Goal: Information Seeking & Learning: Learn about a topic

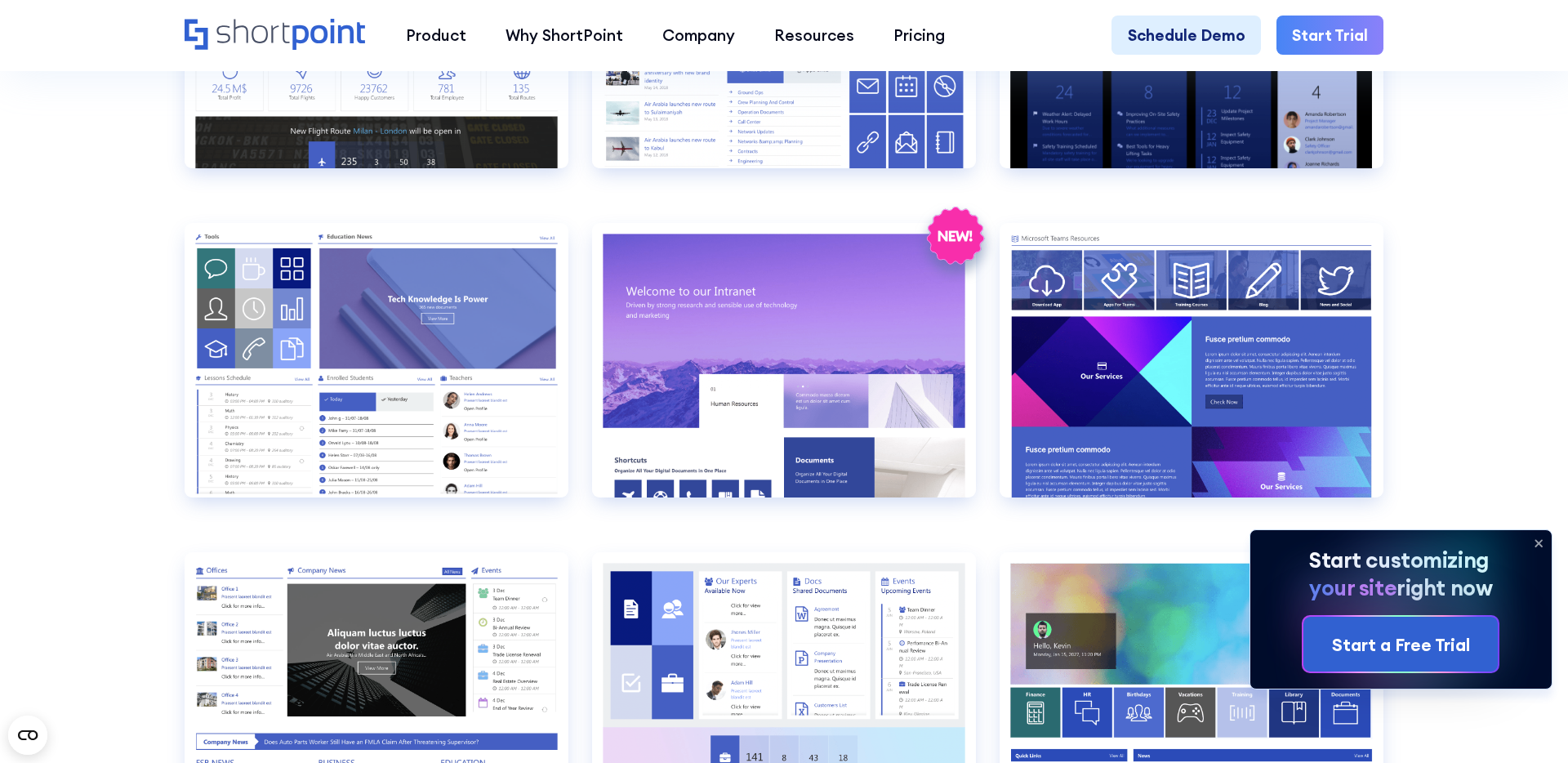
scroll to position [1988, 0]
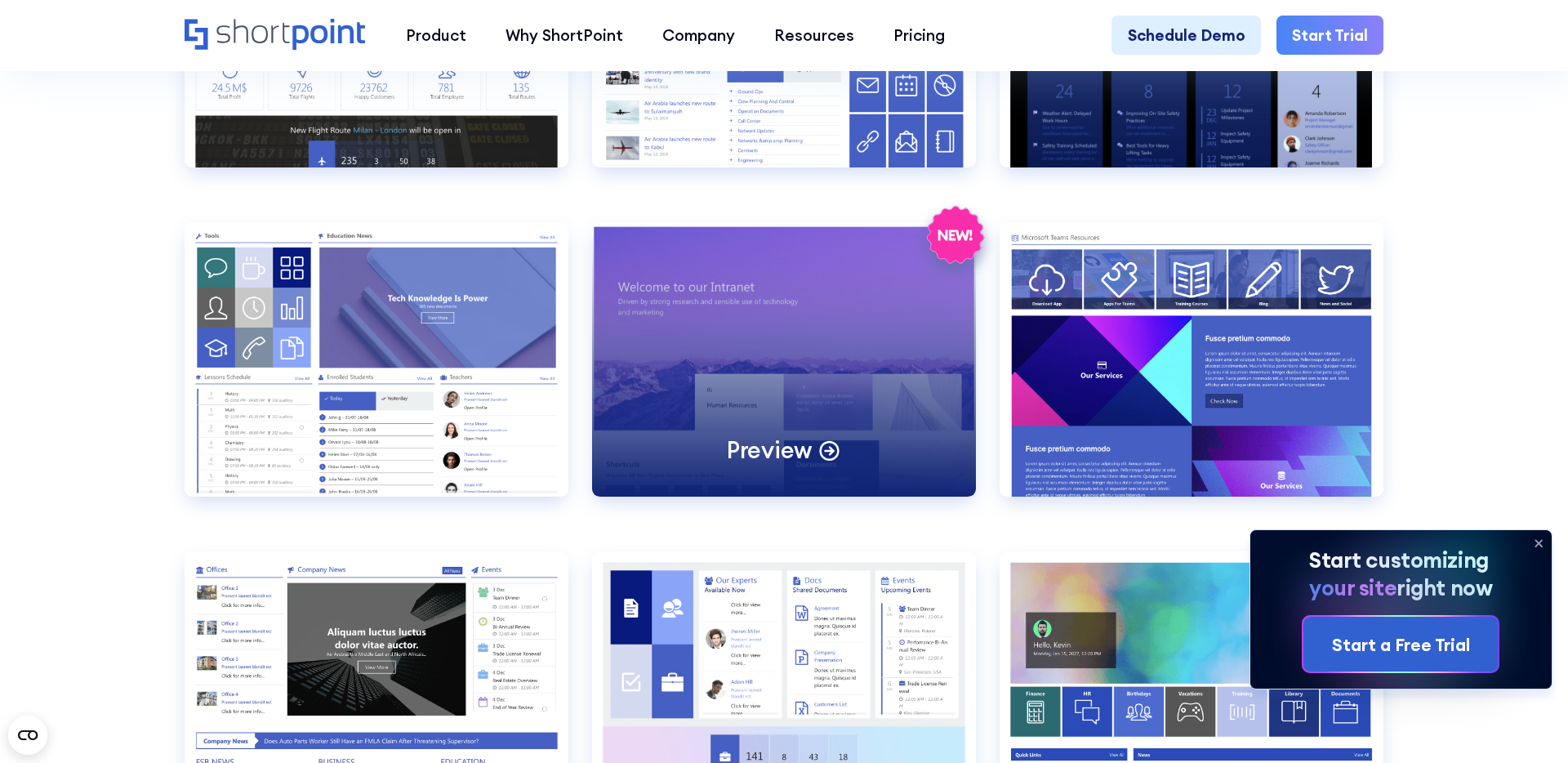
click at [850, 358] on div "Preview" at bounding box center [784, 359] width 383 height 274
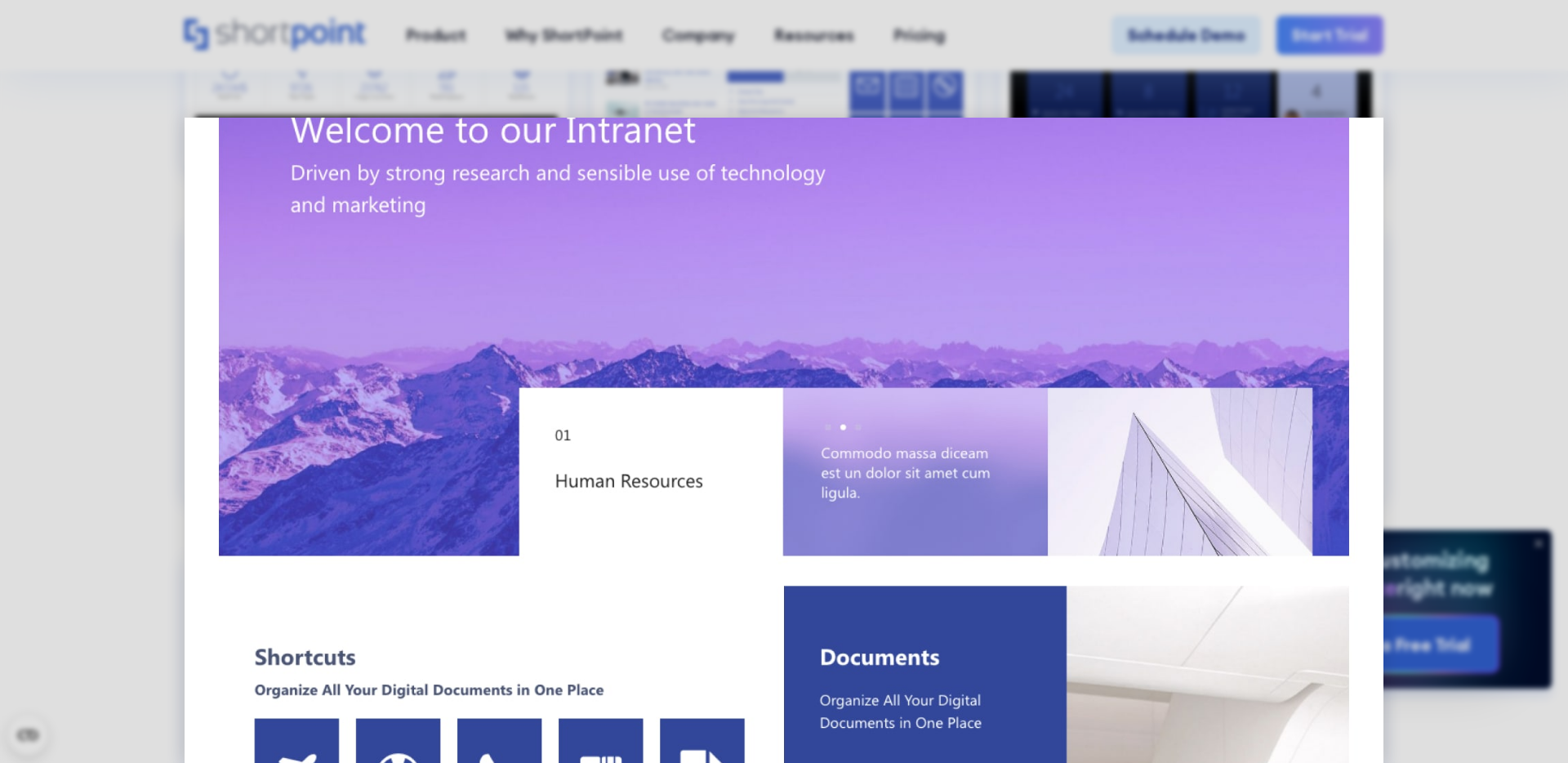
scroll to position [224, 0]
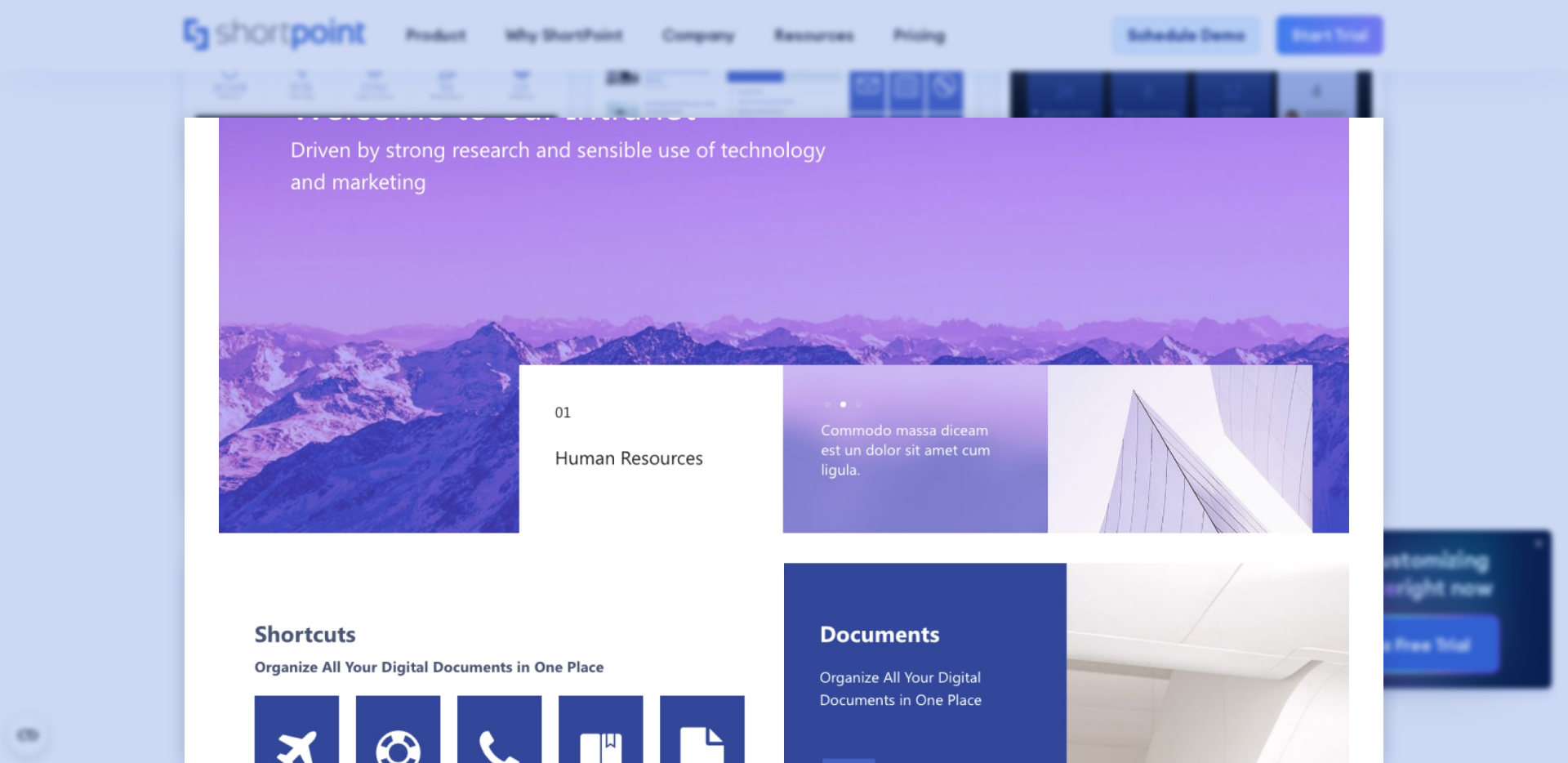
click at [441, 65] on div at bounding box center [784, 381] width 1568 height 763
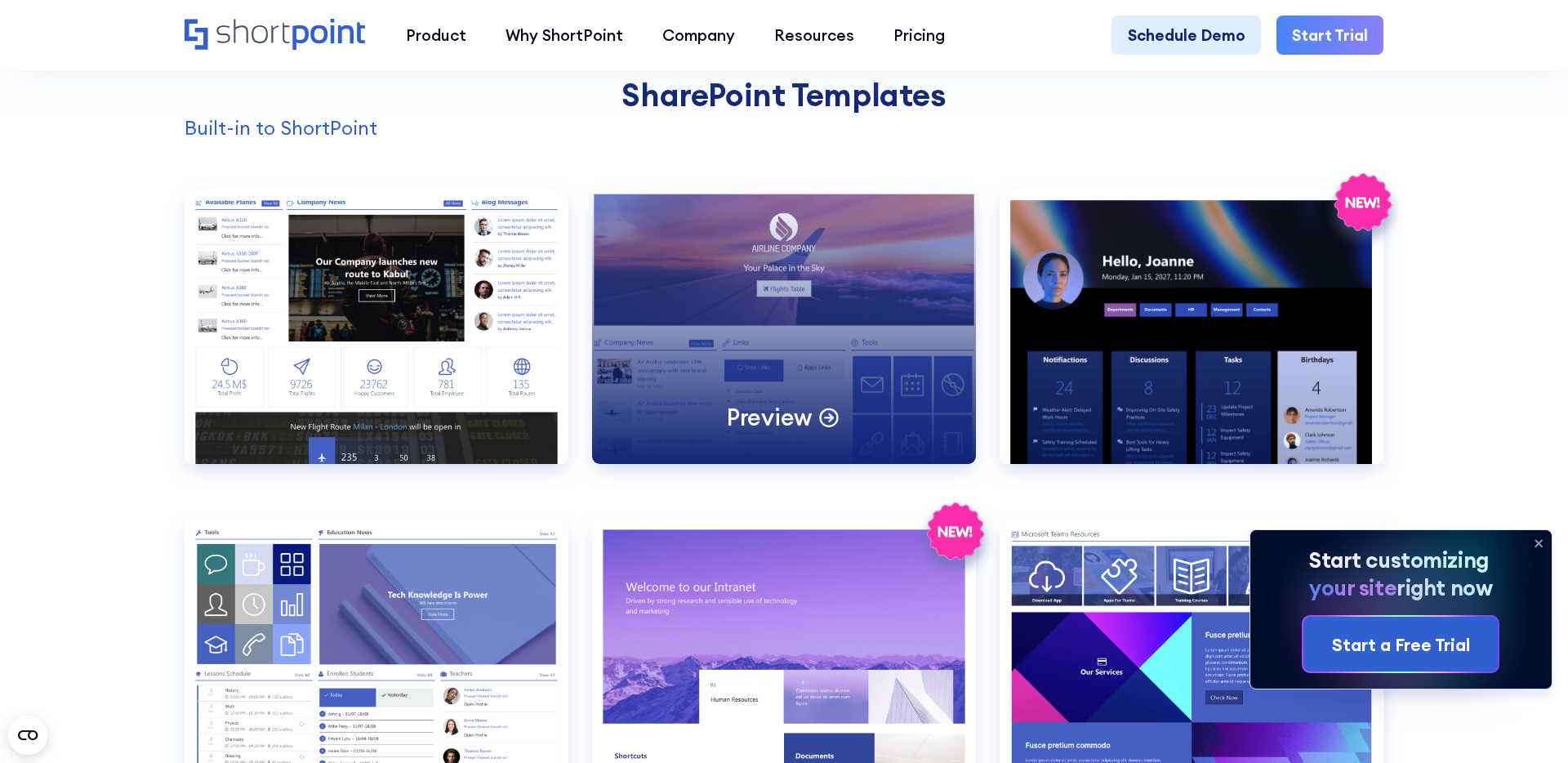
scroll to position [1694, 0]
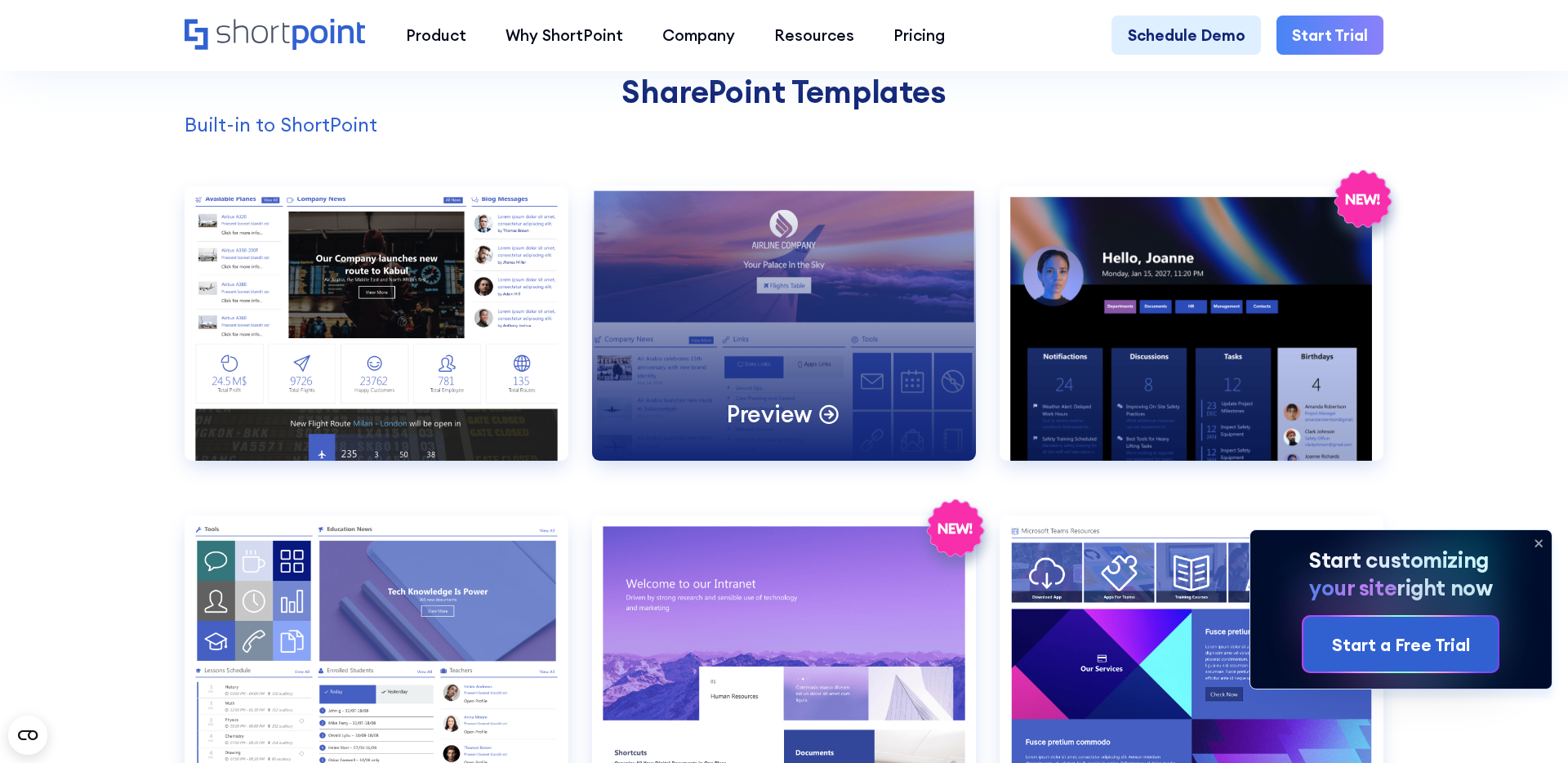
click at [758, 264] on div "Preview" at bounding box center [784, 323] width 383 height 274
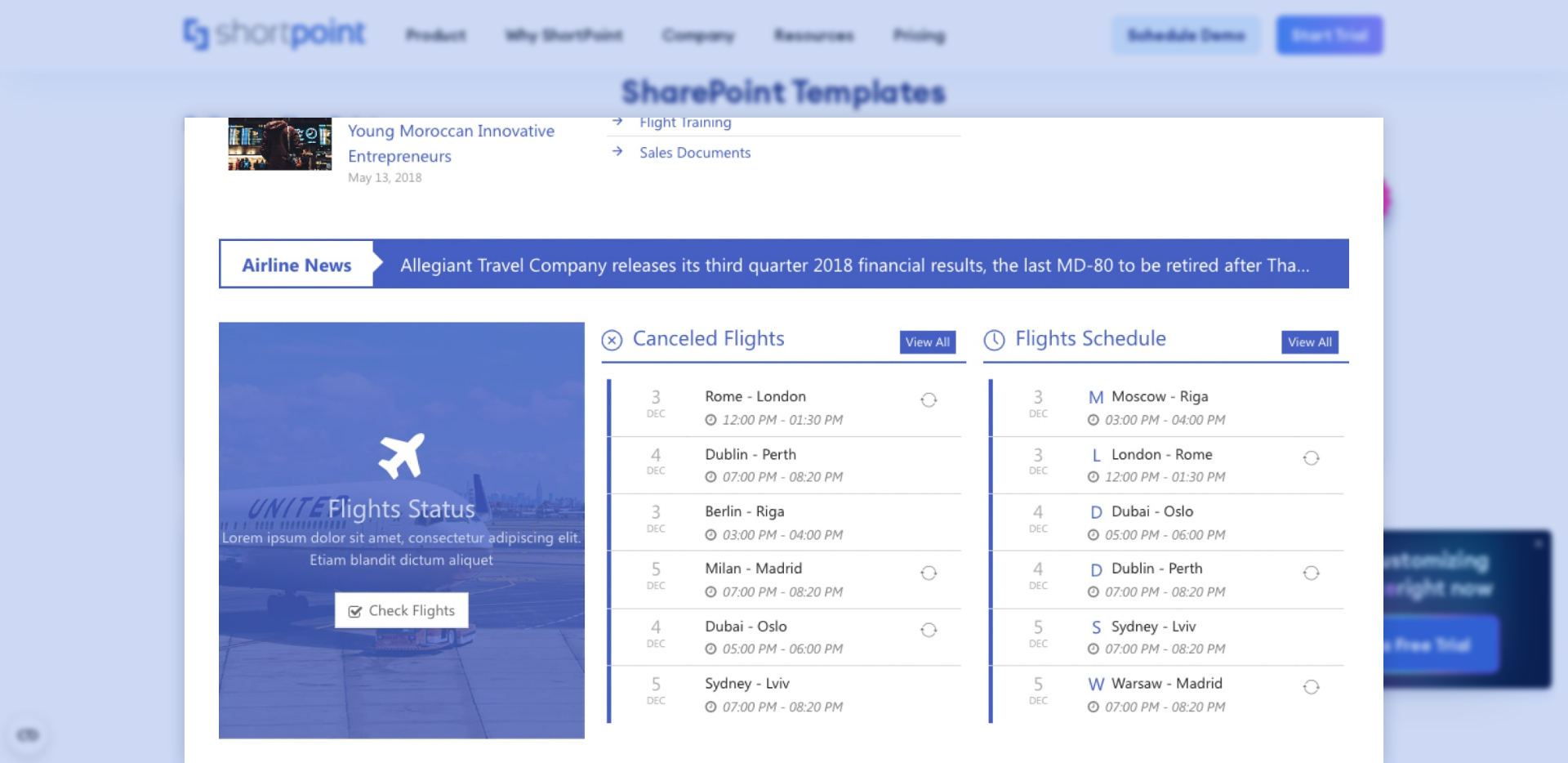
scroll to position [50, 0]
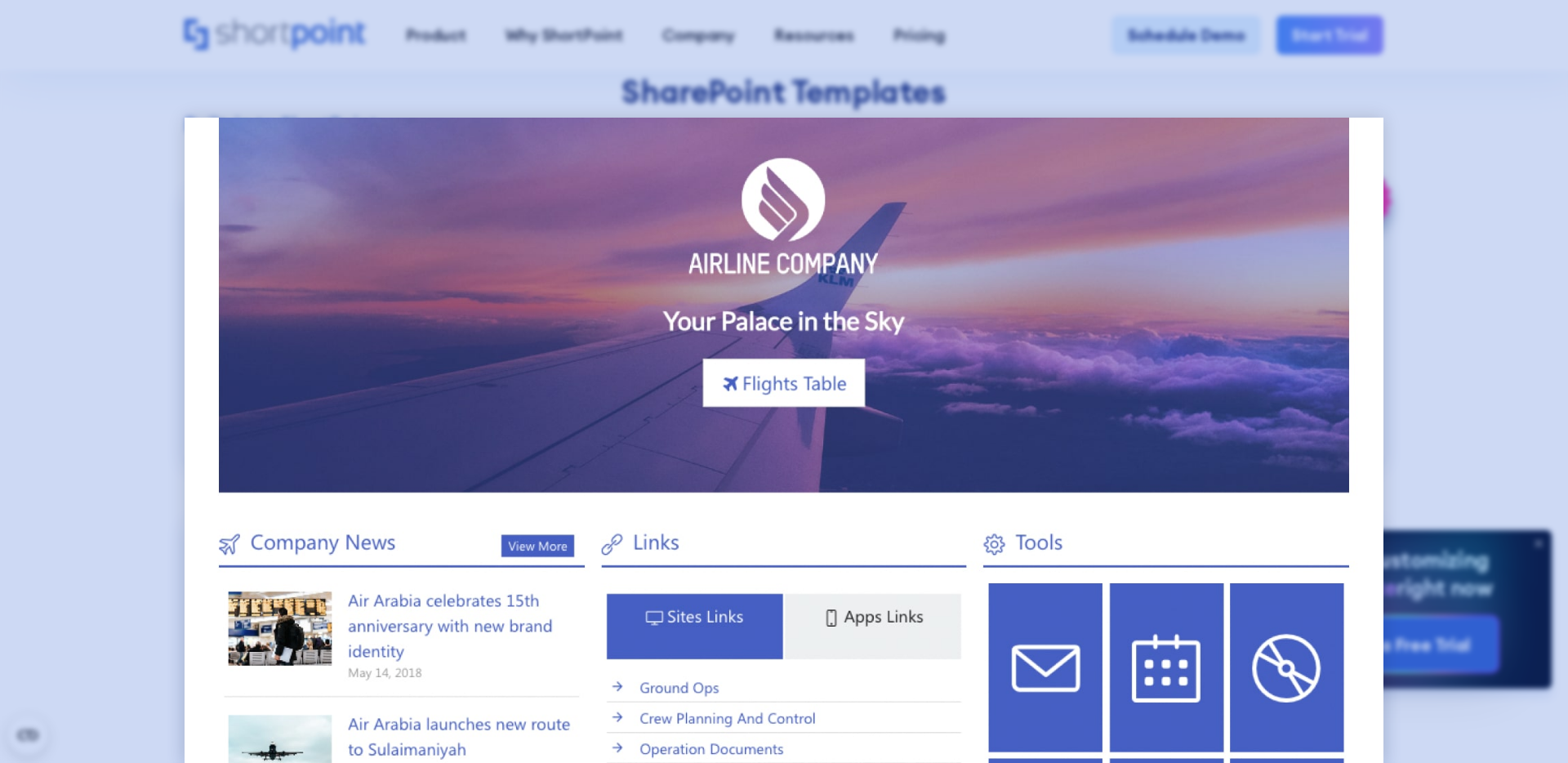
click at [75, 273] on div at bounding box center [784, 381] width 1568 height 763
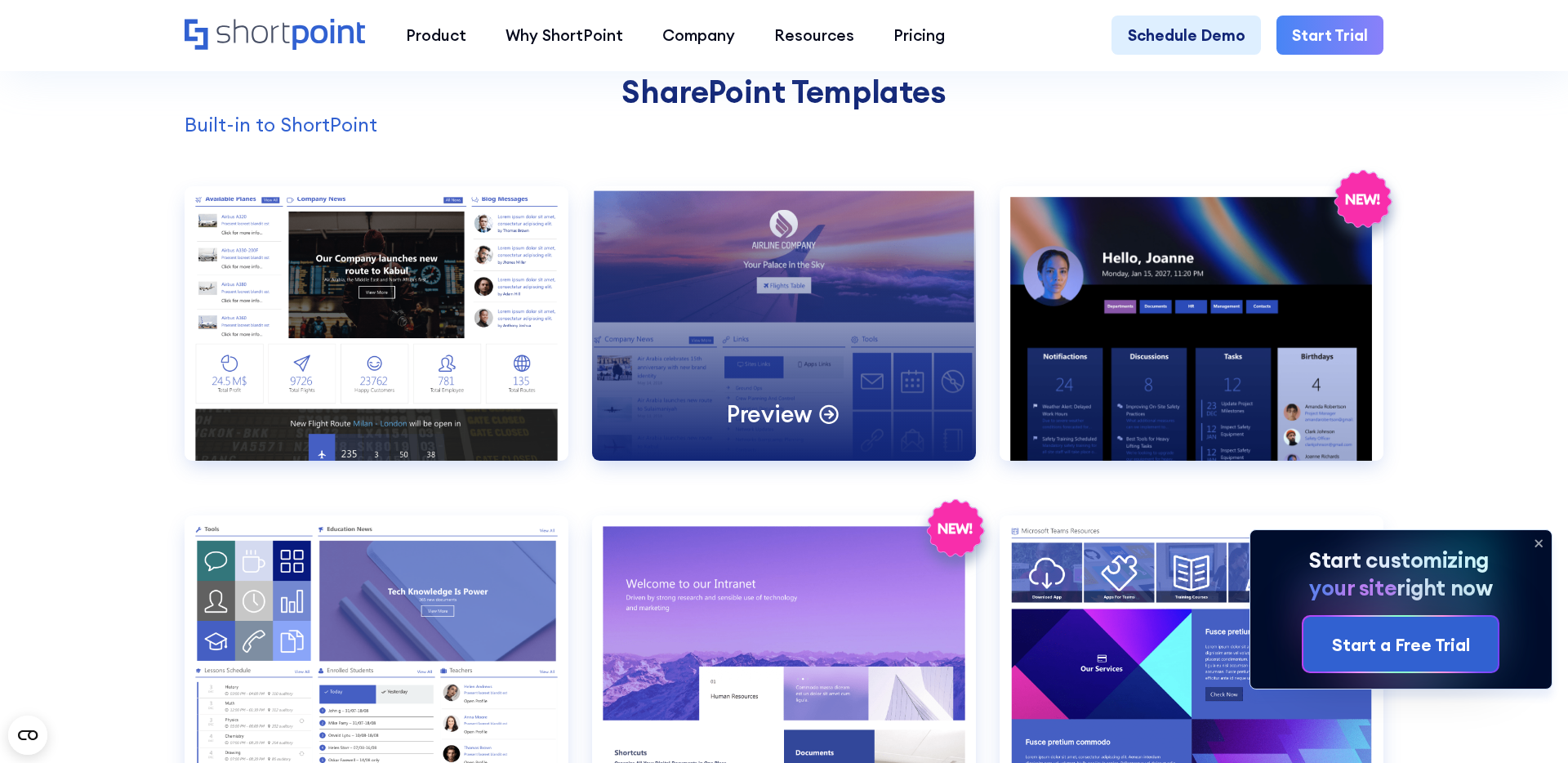
click at [746, 285] on div "Preview" at bounding box center [784, 323] width 383 height 274
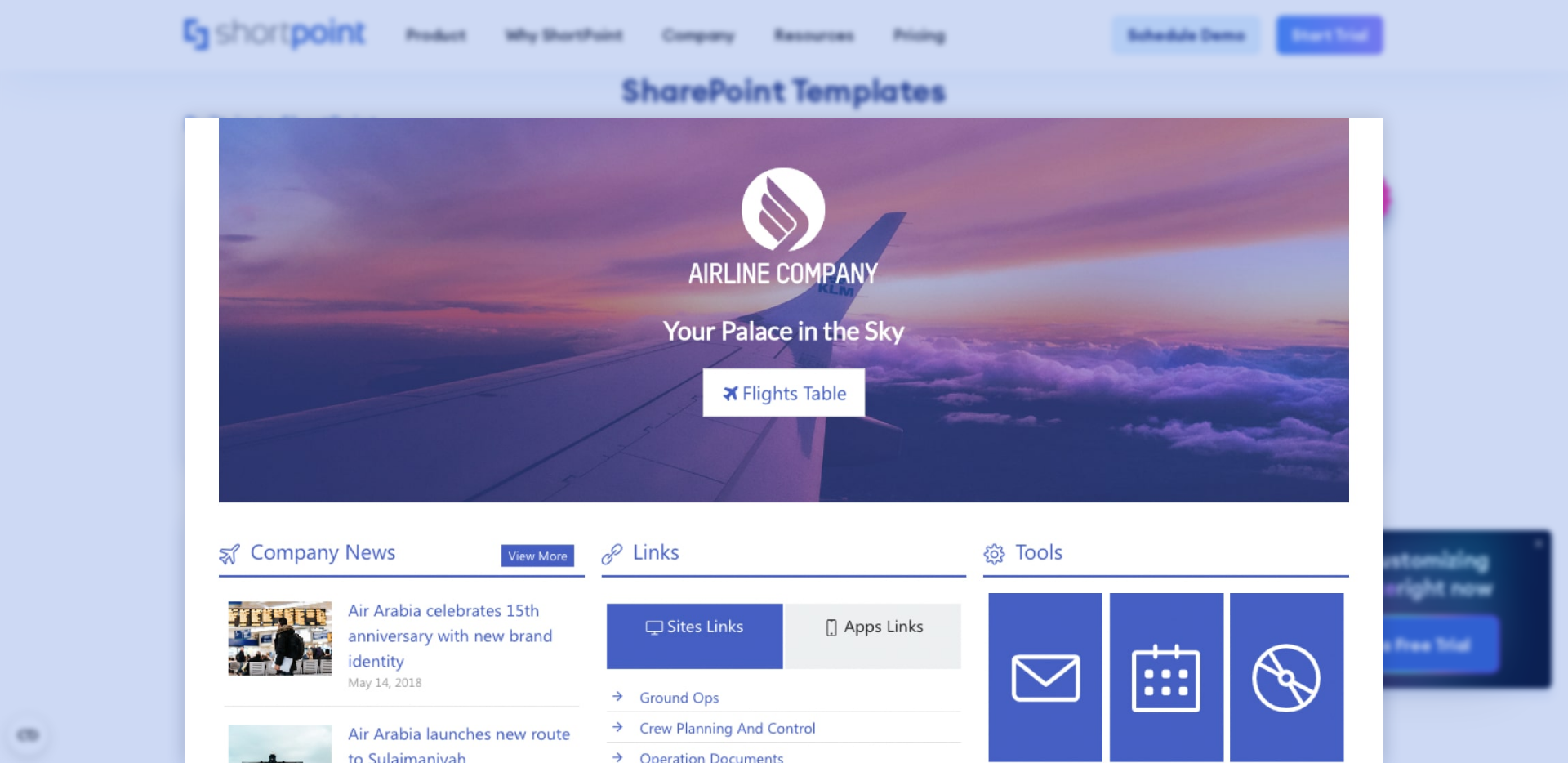
scroll to position [41, 0]
click at [199, 106] on div at bounding box center [784, 381] width 1568 height 763
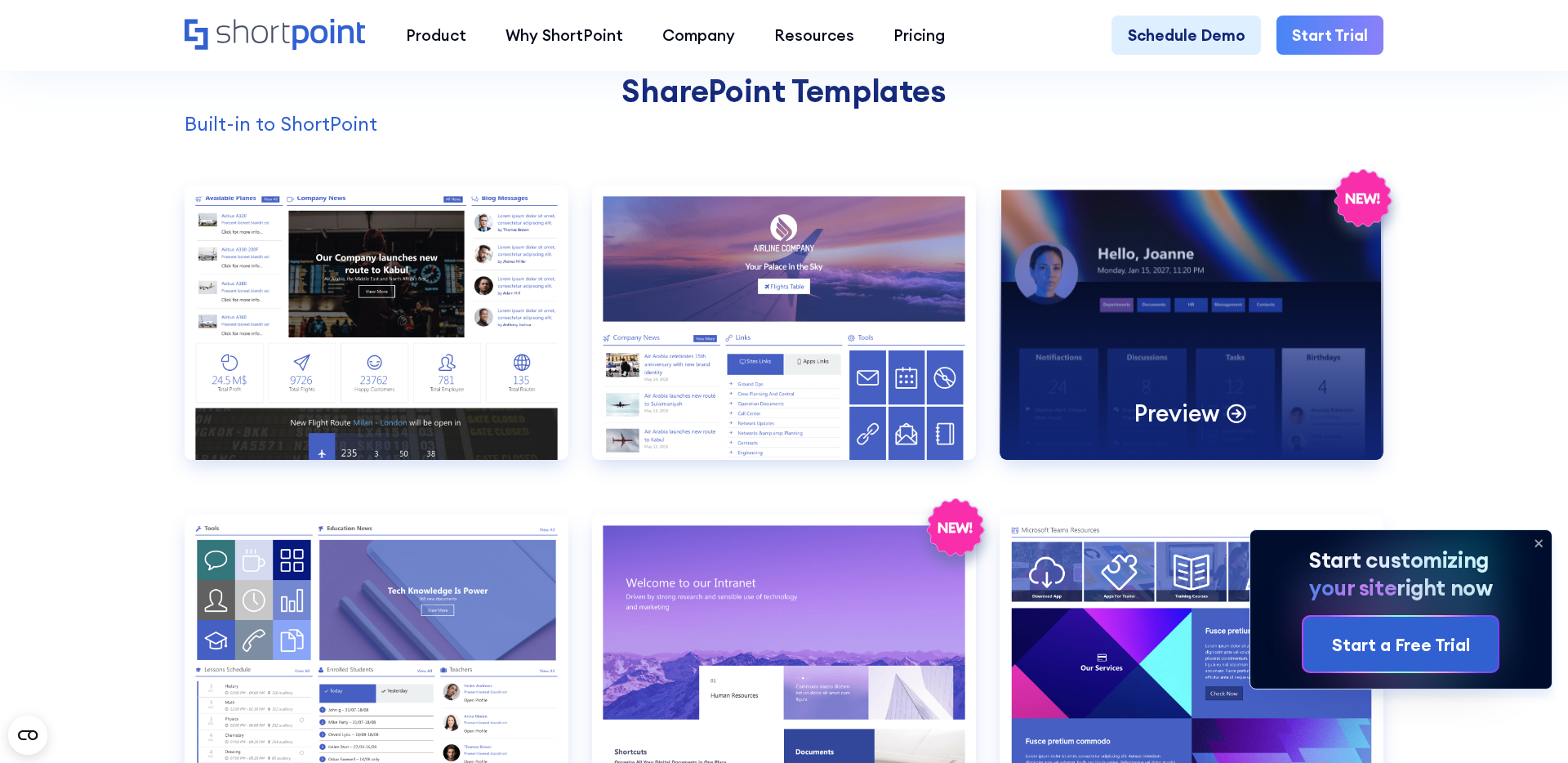
click at [1205, 275] on div "Preview" at bounding box center [1192, 322] width 383 height 274
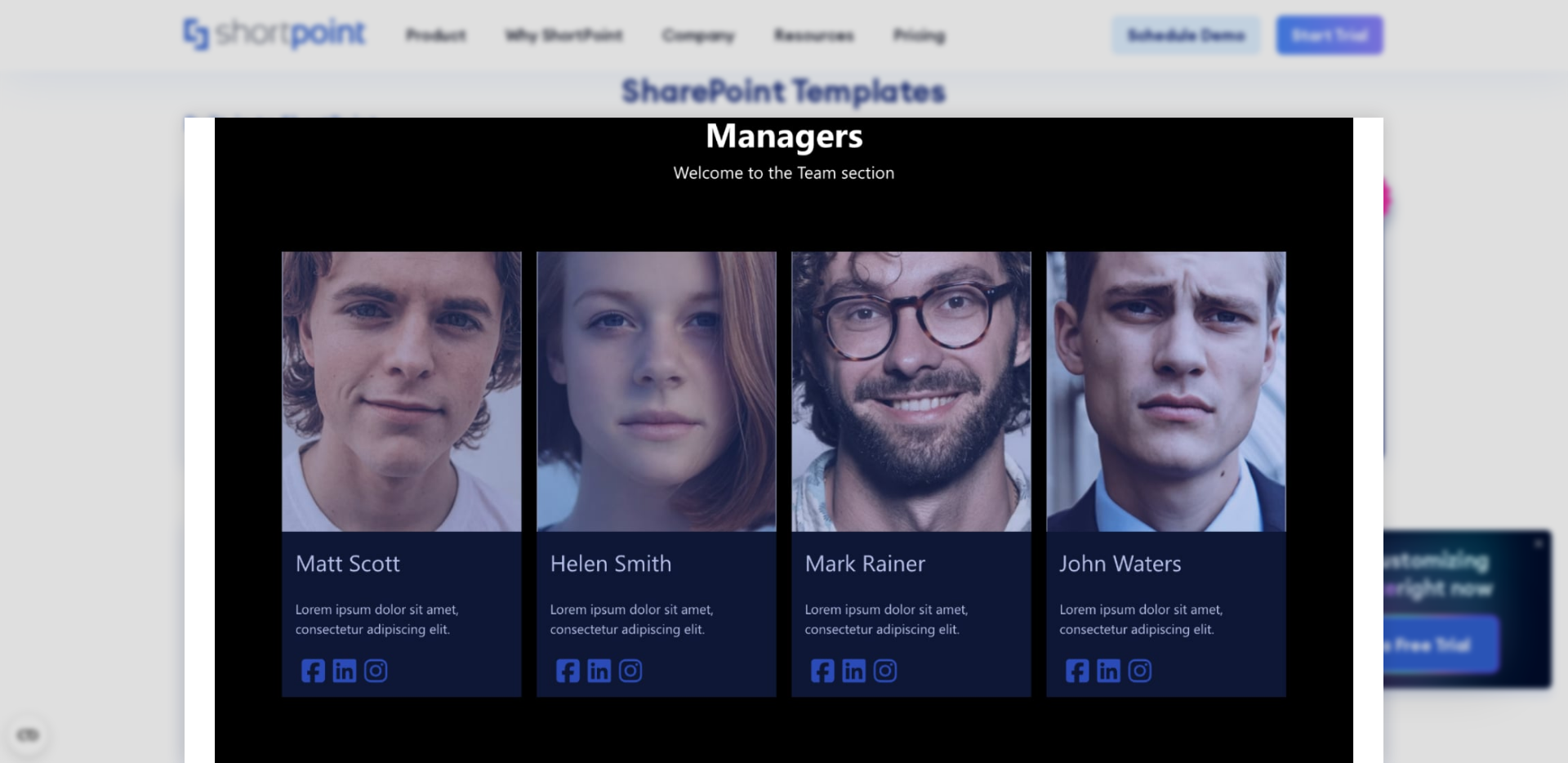
scroll to position [1482, 0]
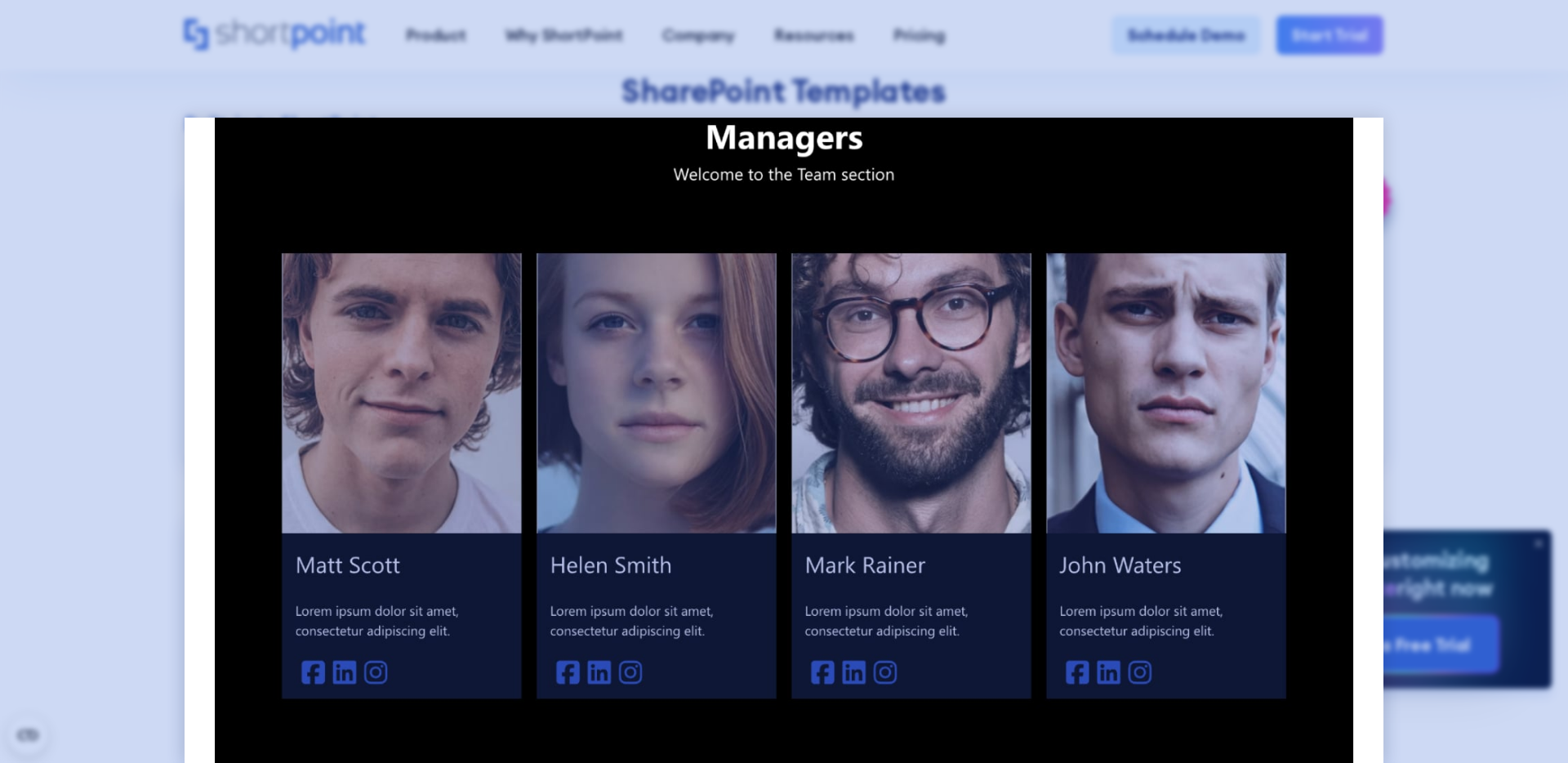
click at [123, 217] on div at bounding box center [784, 381] width 1568 height 763
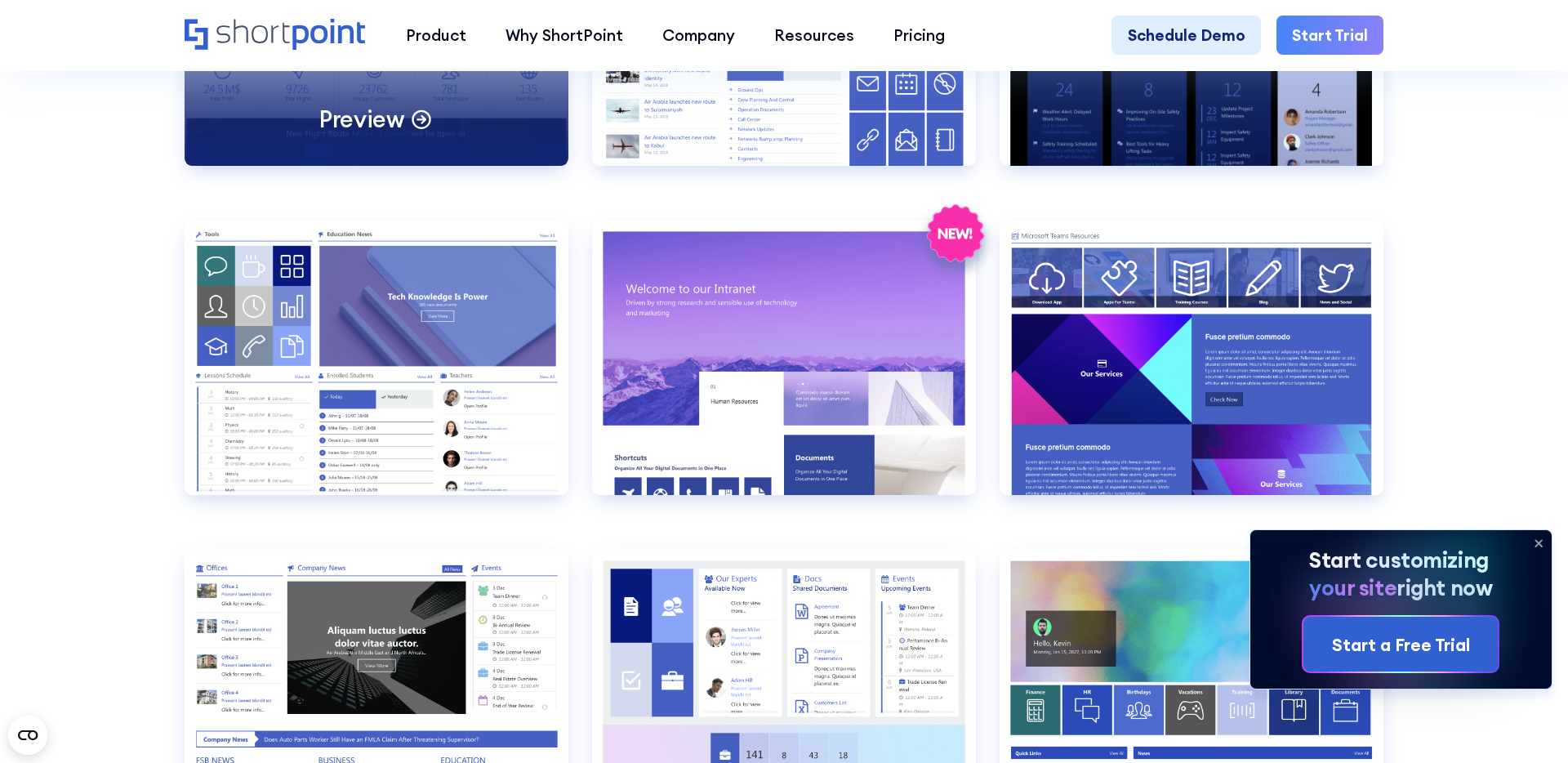
scroll to position [1996, 0]
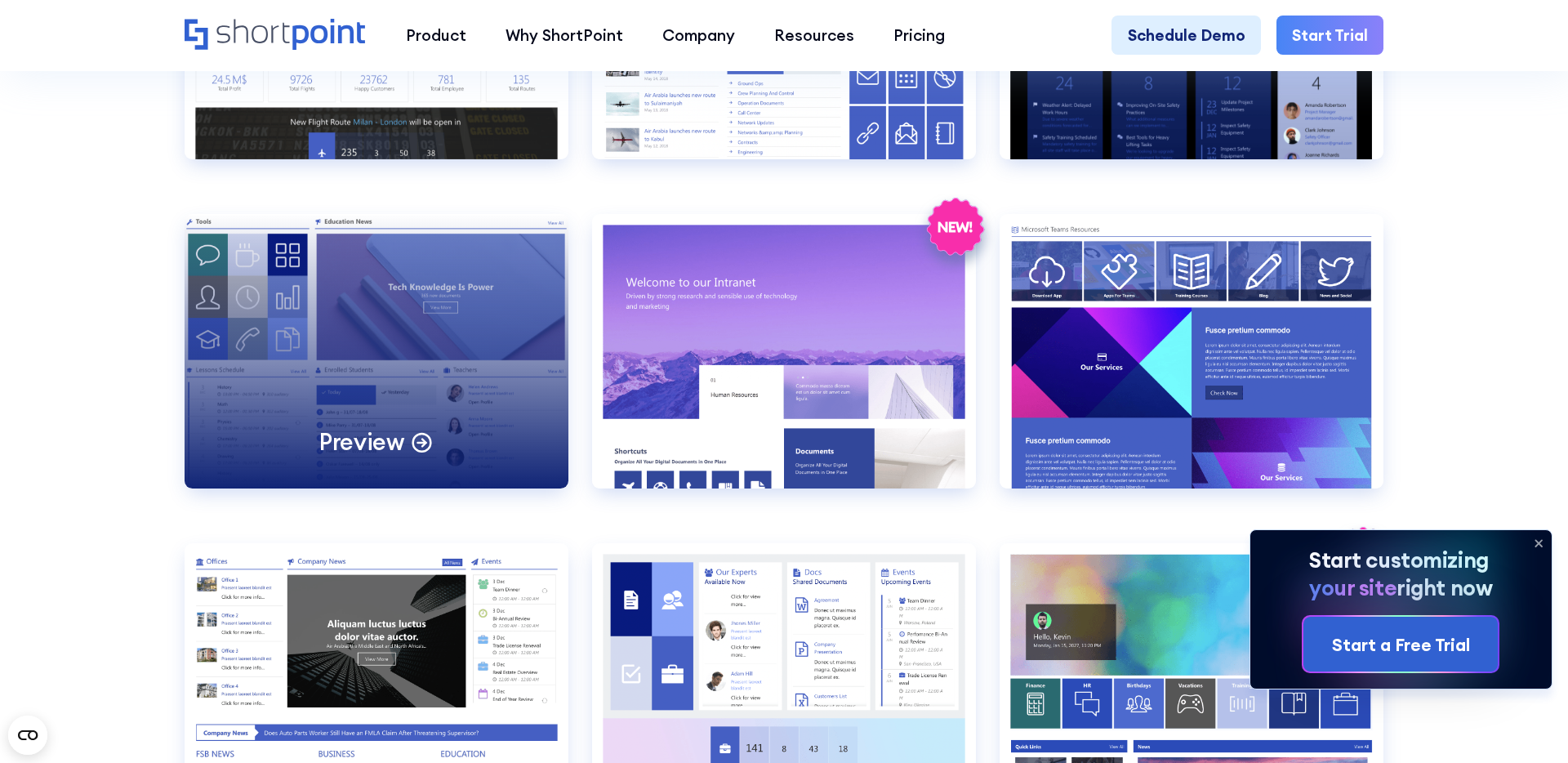
click at [341, 337] on div "Preview" at bounding box center [376, 350] width 383 height 274
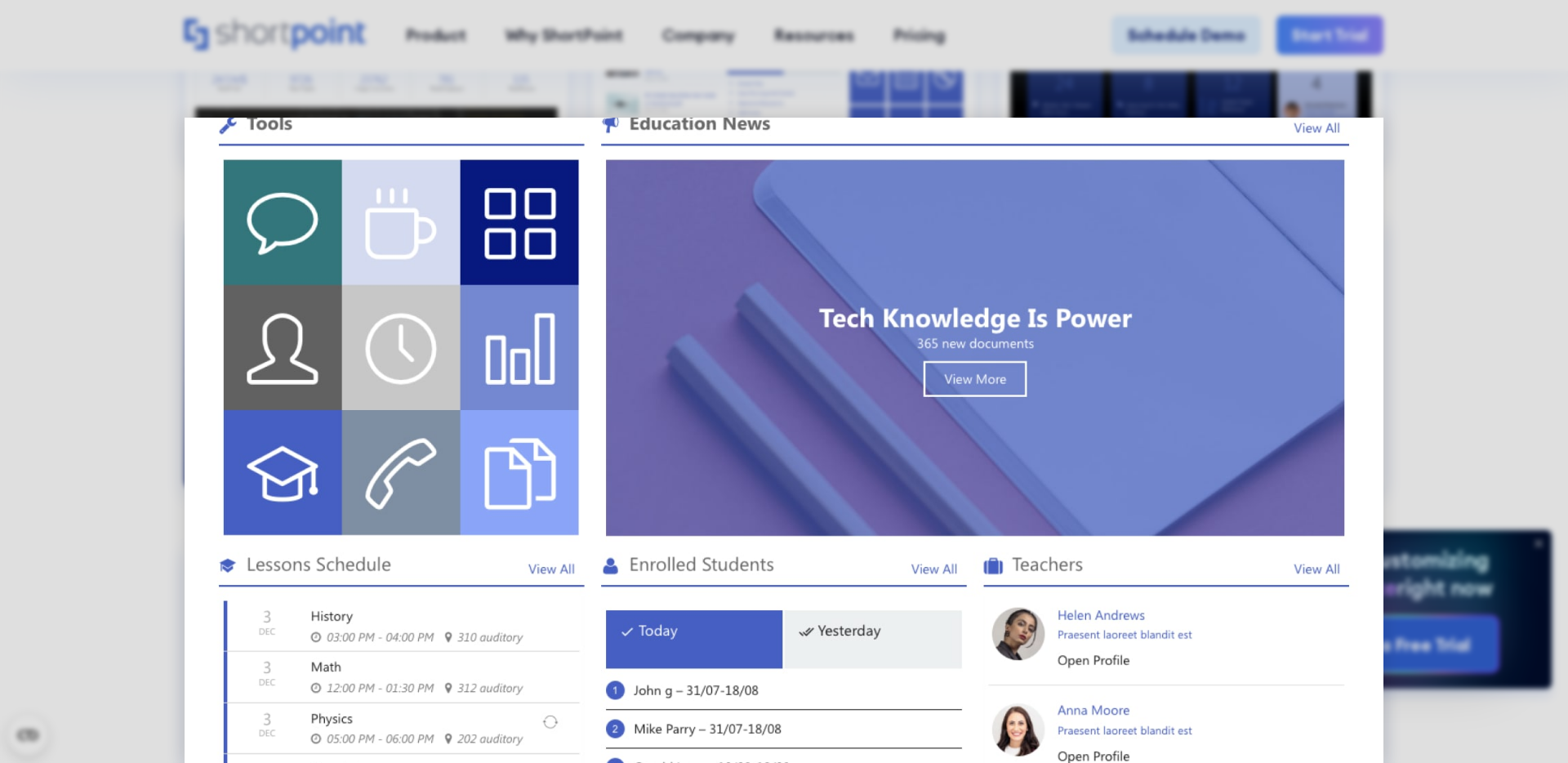
scroll to position [0, 0]
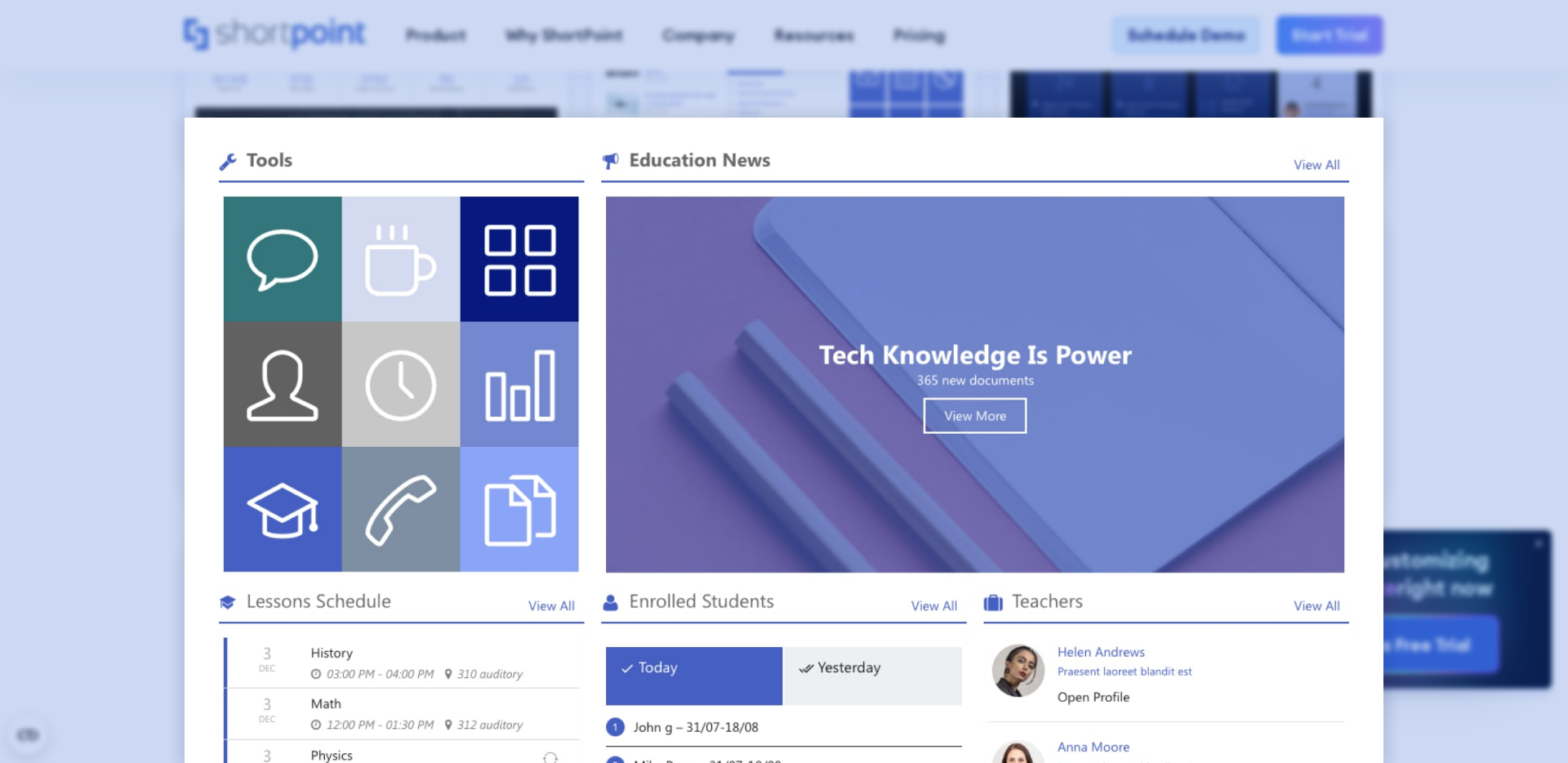
click at [1438, 152] on div at bounding box center [784, 381] width 1568 height 763
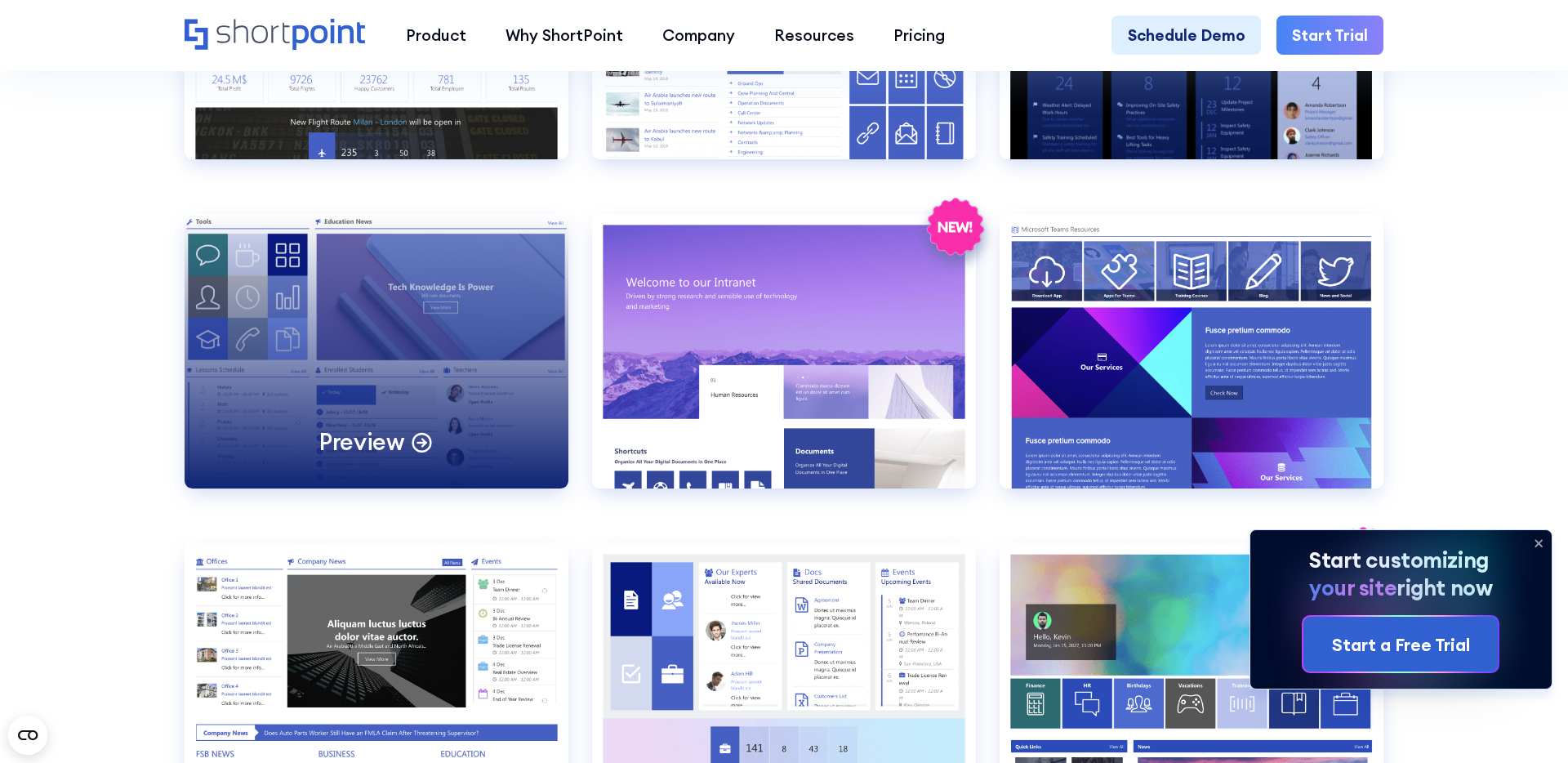
click at [396, 394] on div "Preview" at bounding box center [376, 350] width 383 height 274
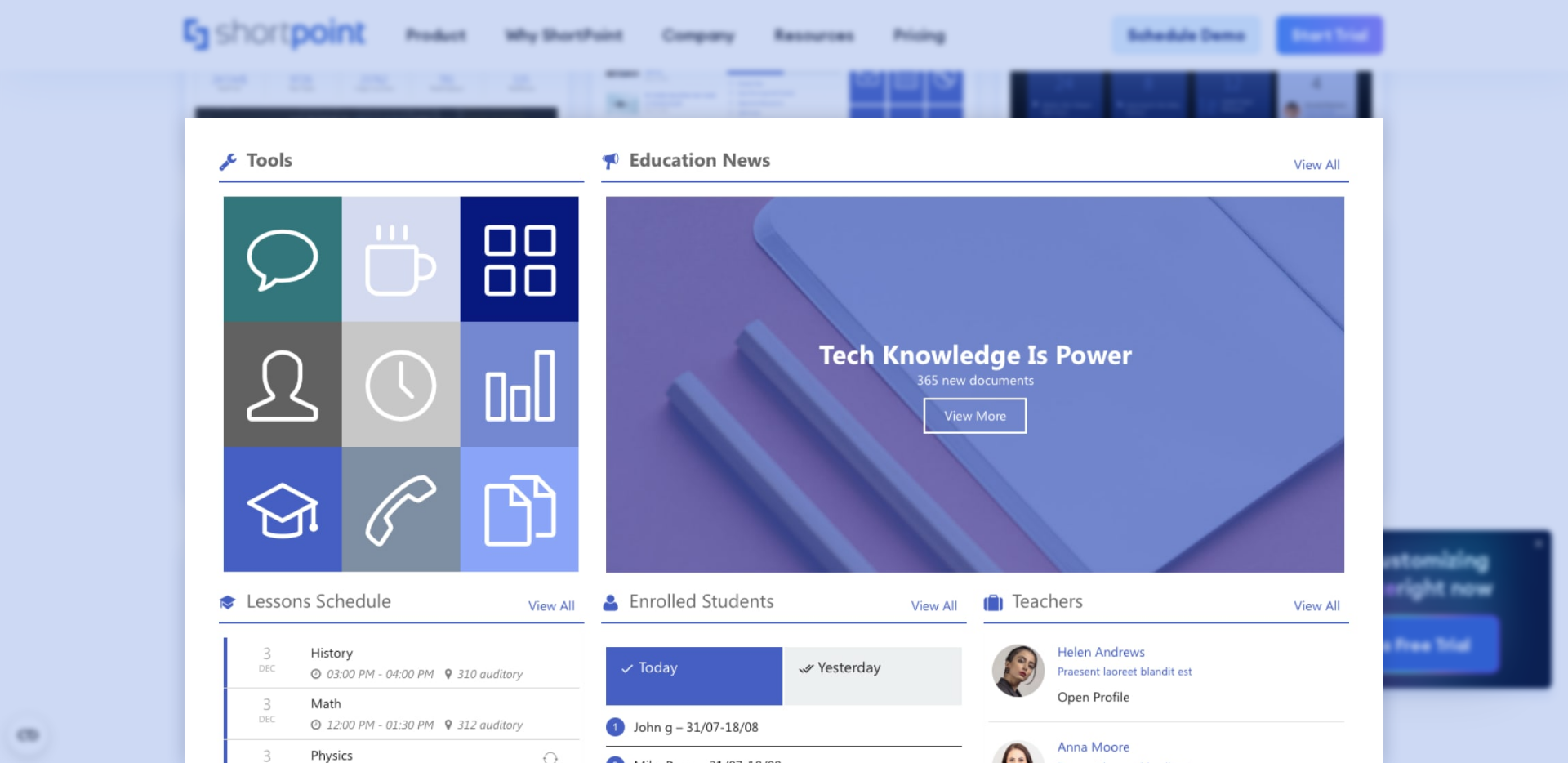
click at [151, 338] on div at bounding box center [784, 381] width 1568 height 763
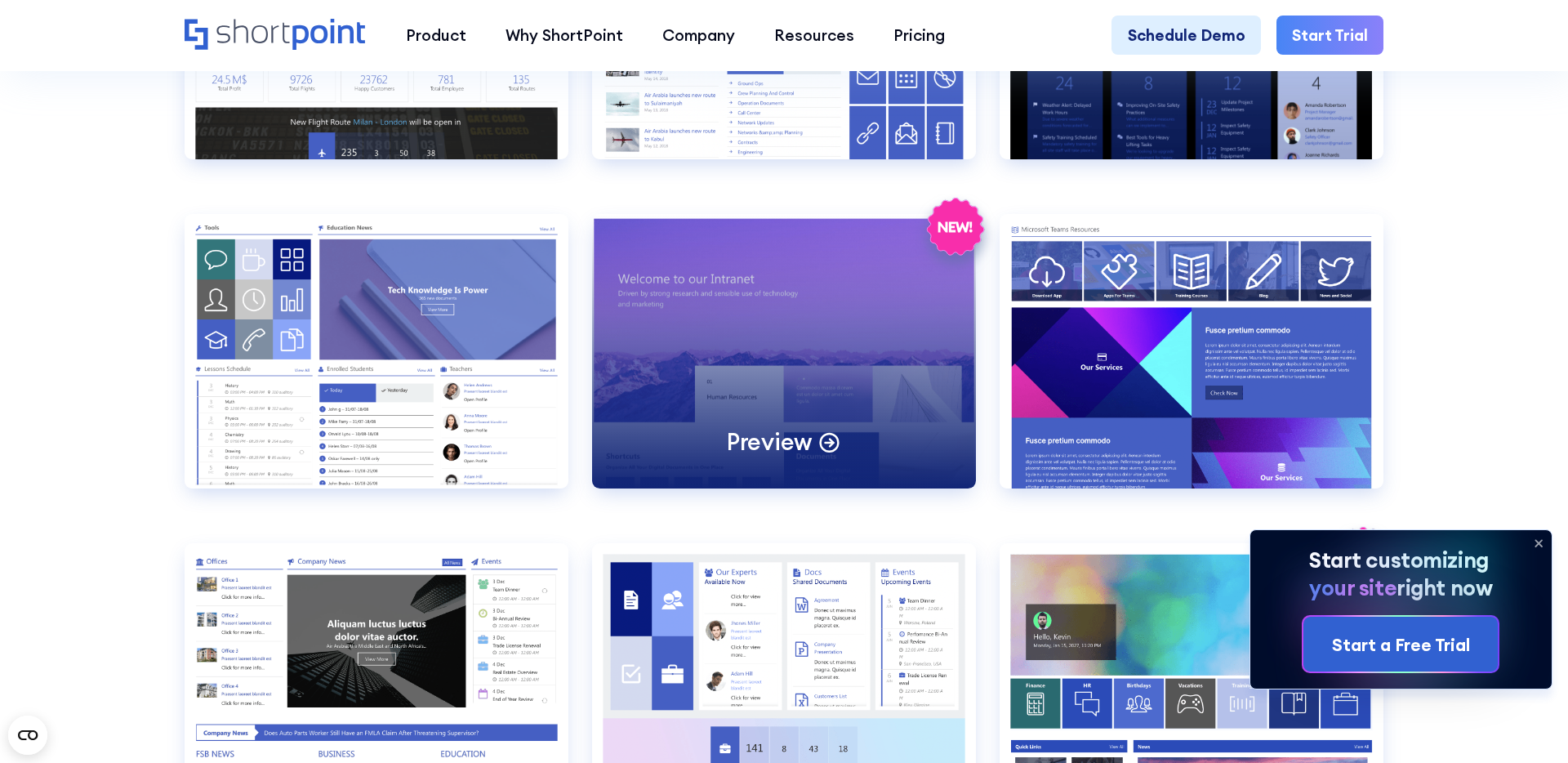
click at [832, 330] on div "Preview" at bounding box center [784, 350] width 383 height 274
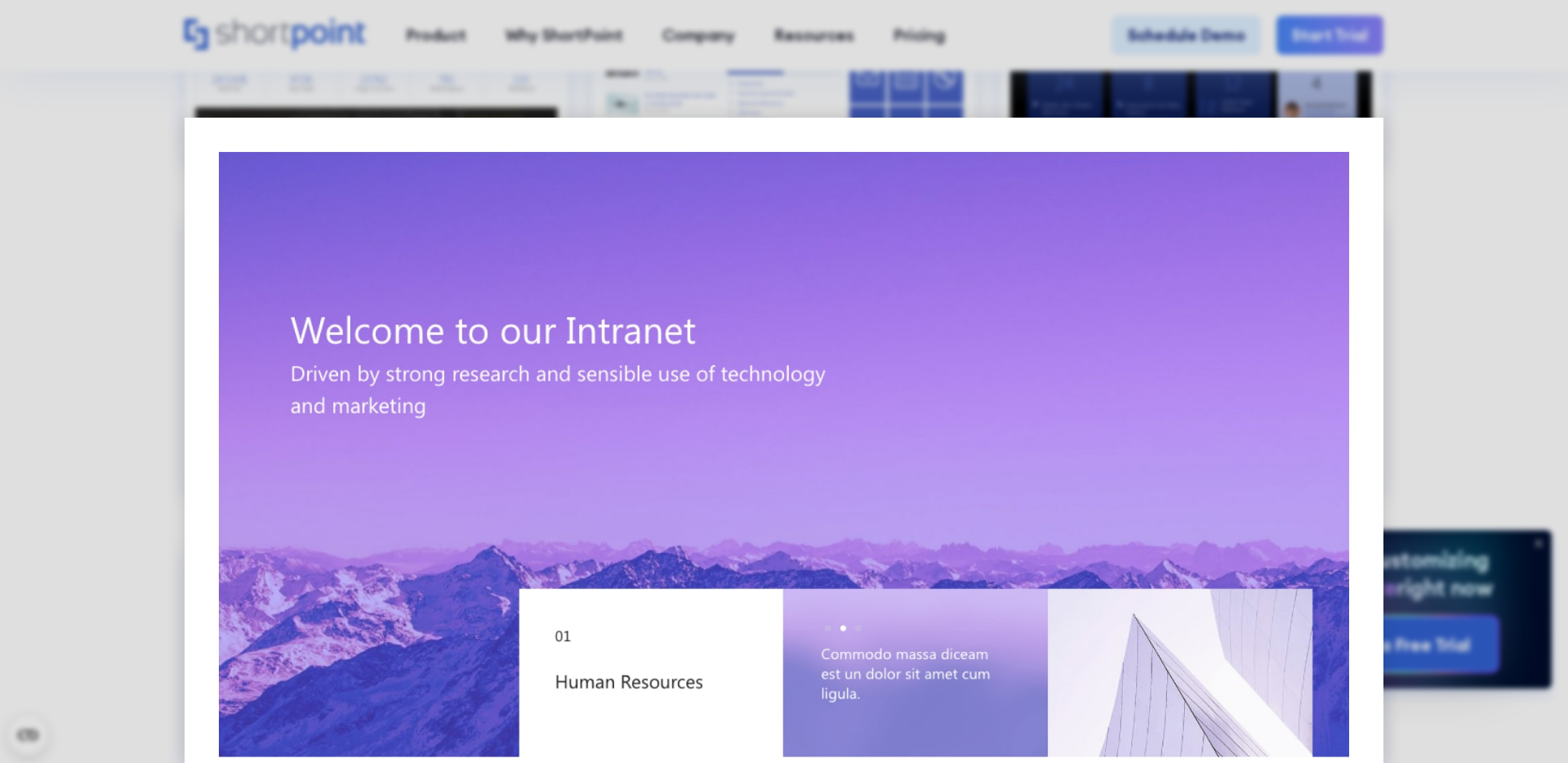
scroll to position [184, 0]
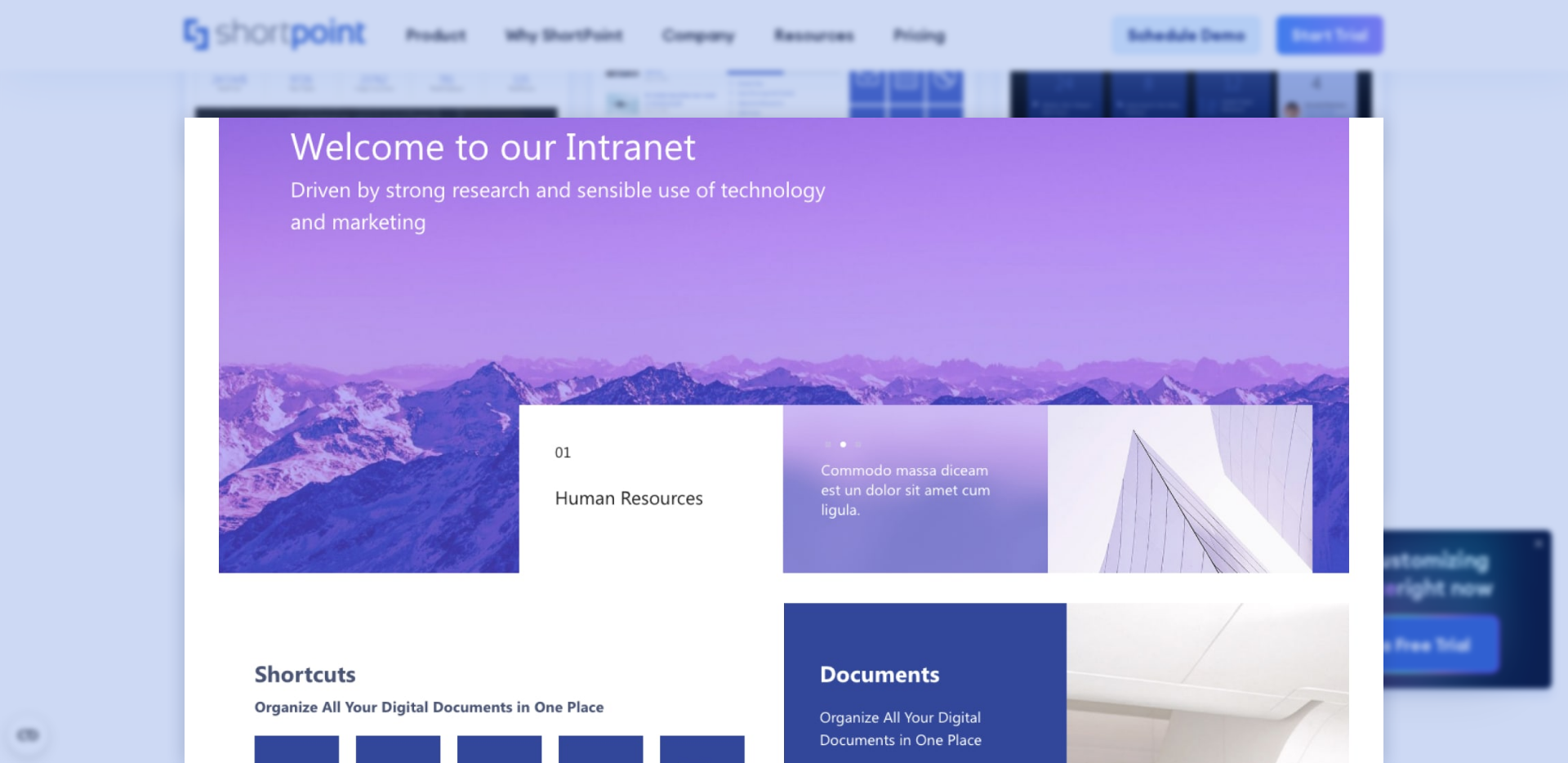
click at [1470, 393] on div at bounding box center [784, 381] width 1568 height 763
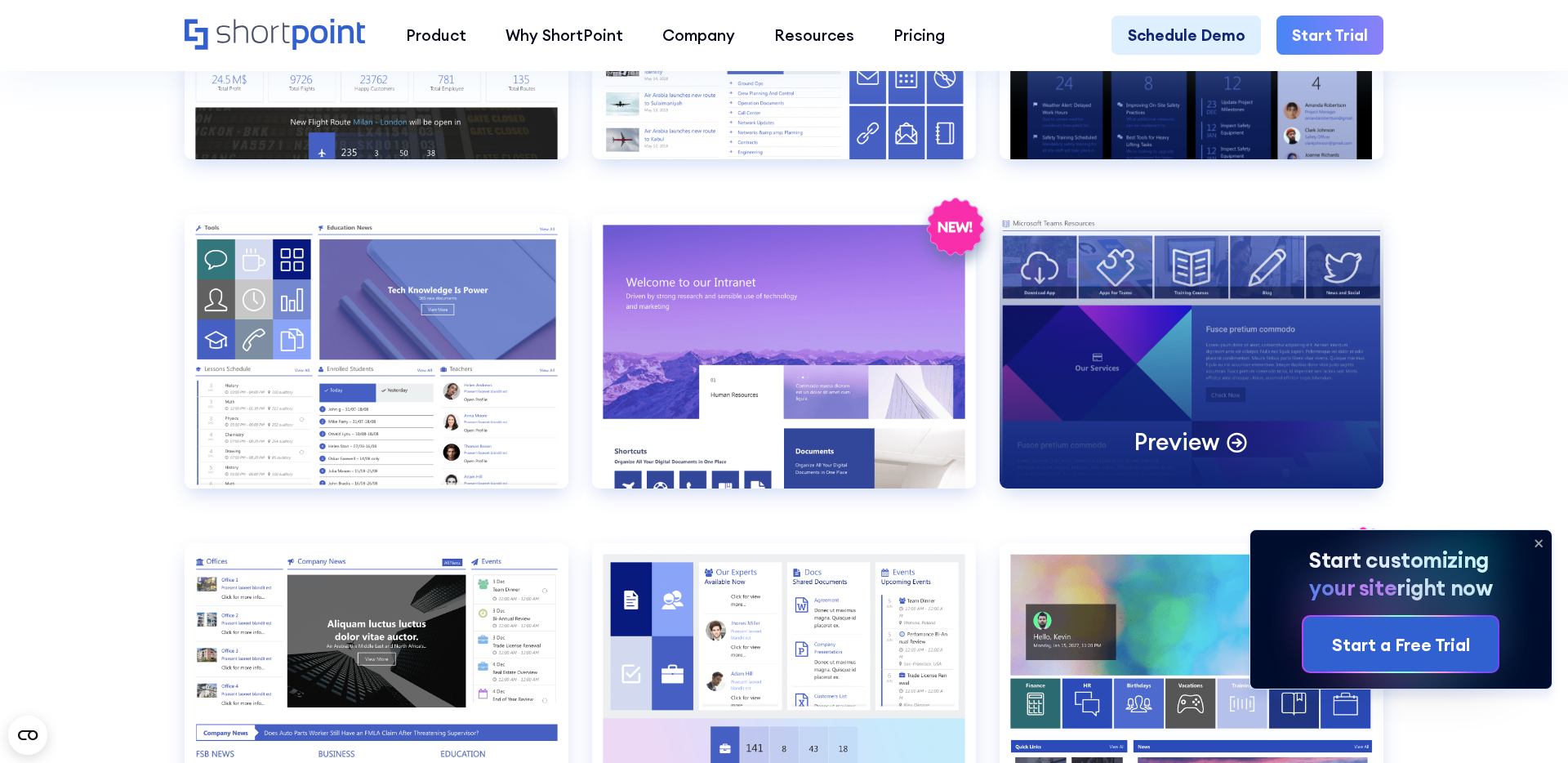
click at [1157, 354] on div "Preview" at bounding box center [1192, 350] width 383 height 274
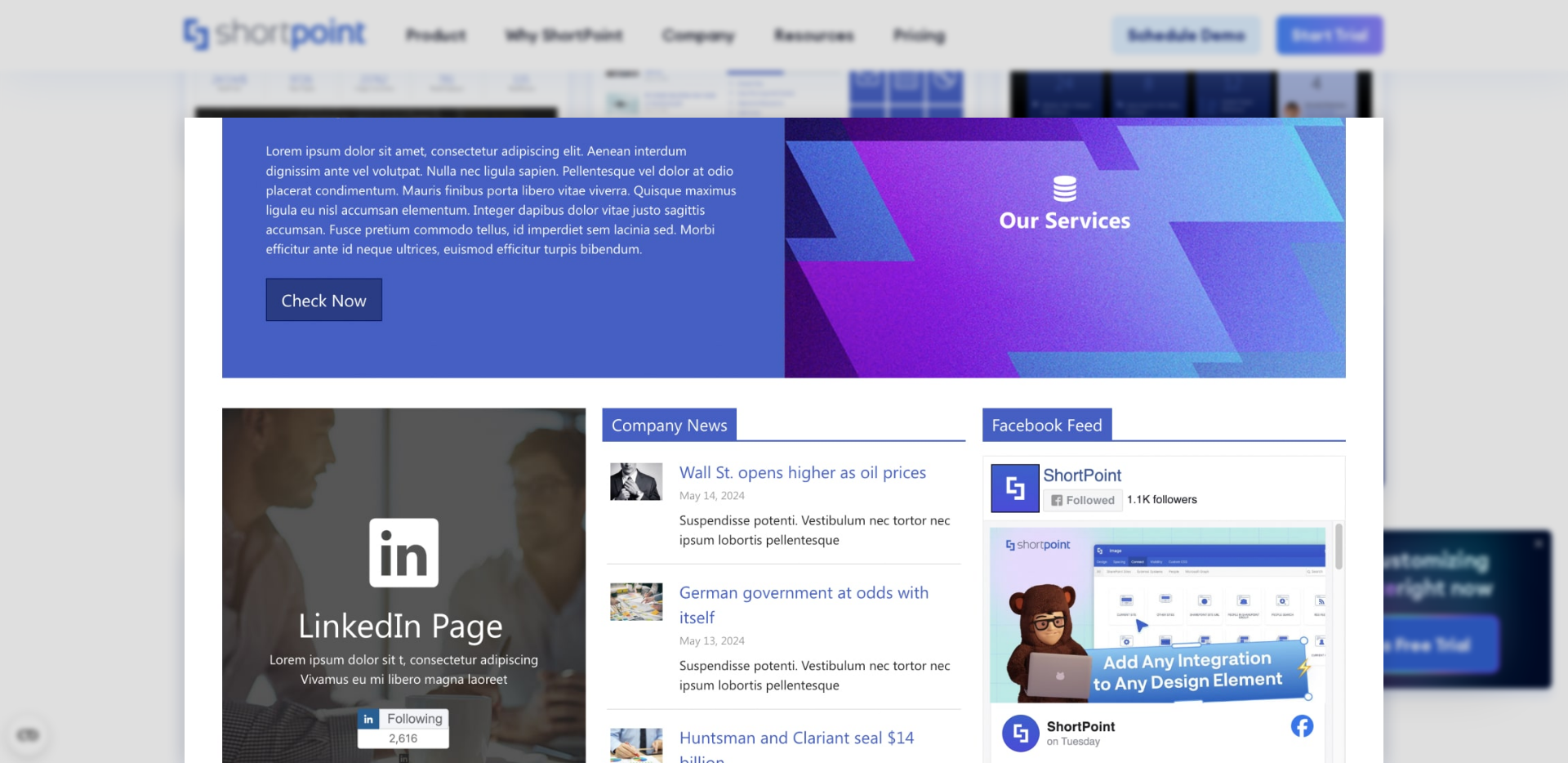
scroll to position [815, 0]
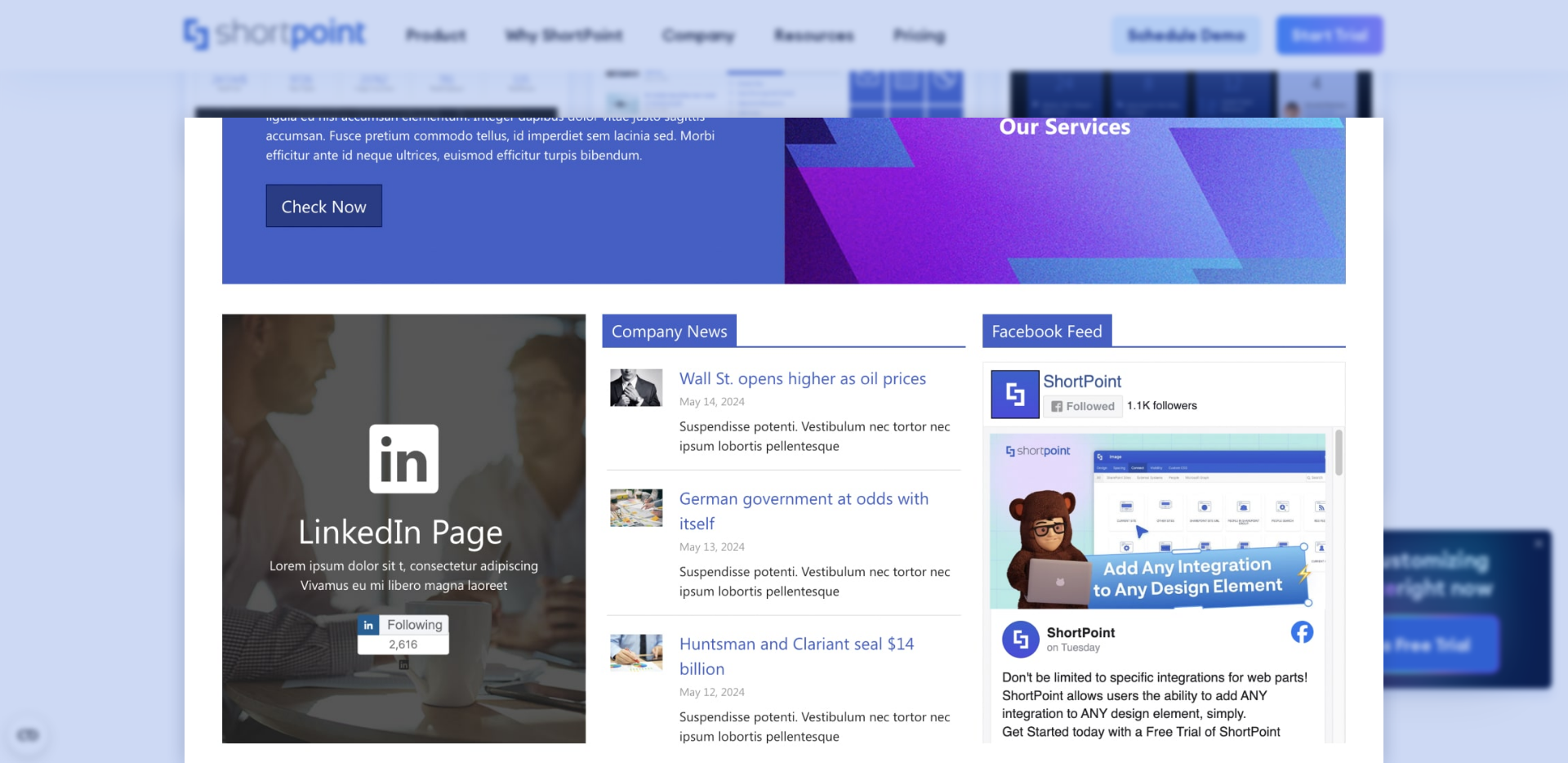
click at [93, 383] on div at bounding box center [784, 381] width 1568 height 763
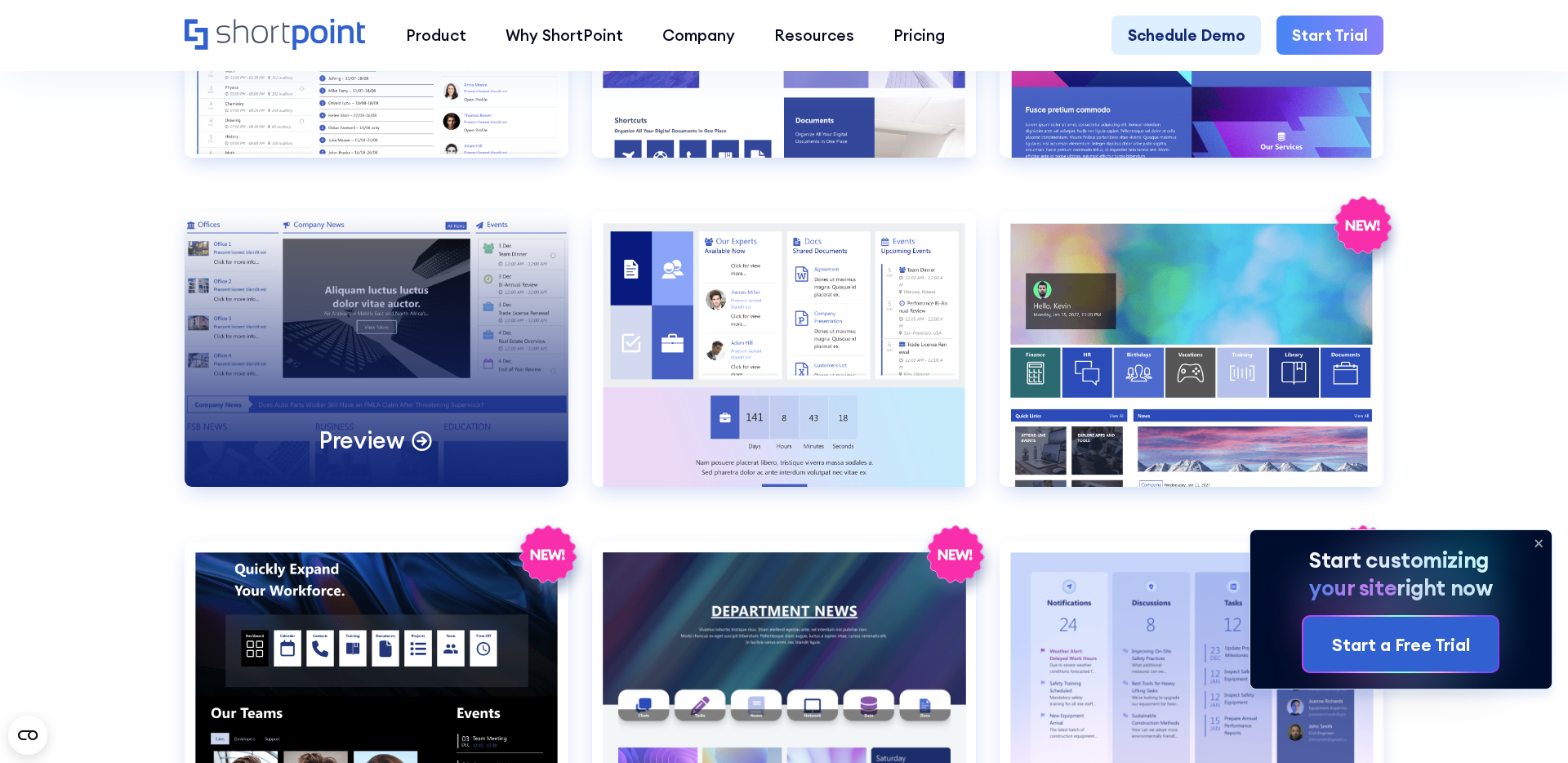
scroll to position [2330, 0]
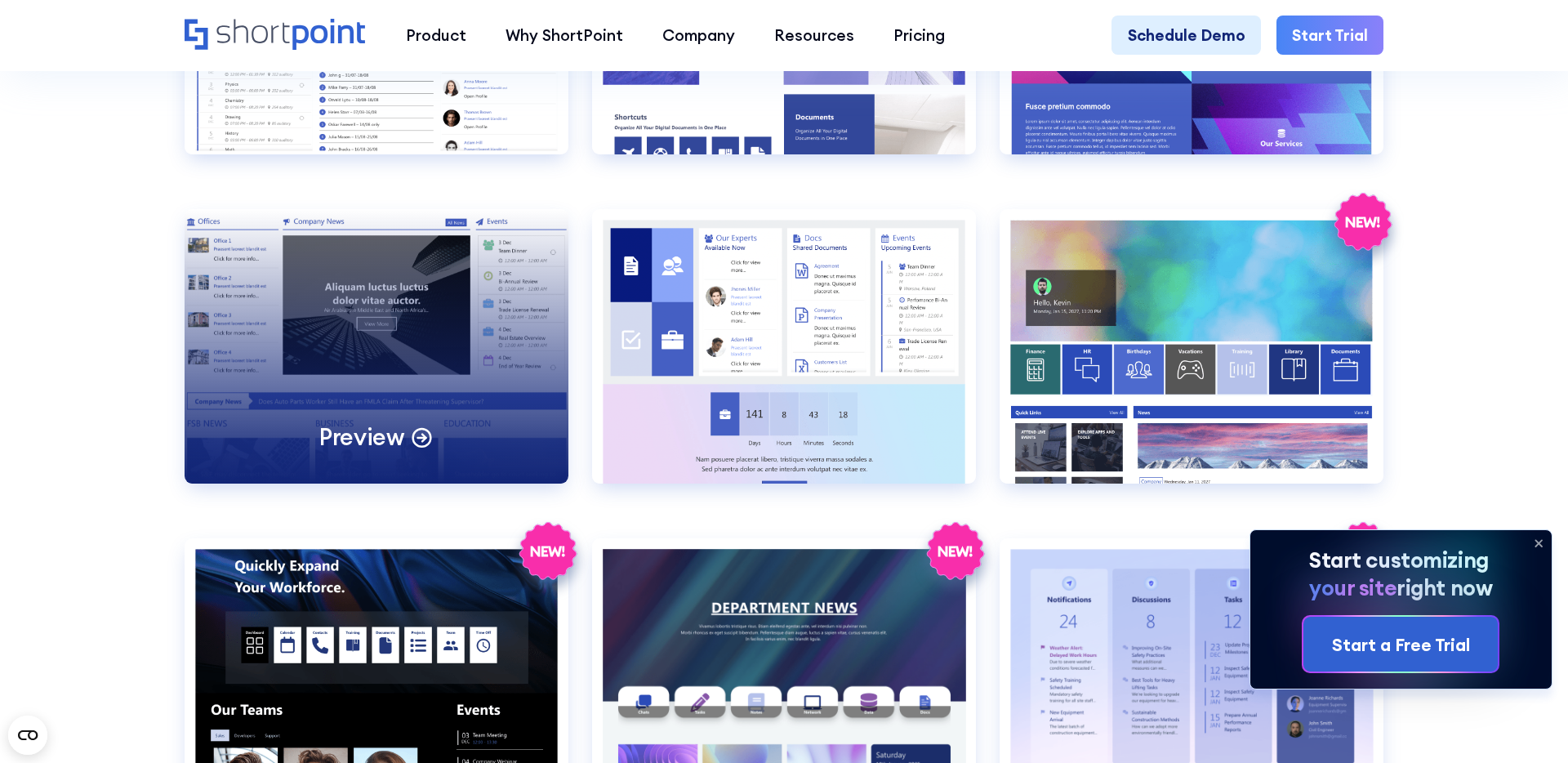
click at [361, 304] on div "Preview" at bounding box center [376, 346] width 383 height 274
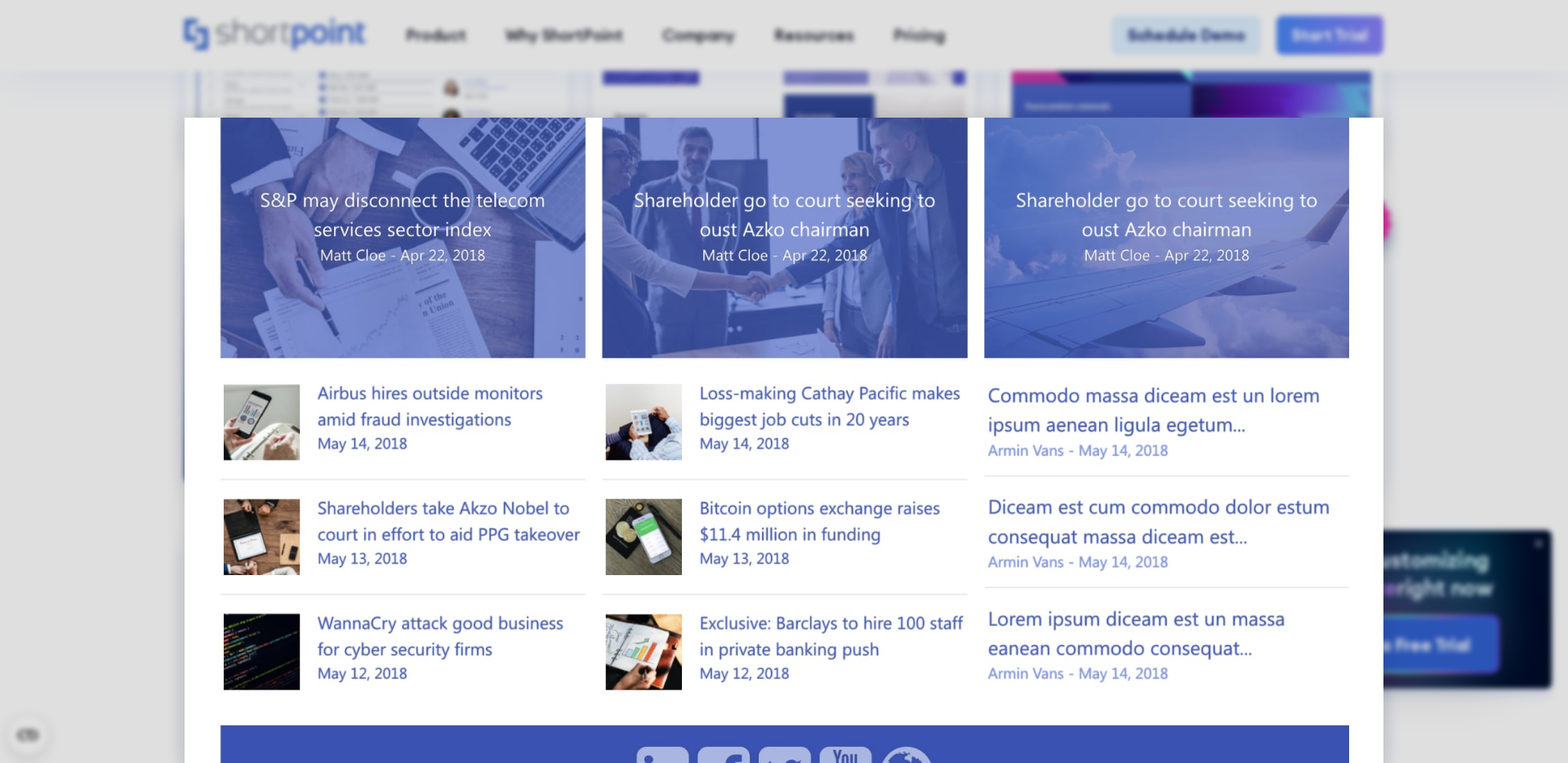
scroll to position [725, 0]
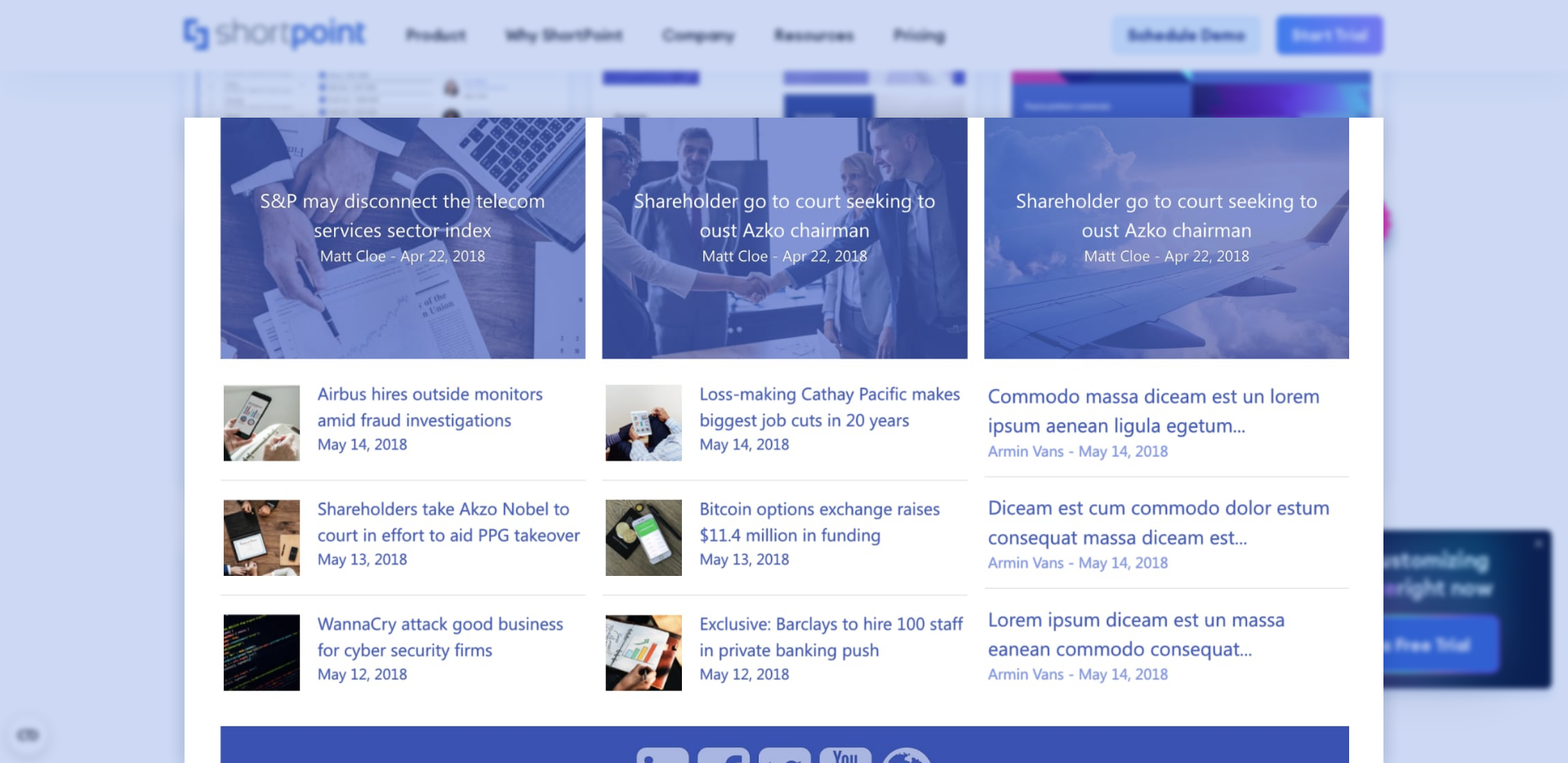
click at [104, 344] on div at bounding box center [784, 381] width 1568 height 763
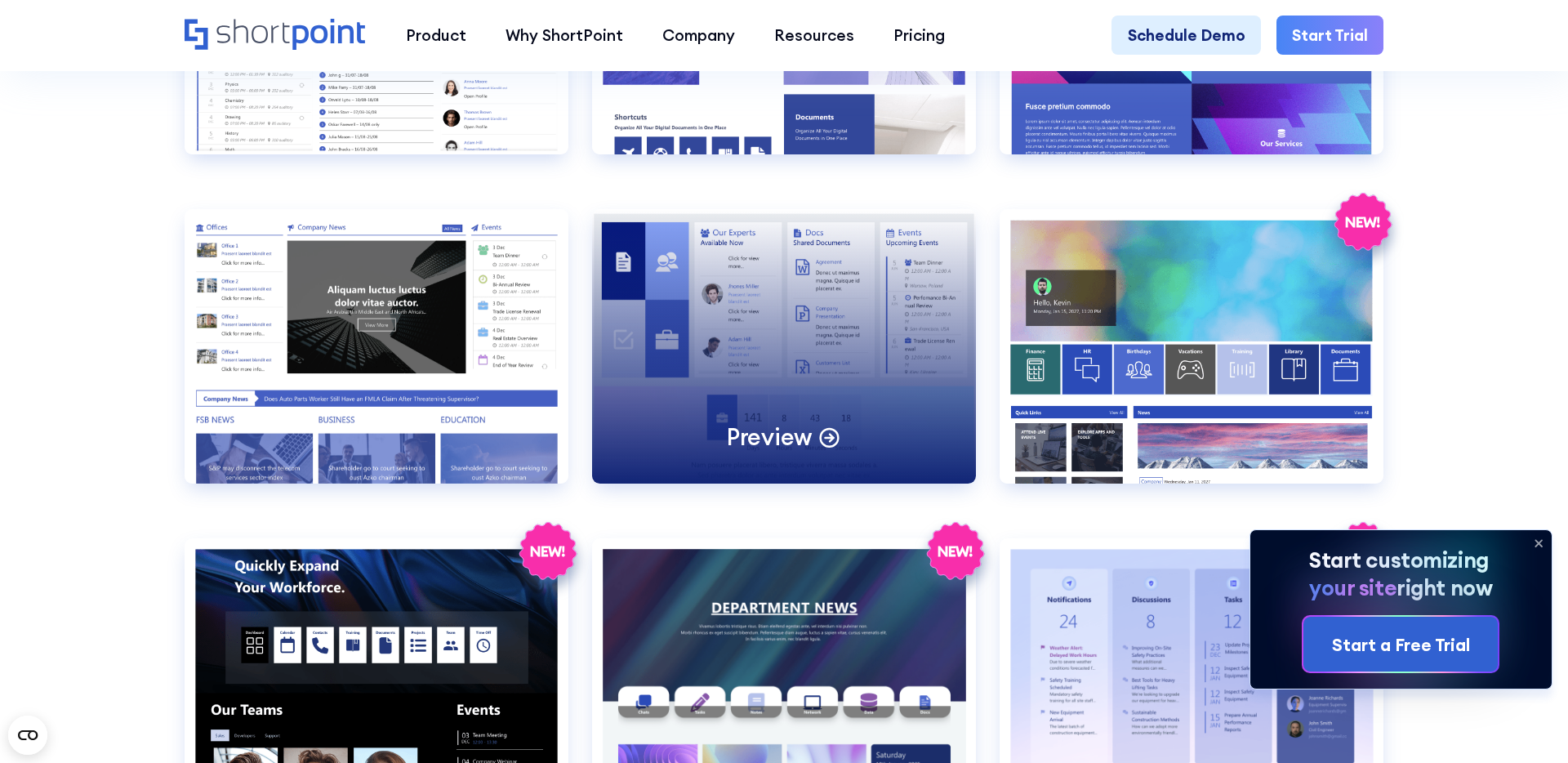
click at [823, 344] on div "Preview" at bounding box center [784, 346] width 383 height 274
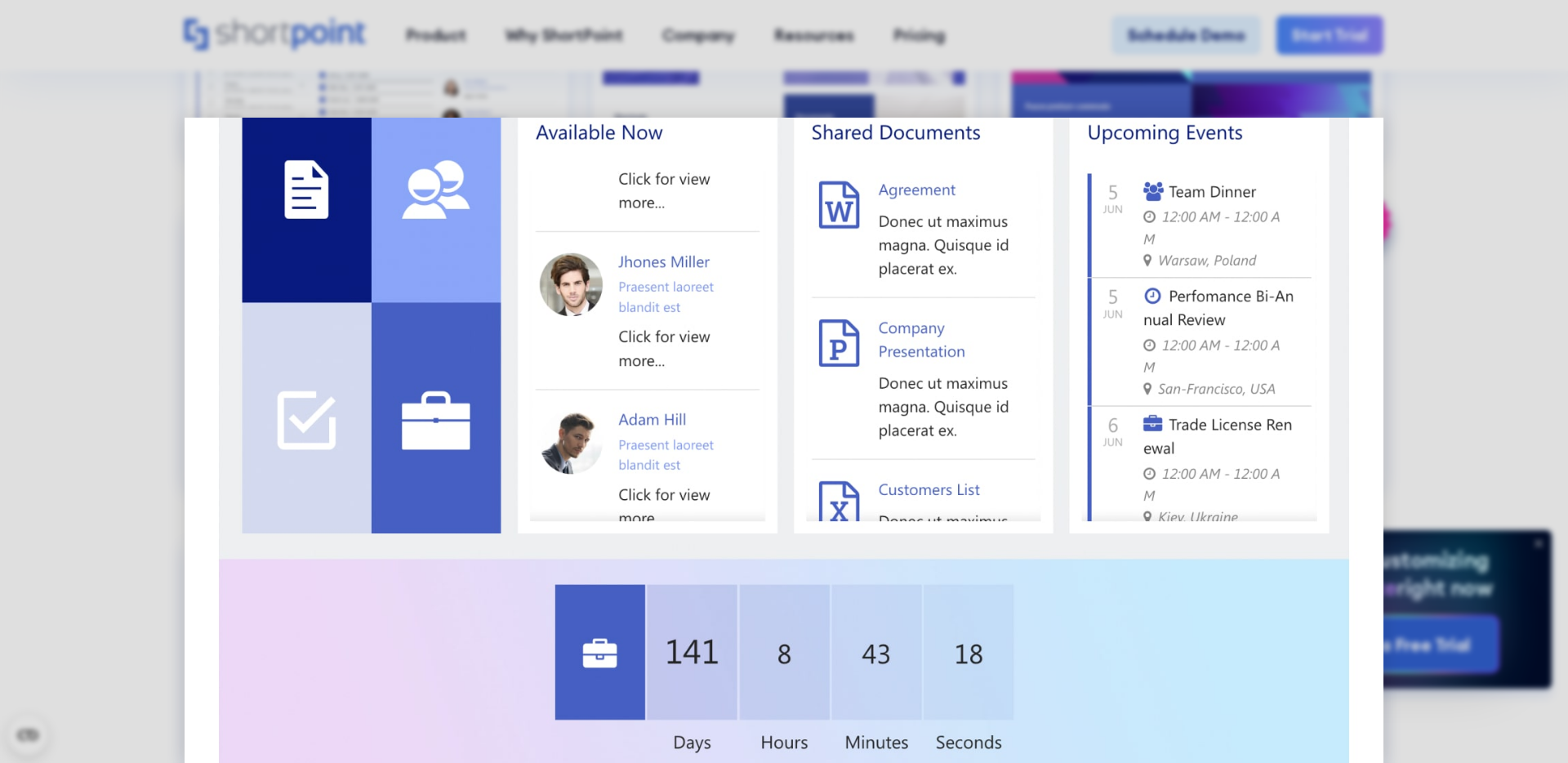
scroll to position [0, 0]
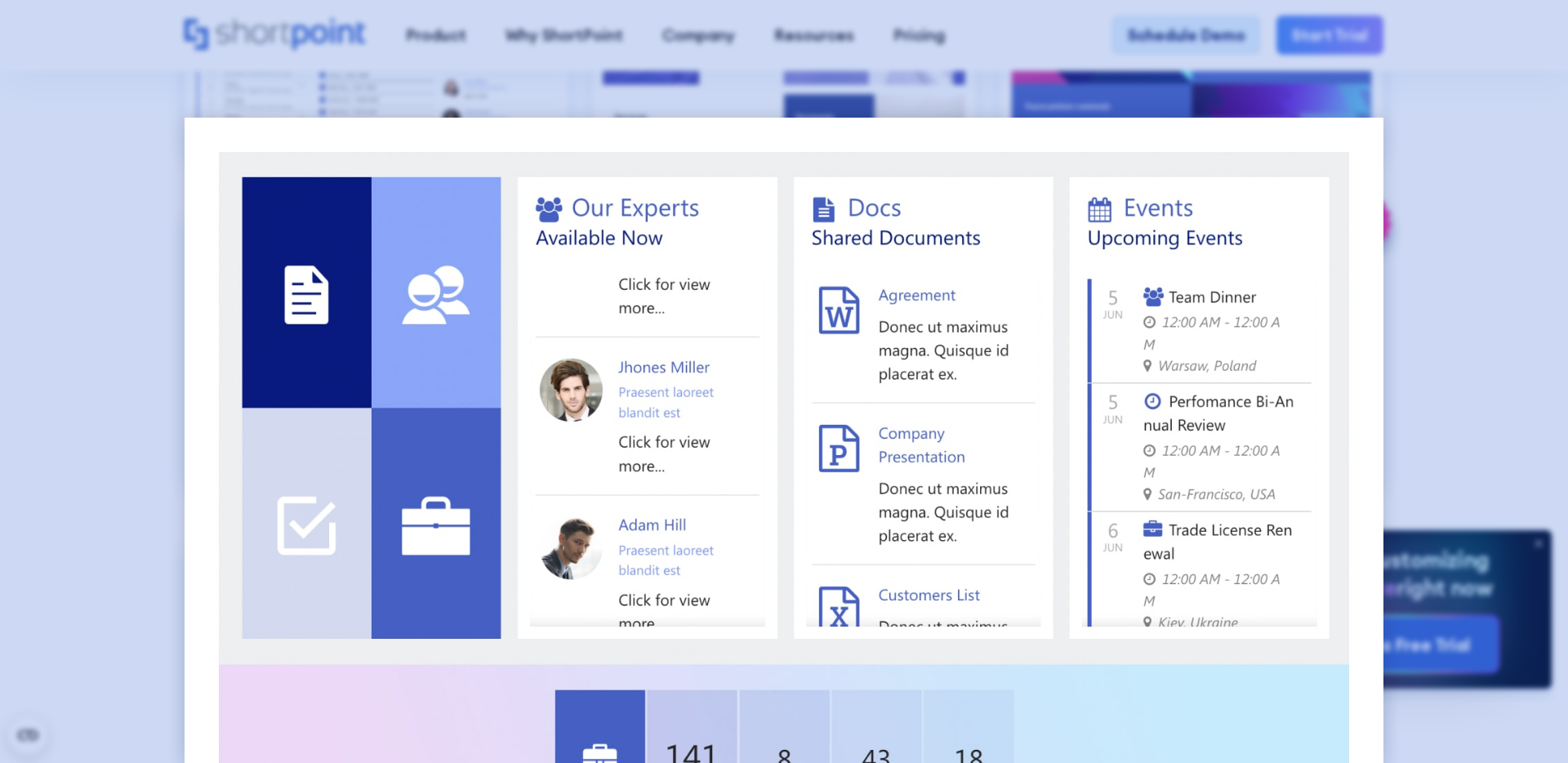
click at [130, 317] on div at bounding box center [784, 381] width 1568 height 763
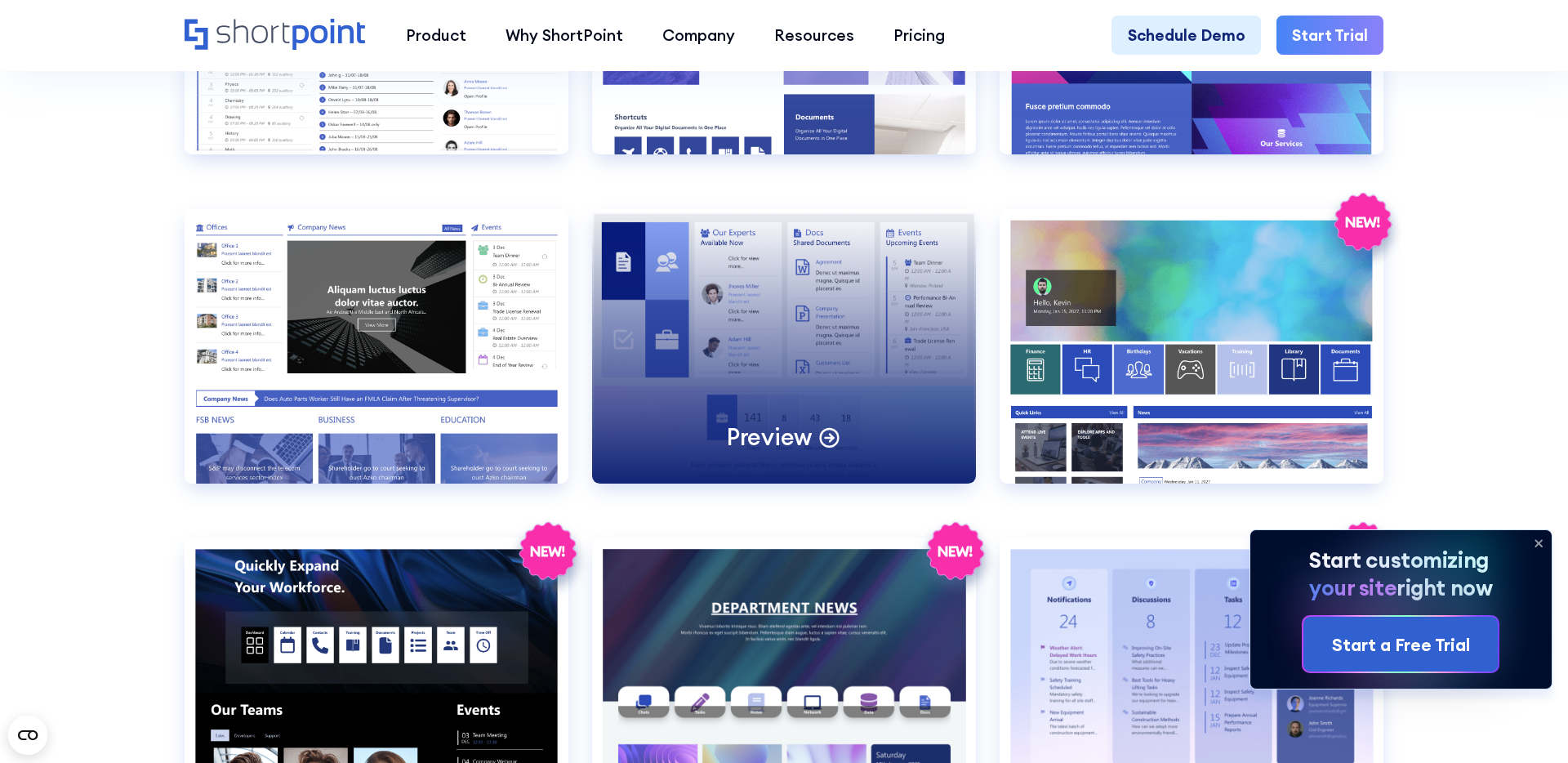
click at [725, 314] on div "Preview" at bounding box center [784, 346] width 383 height 274
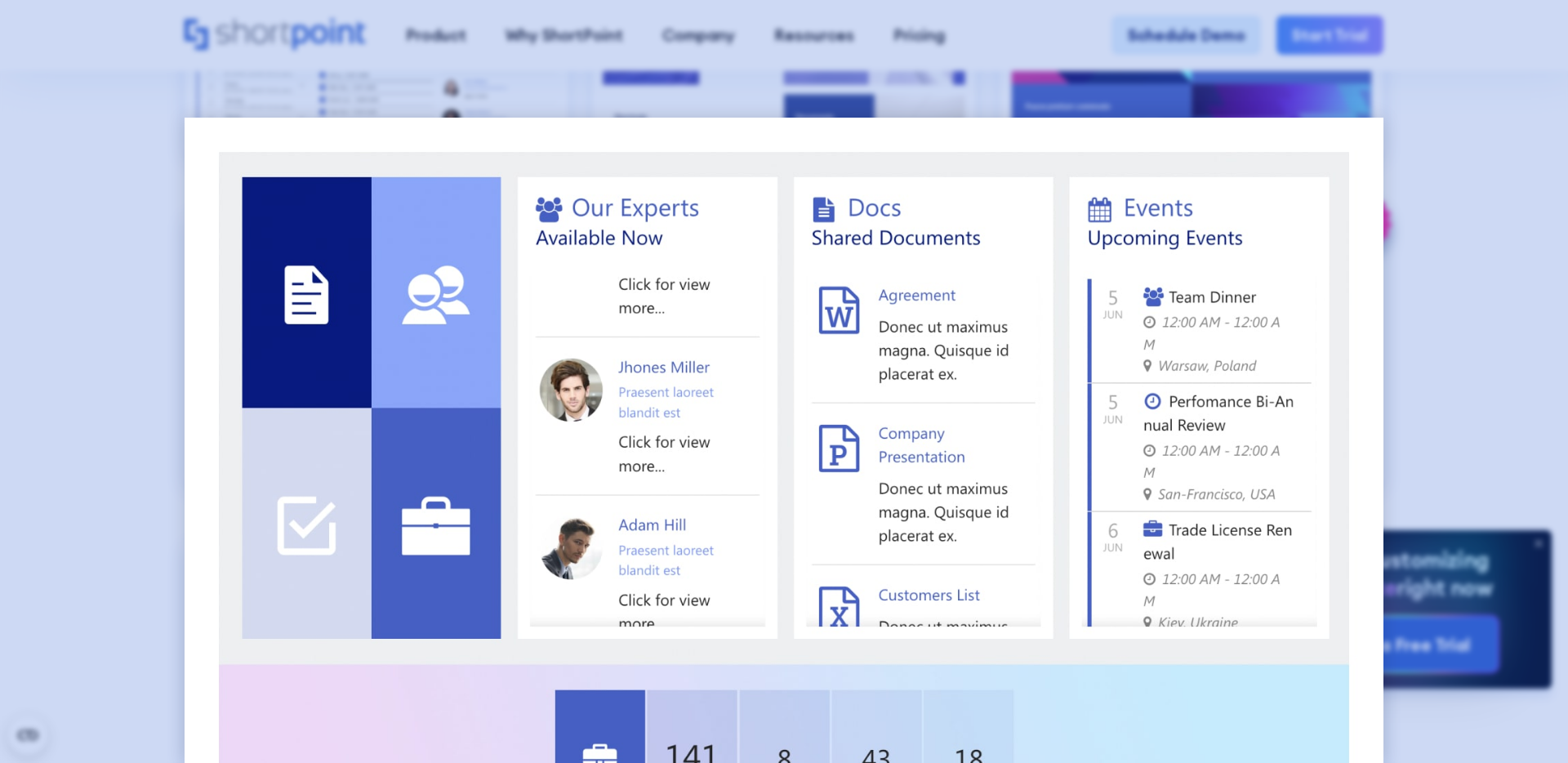
click at [150, 401] on div at bounding box center [784, 381] width 1568 height 763
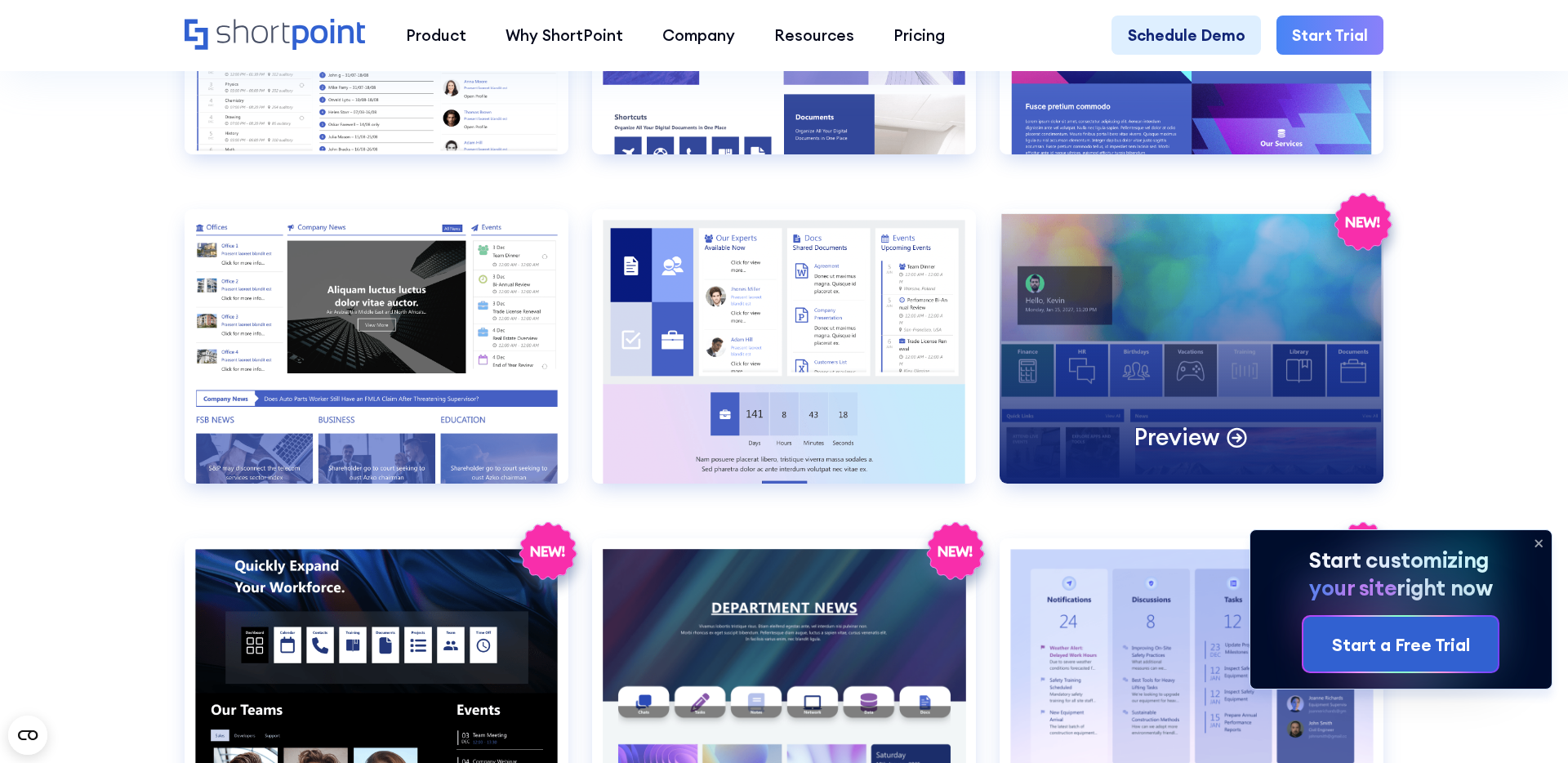
click at [1170, 342] on div "Preview" at bounding box center [1192, 346] width 383 height 274
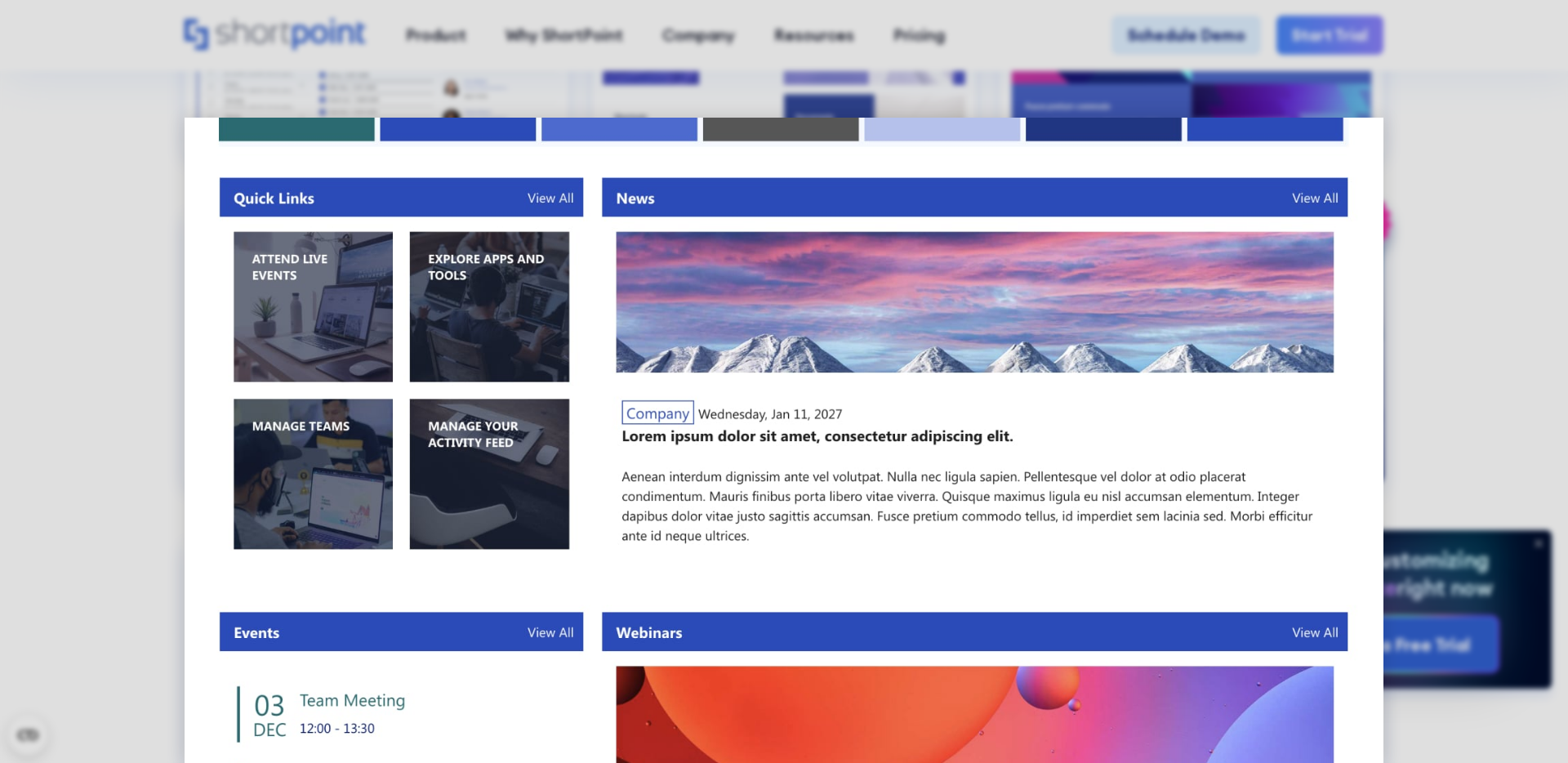
scroll to position [555, 0]
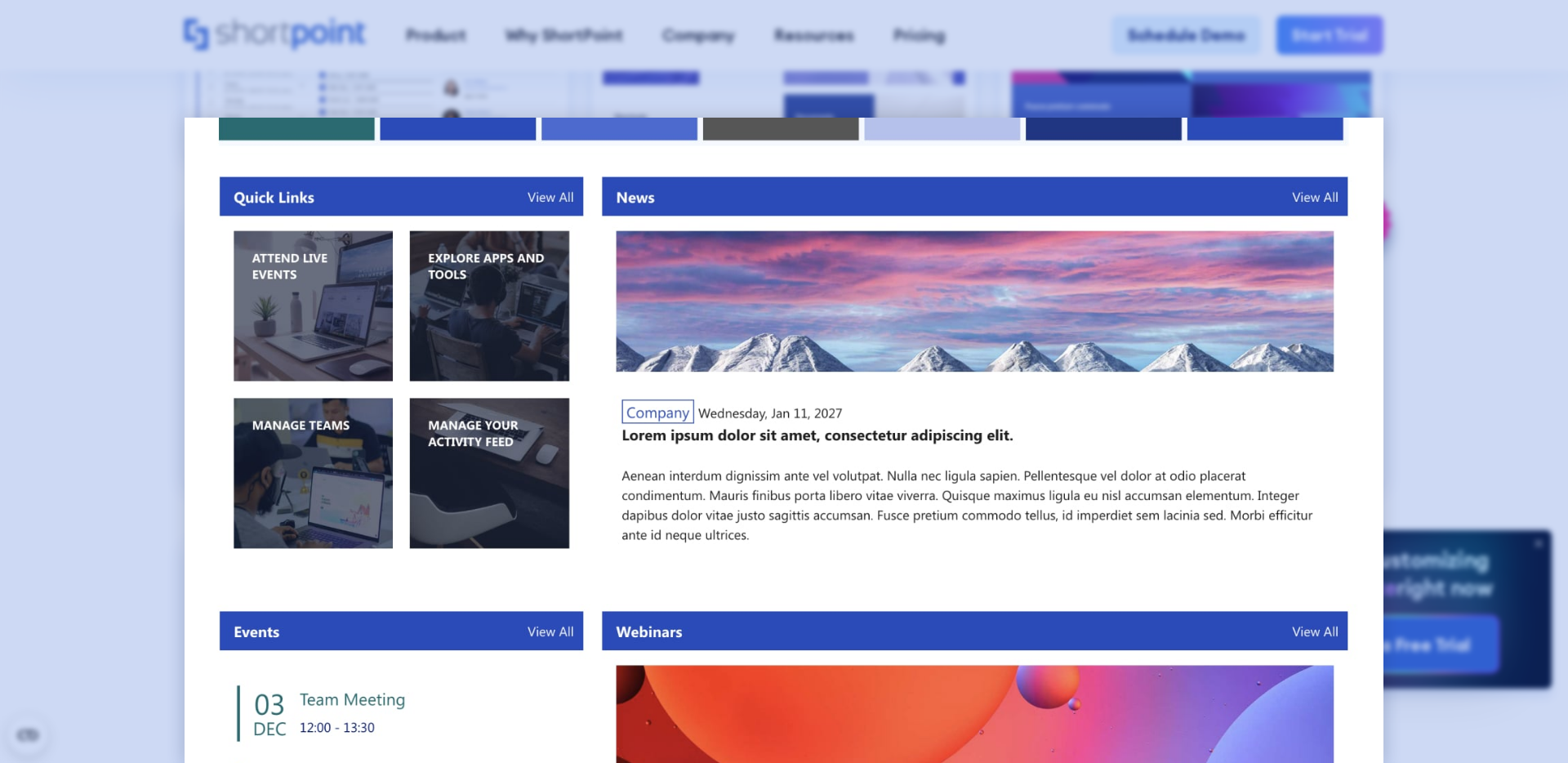
click at [1511, 423] on div at bounding box center [784, 381] width 1568 height 763
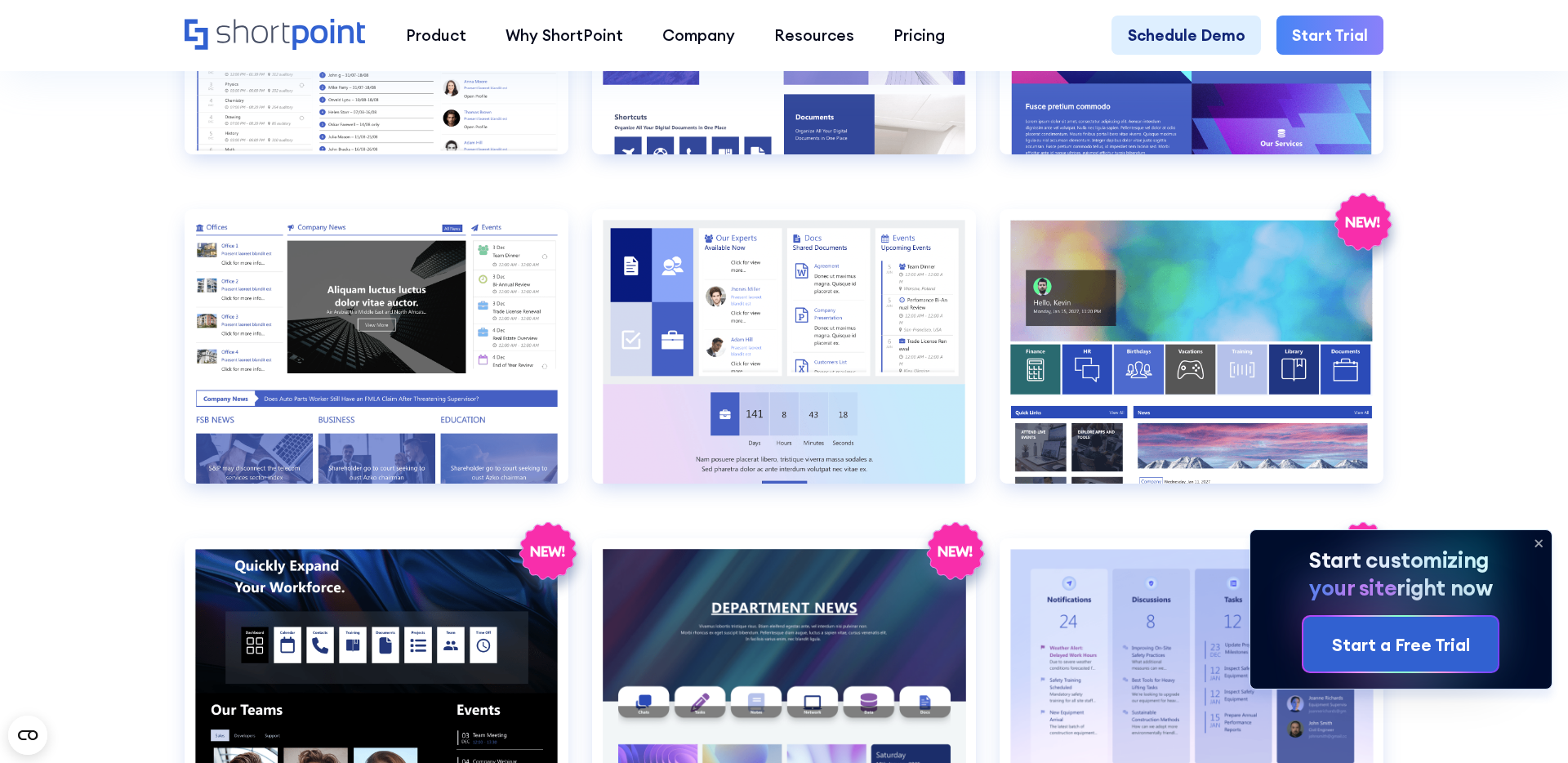
click at [1541, 546] on icon at bounding box center [1537, 543] width 6 height 6
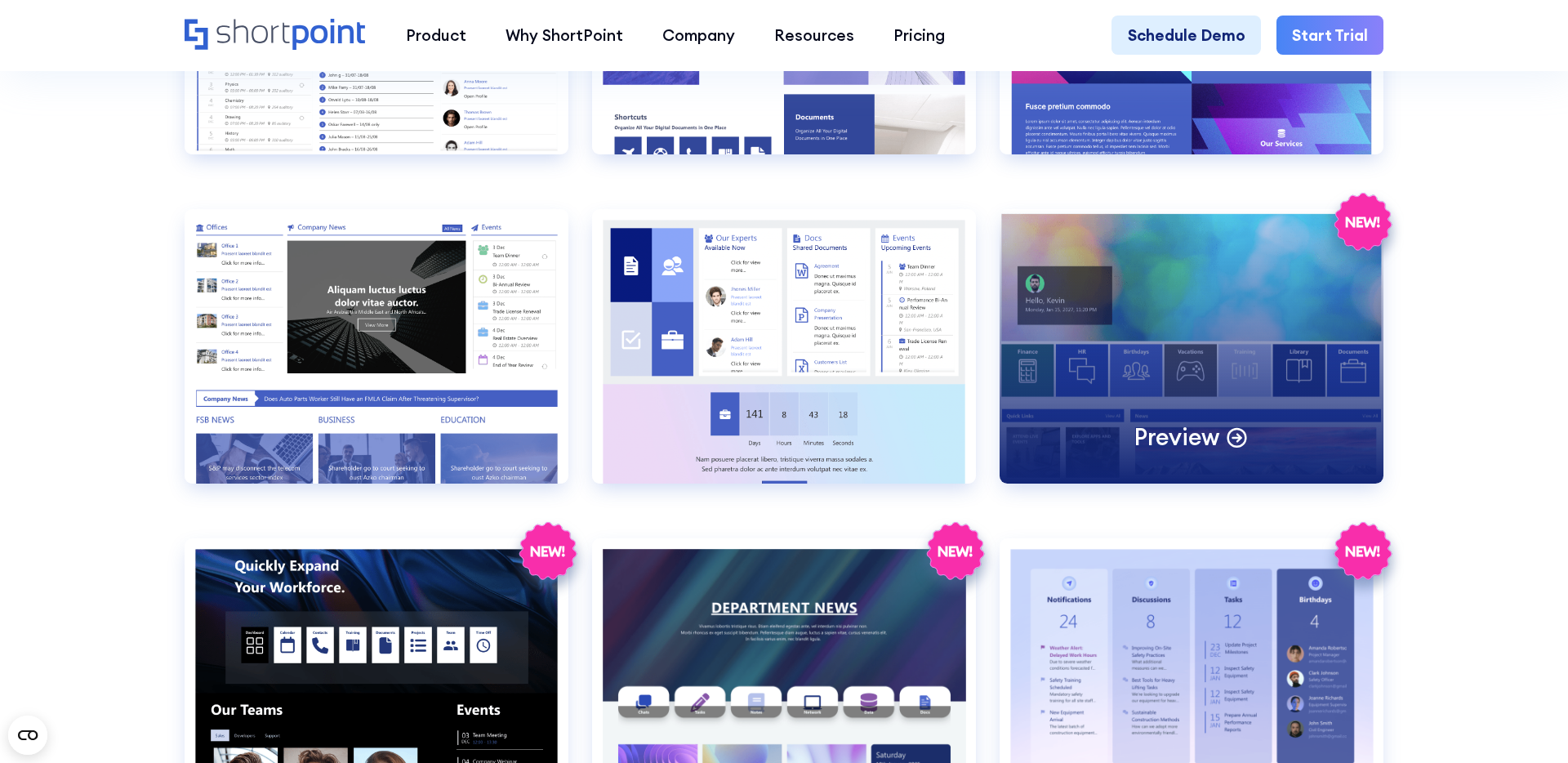
click at [1187, 303] on div "Preview" at bounding box center [1192, 346] width 383 height 274
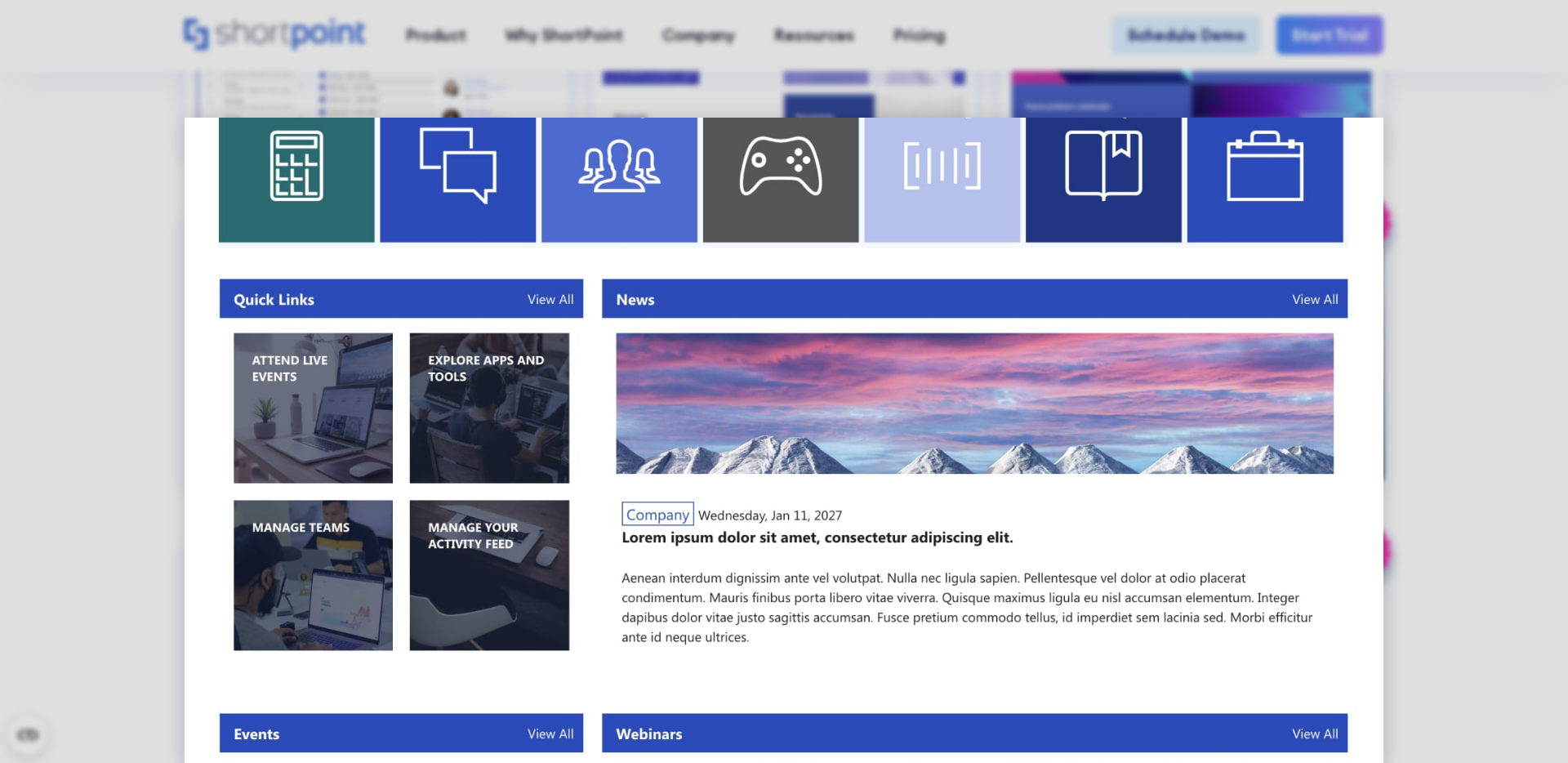
scroll to position [596, 0]
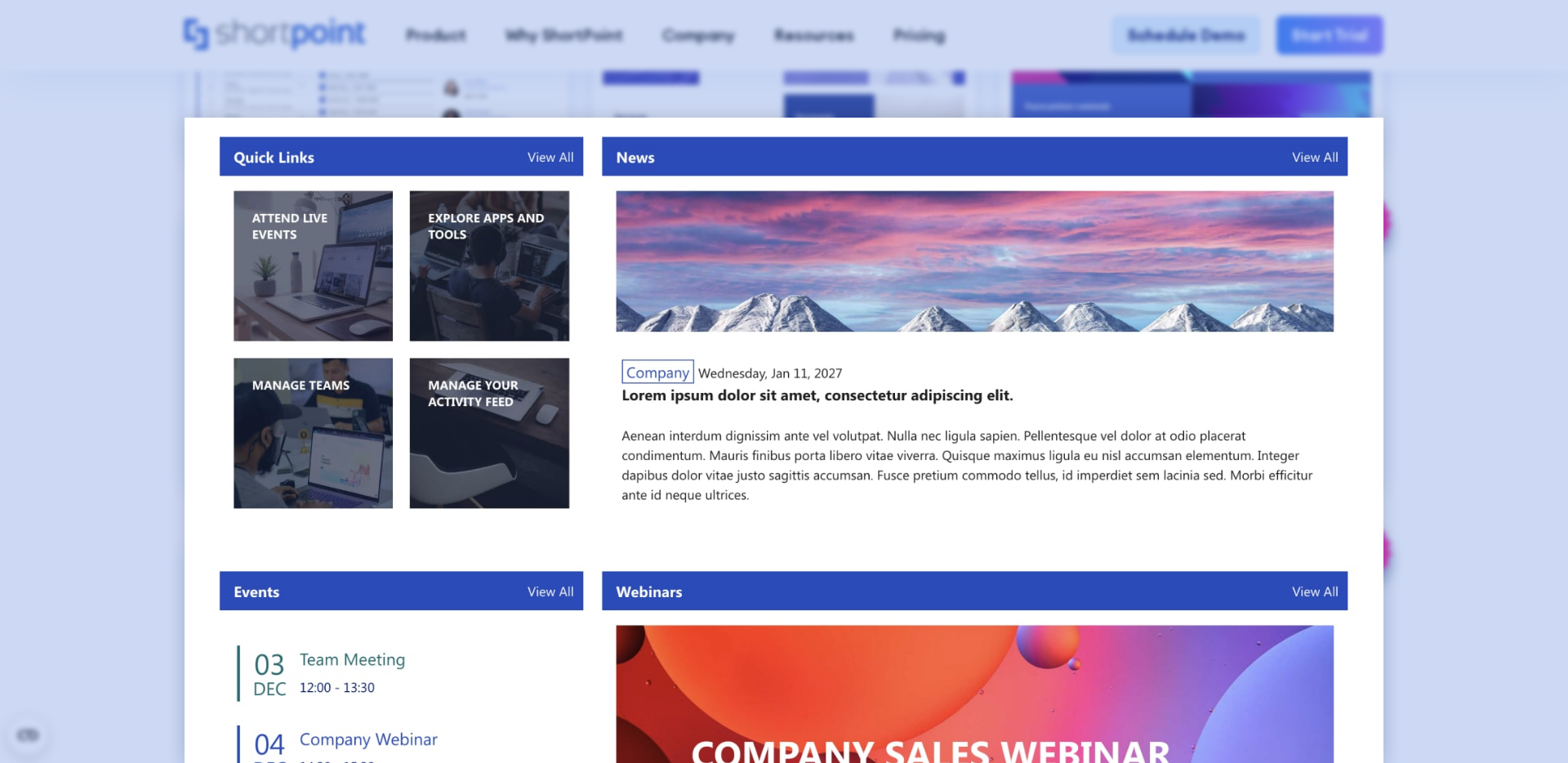
click at [104, 209] on div at bounding box center [784, 381] width 1568 height 763
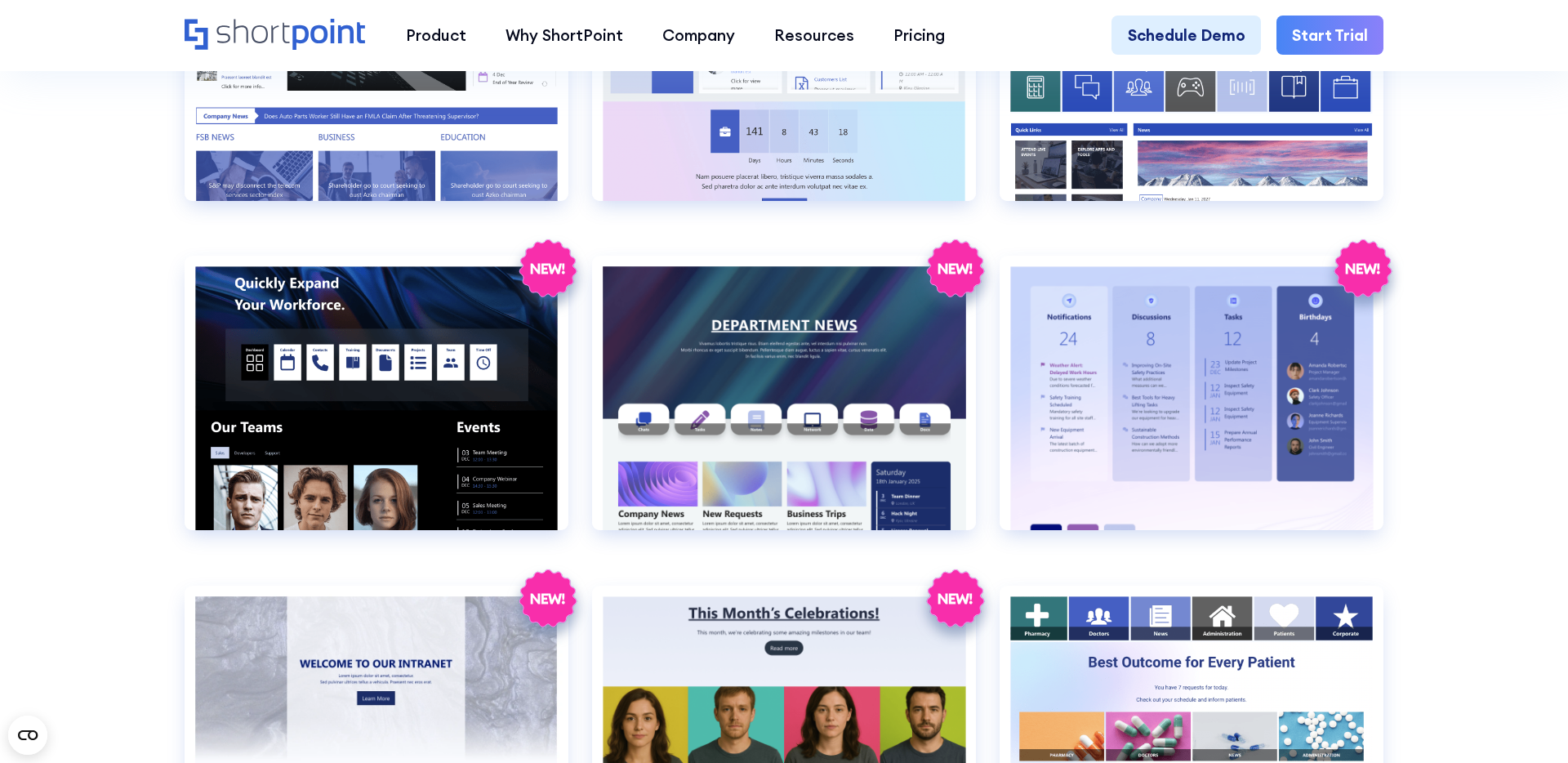
scroll to position [2615, 0]
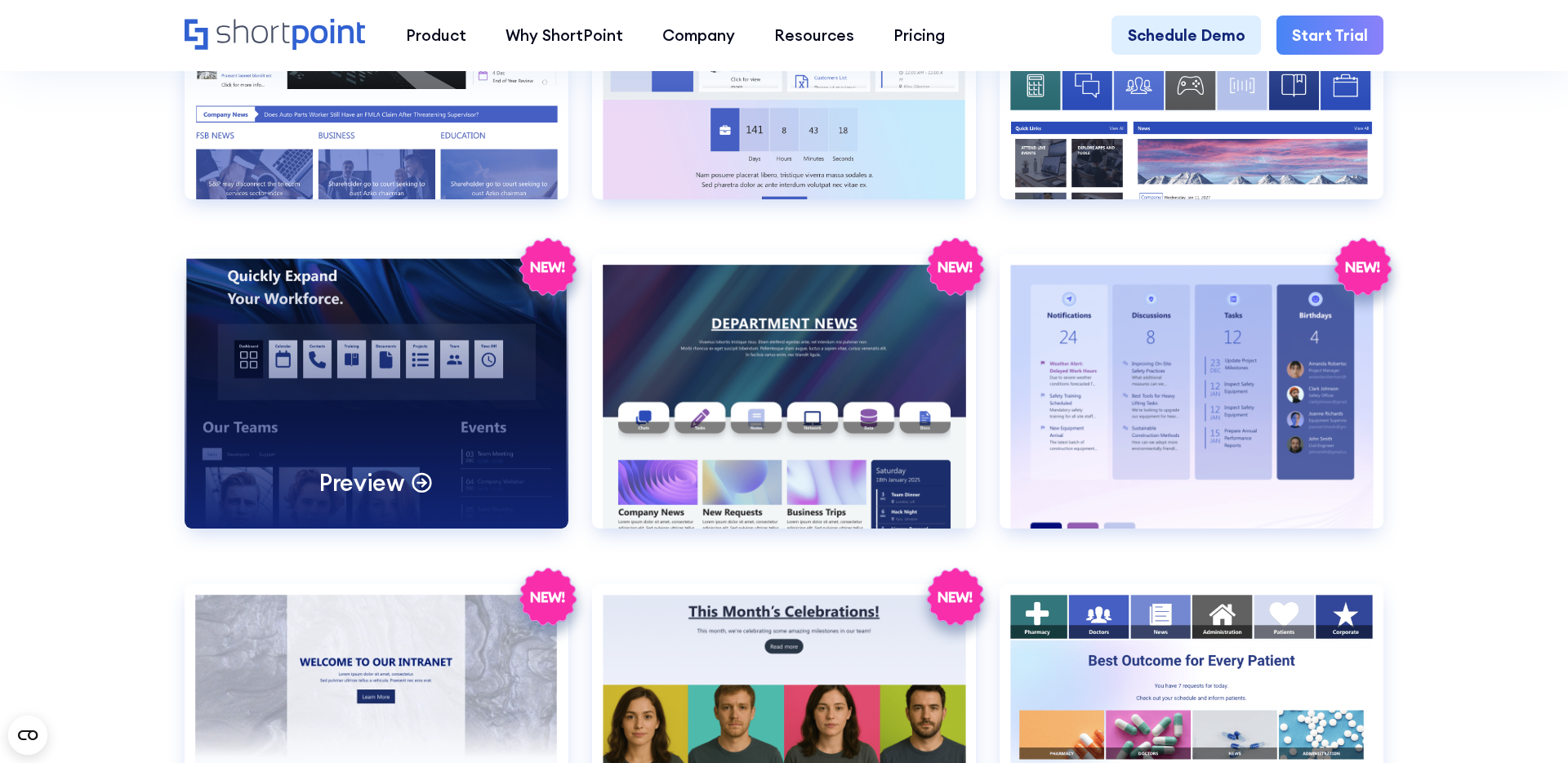
click at [397, 389] on div "Preview" at bounding box center [376, 391] width 383 height 274
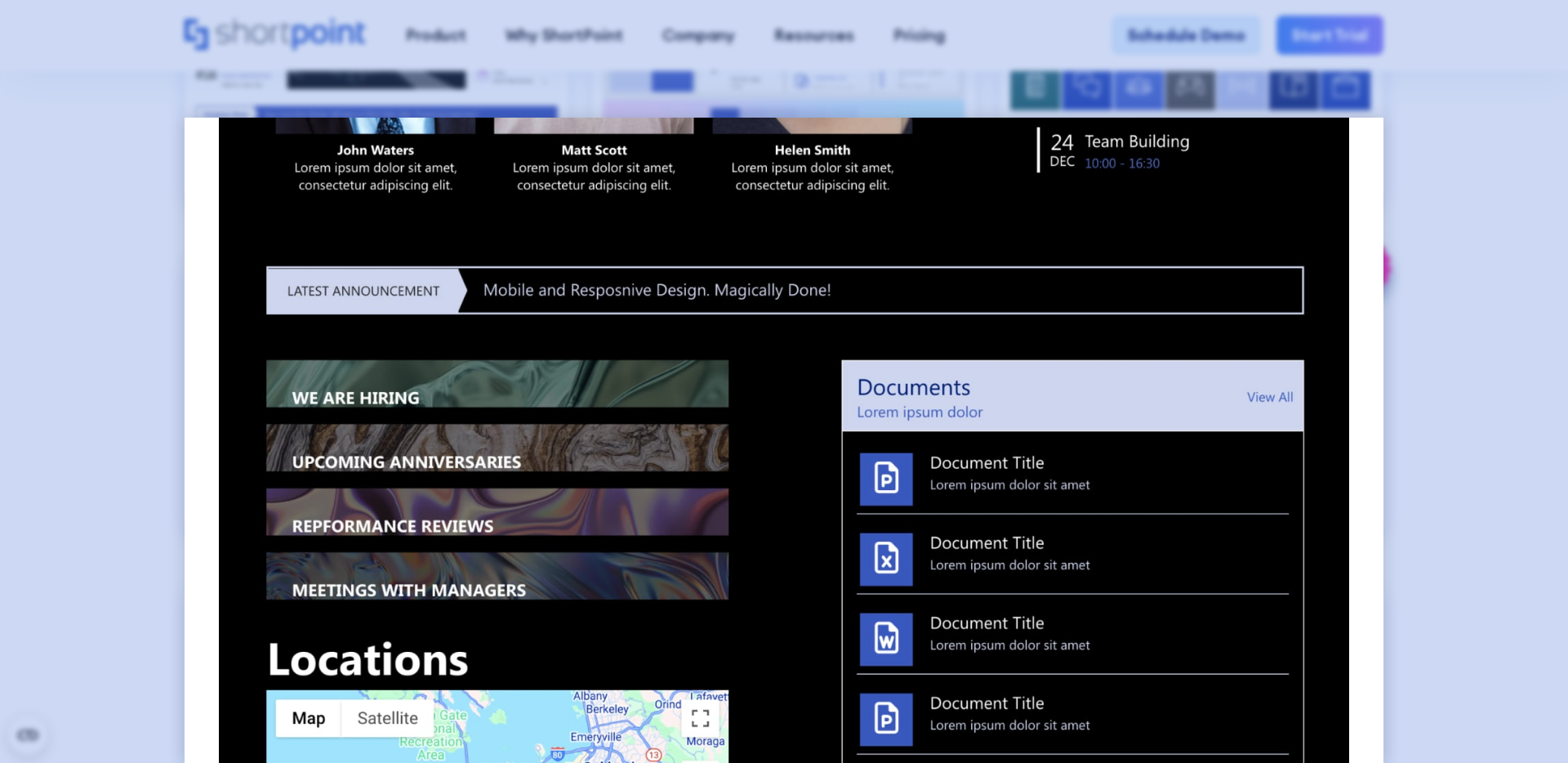
scroll to position [923, 0]
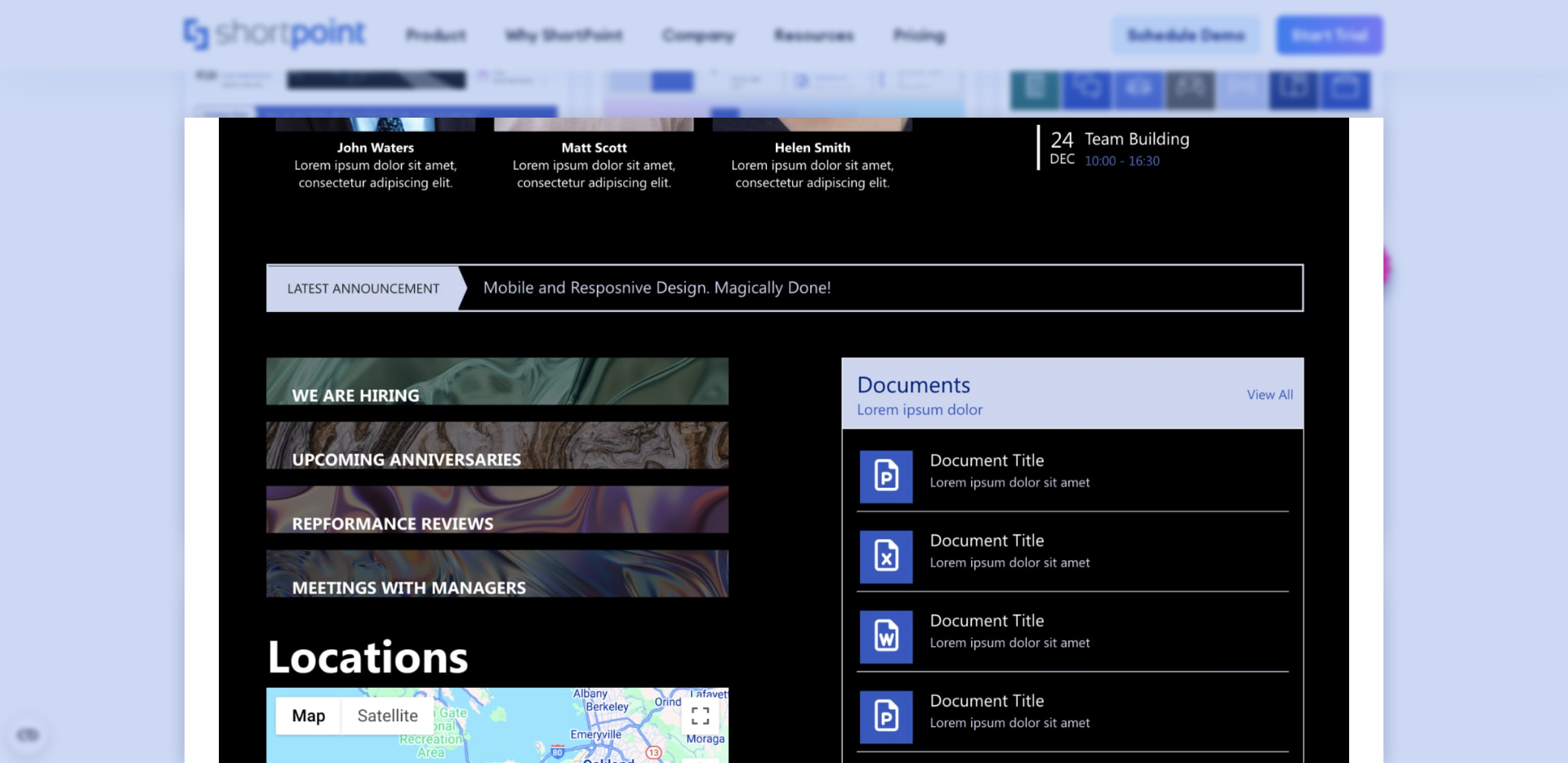
click at [144, 357] on div at bounding box center [784, 381] width 1568 height 763
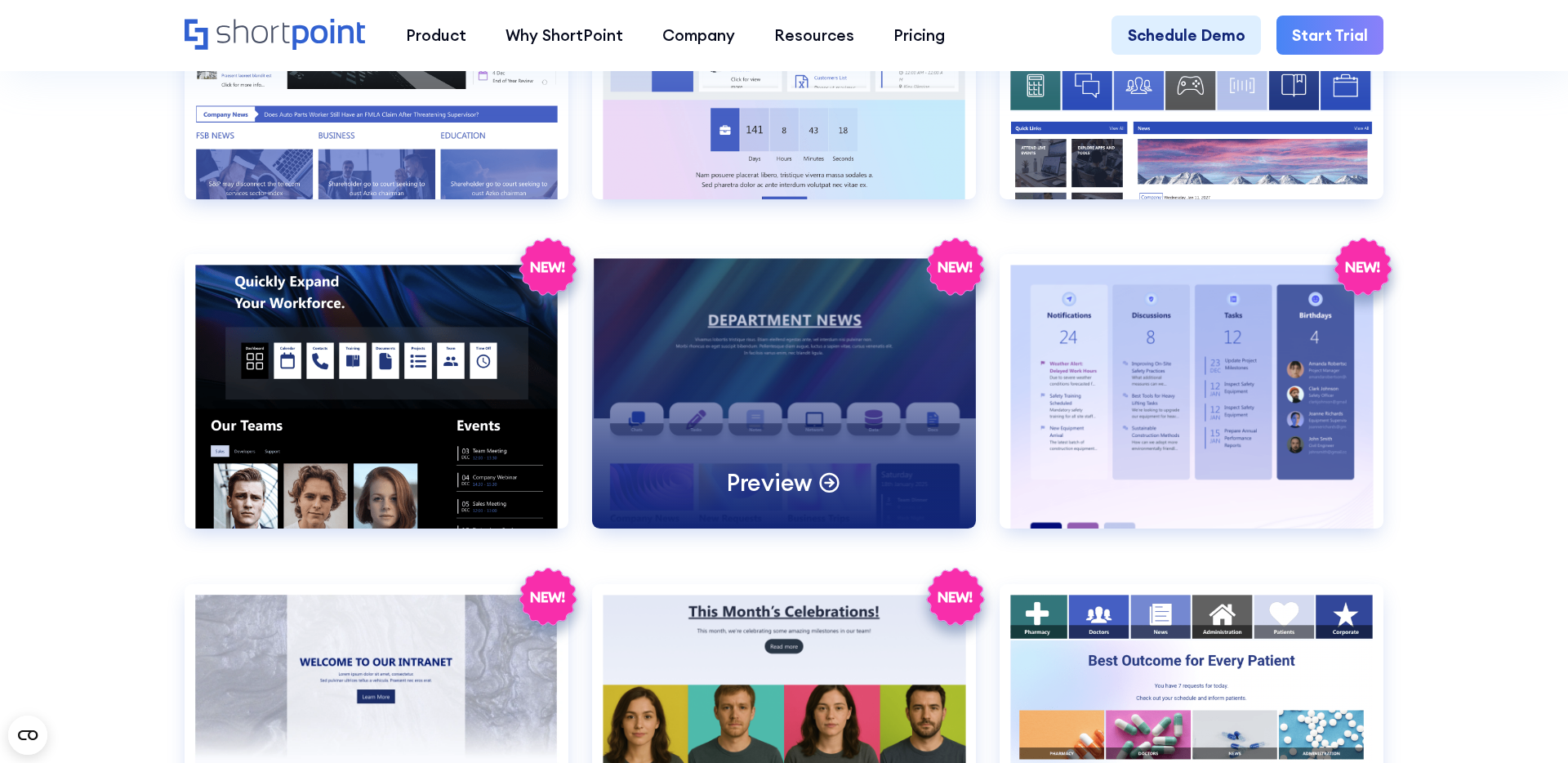
click at [833, 391] on div "Preview" at bounding box center [784, 391] width 383 height 274
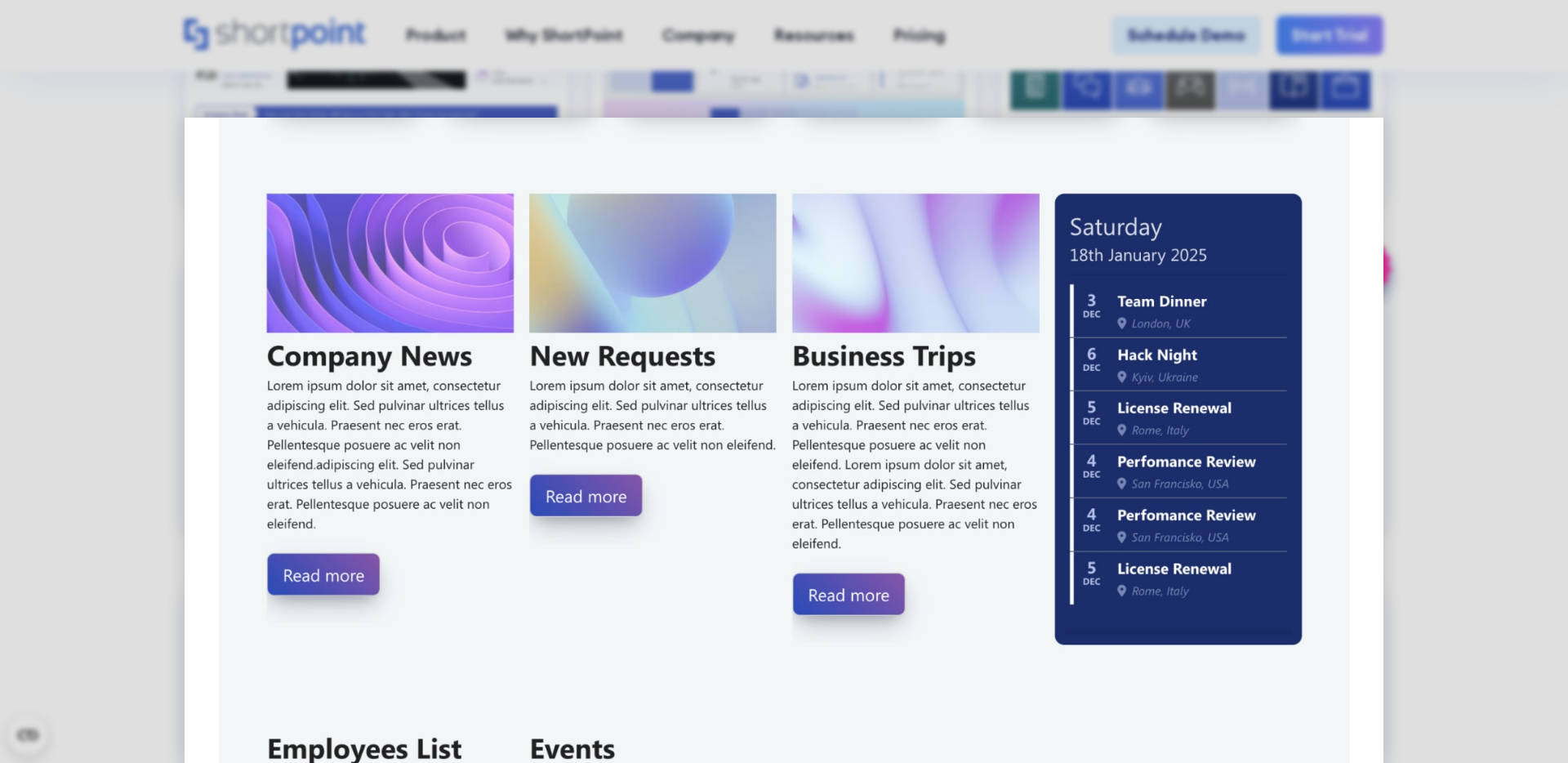
scroll to position [552, 0]
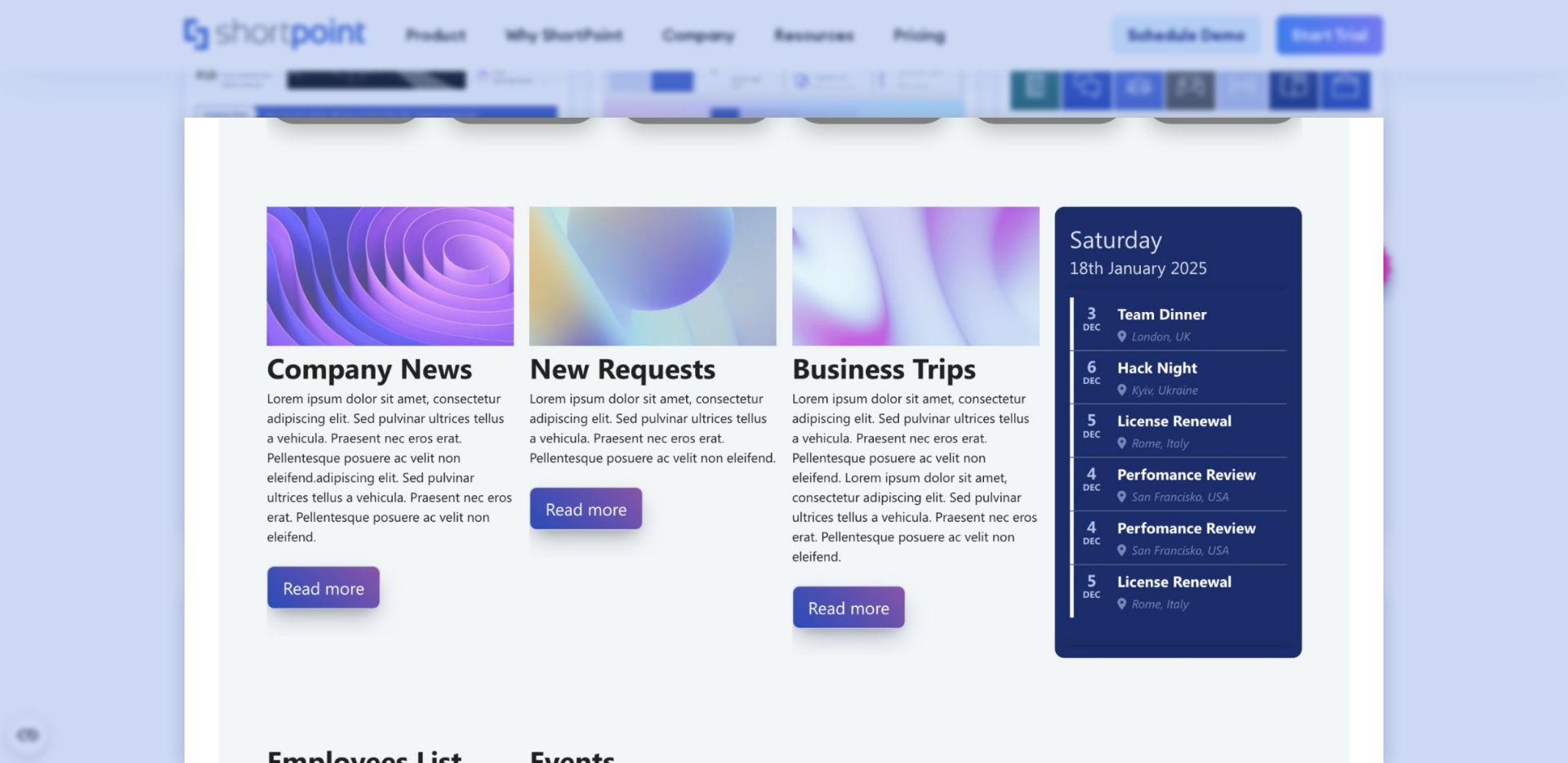
click at [120, 196] on div at bounding box center [784, 381] width 1568 height 763
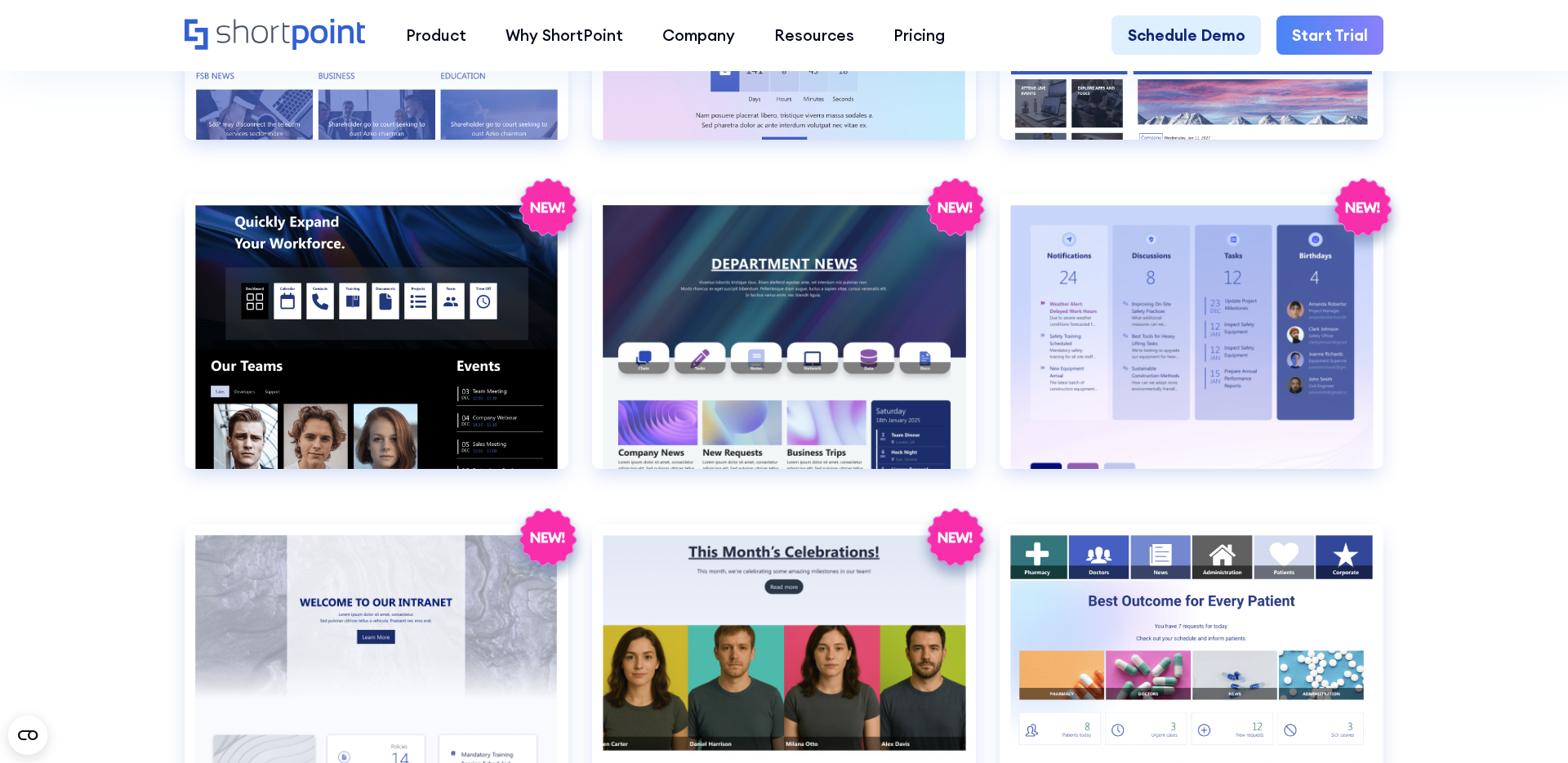
scroll to position [2675, 0]
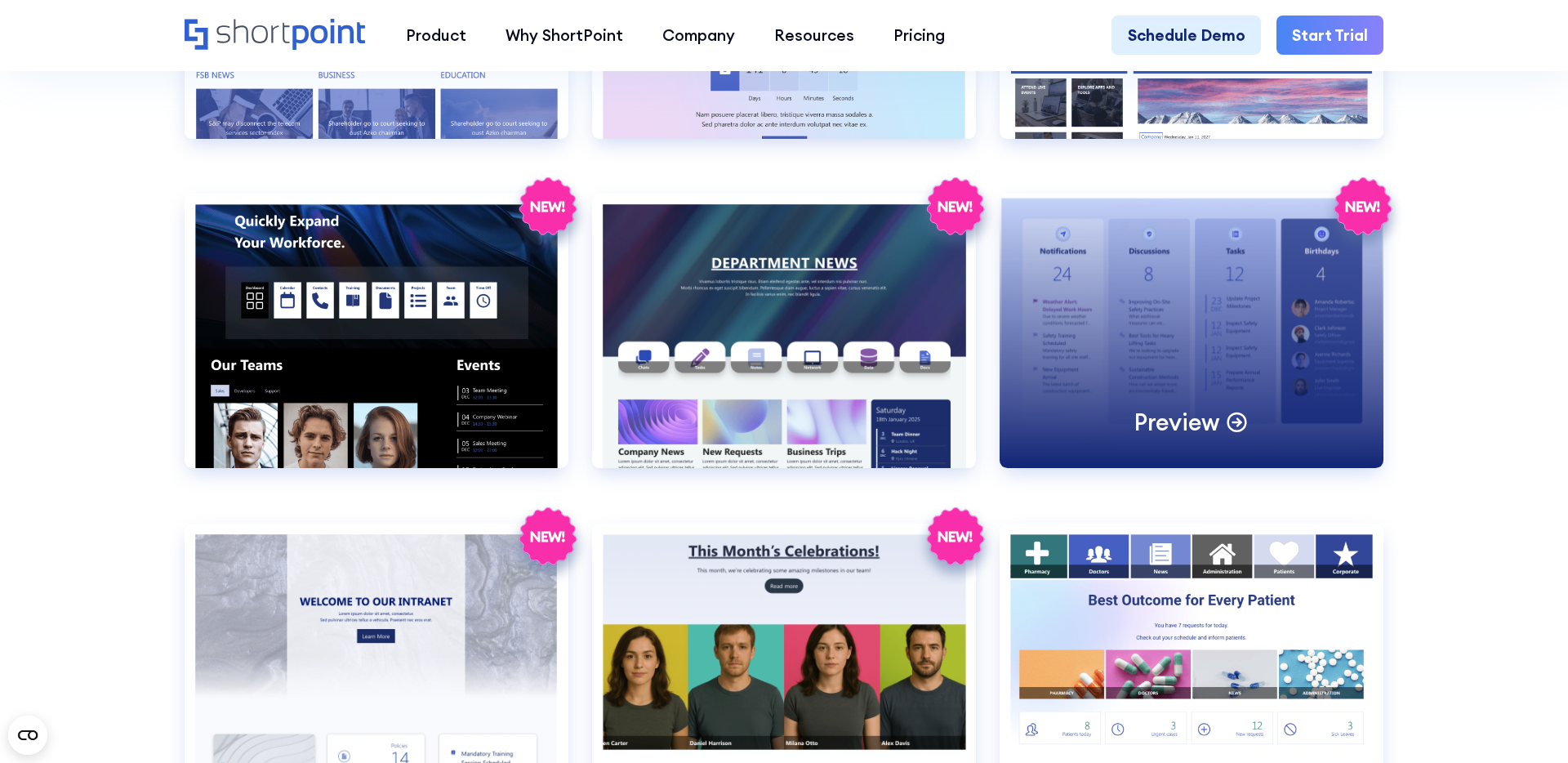
click at [1150, 286] on div "Preview" at bounding box center [1192, 330] width 383 height 274
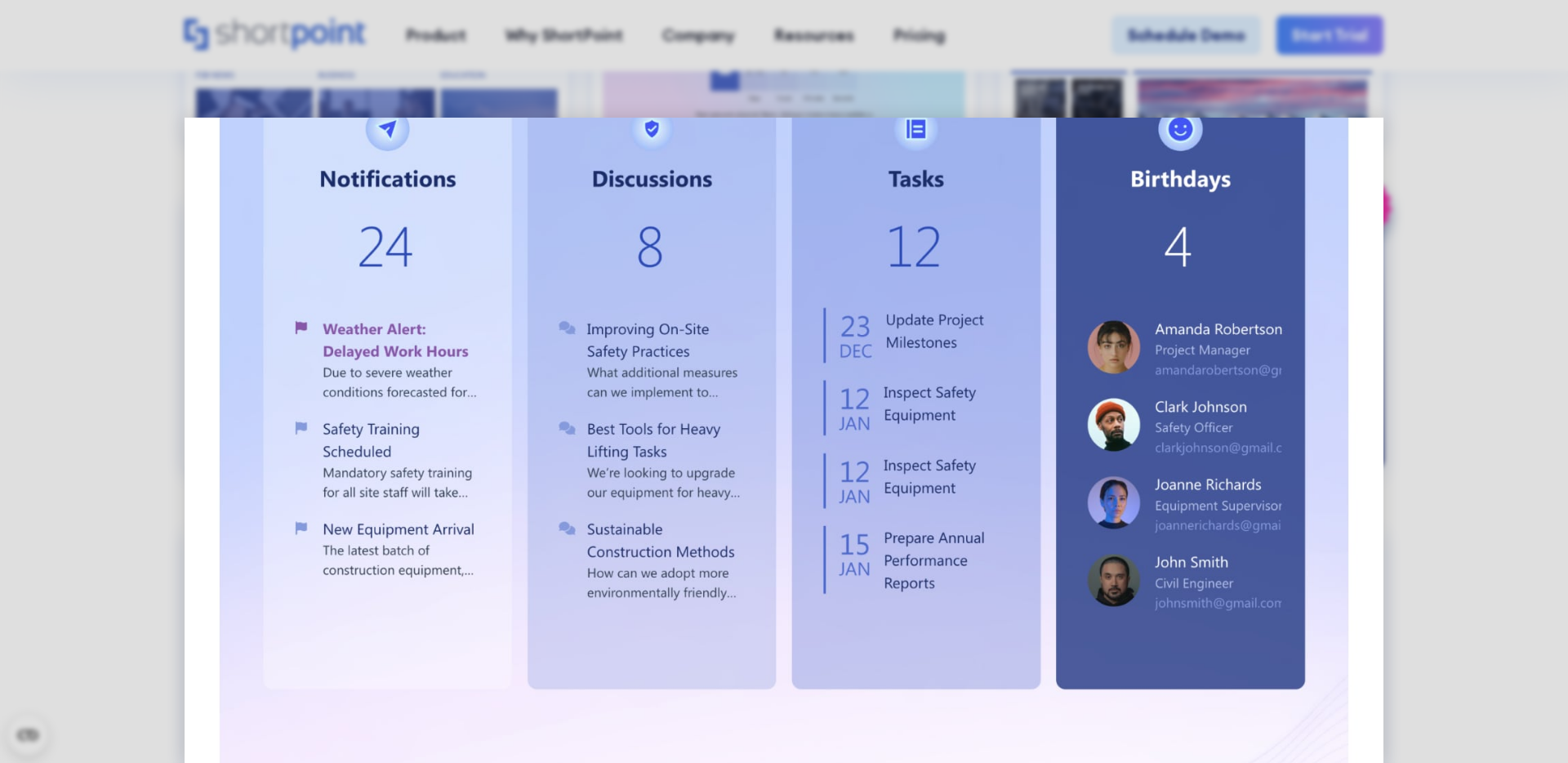
scroll to position [111, 0]
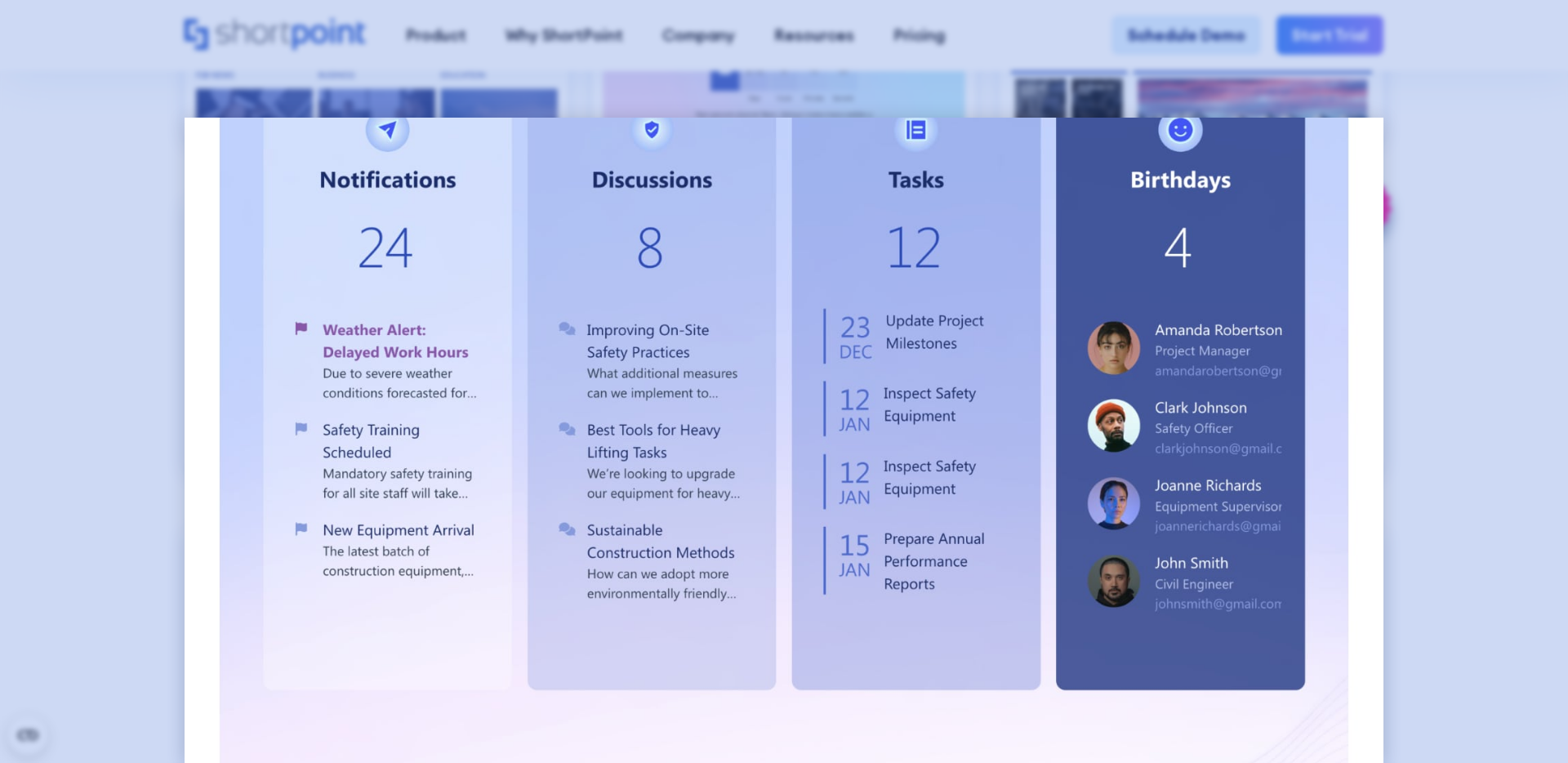
click at [116, 175] on div at bounding box center [784, 381] width 1568 height 763
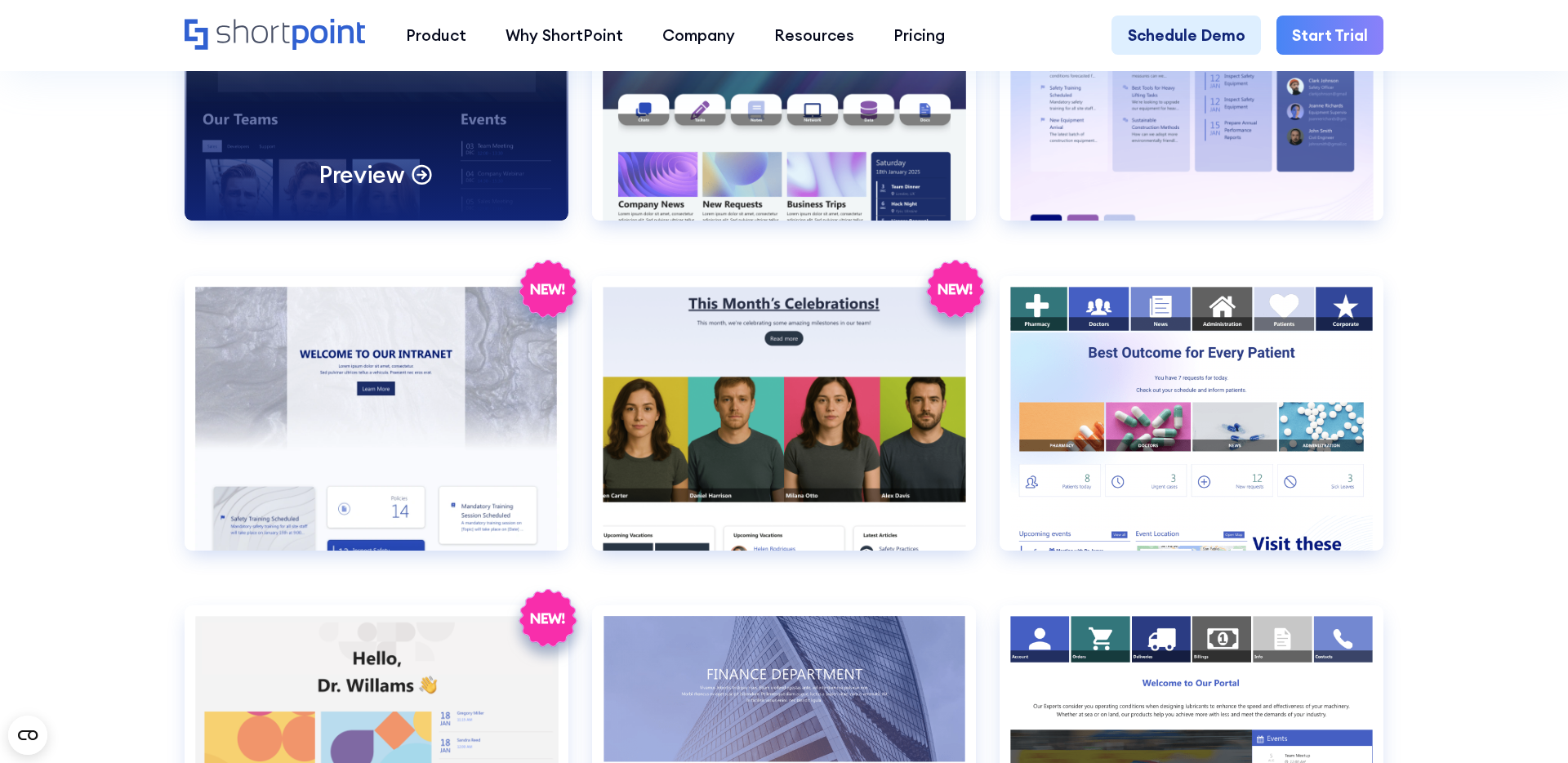
scroll to position [2932, 0]
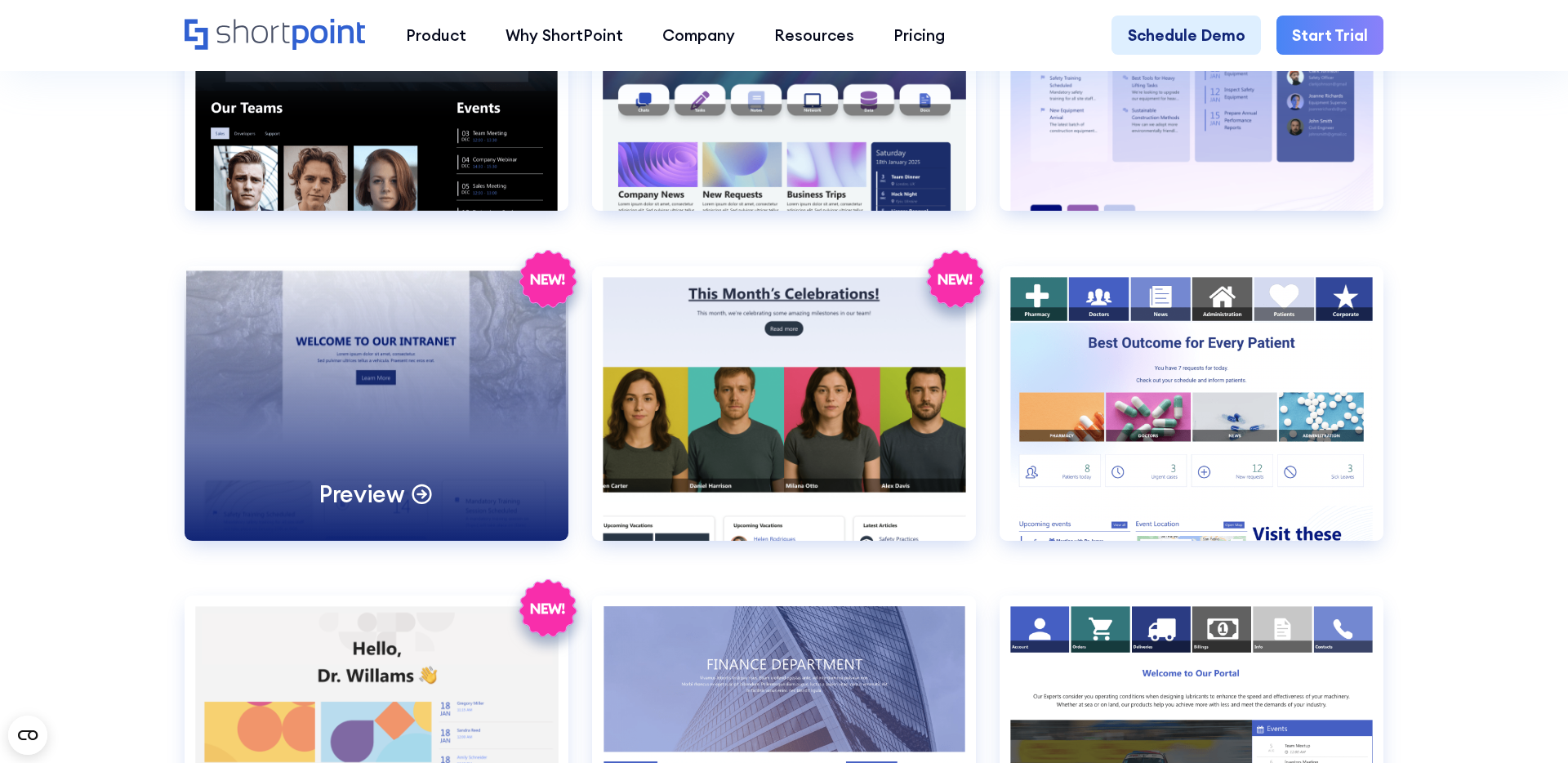
click at [379, 388] on div "Preview" at bounding box center [376, 403] width 383 height 274
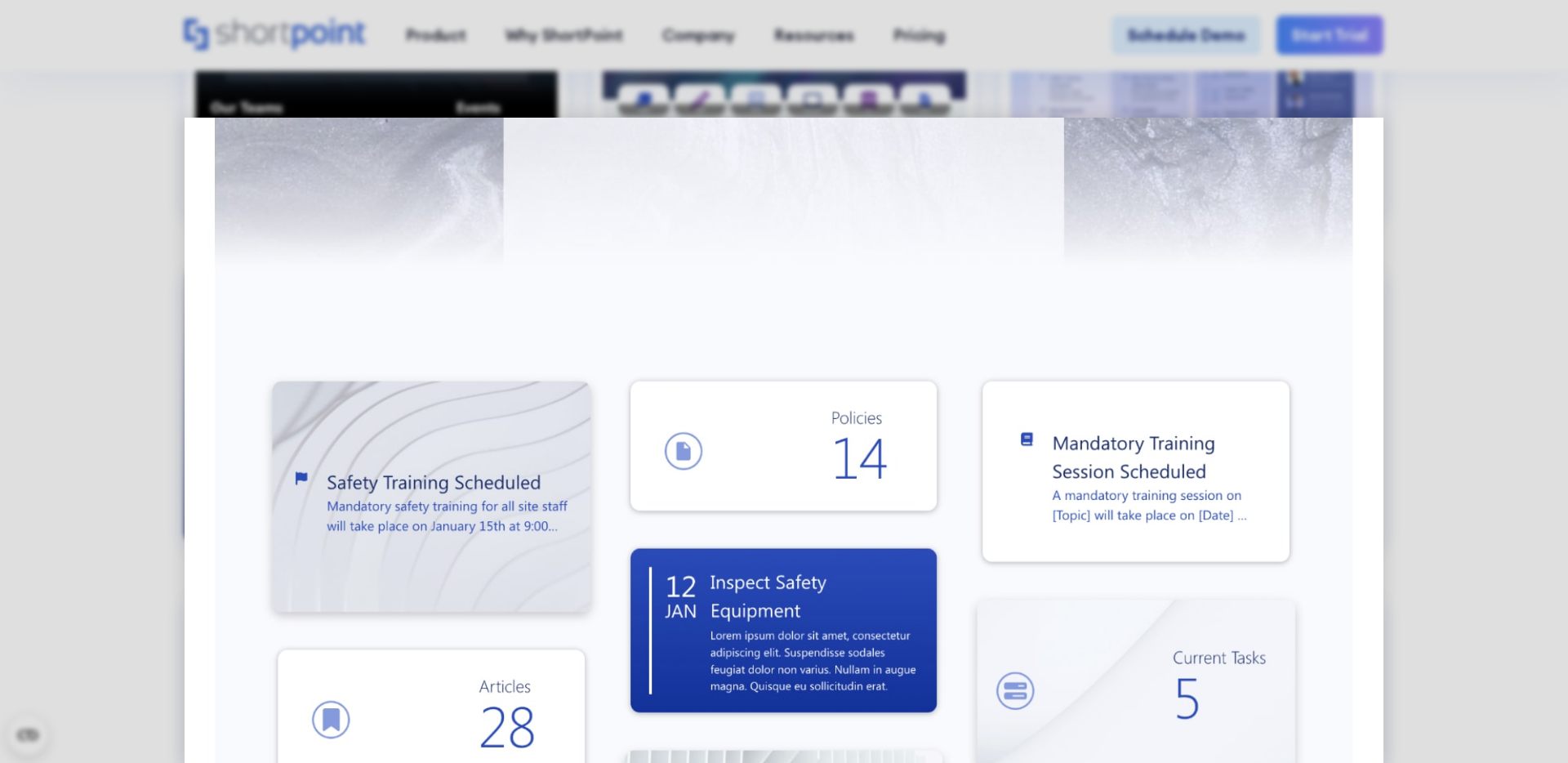
scroll to position [646, 0]
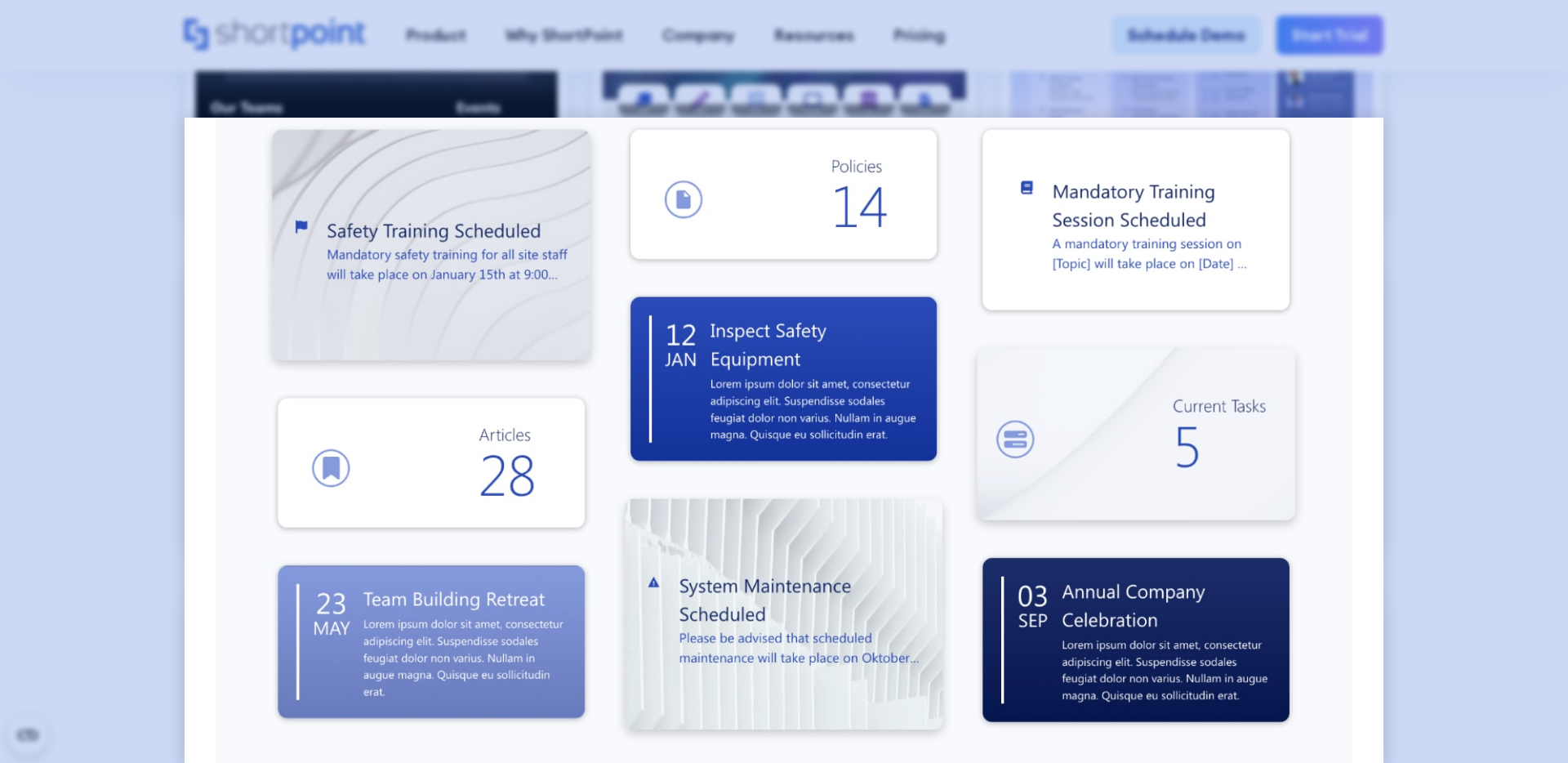
click at [123, 273] on div at bounding box center [784, 381] width 1568 height 763
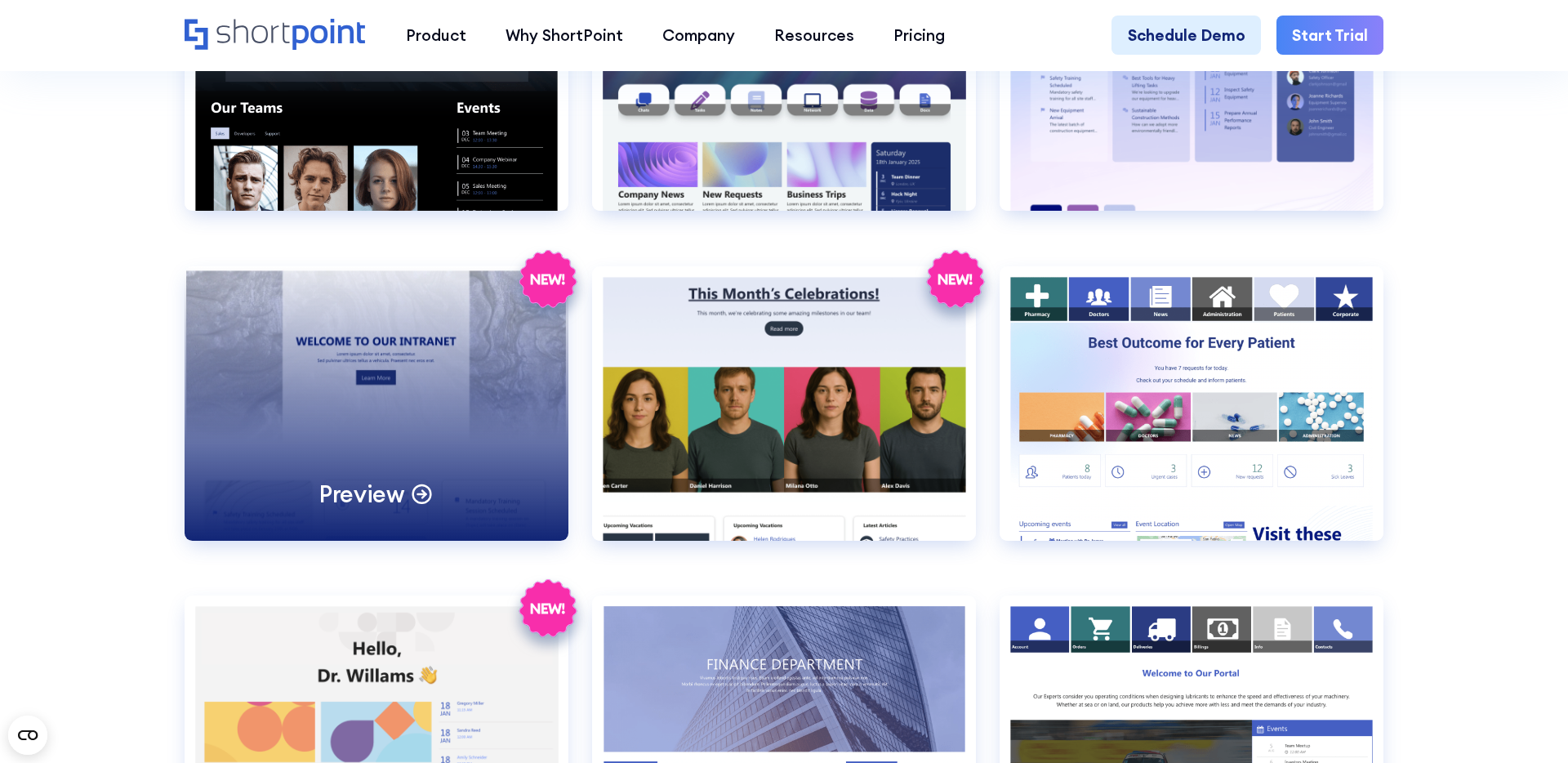
click at [366, 381] on div "Preview" at bounding box center [376, 403] width 383 height 274
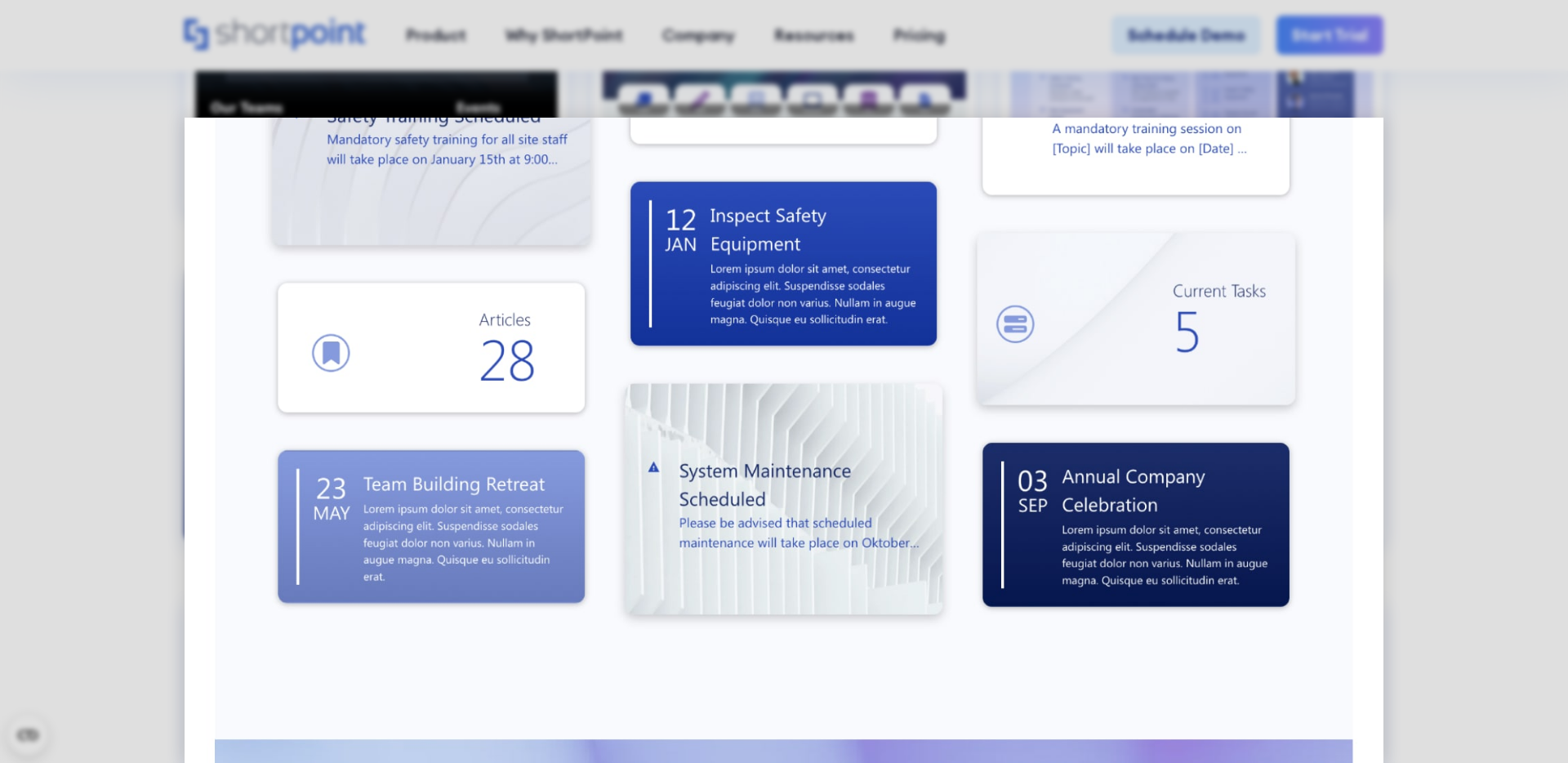
scroll to position [758, 0]
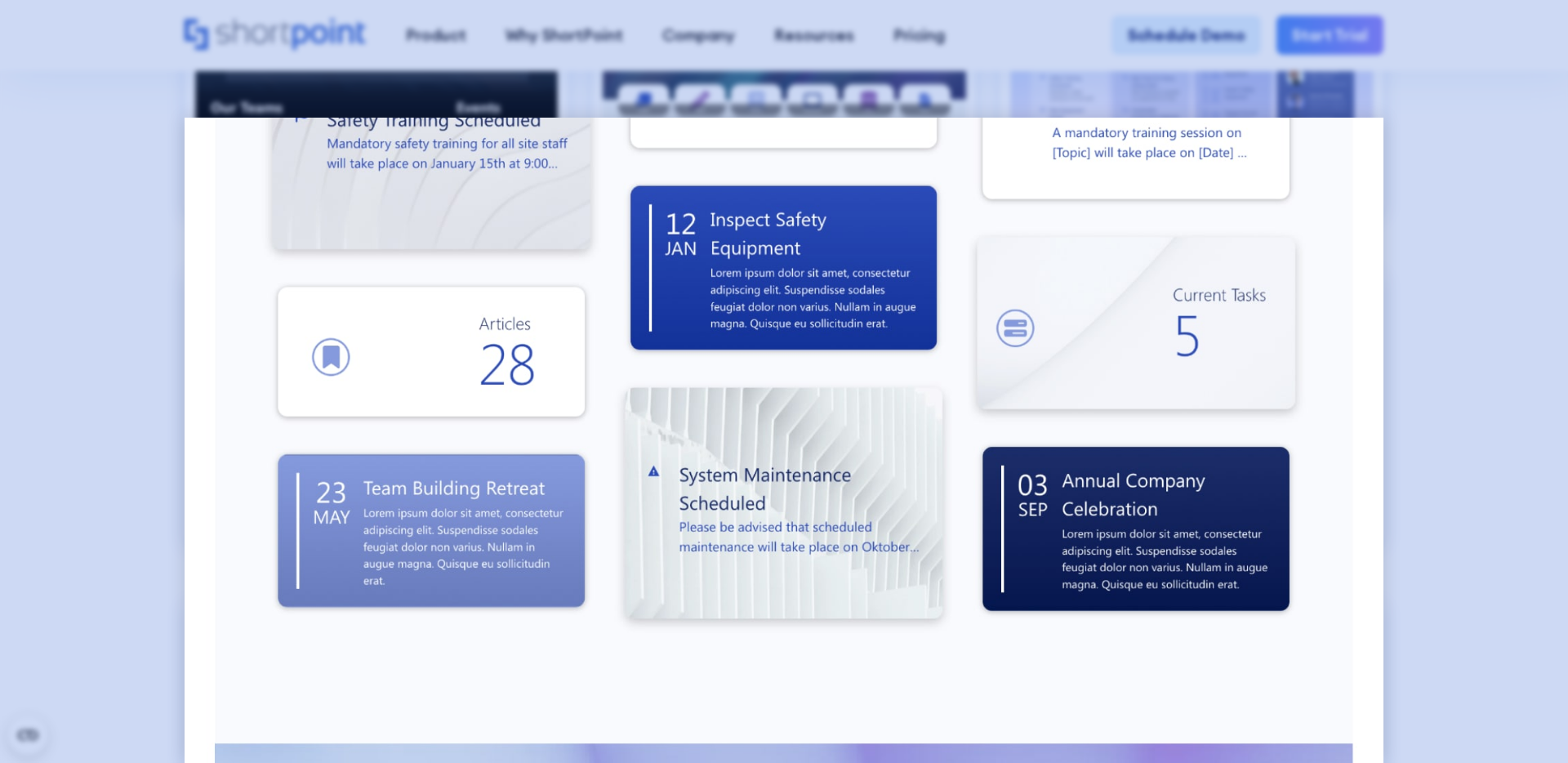
click at [90, 403] on div at bounding box center [784, 381] width 1568 height 763
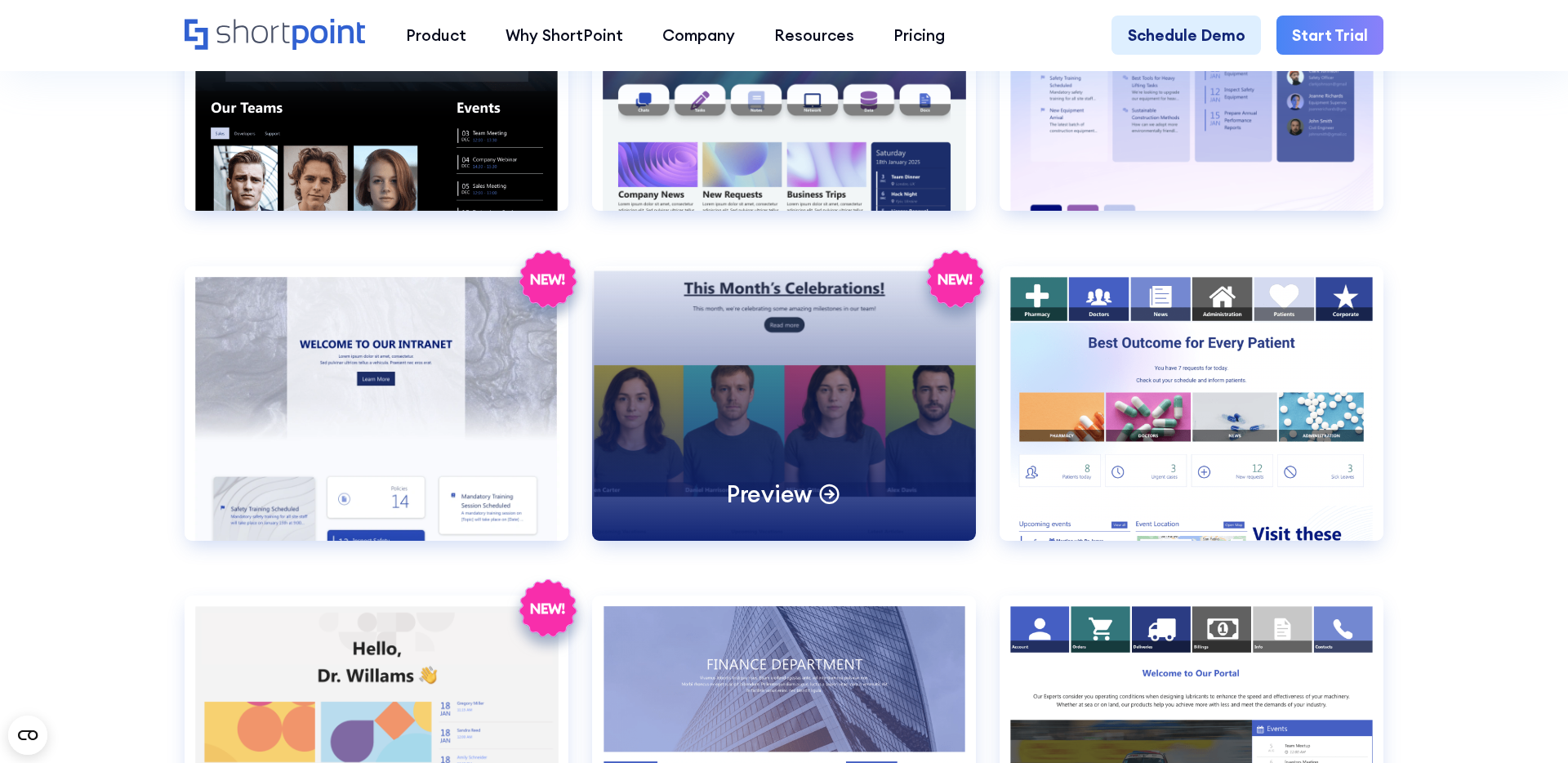
click at [666, 357] on div "Preview" at bounding box center [784, 403] width 383 height 274
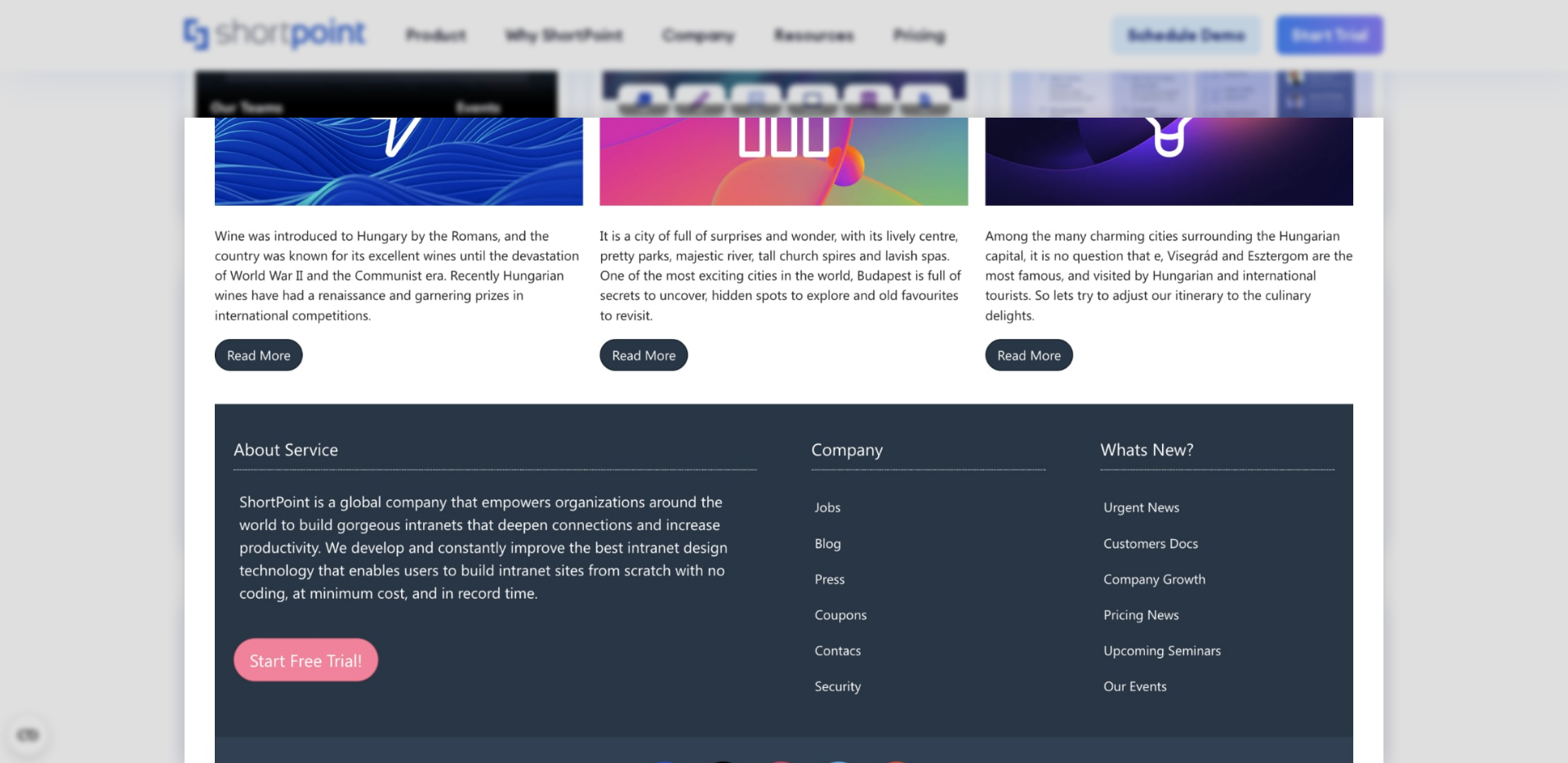
scroll to position [1584, 0]
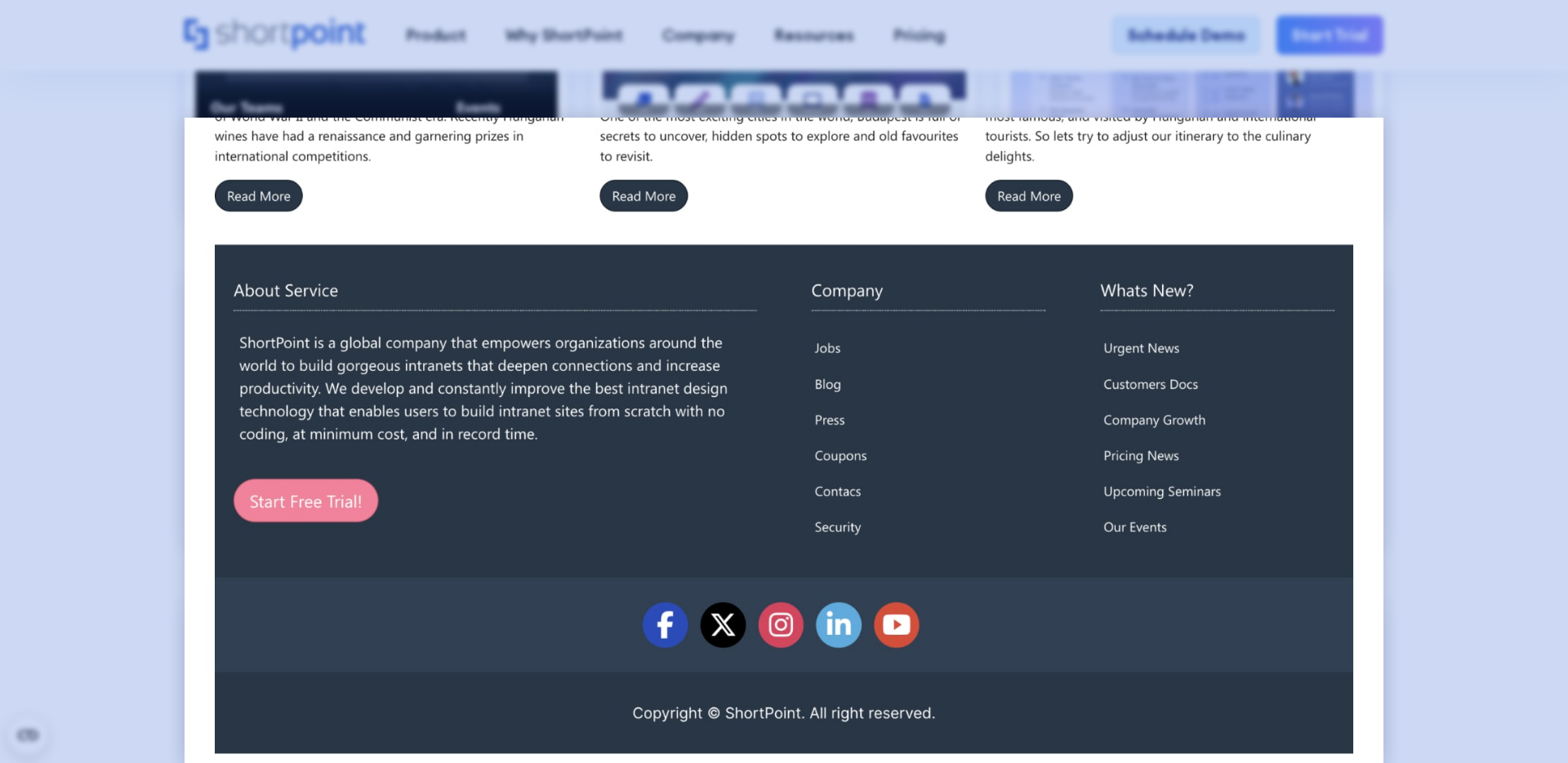
click at [90, 399] on div at bounding box center [784, 381] width 1568 height 763
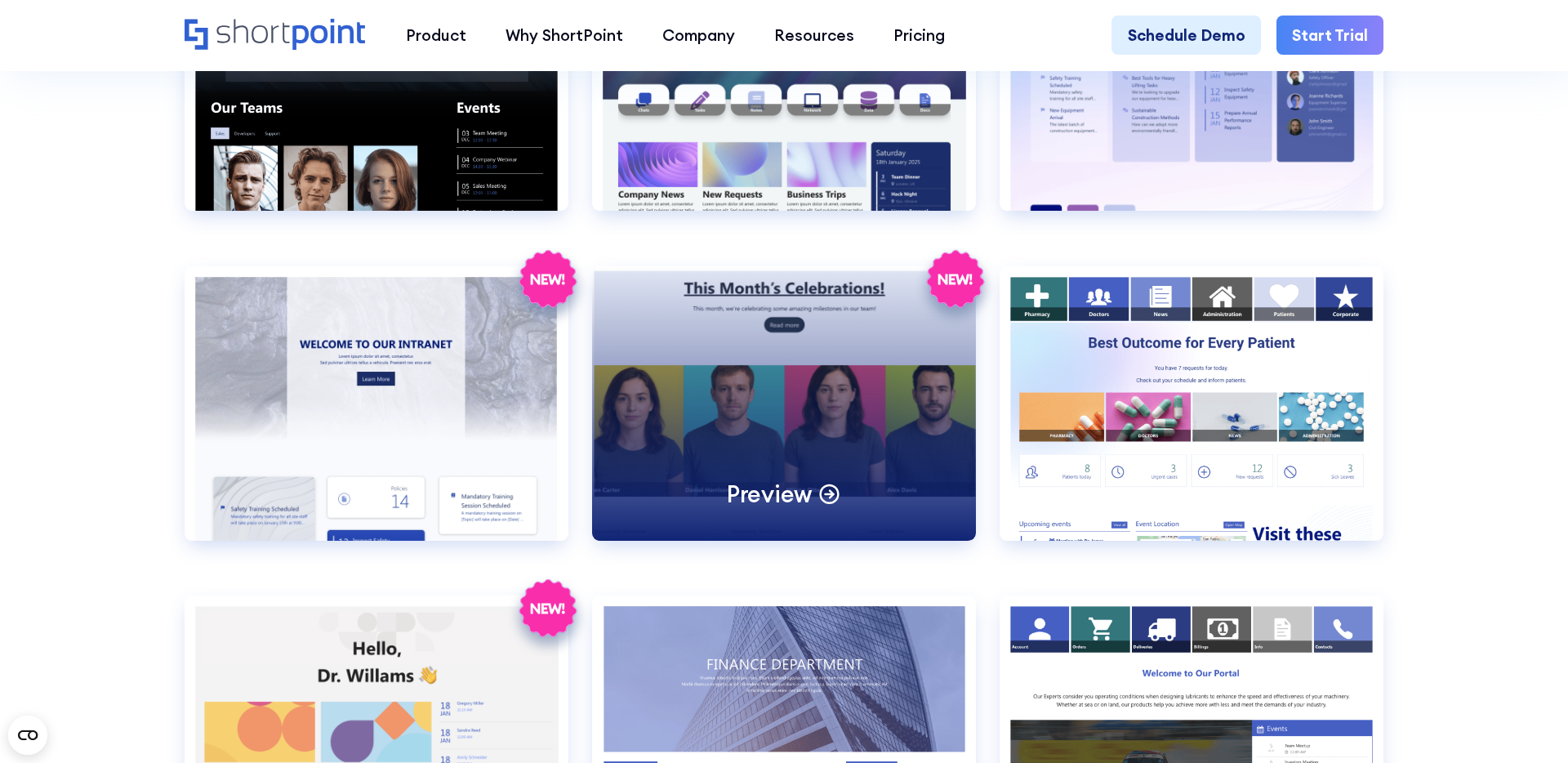
click at [773, 399] on div "Preview" at bounding box center [784, 403] width 383 height 274
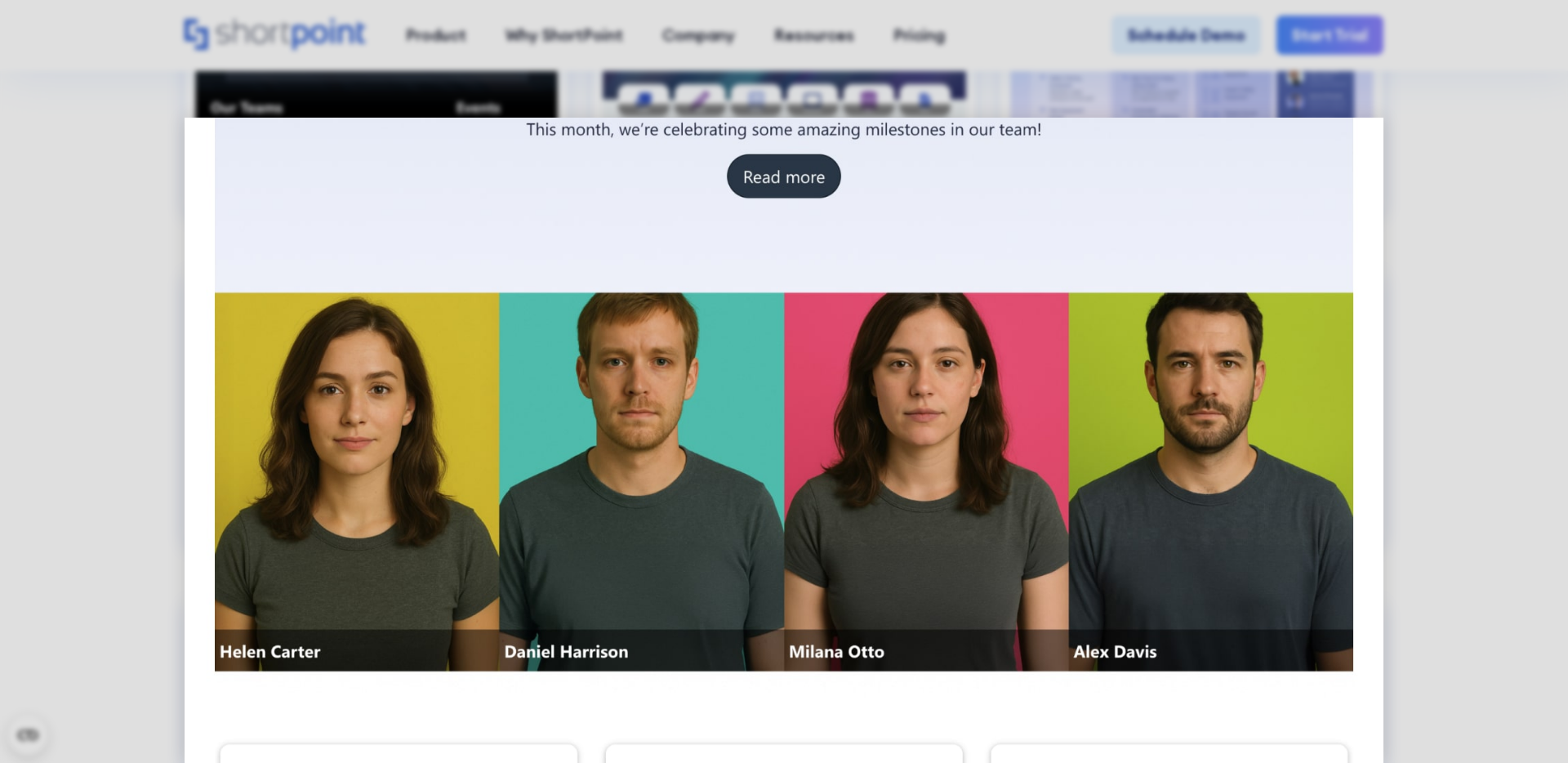
scroll to position [162, 0]
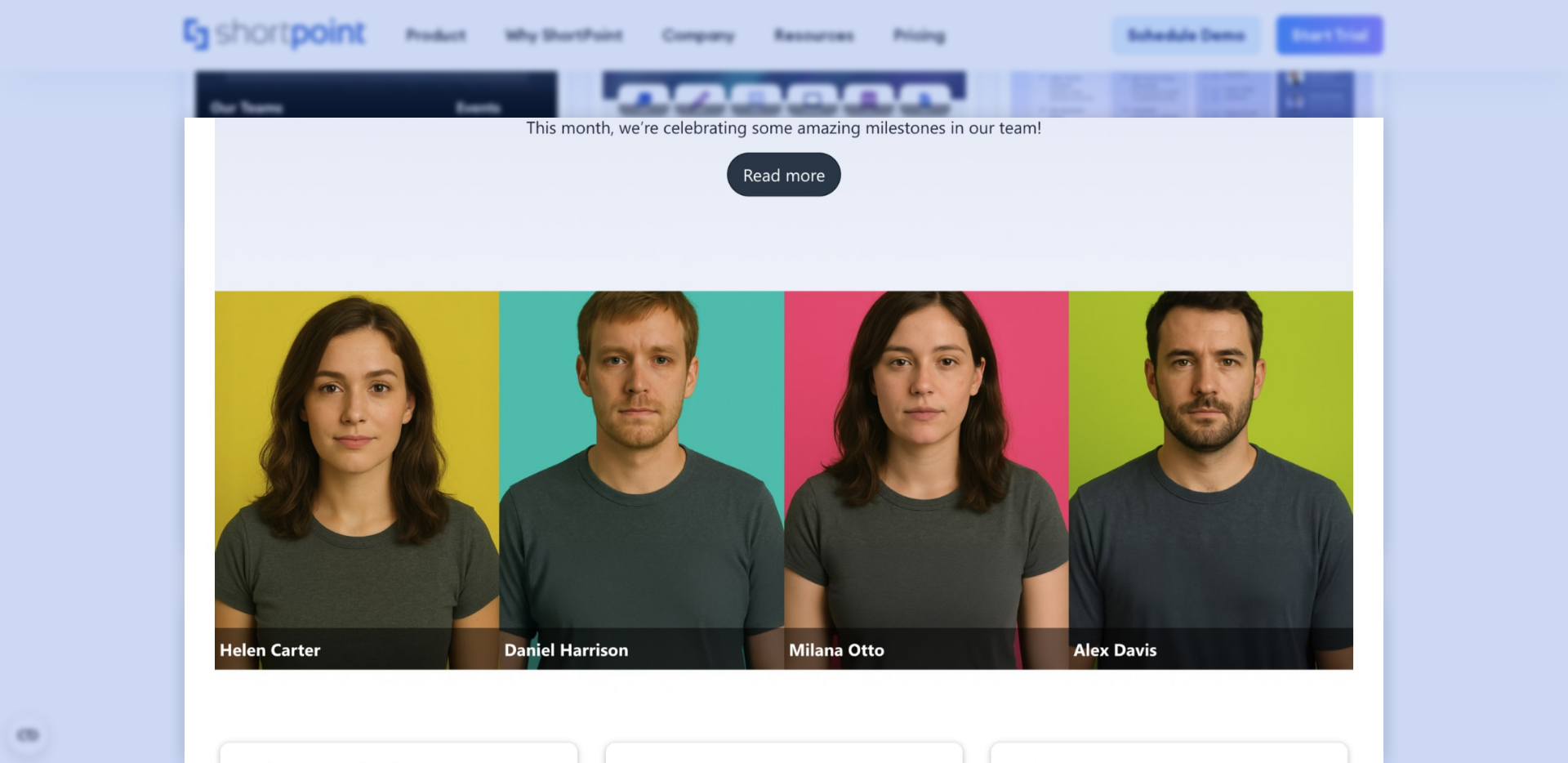
click at [123, 291] on div at bounding box center [784, 381] width 1568 height 763
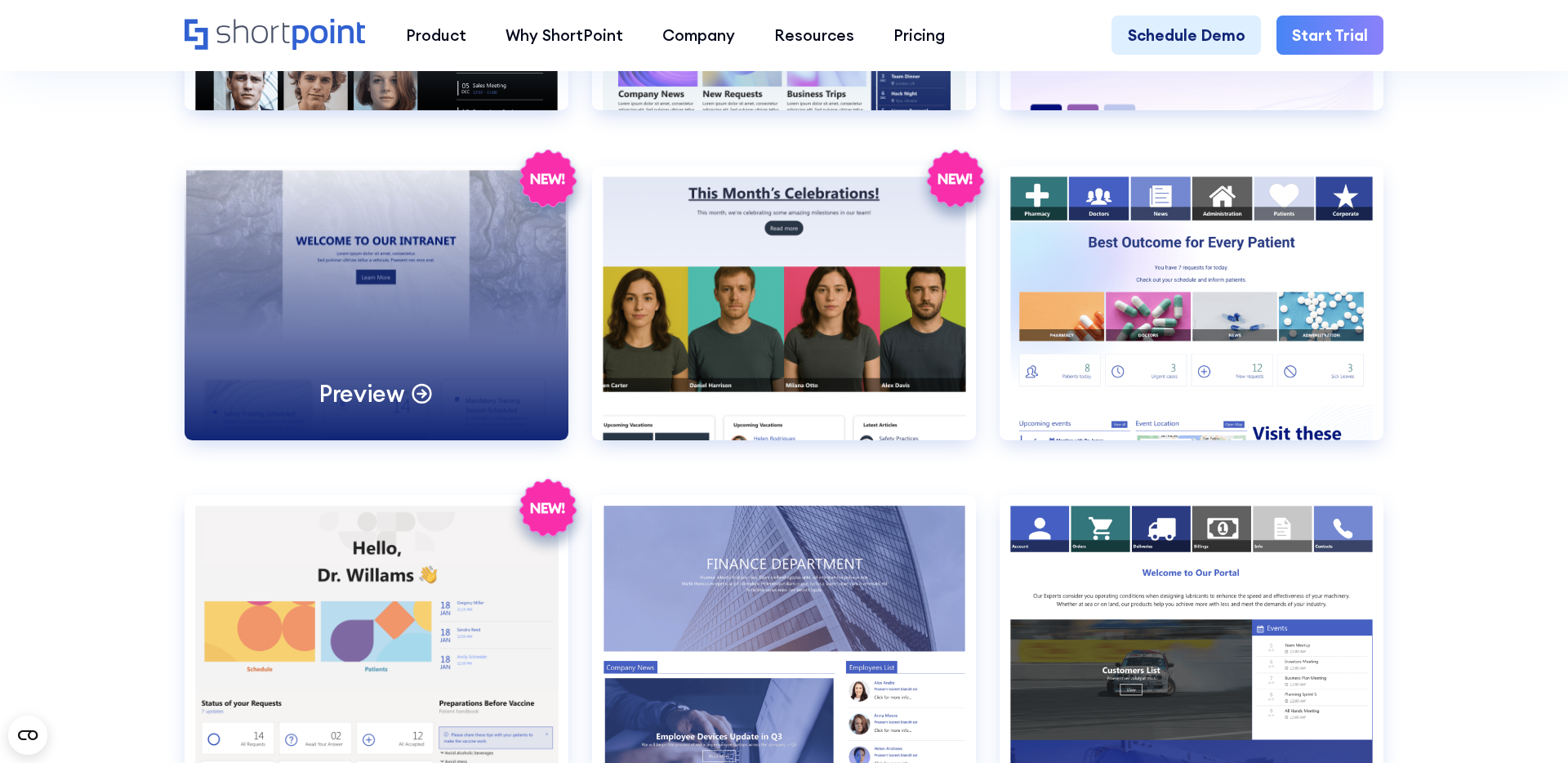
scroll to position [3059, 0]
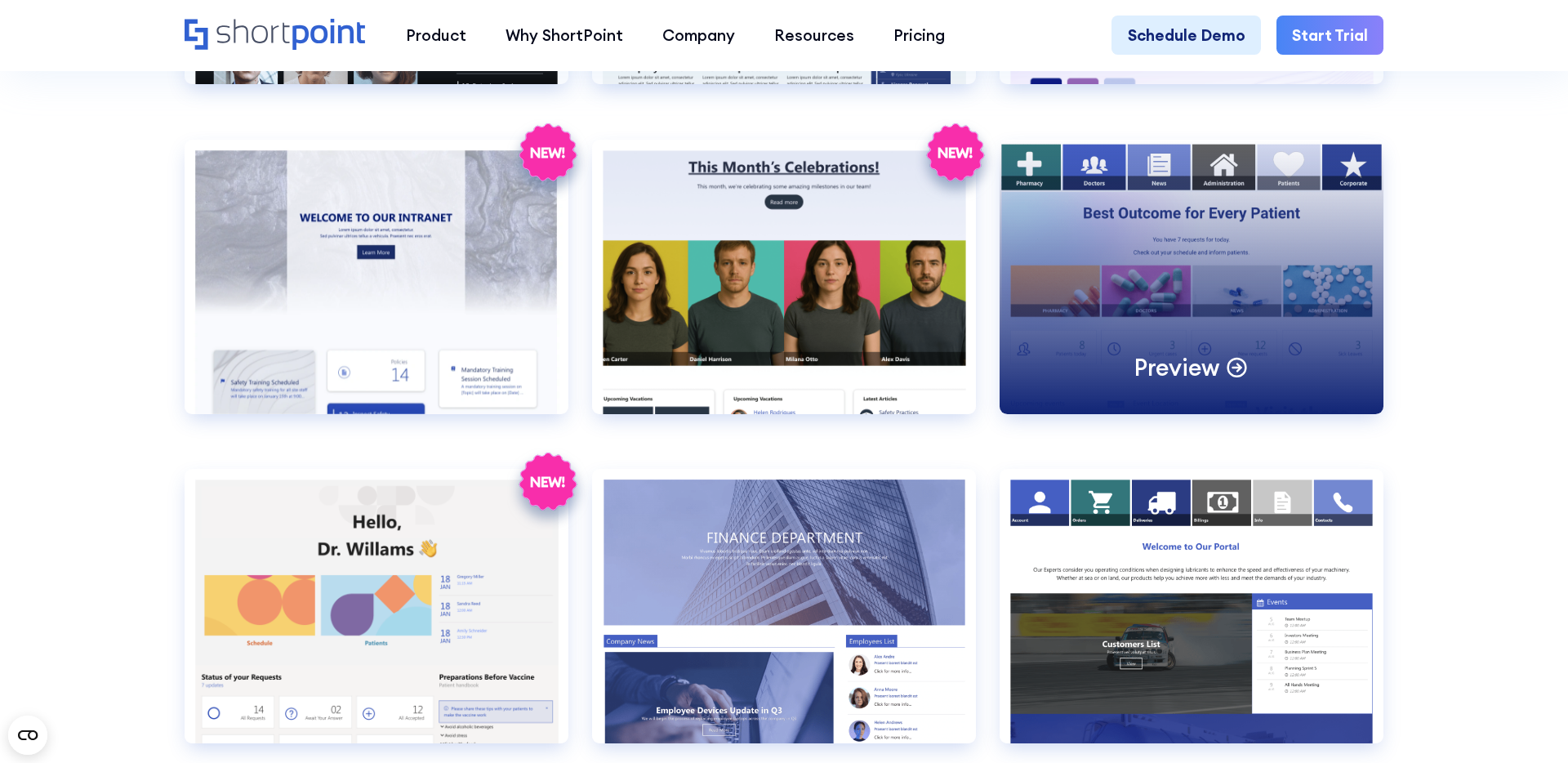
click at [1180, 272] on div "Preview" at bounding box center [1192, 276] width 383 height 274
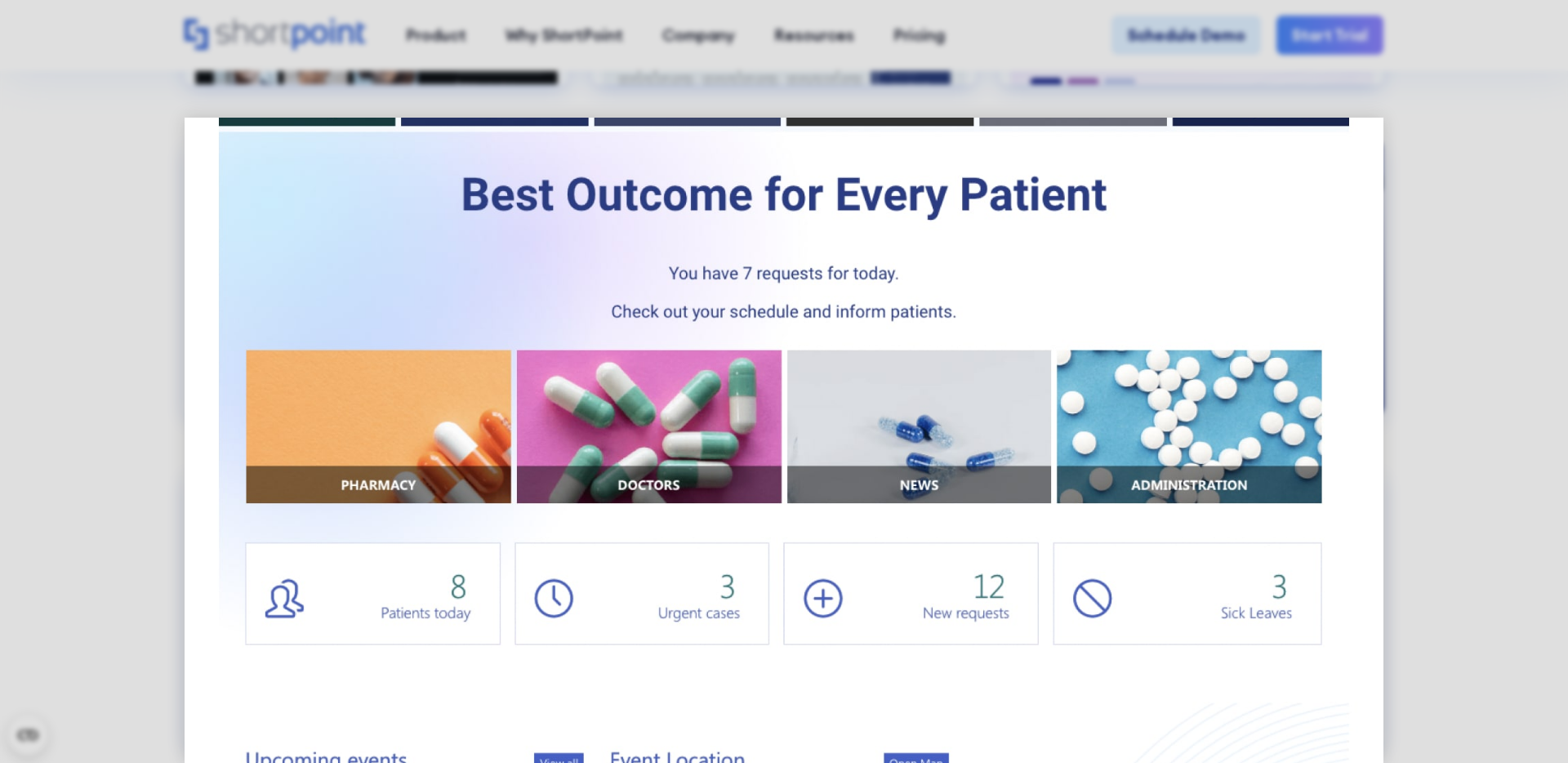
scroll to position [0, 0]
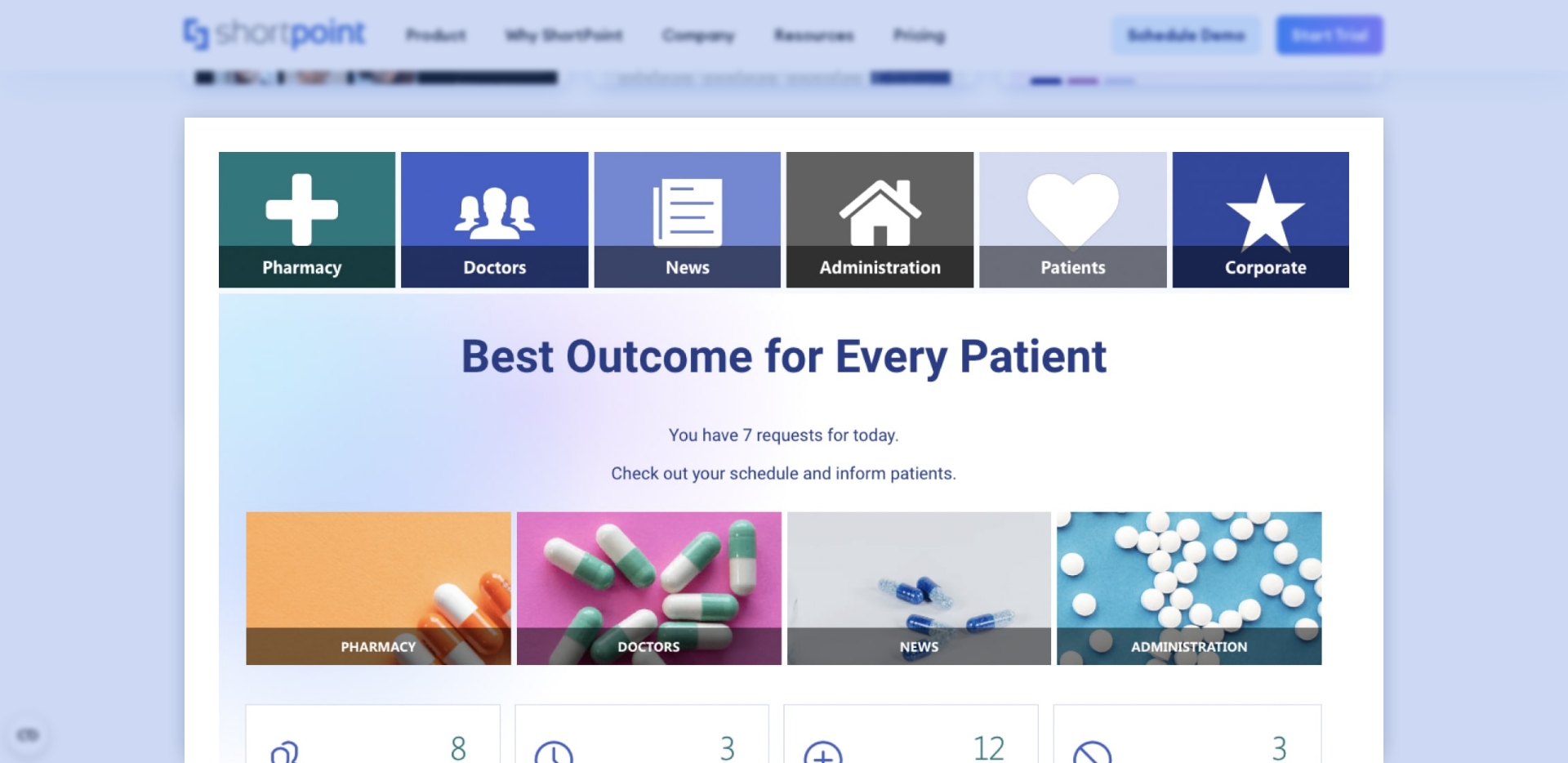
click at [1489, 354] on div at bounding box center [784, 381] width 1568 height 763
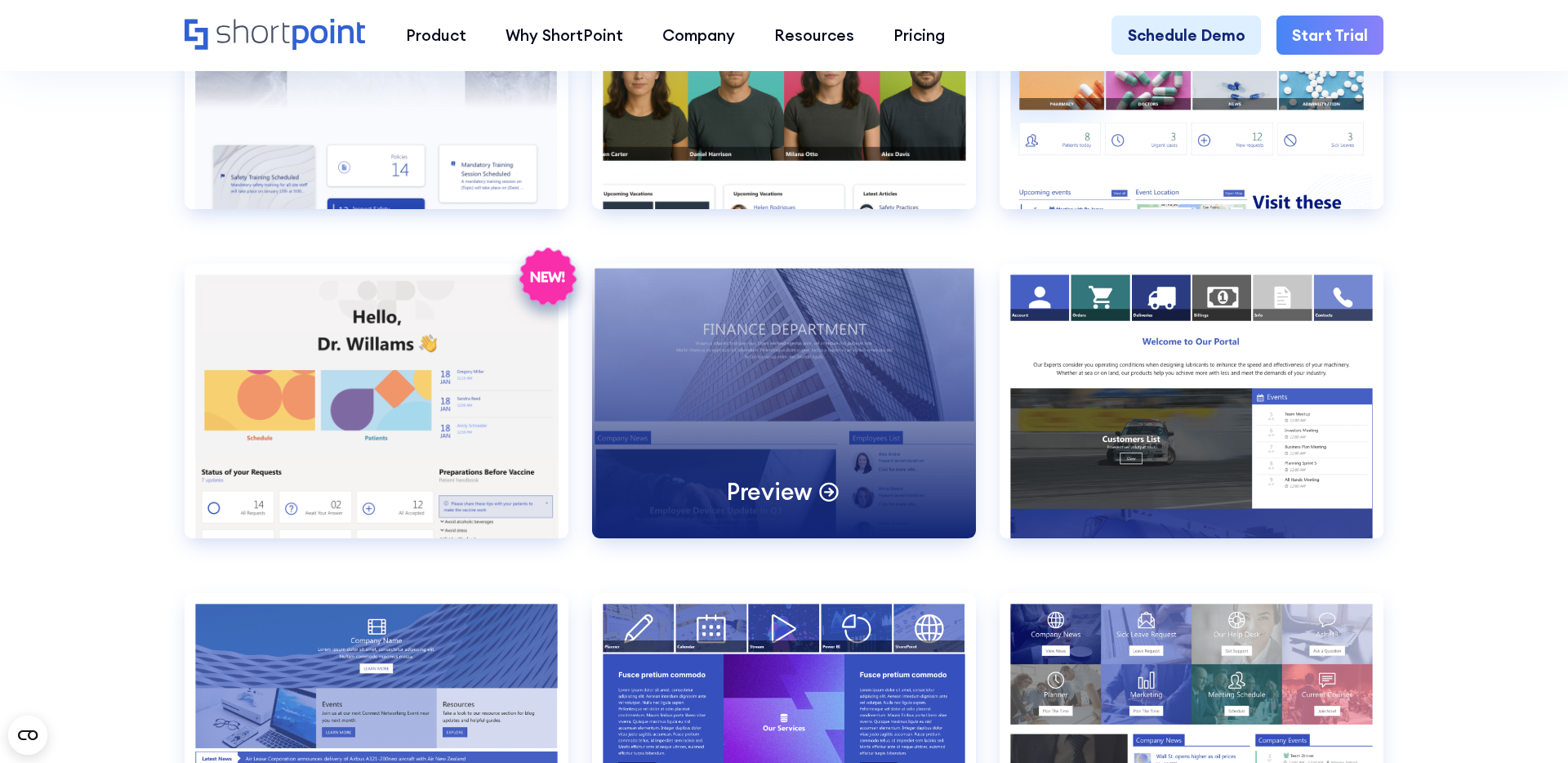
scroll to position [3285, 0]
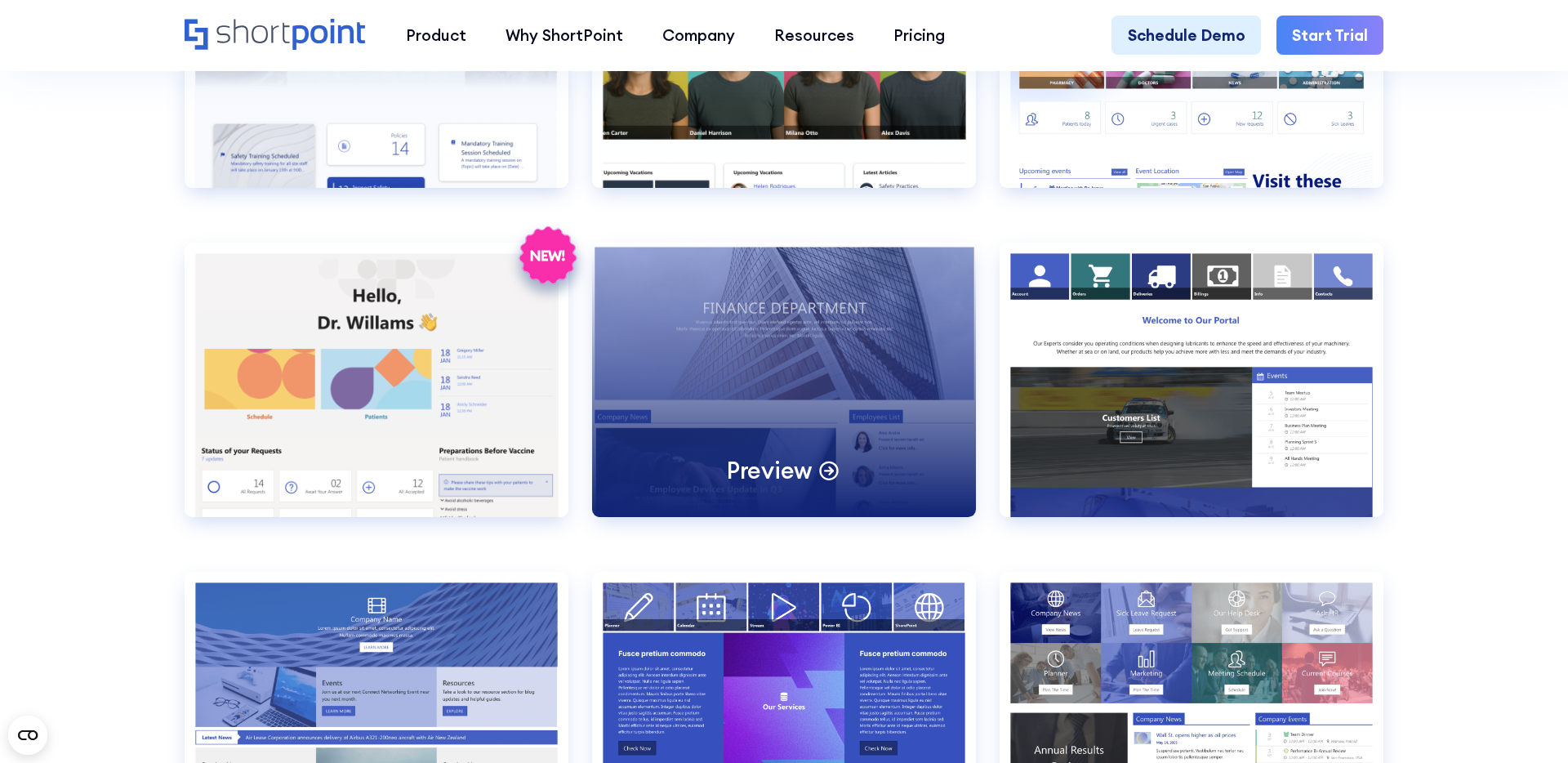
click at [787, 381] on div "Preview" at bounding box center [784, 379] width 383 height 274
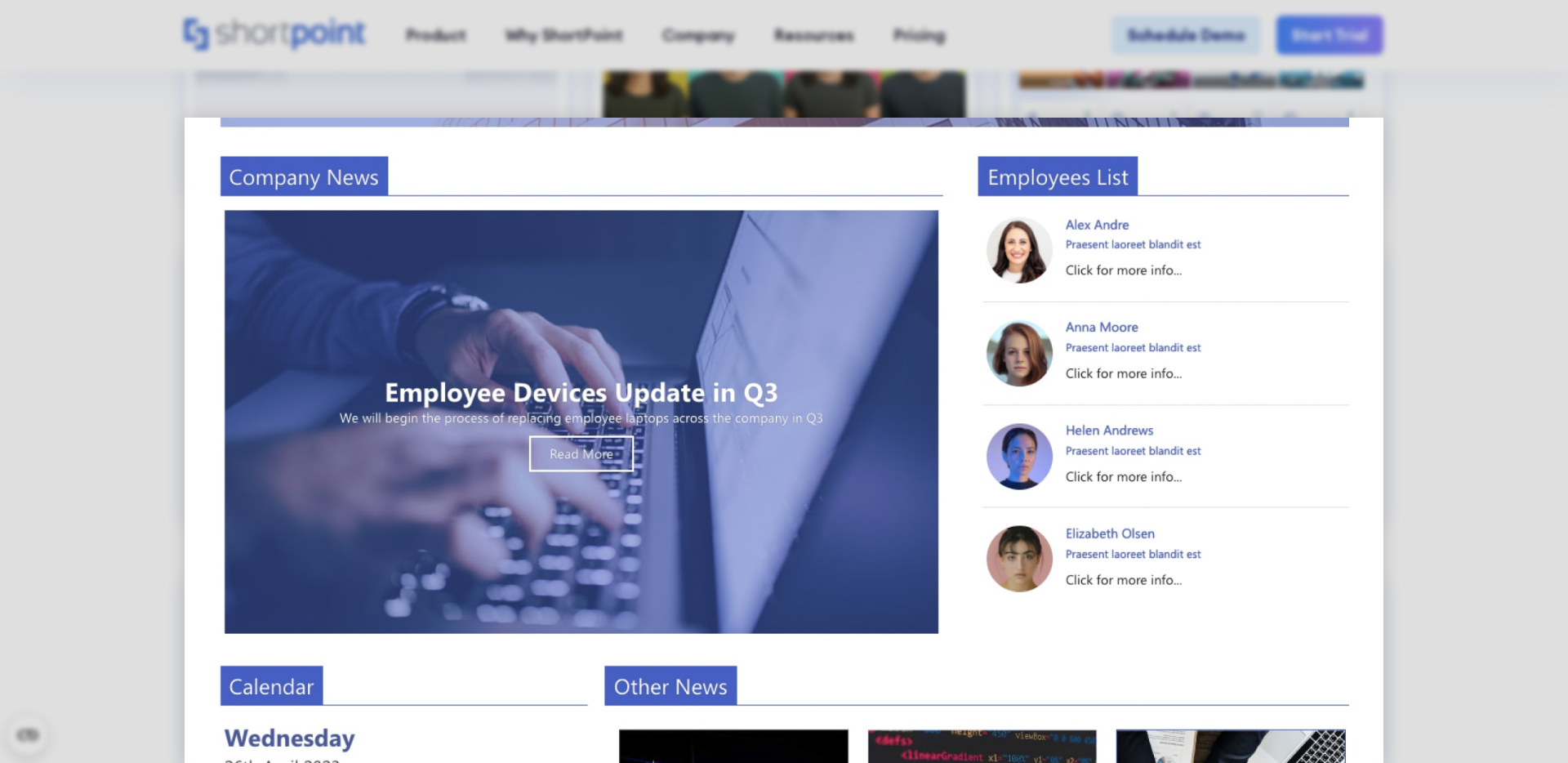
scroll to position [815, 0]
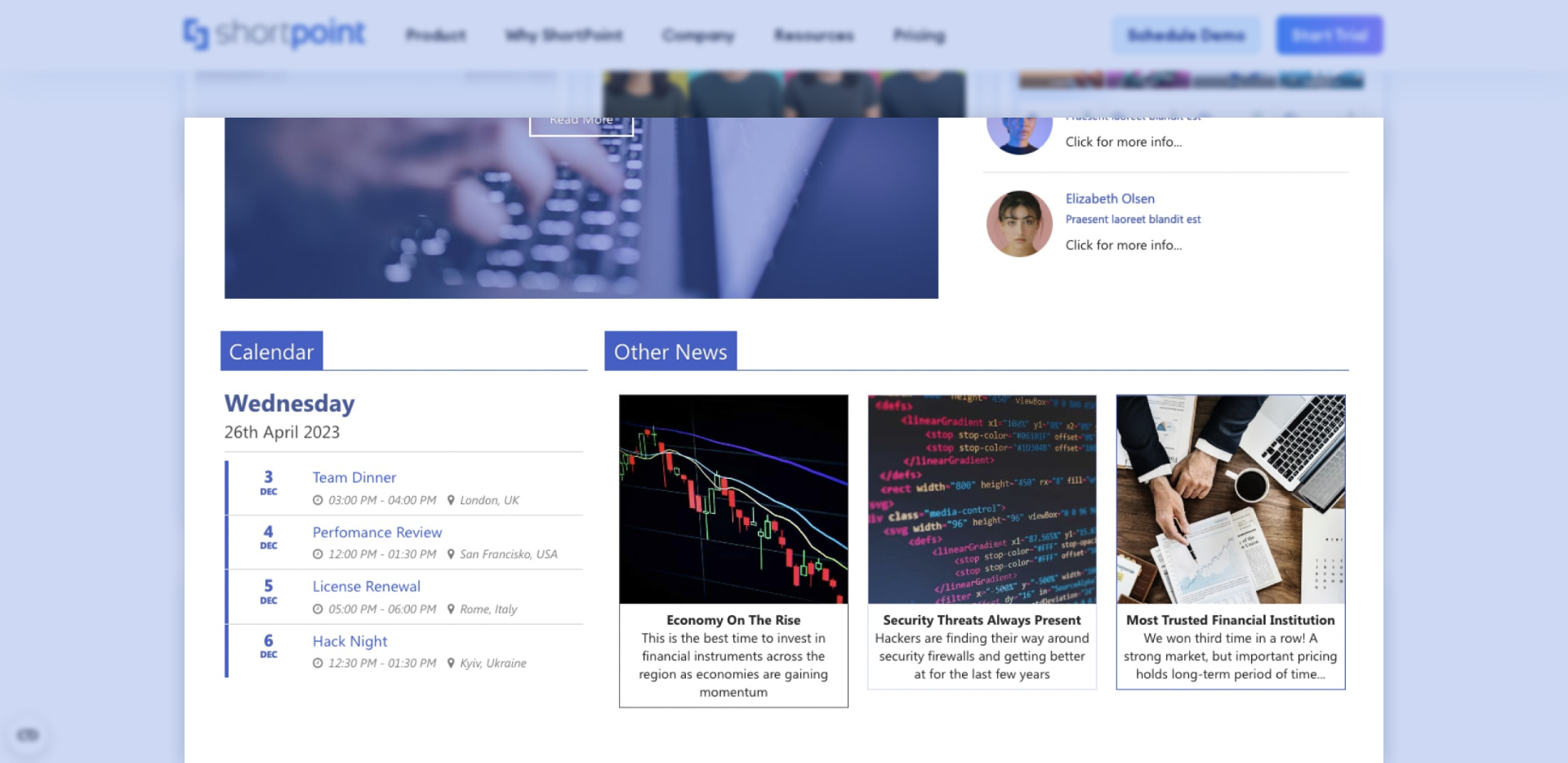
click at [1492, 382] on div at bounding box center [784, 381] width 1568 height 763
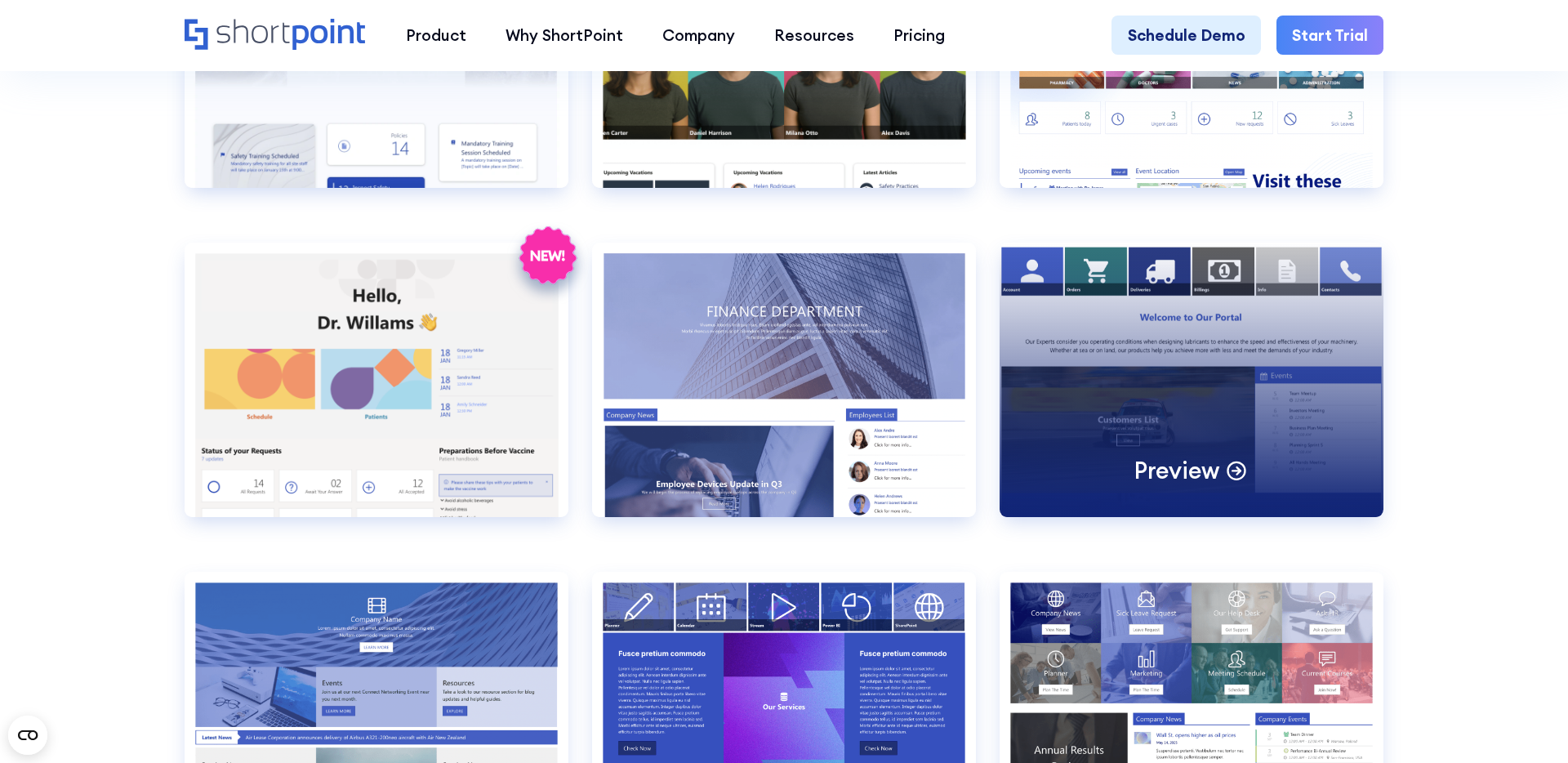
click at [1195, 406] on div "Preview" at bounding box center [1192, 379] width 383 height 274
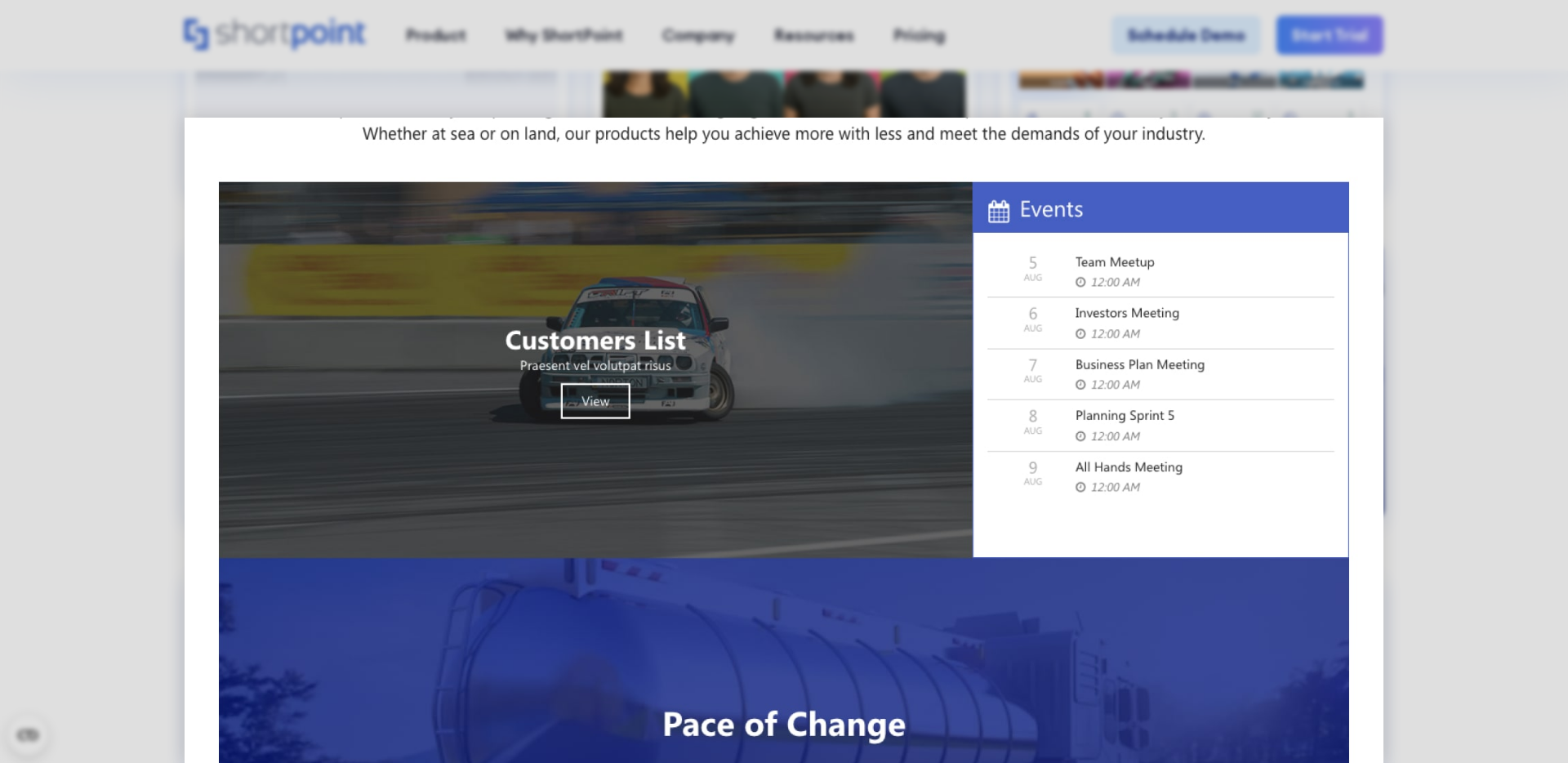
scroll to position [322, 0]
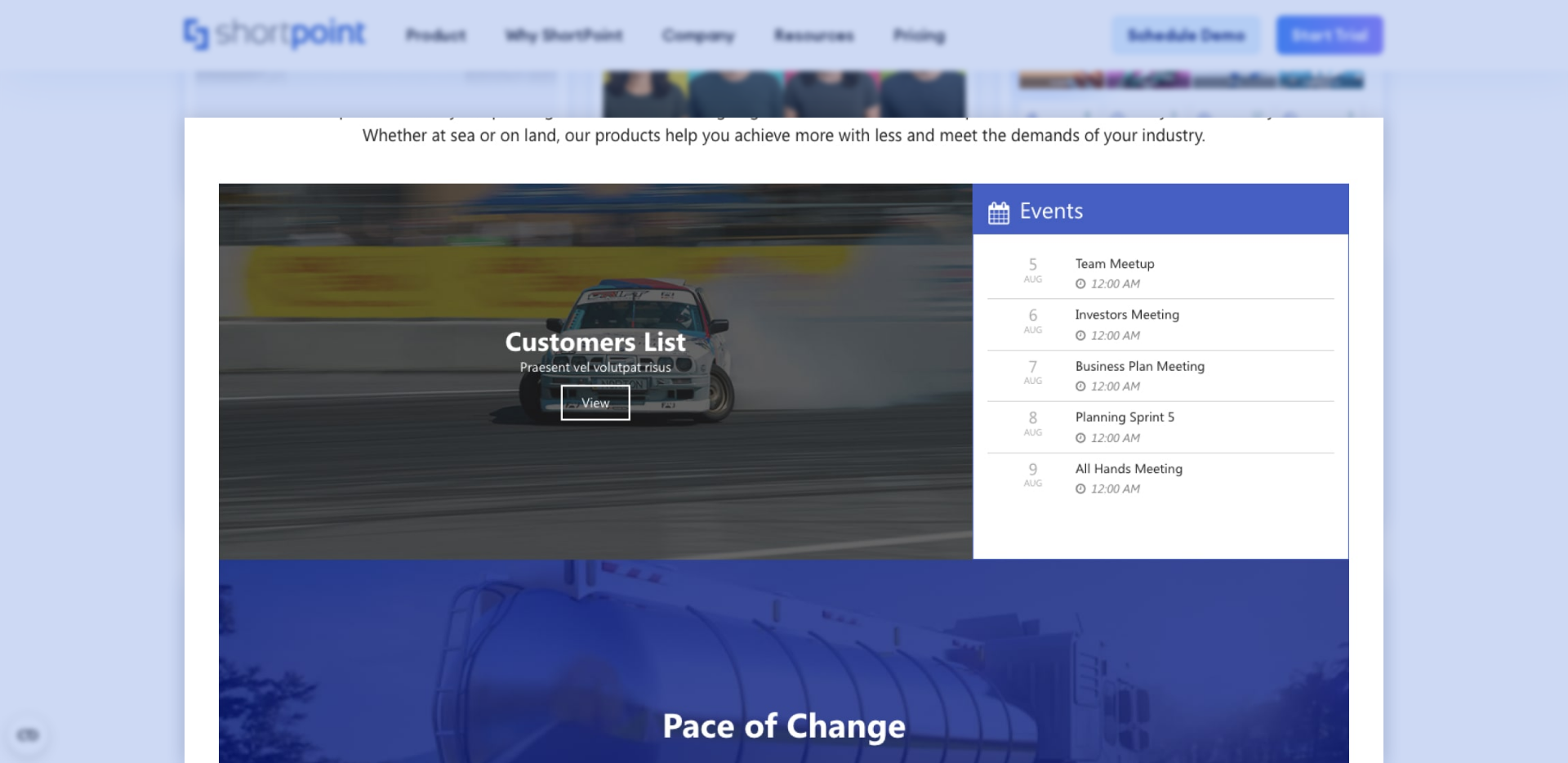
click at [164, 244] on div at bounding box center [784, 381] width 1568 height 763
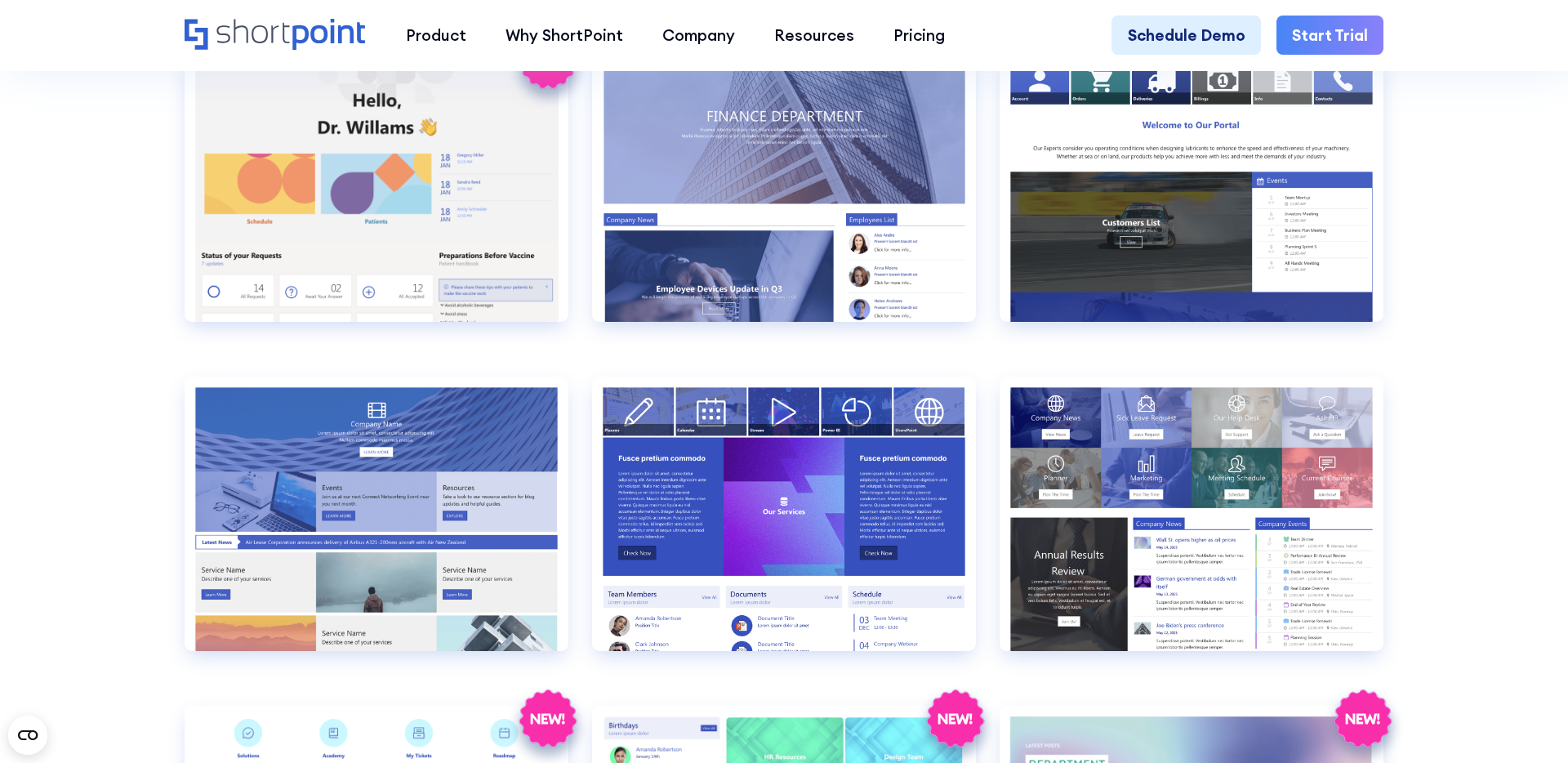
scroll to position [3504, 0]
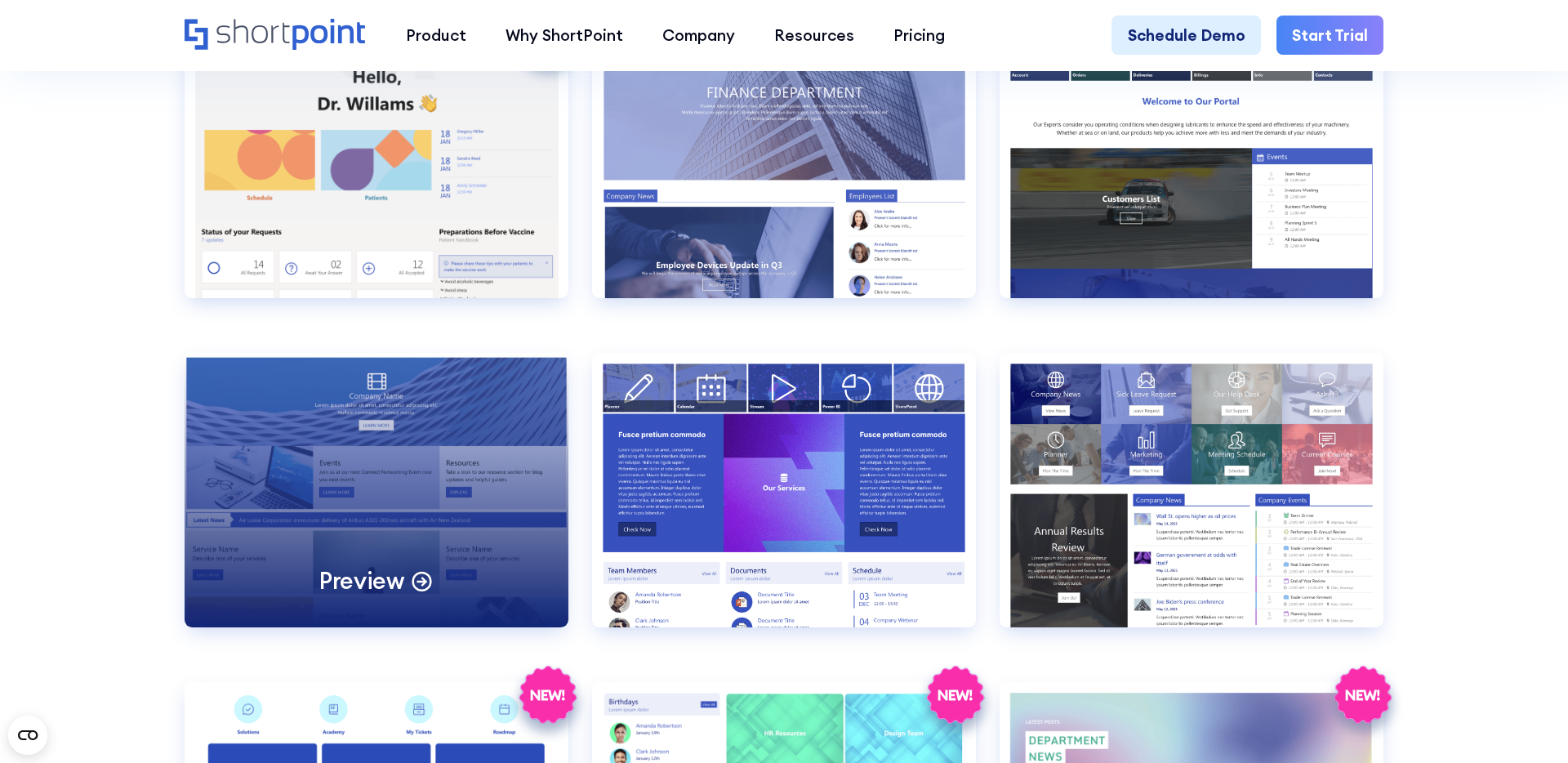
click at [352, 477] on div "Preview" at bounding box center [376, 490] width 383 height 274
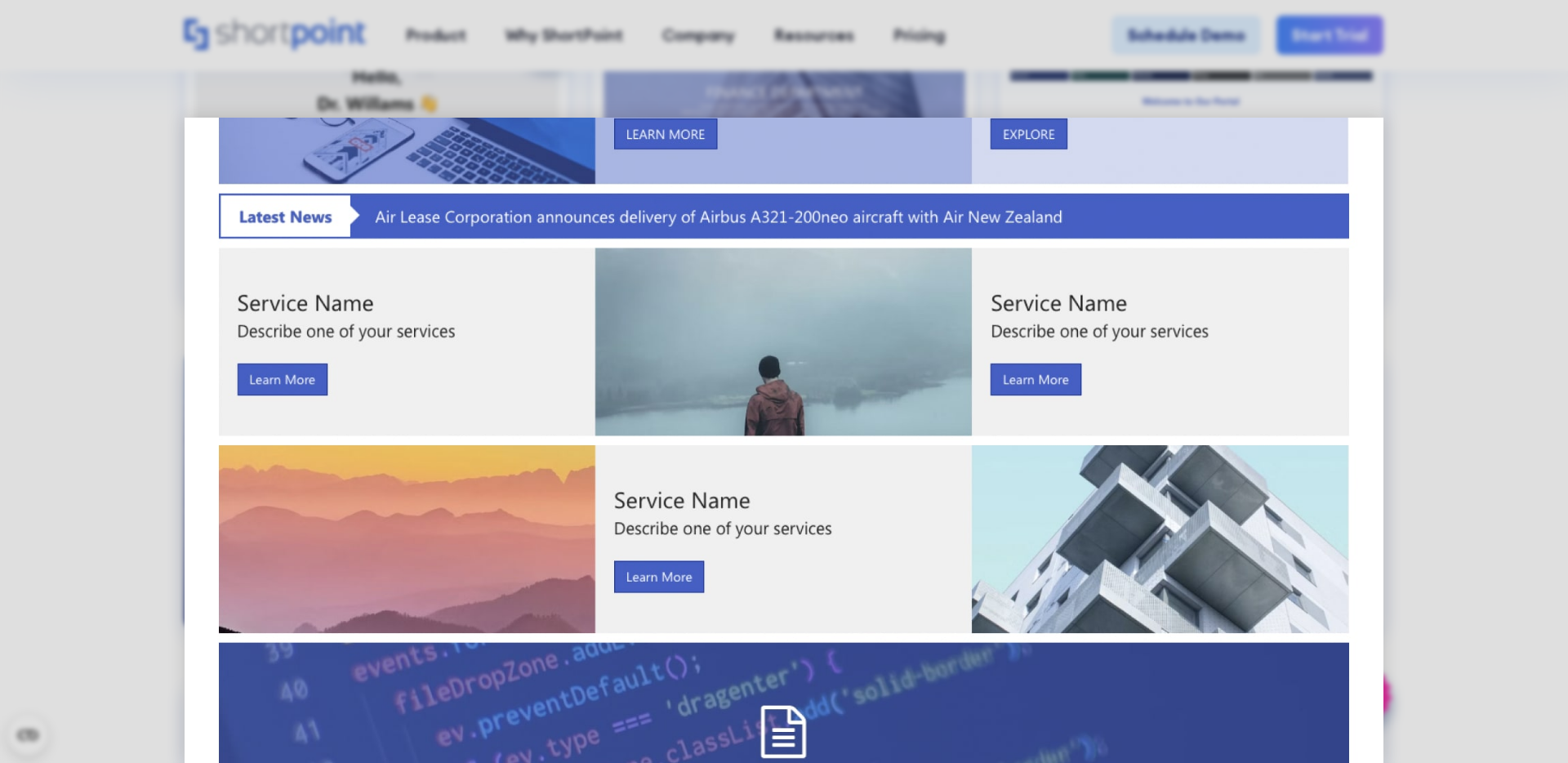
scroll to position [449, 0]
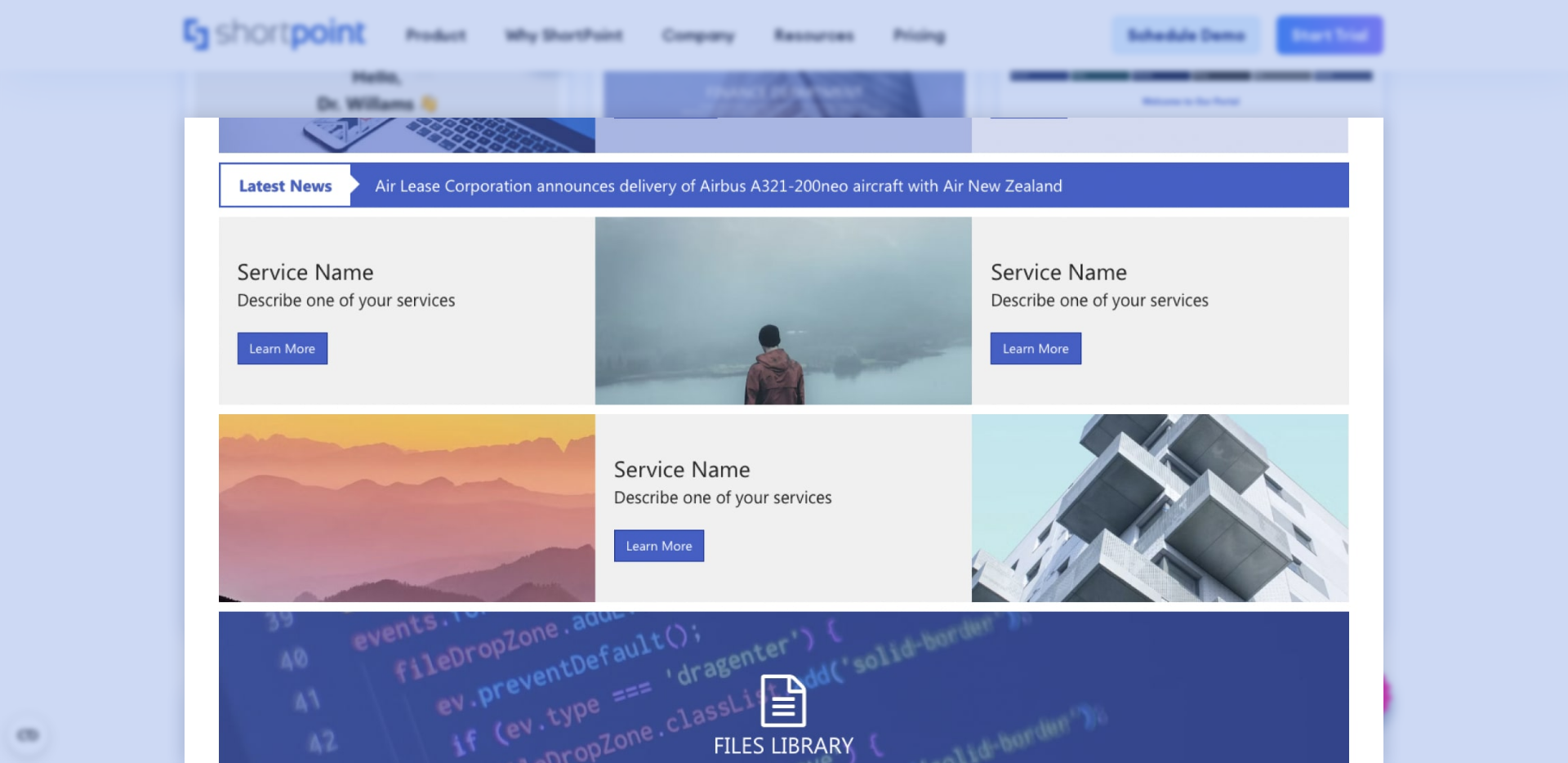
click at [1472, 332] on div at bounding box center [784, 381] width 1568 height 763
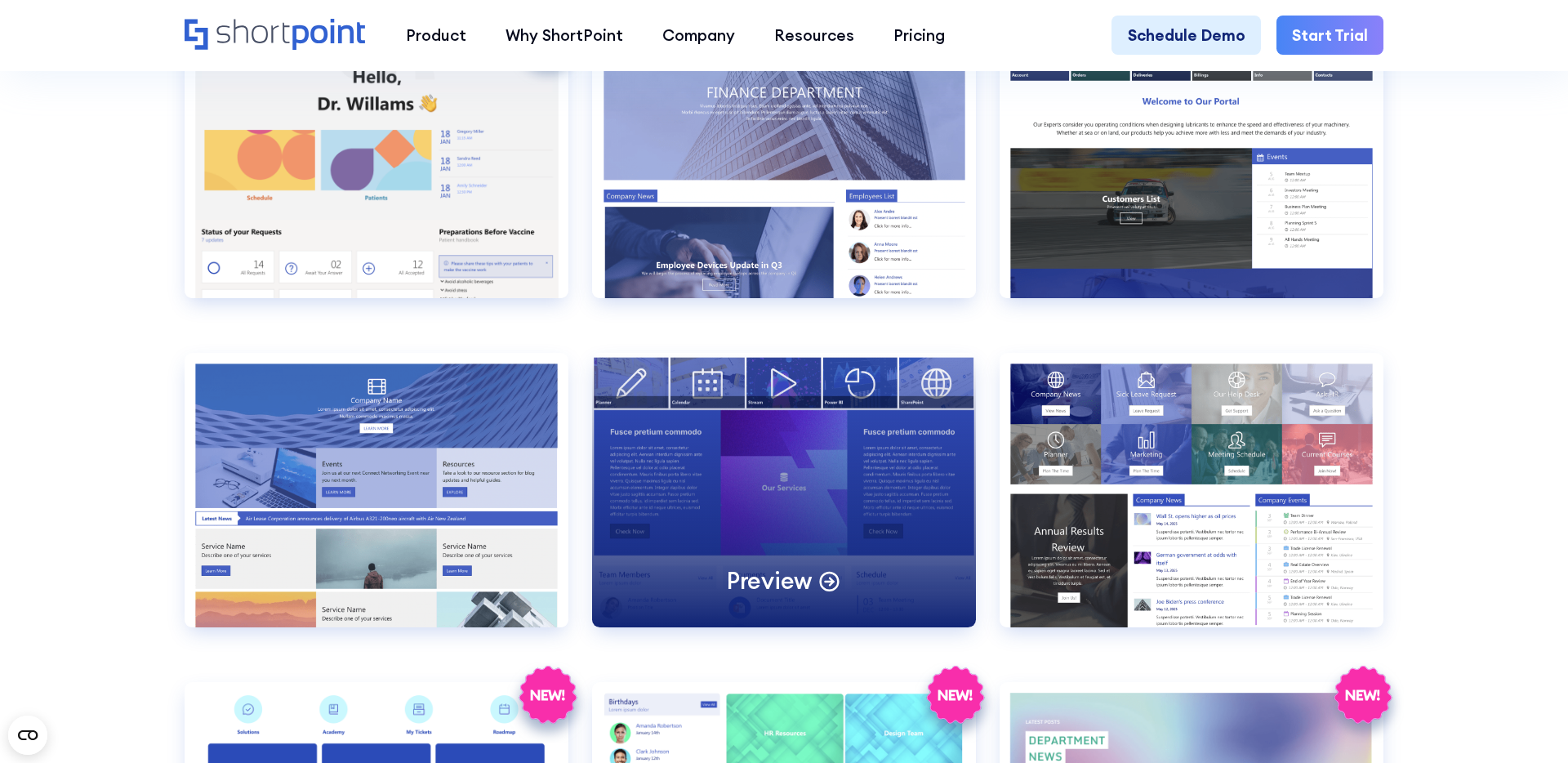
click at [756, 466] on div "Preview" at bounding box center [784, 490] width 383 height 274
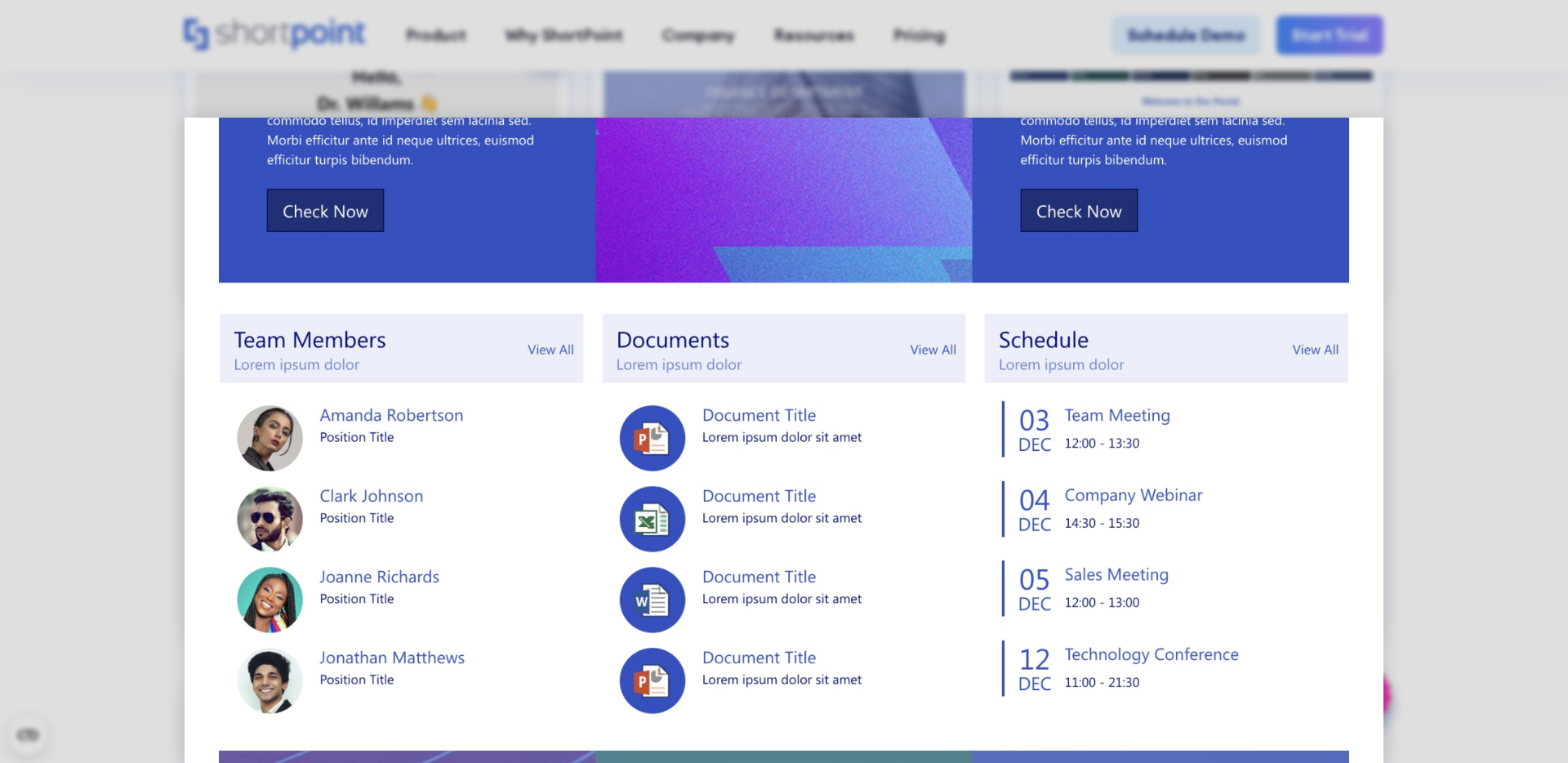
scroll to position [479, 0]
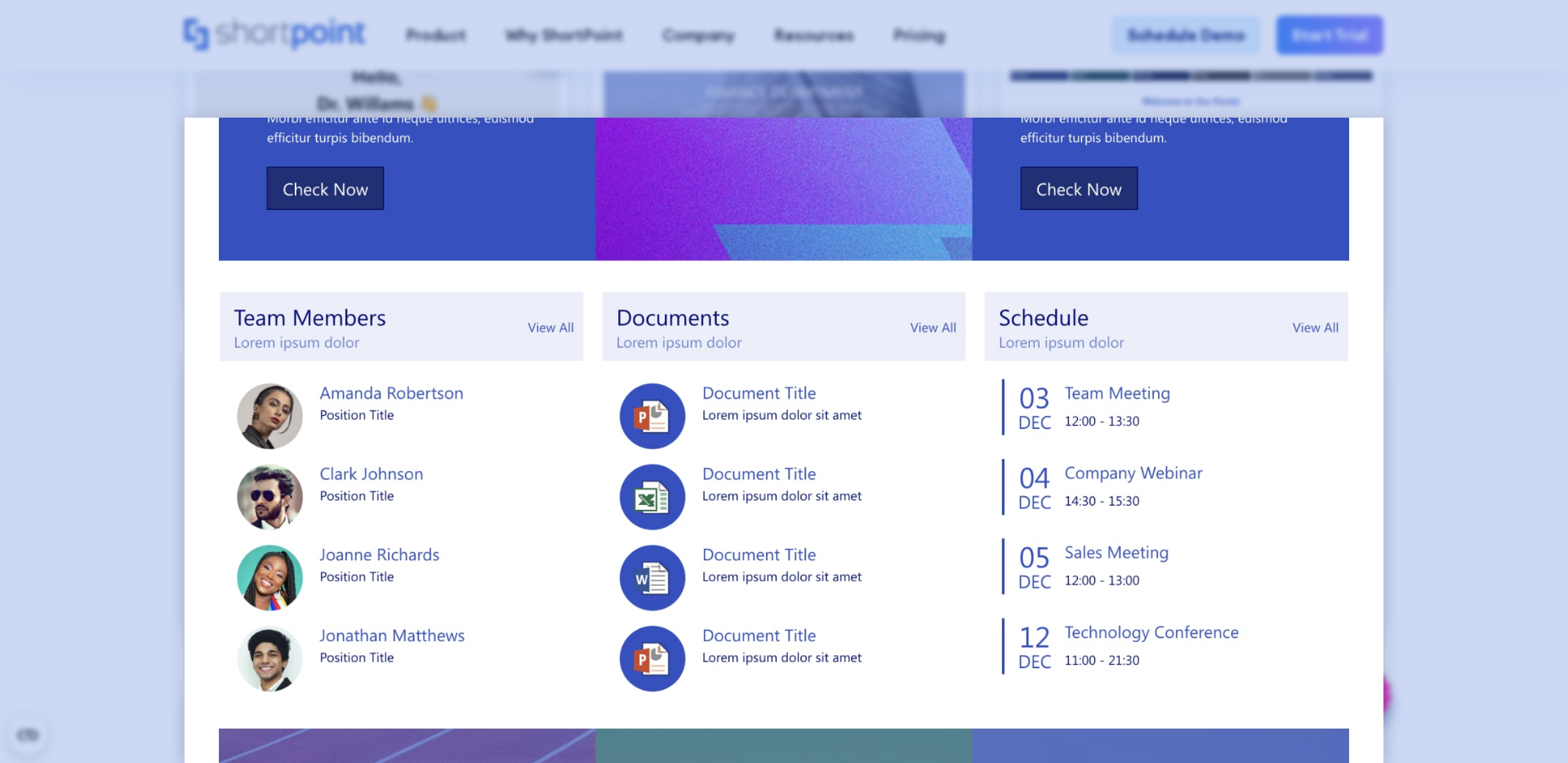
click at [137, 319] on div at bounding box center [784, 381] width 1568 height 763
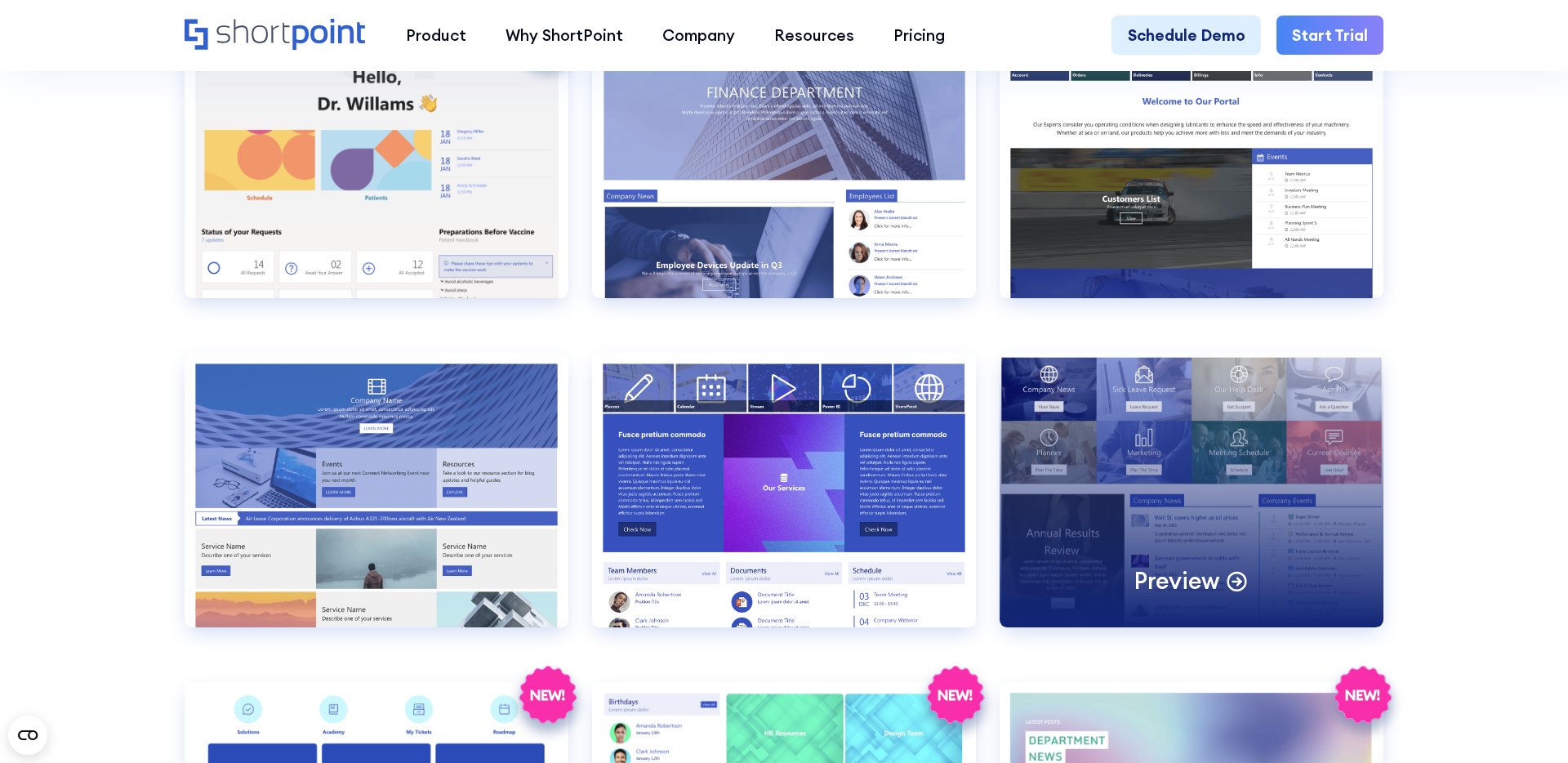
click at [1229, 470] on div "Preview" at bounding box center [1192, 490] width 383 height 274
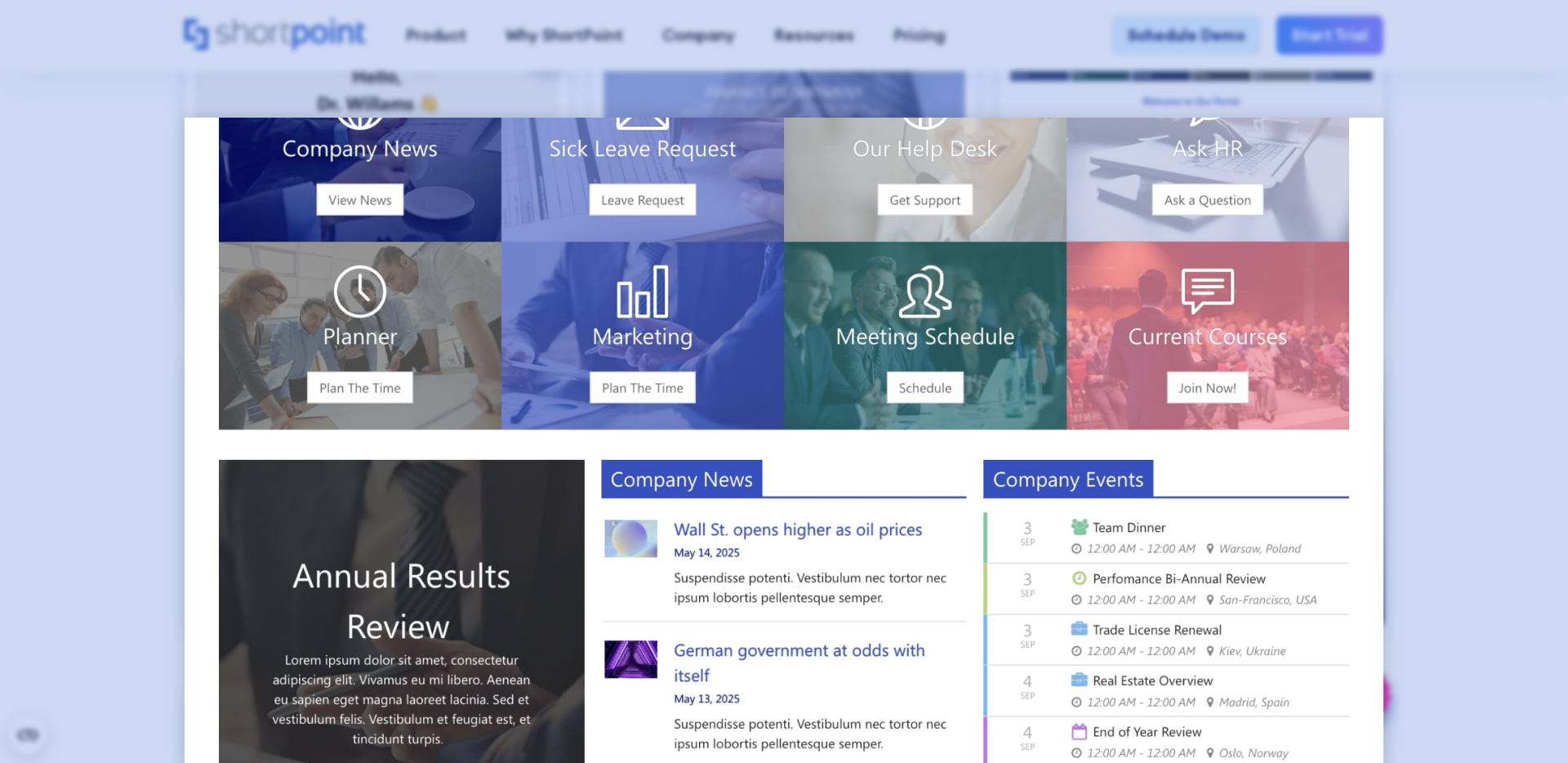
scroll to position [0, 0]
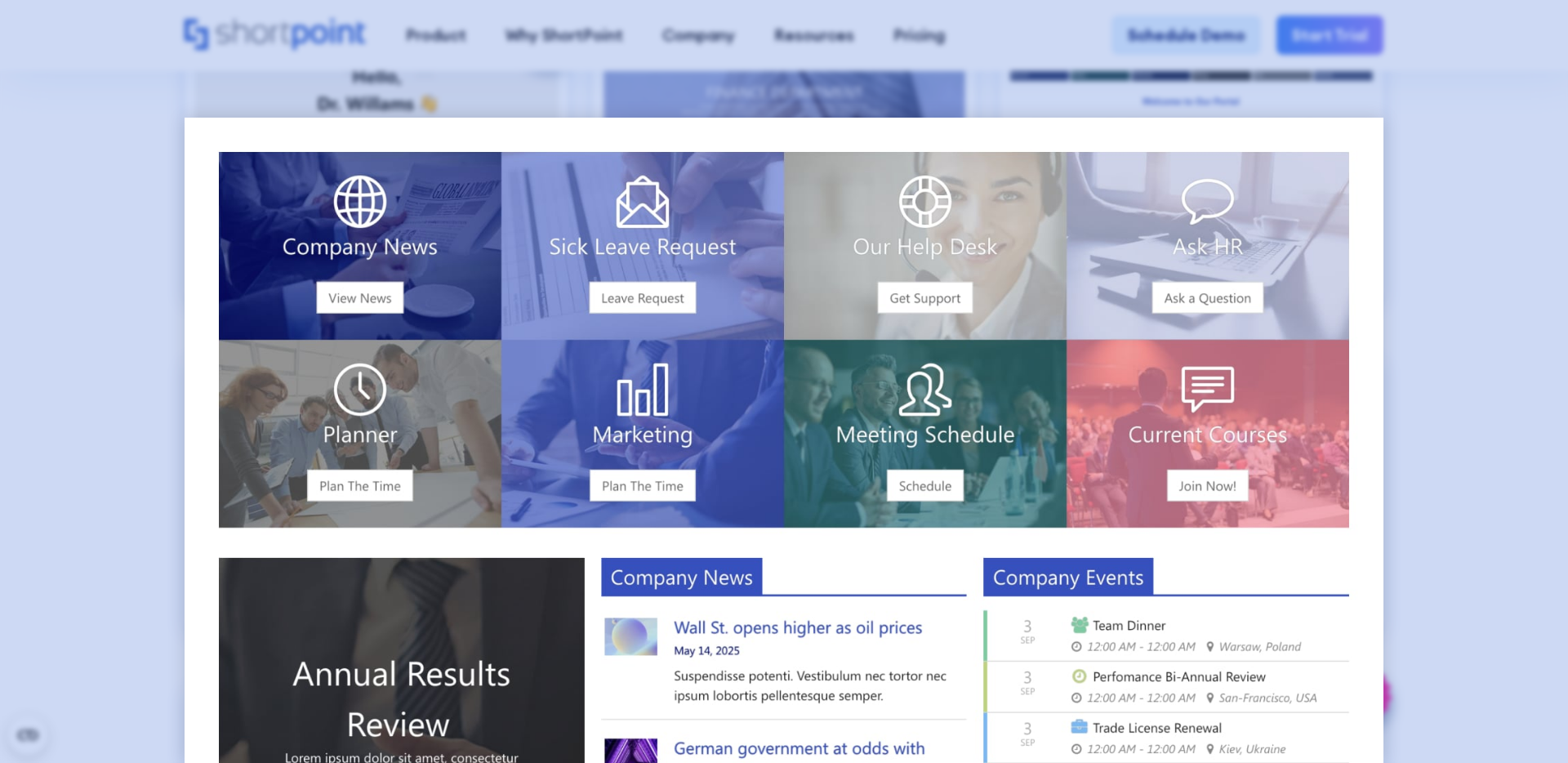
click at [73, 586] on div at bounding box center [784, 381] width 1568 height 763
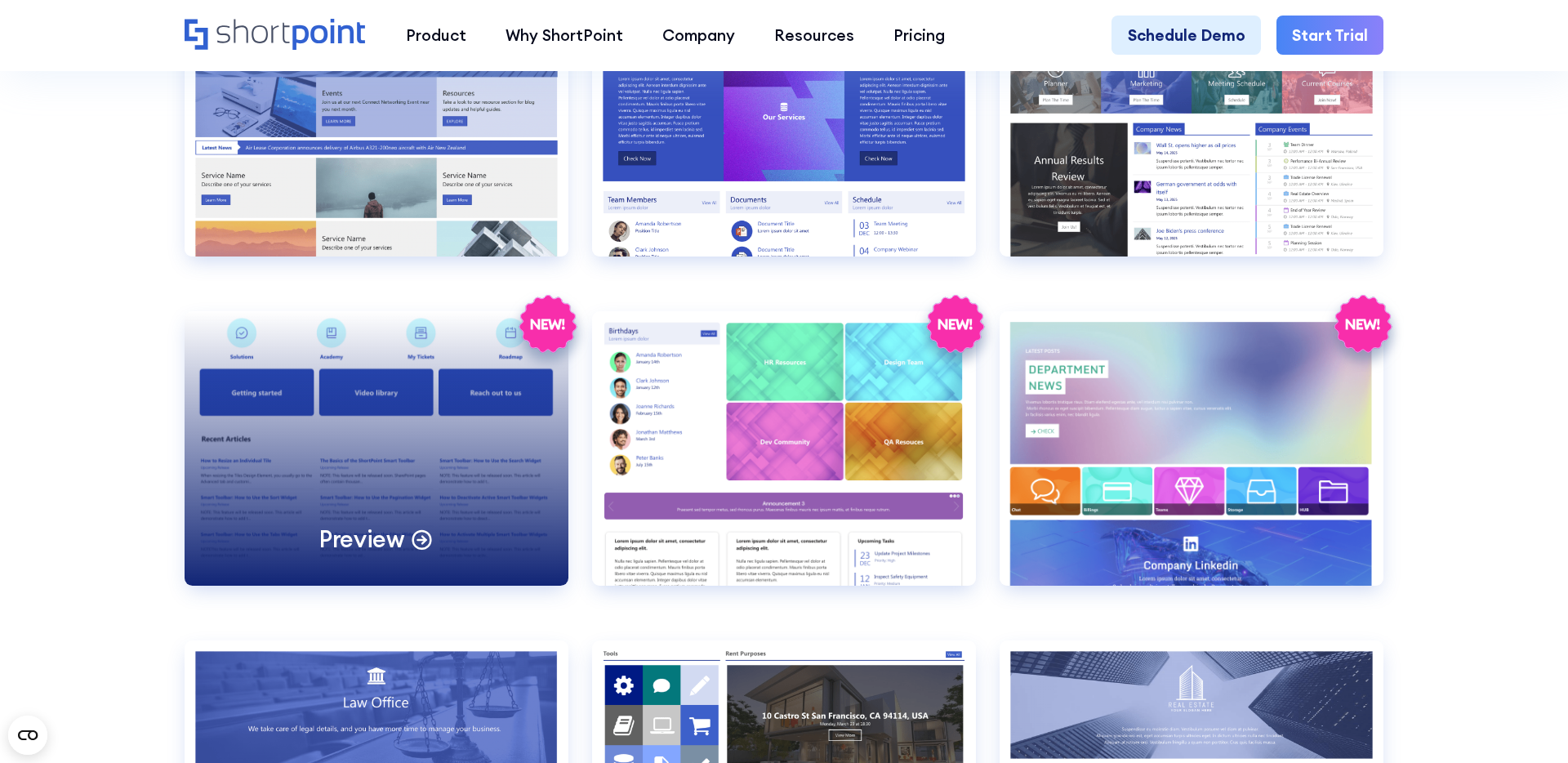
scroll to position [3877, 0]
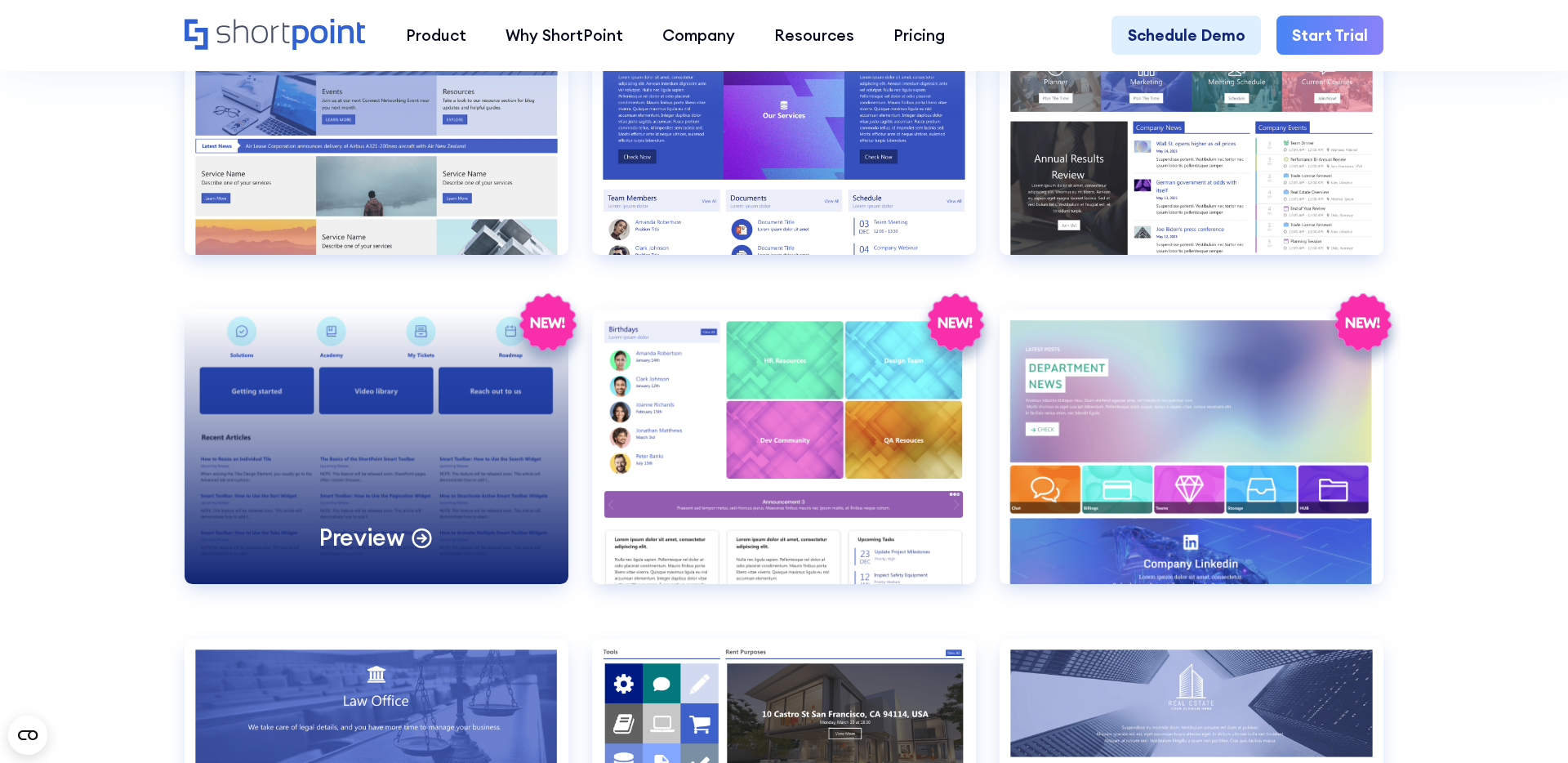
click at [348, 408] on div "Preview" at bounding box center [376, 446] width 383 height 274
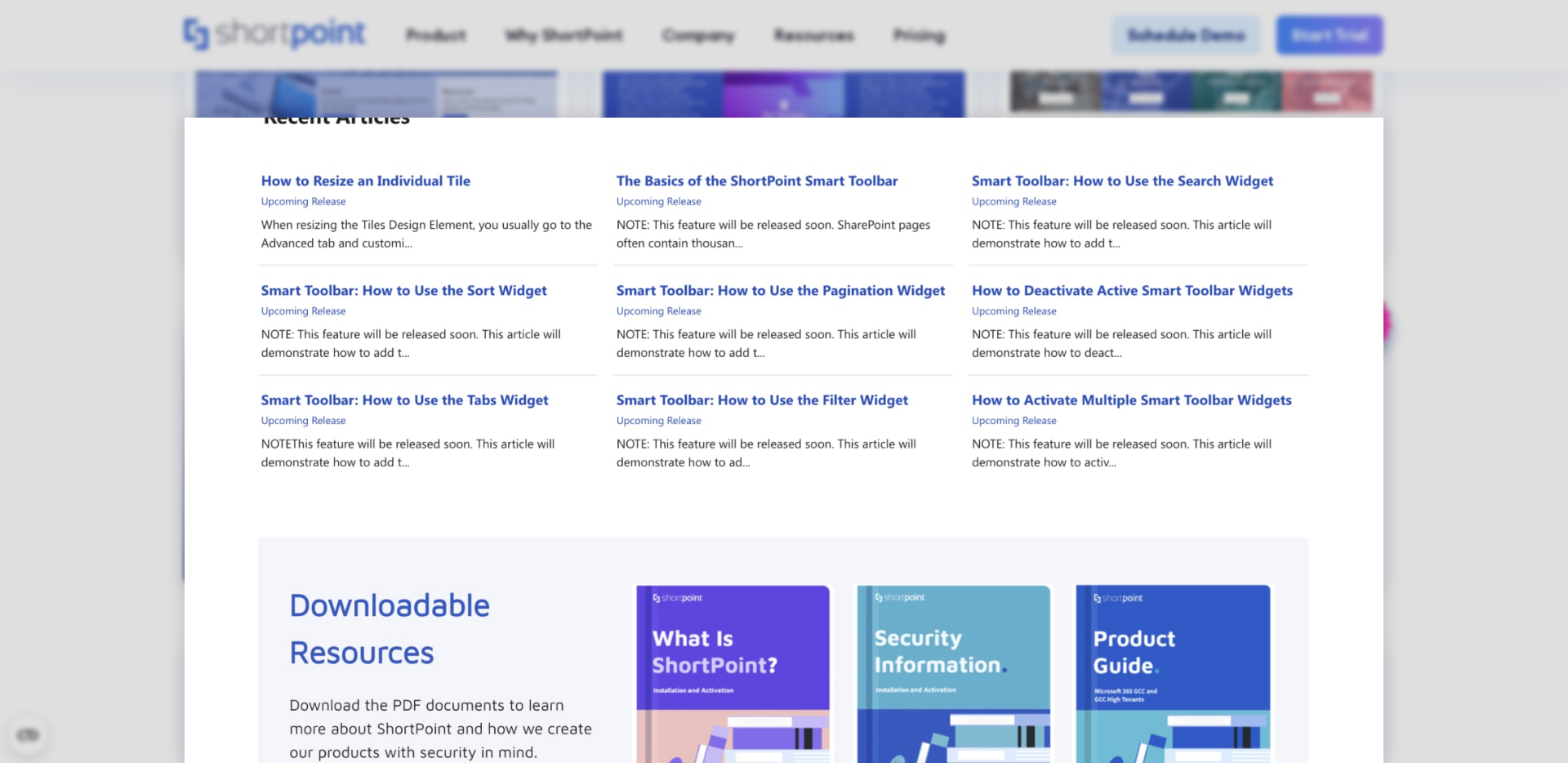
scroll to position [0, 0]
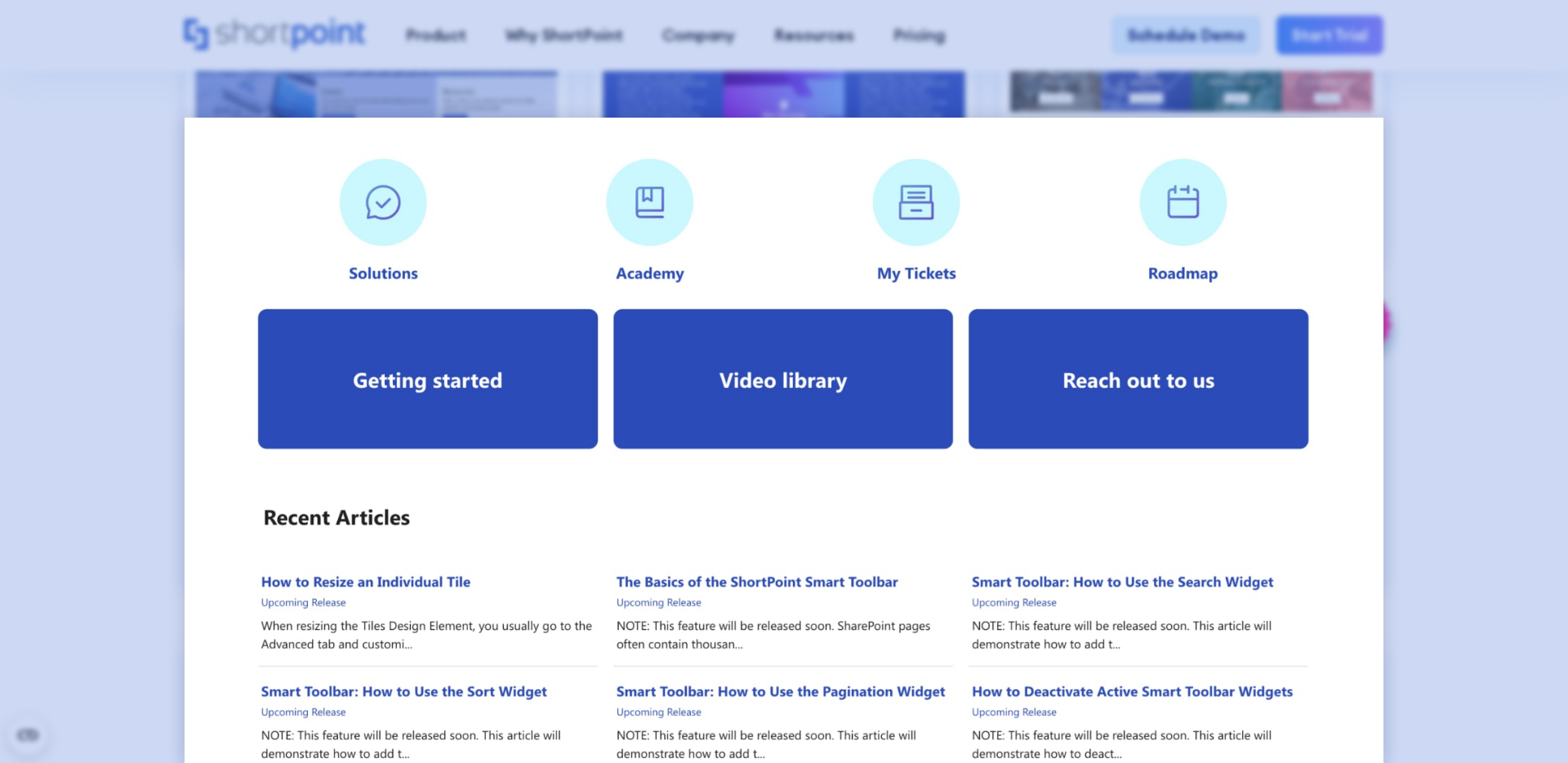
click at [144, 373] on div at bounding box center [784, 381] width 1568 height 763
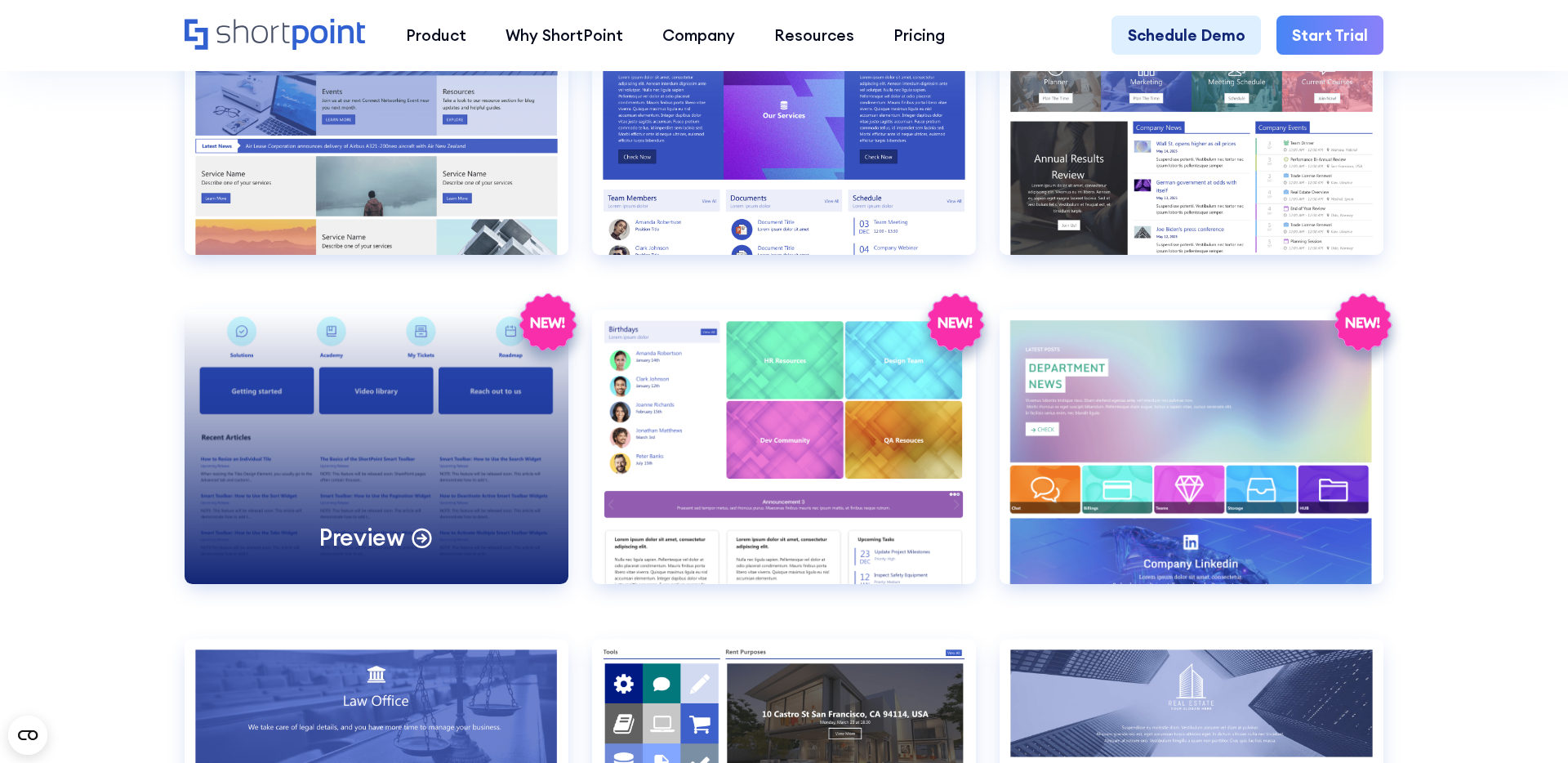
click at [362, 430] on div "Preview" at bounding box center [376, 446] width 383 height 274
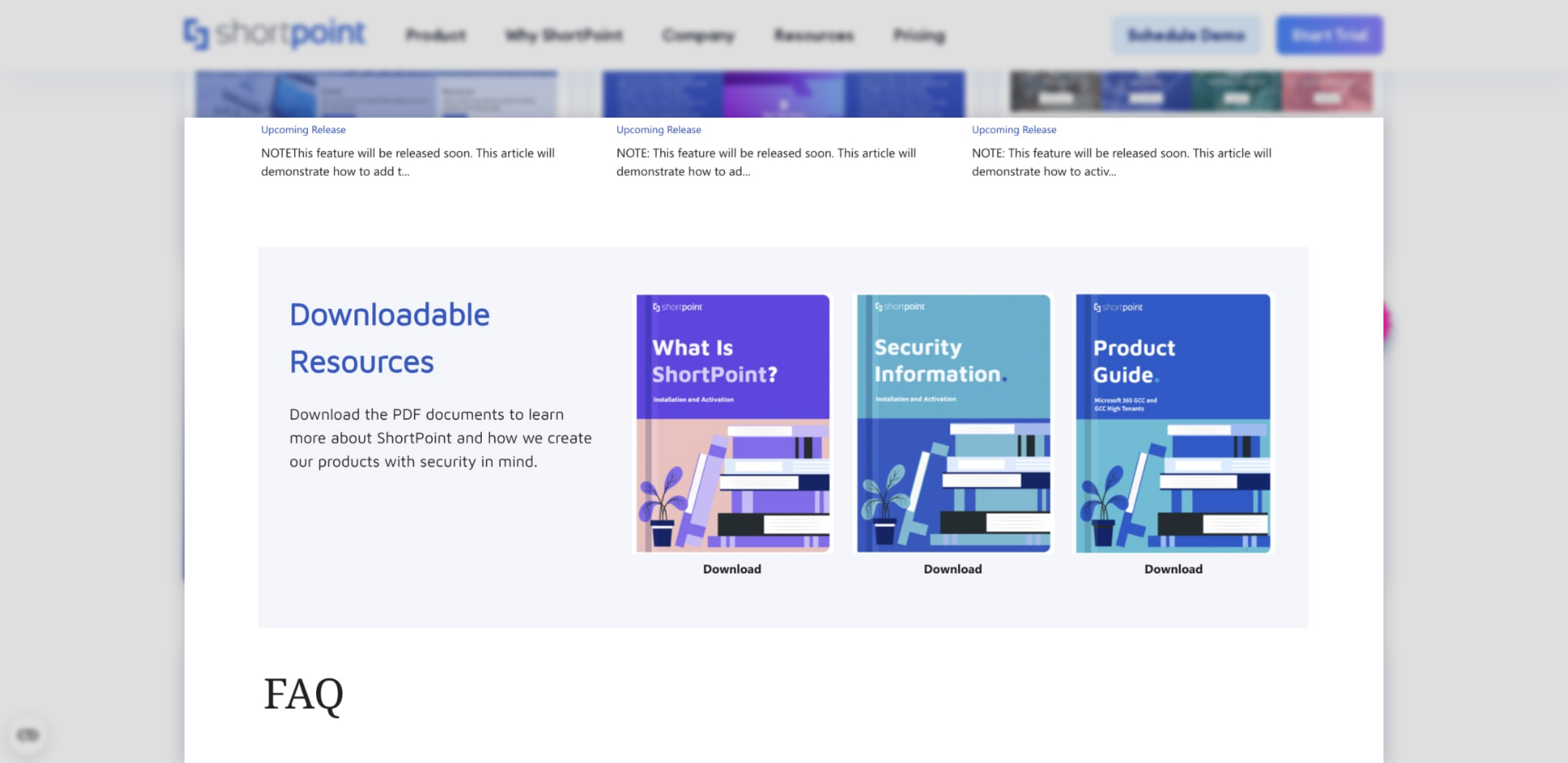
scroll to position [694, 0]
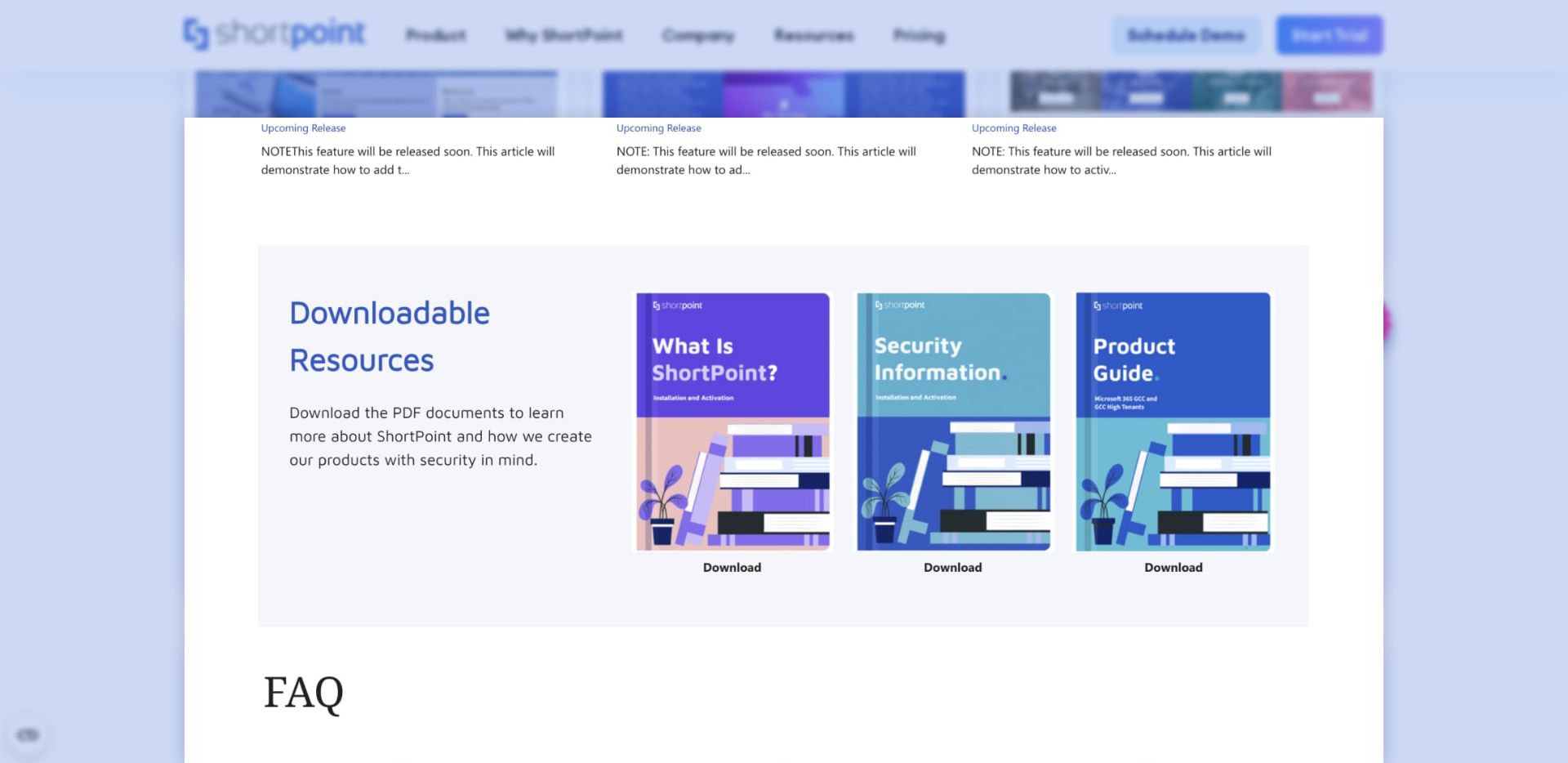
click at [121, 286] on div at bounding box center [784, 381] width 1568 height 763
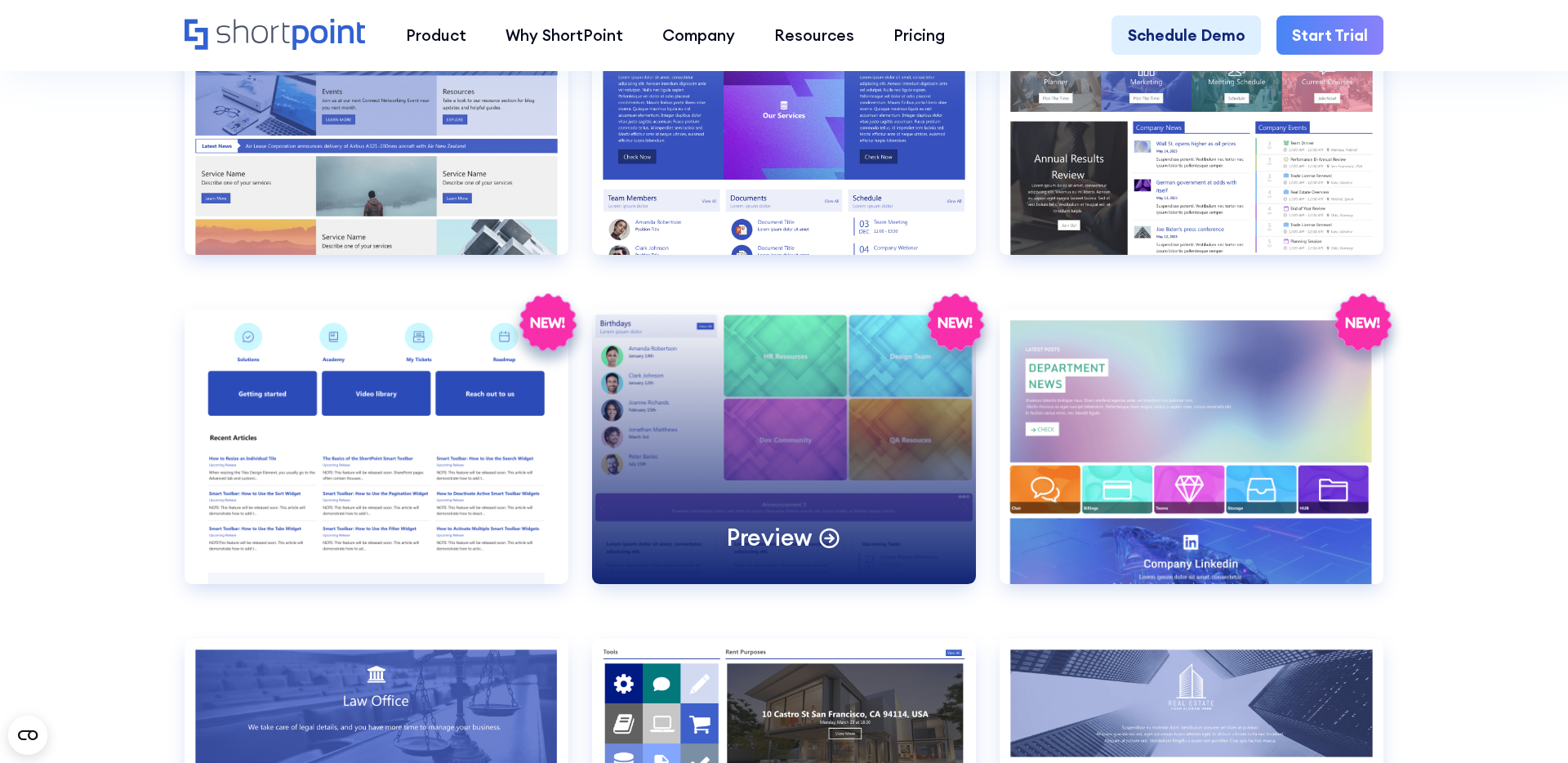
click at [749, 380] on div "Preview" at bounding box center [784, 446] width 383 height 274
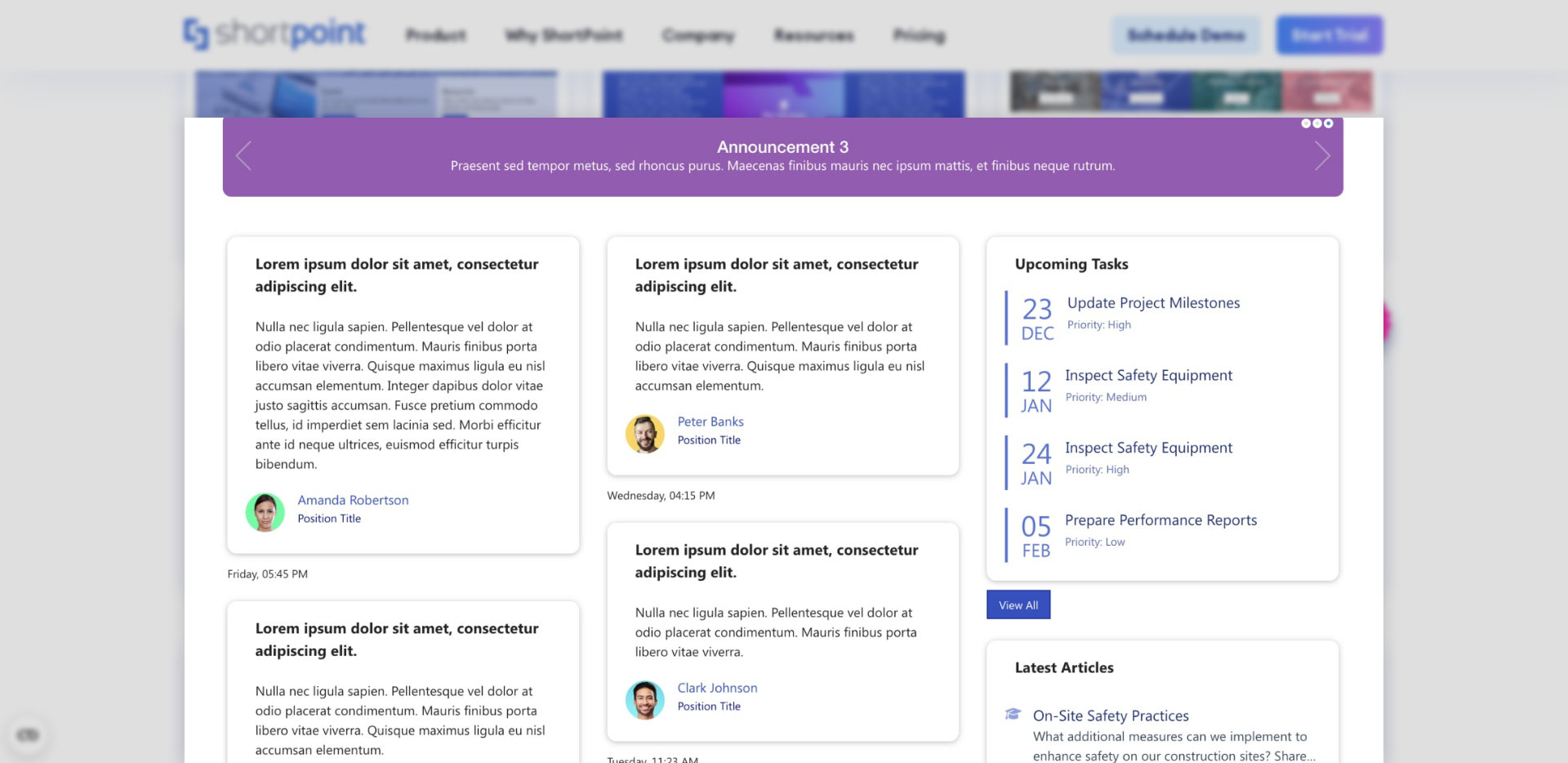
scroll to position [570, 0]
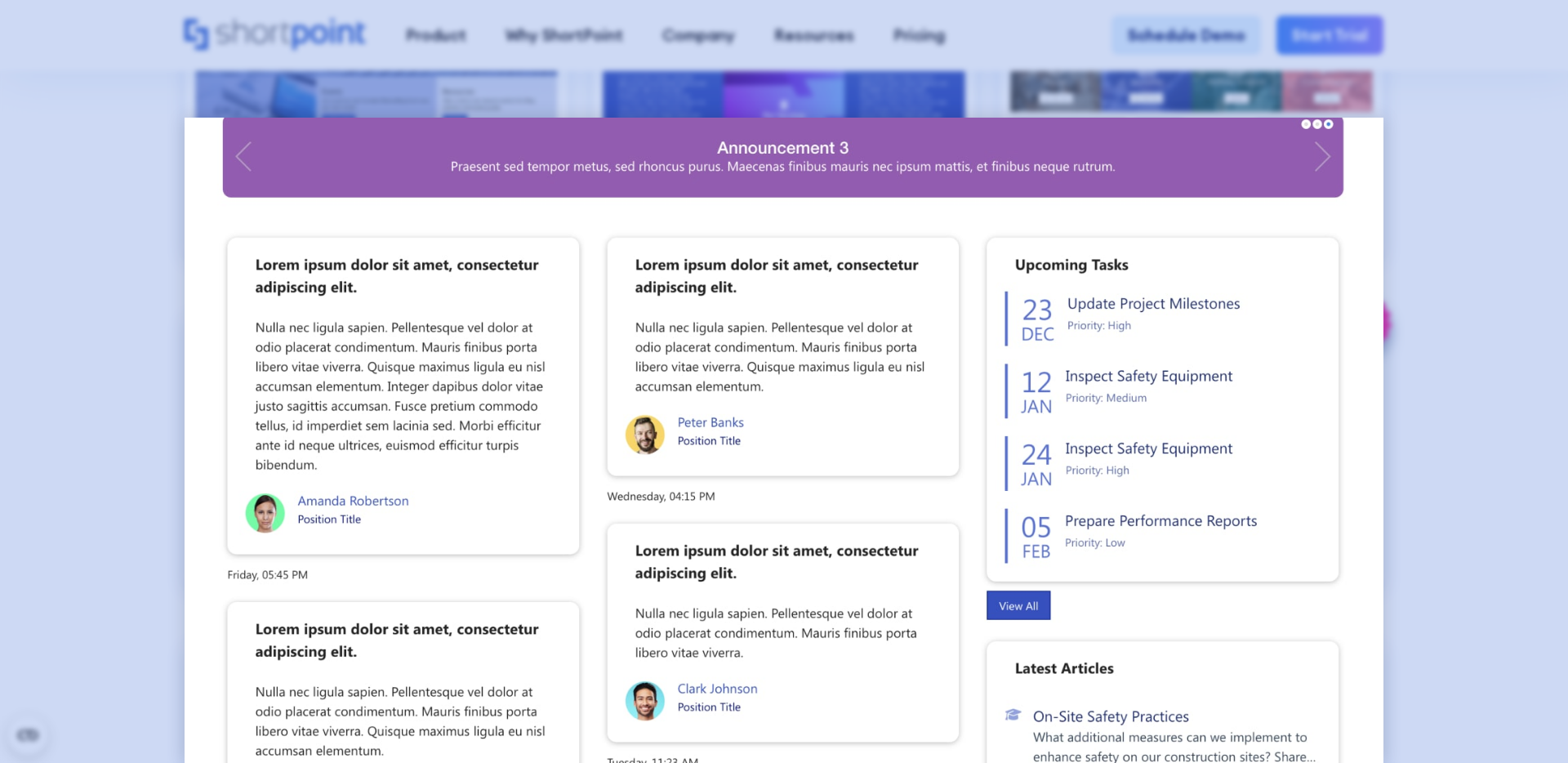
click at [109, 325] on div at bounding box center [784, 381] width 1568 height 763
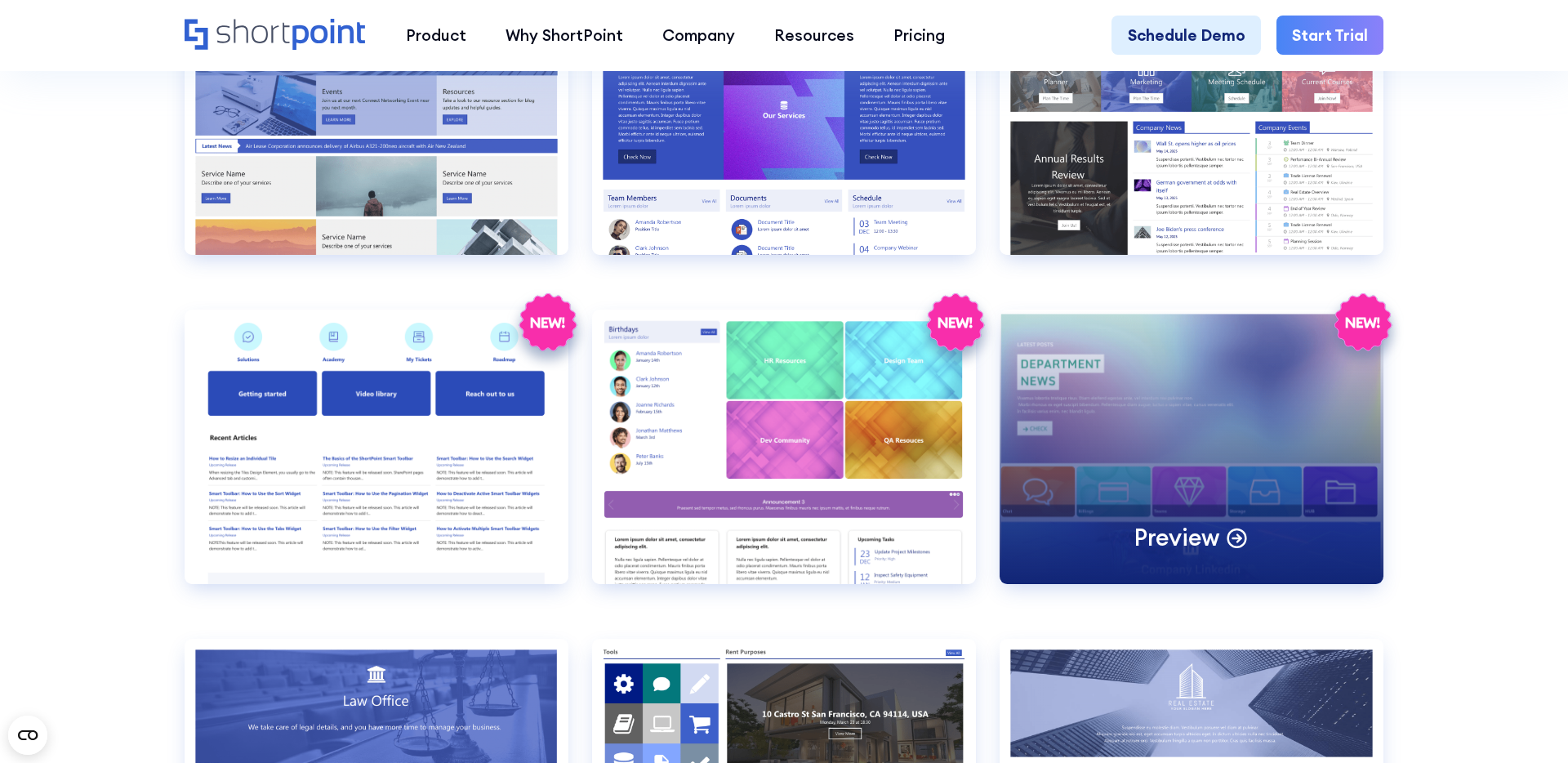
click at [1103, 453] on div "Preview" at bounding box center [1192, 446] width 383 height 274
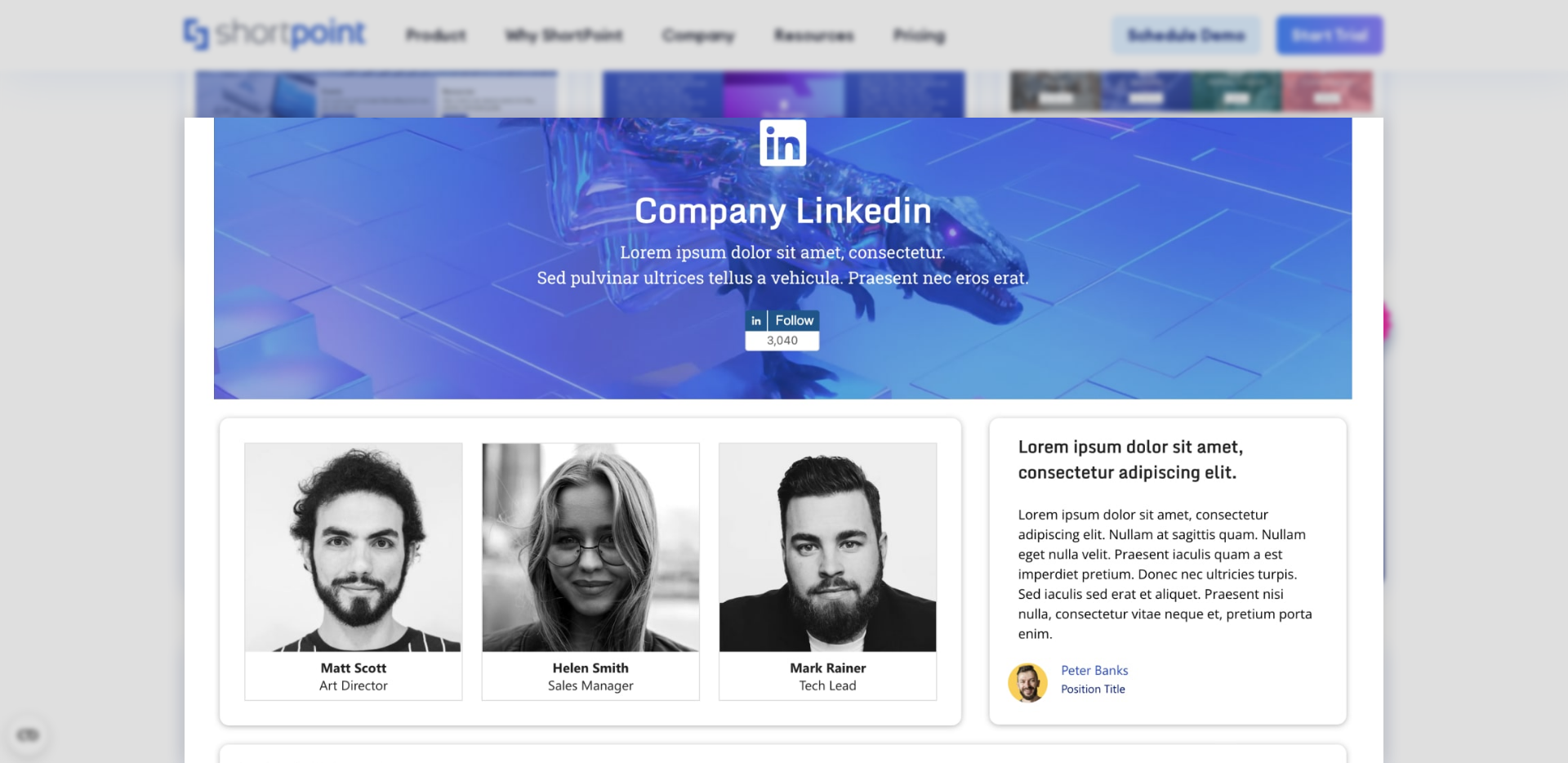
scroll to position [832, 0]
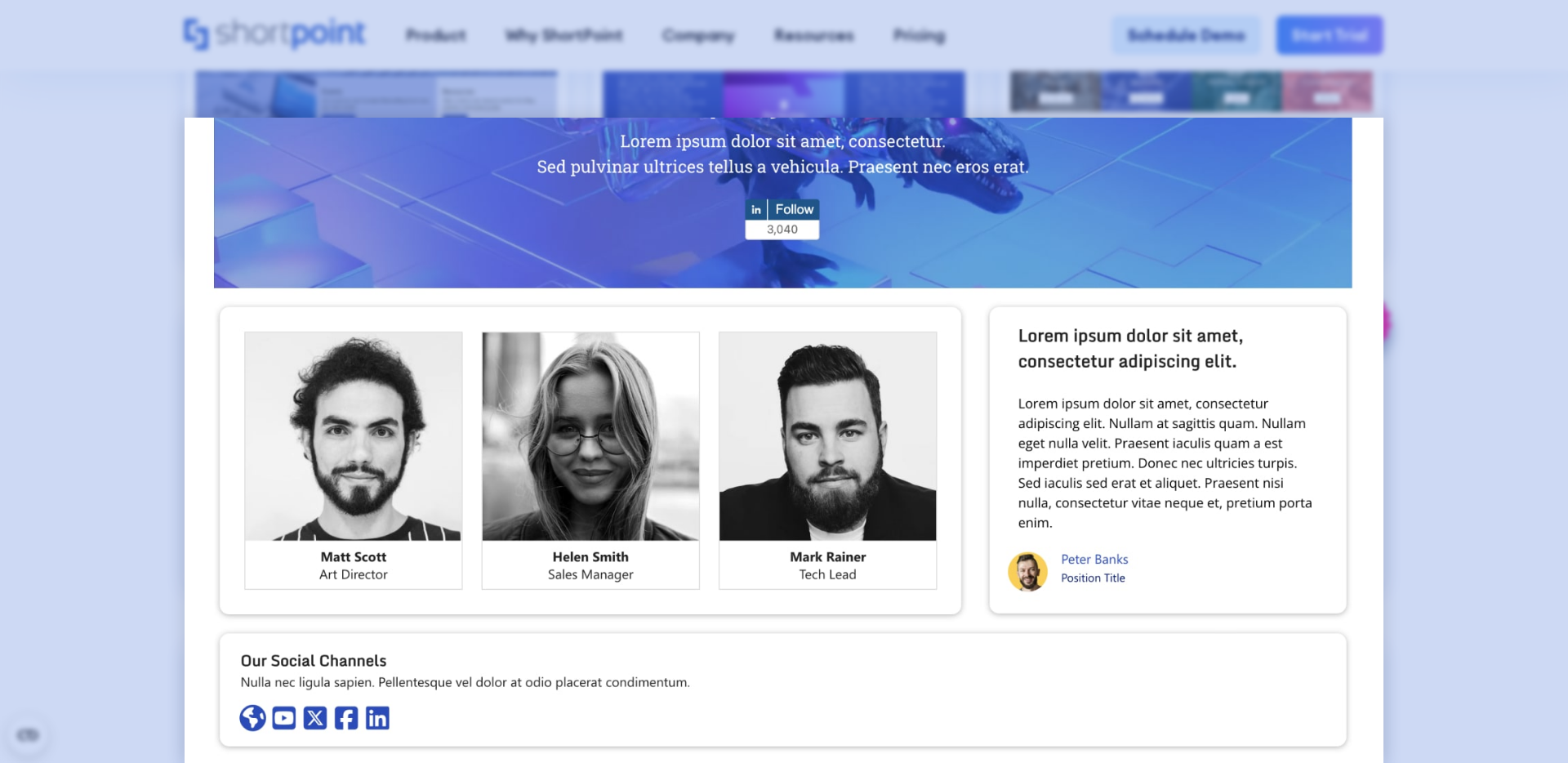
click at [126, 251] on div at bounding box center [784, 381] width 1568 height 763
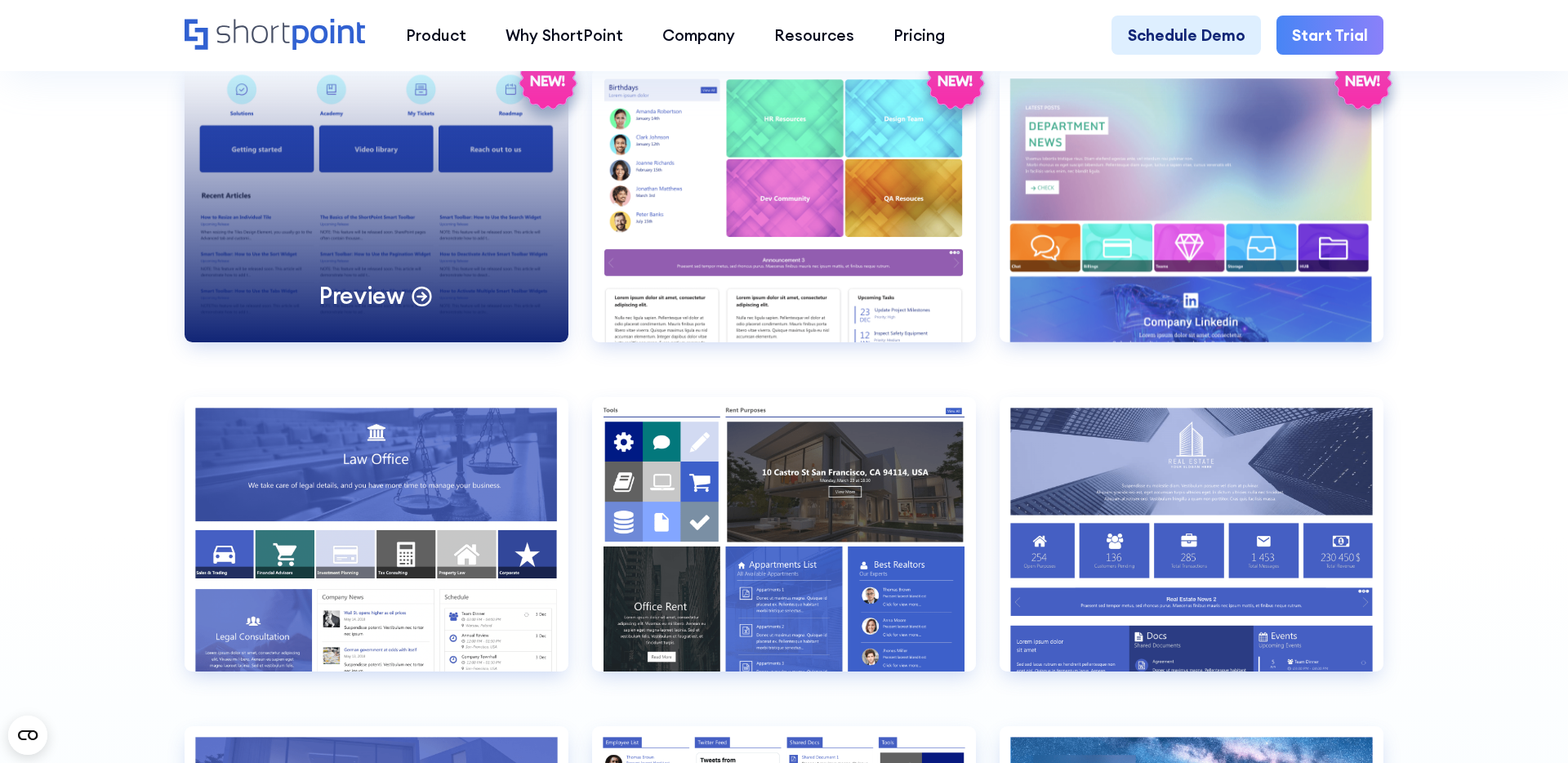
scroll to position [4122, 0]
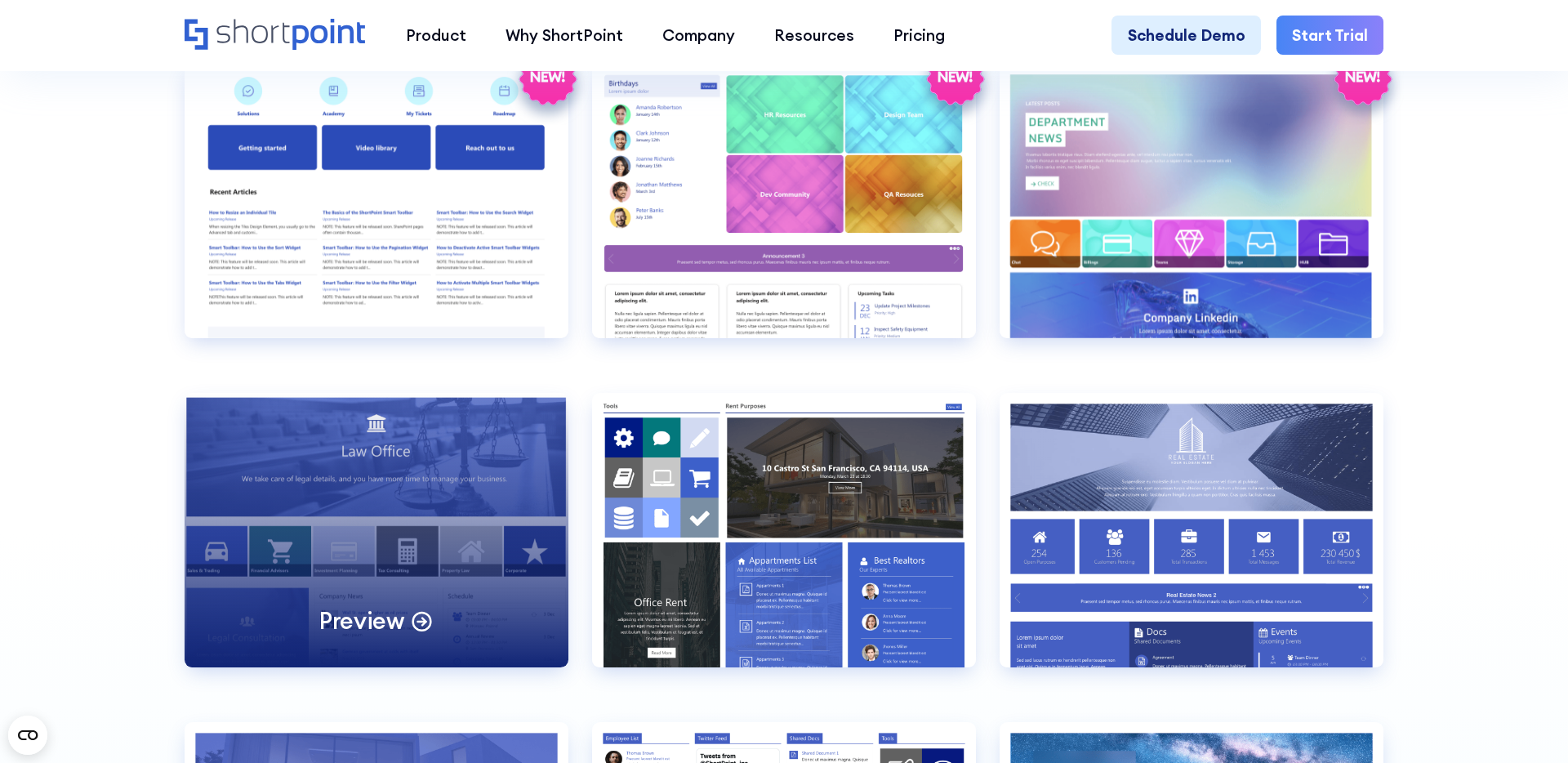
click at [394, 518] on div "Preview" at bounding box center [376, 530] width 383 height 274
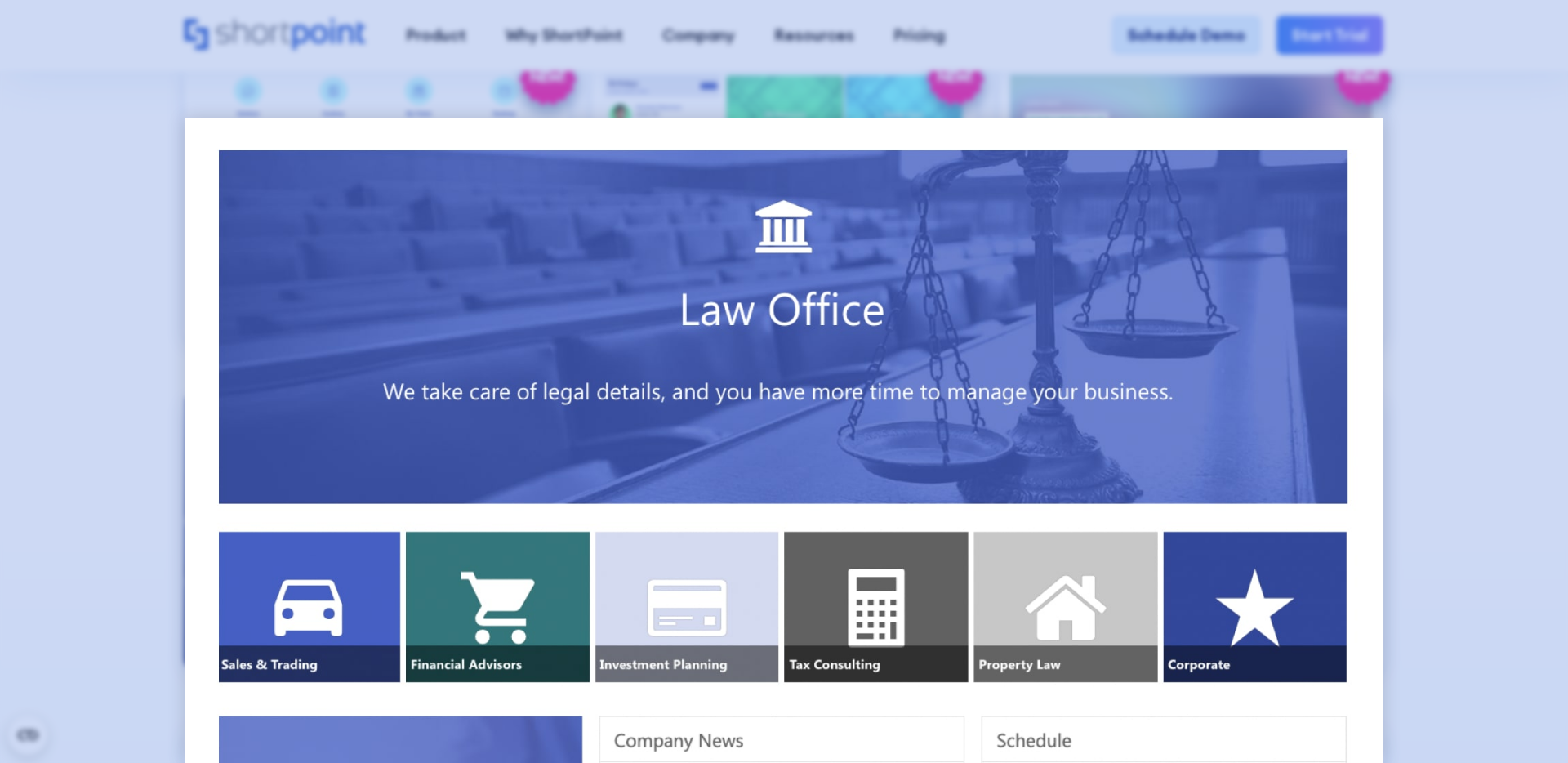
scroll to position [2, 0]
click at [129, 97] on div at bounding box center [784, 381] width 1568 height 763
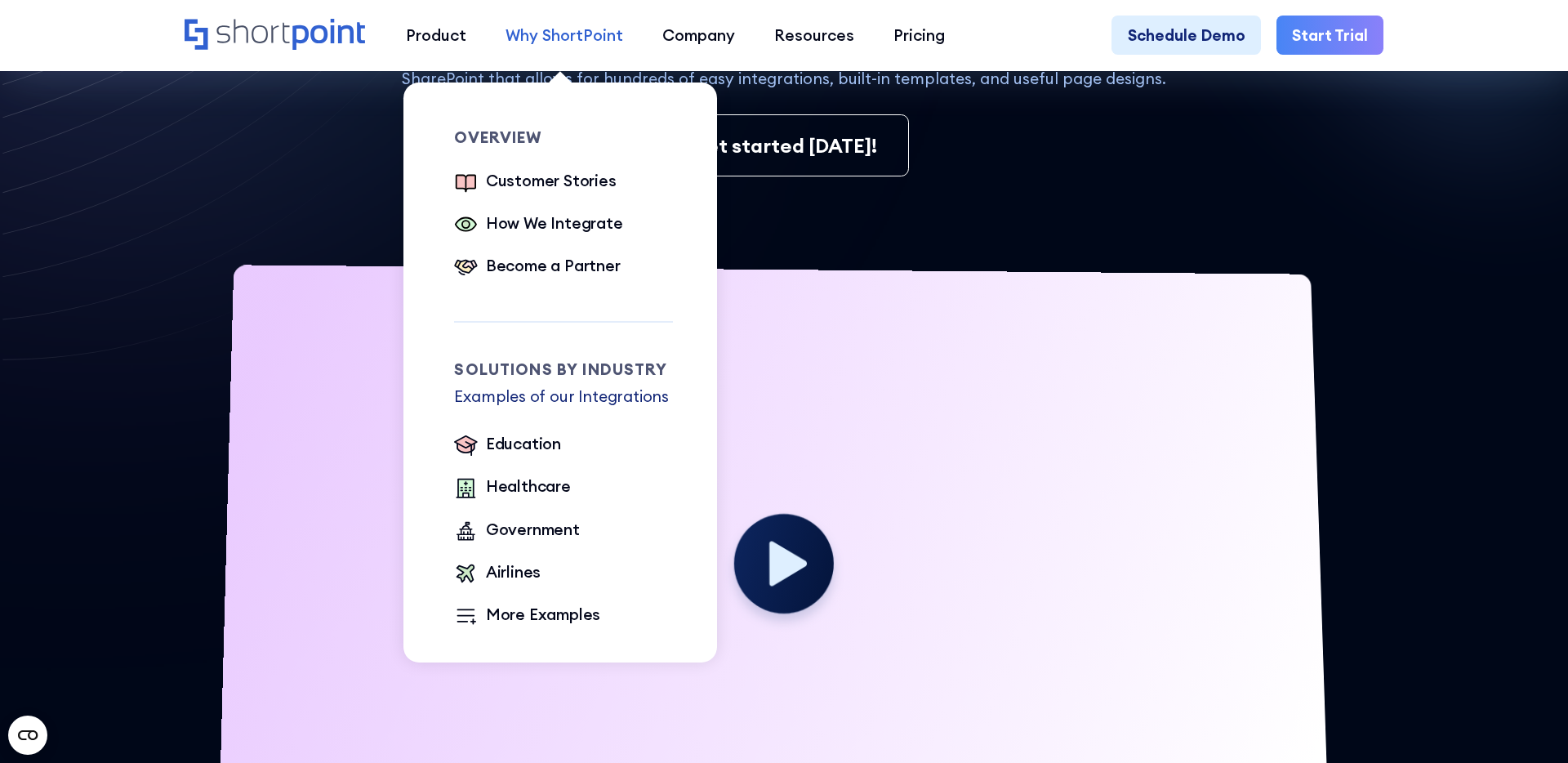
scroll to position [920, 0]
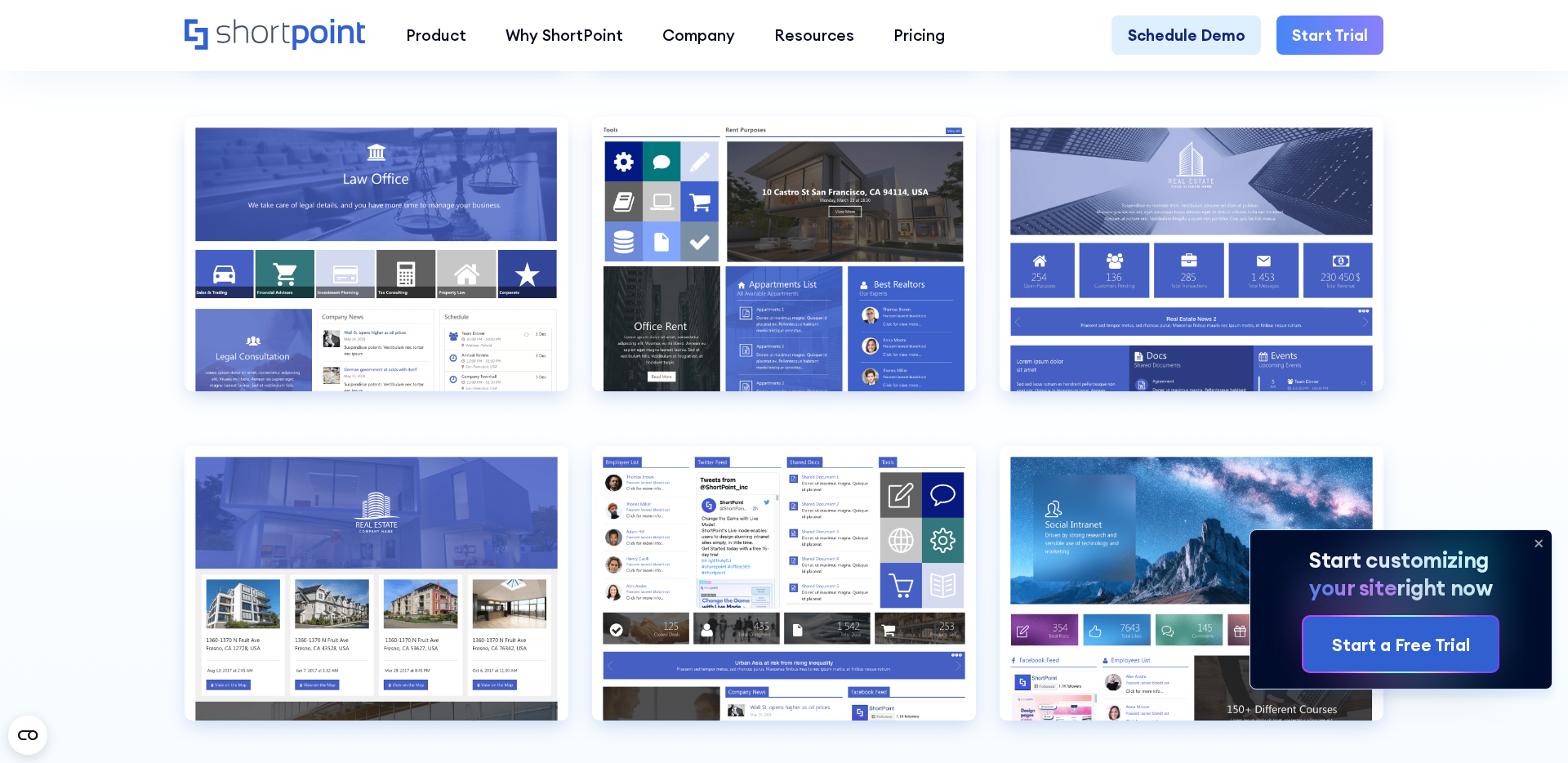
scroll to position [4385, 0]
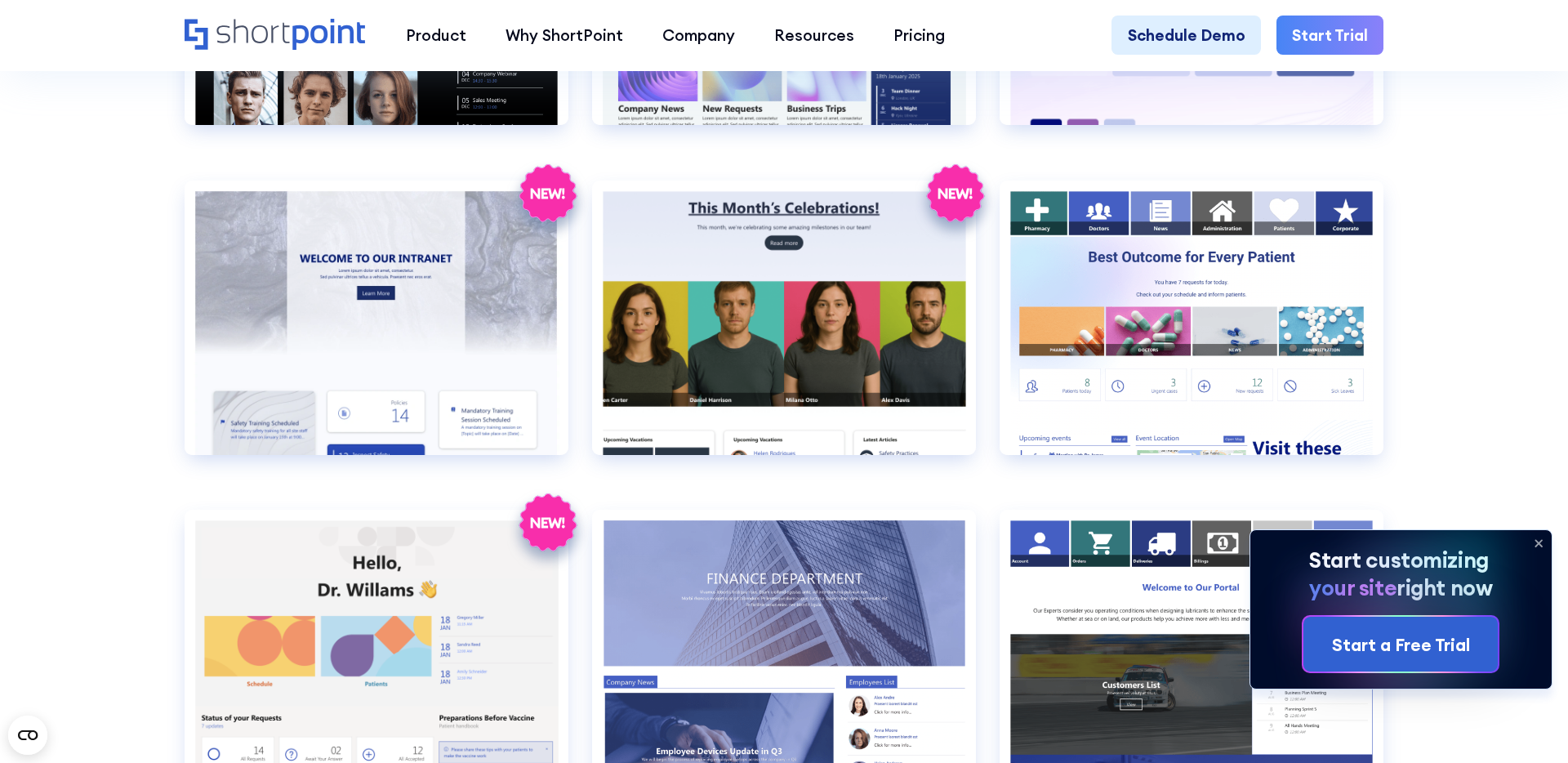
scroll to position [3086, 0]
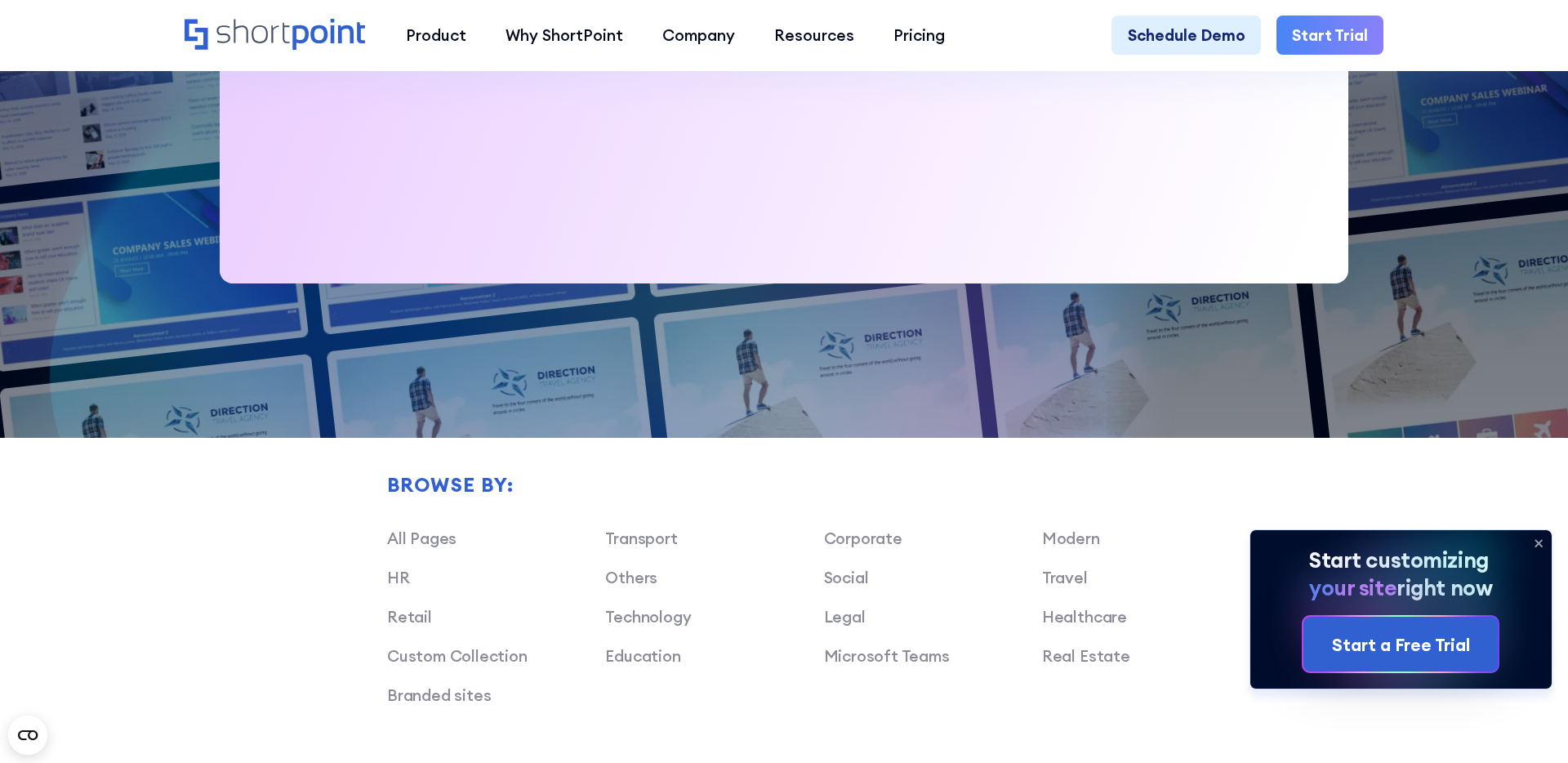
scroll to position [1574, 0]
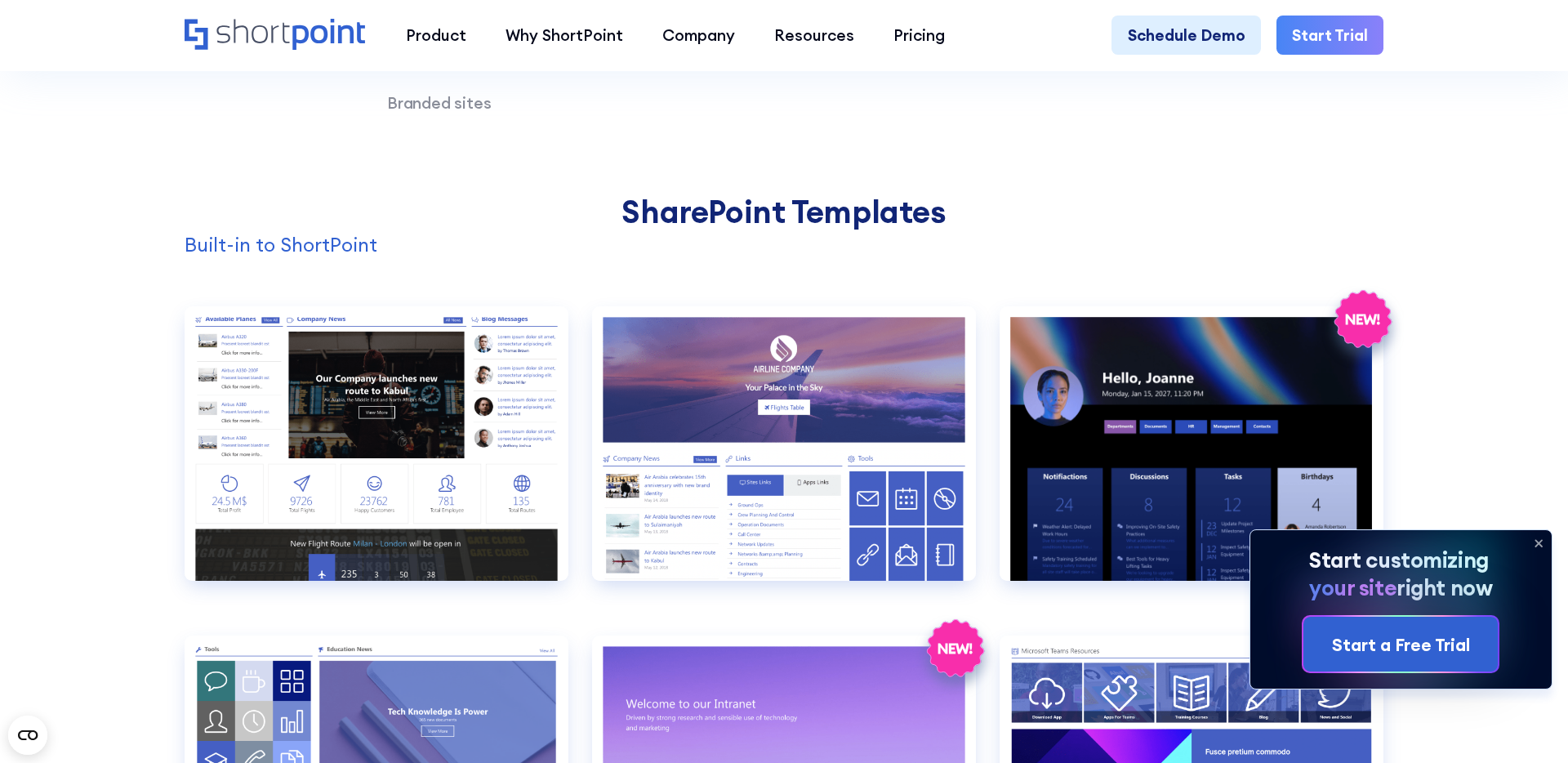
click at [1540, 541] on icon at bounding box center [1537, 543] width 6 height 6
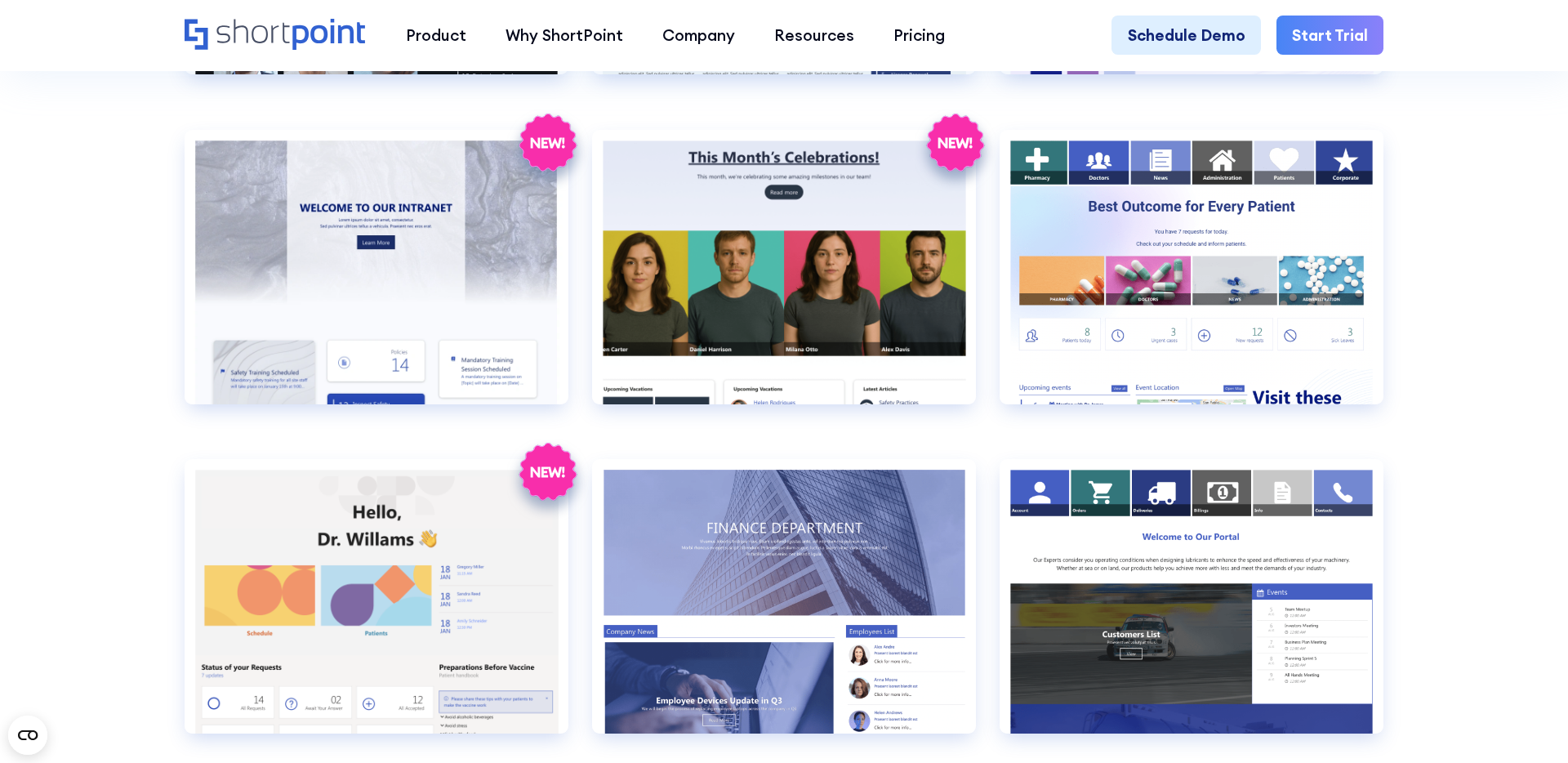
scroll to position [3086, 0]
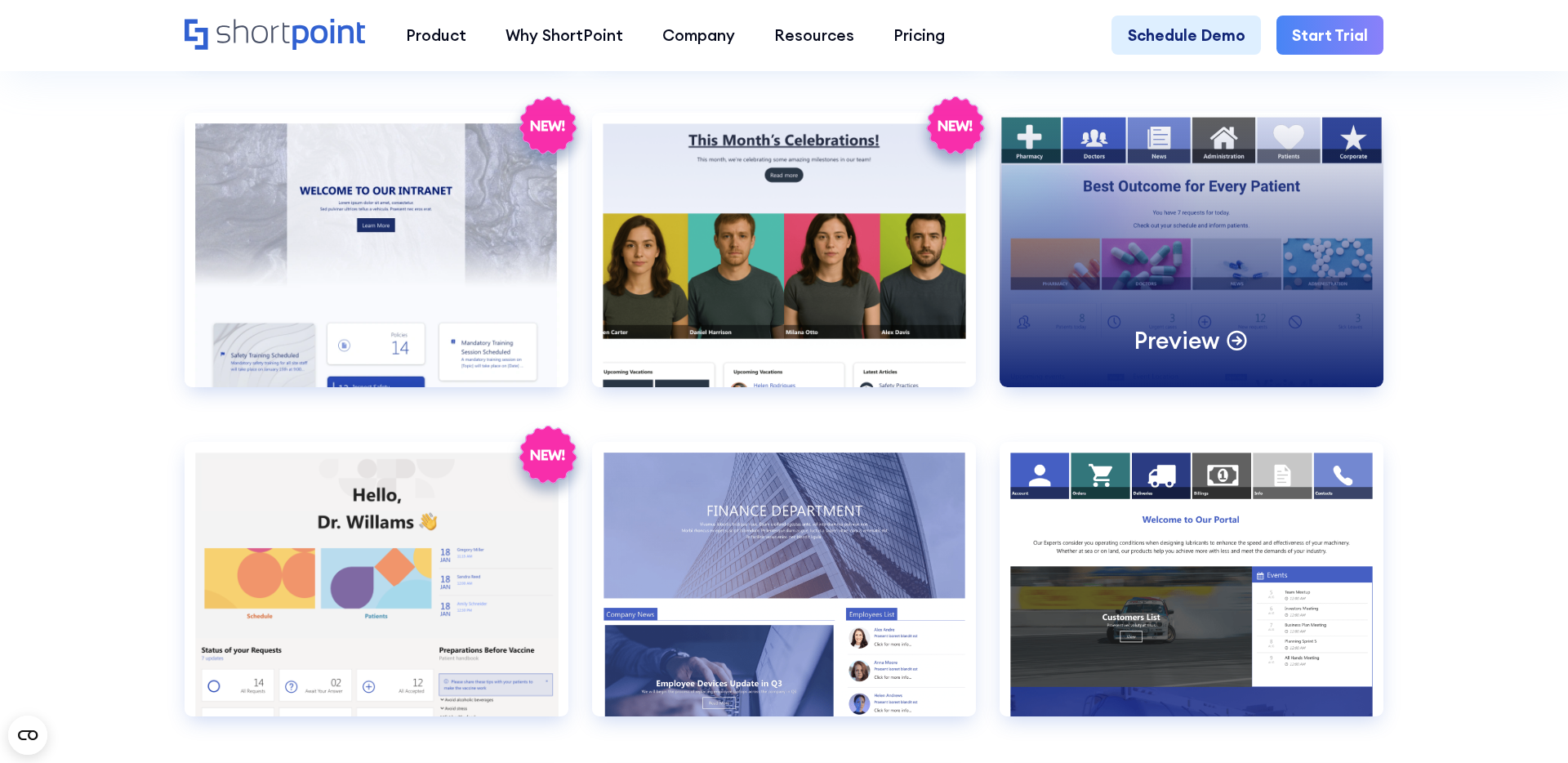
click at [1168, 225] on div "Preview" at bounding box center [1192, 250] width 383 height 274
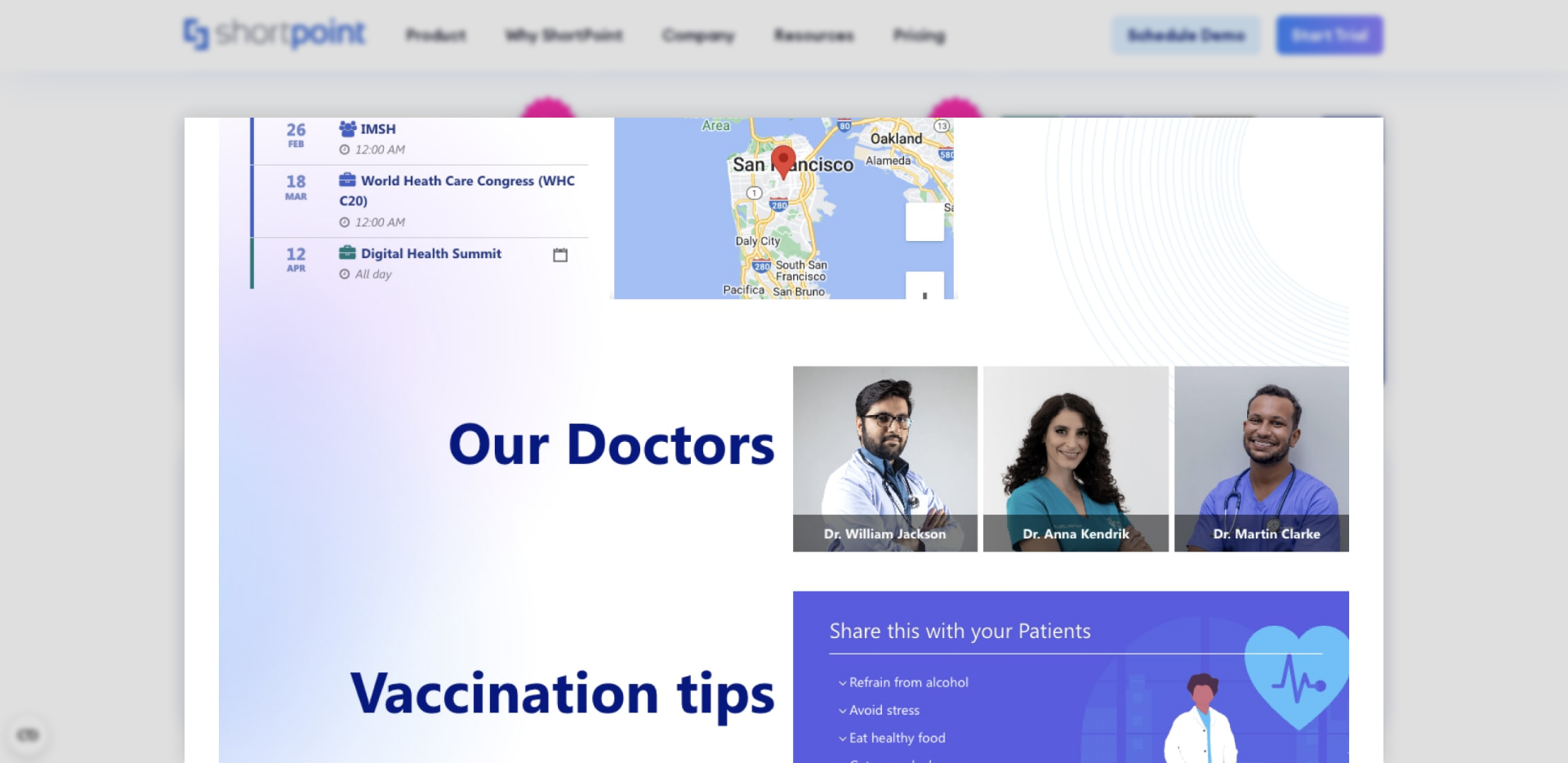
scroll to position [967, 0]
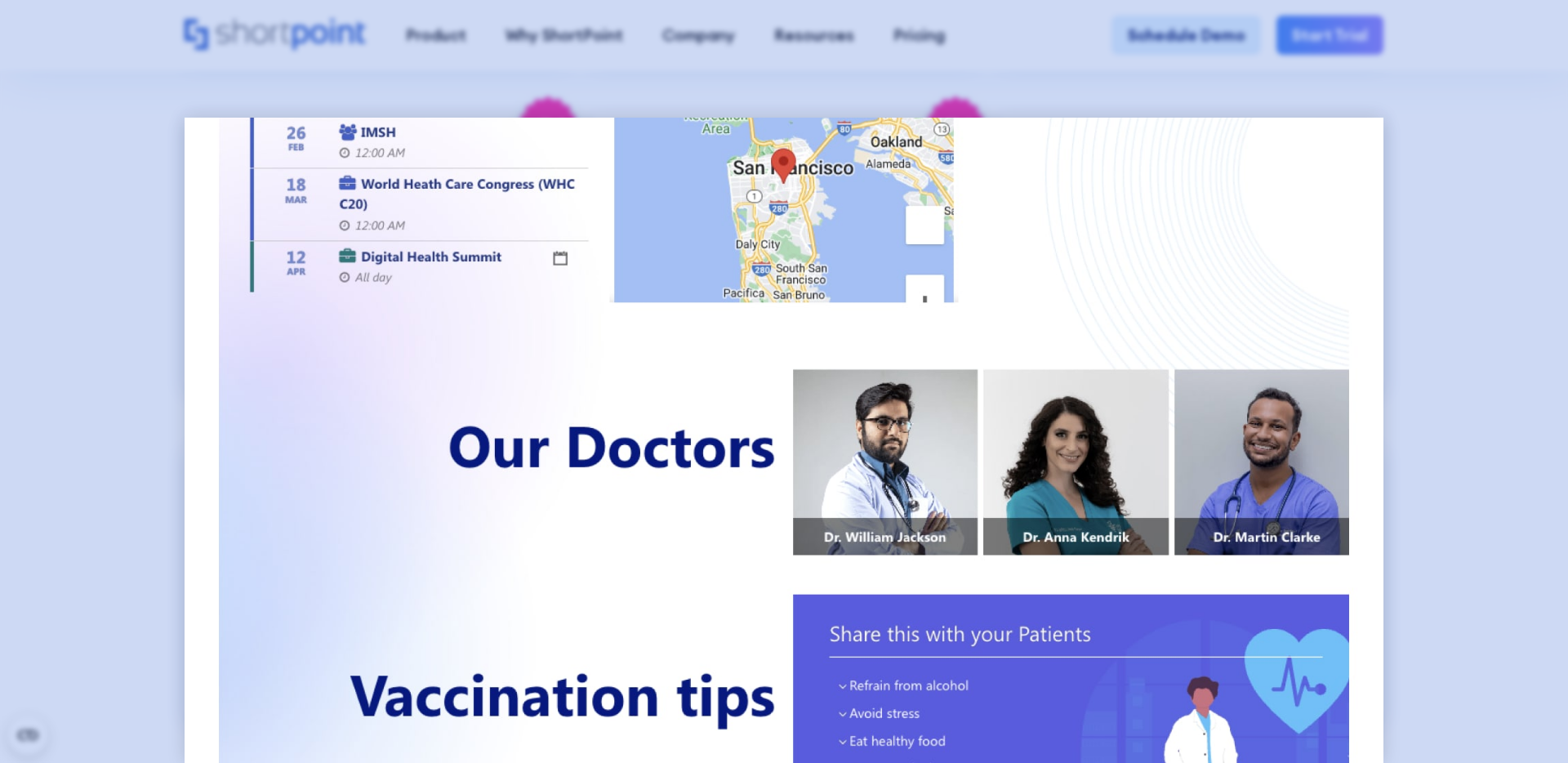
click at [18, 389] on div at bounding box center [784, 381] width 1568 height 763
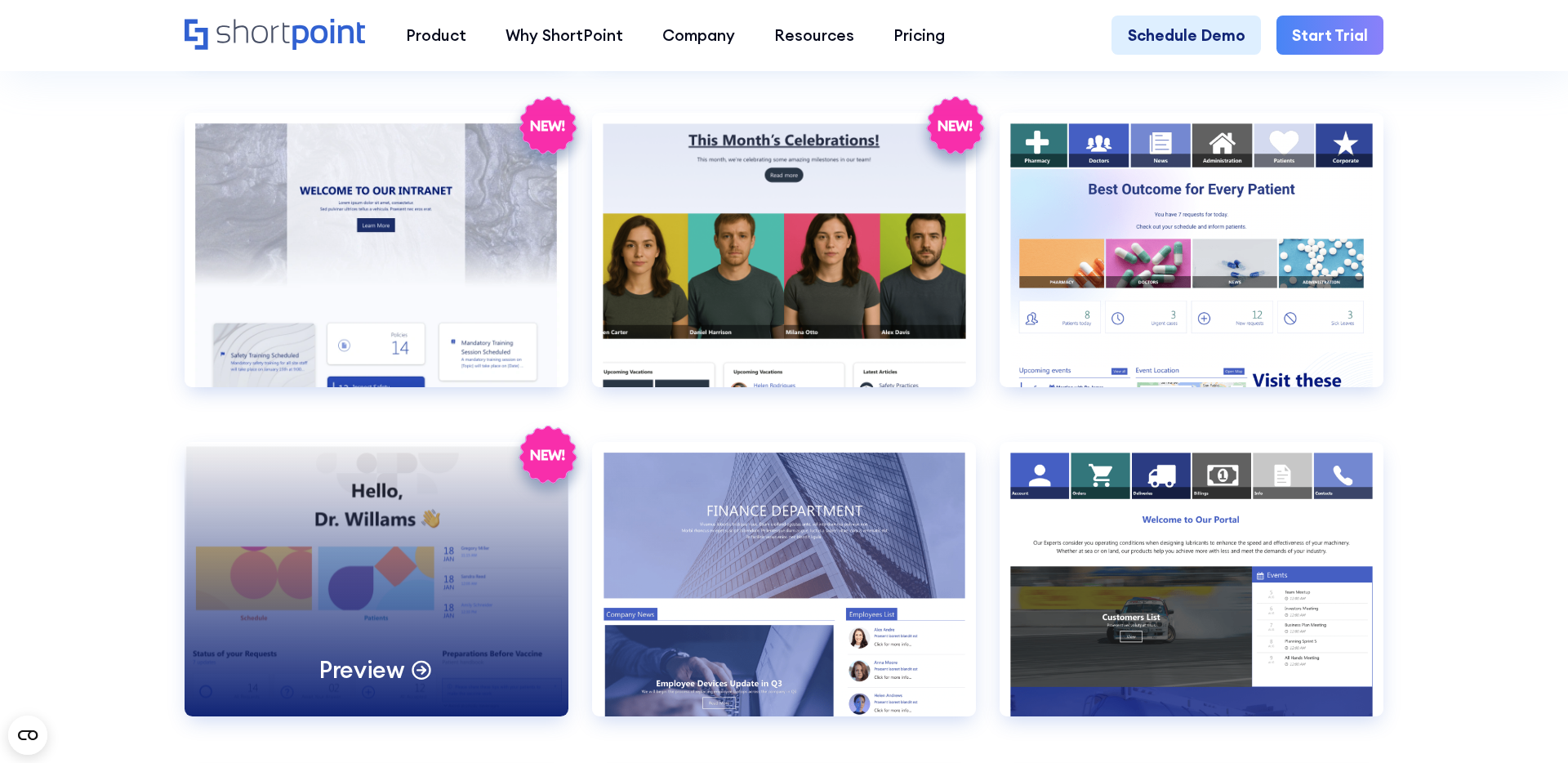
click at [340, 548] on div "Preview" at bounding box center [376, 579] width 383 height 274
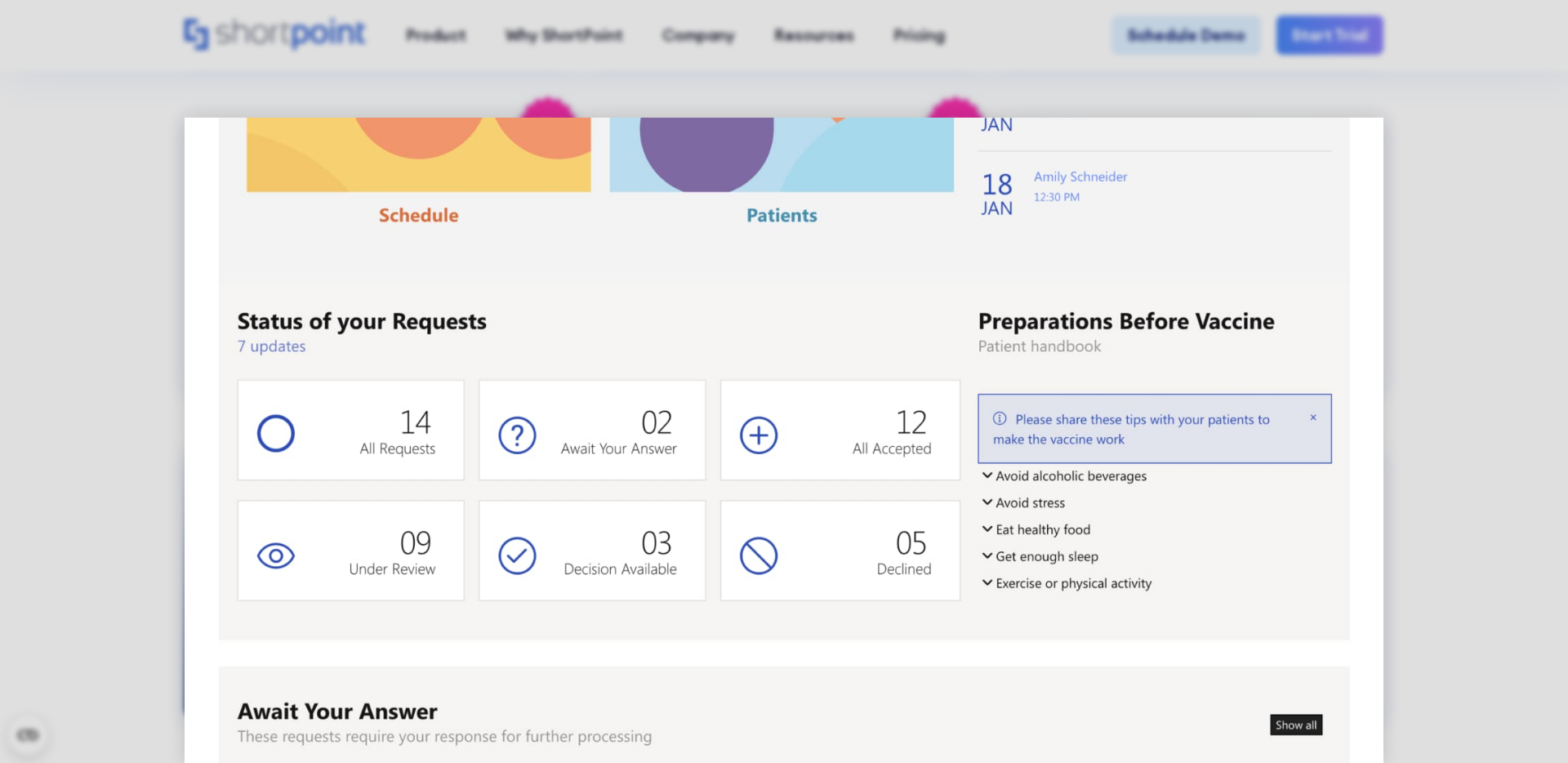
scroll to position [0, 0]
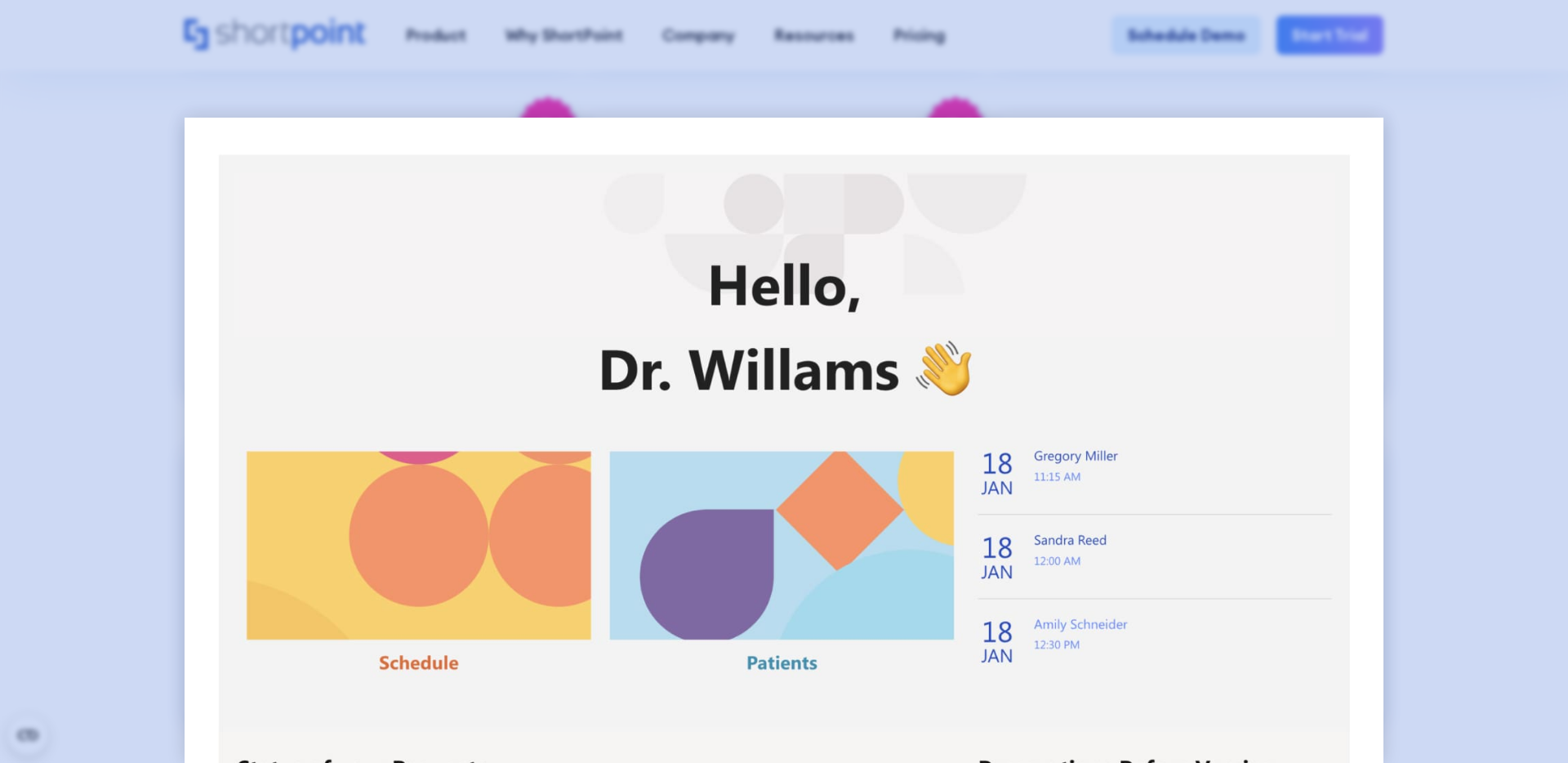
click at [176, 329] on div at bounding box center [784, 381] width 1568 height 763
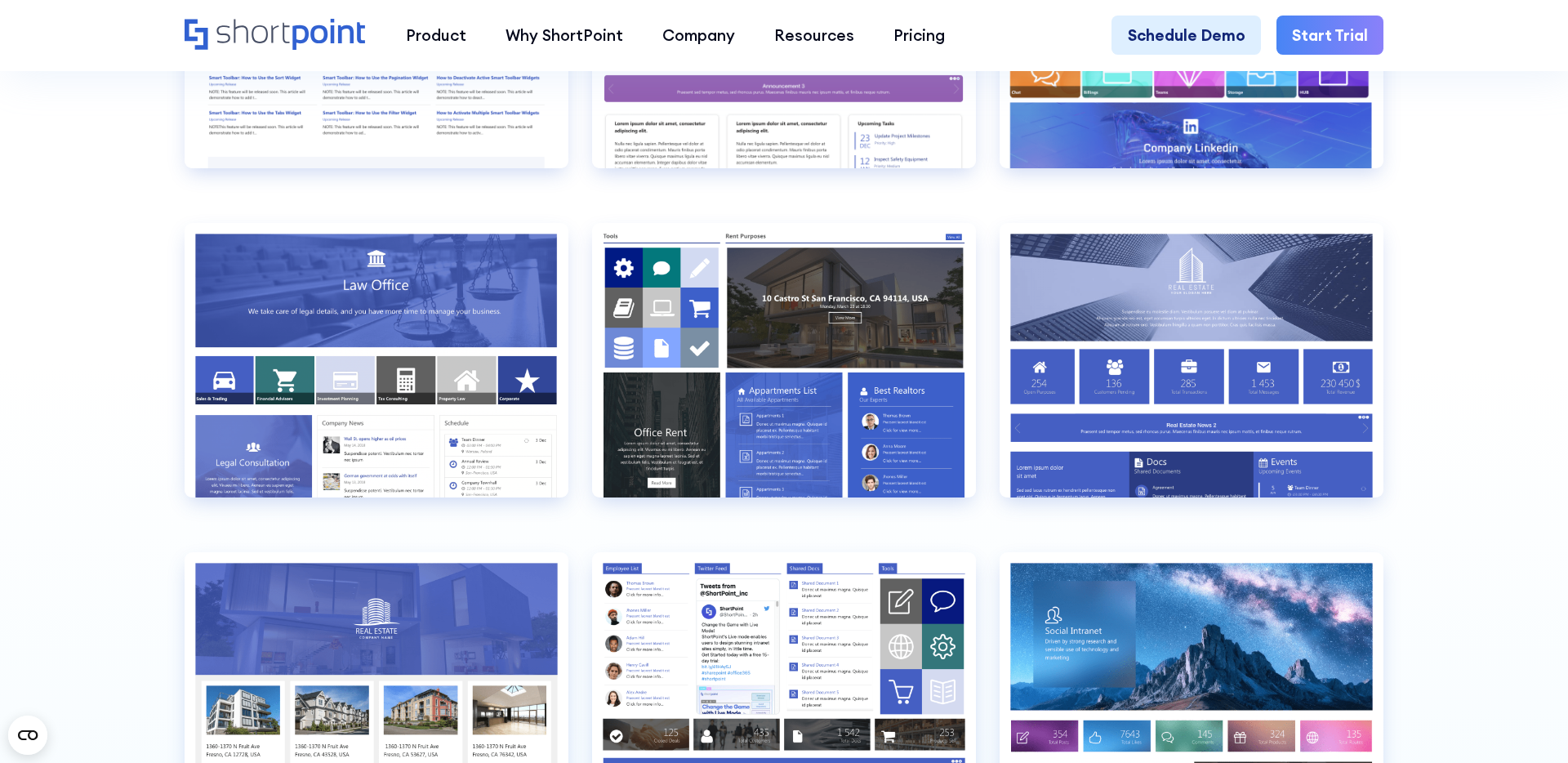
scroll to position [4297, 0]
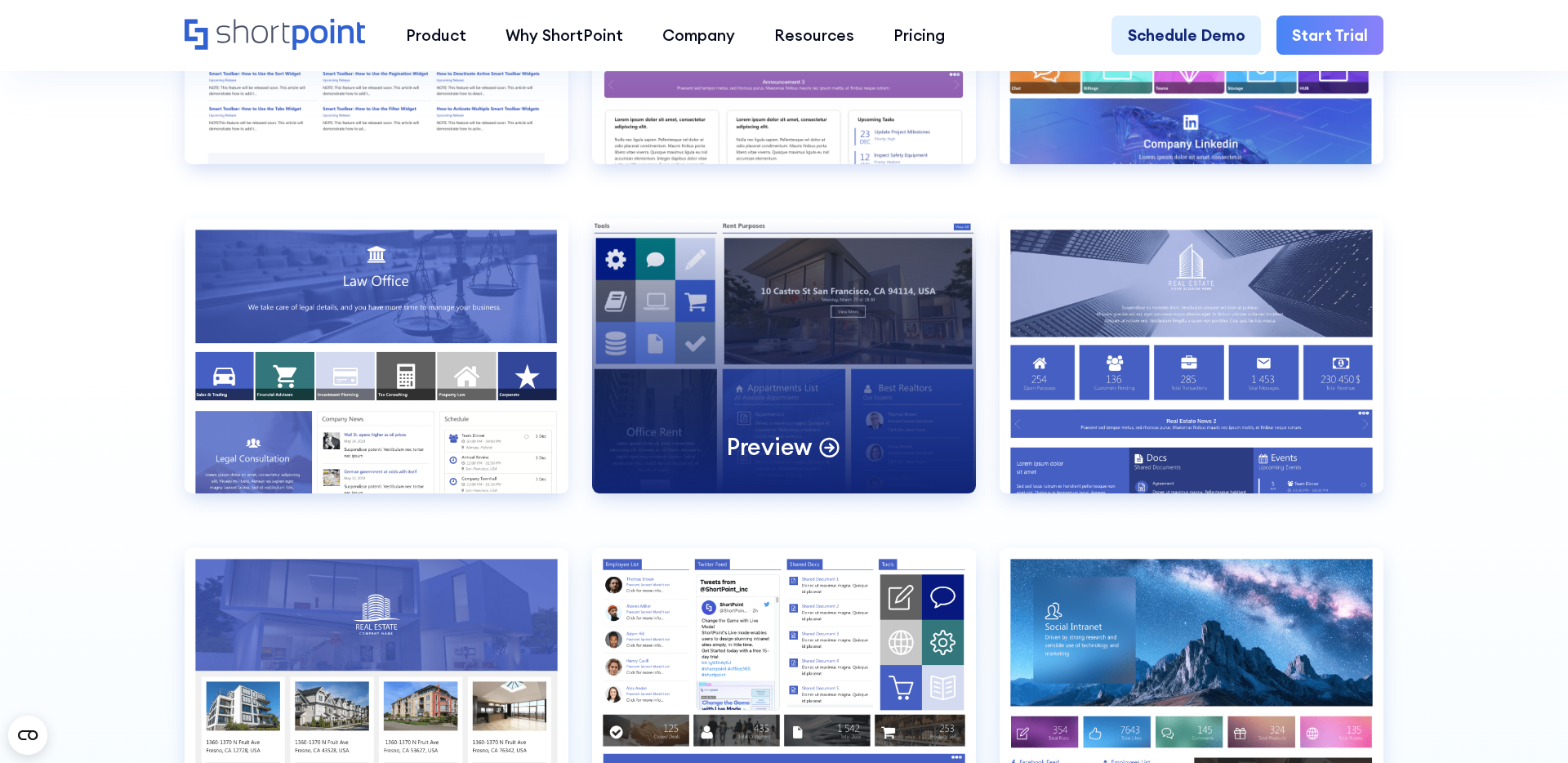
click at [805, 319] on div "Preview" at bounding box center [784, 356] width 383 height 274
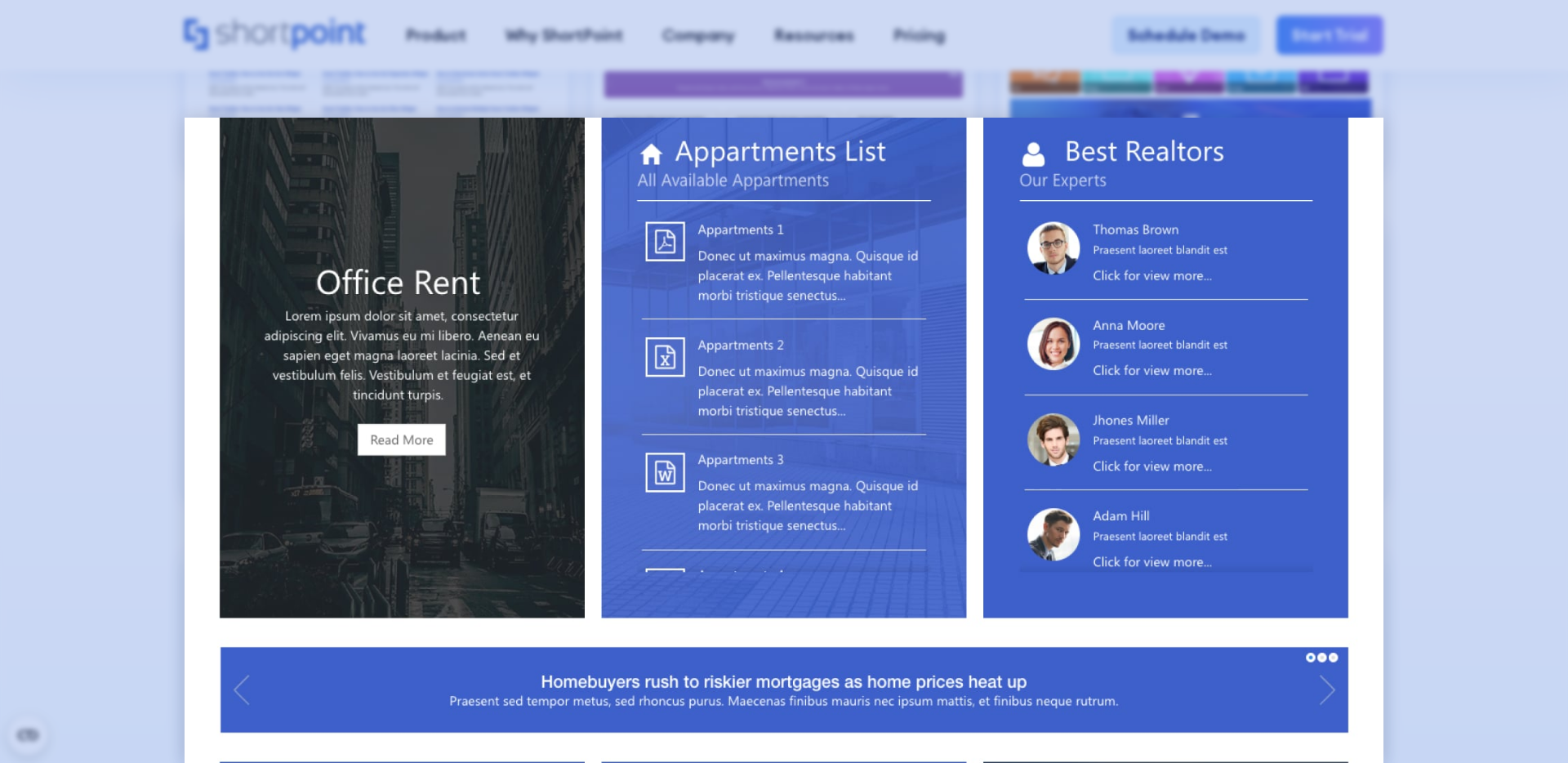
scroll to position [131, 0]
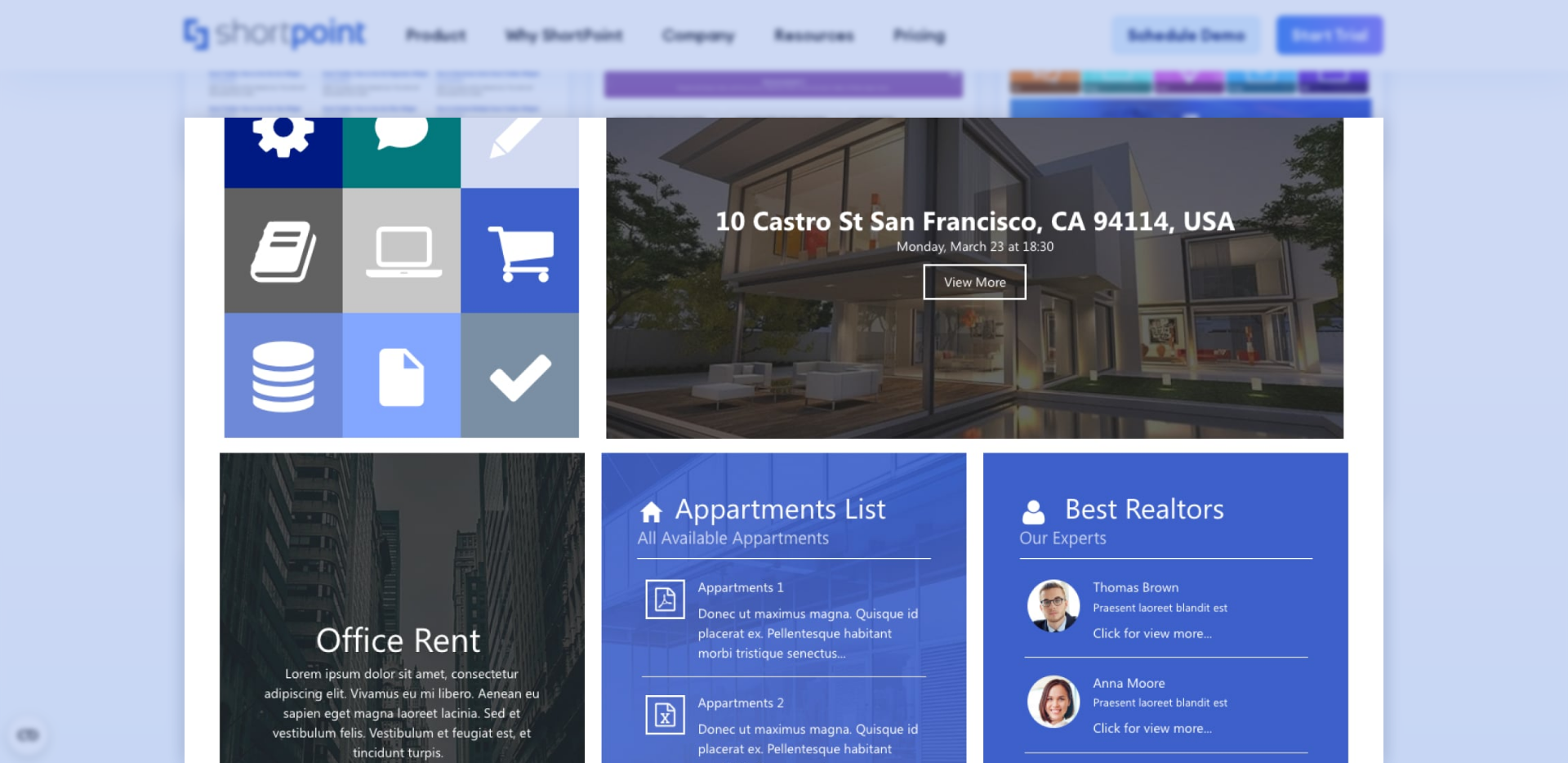
click at [71, 283] on div at bounding box center [784, 381] width 1568 height 763
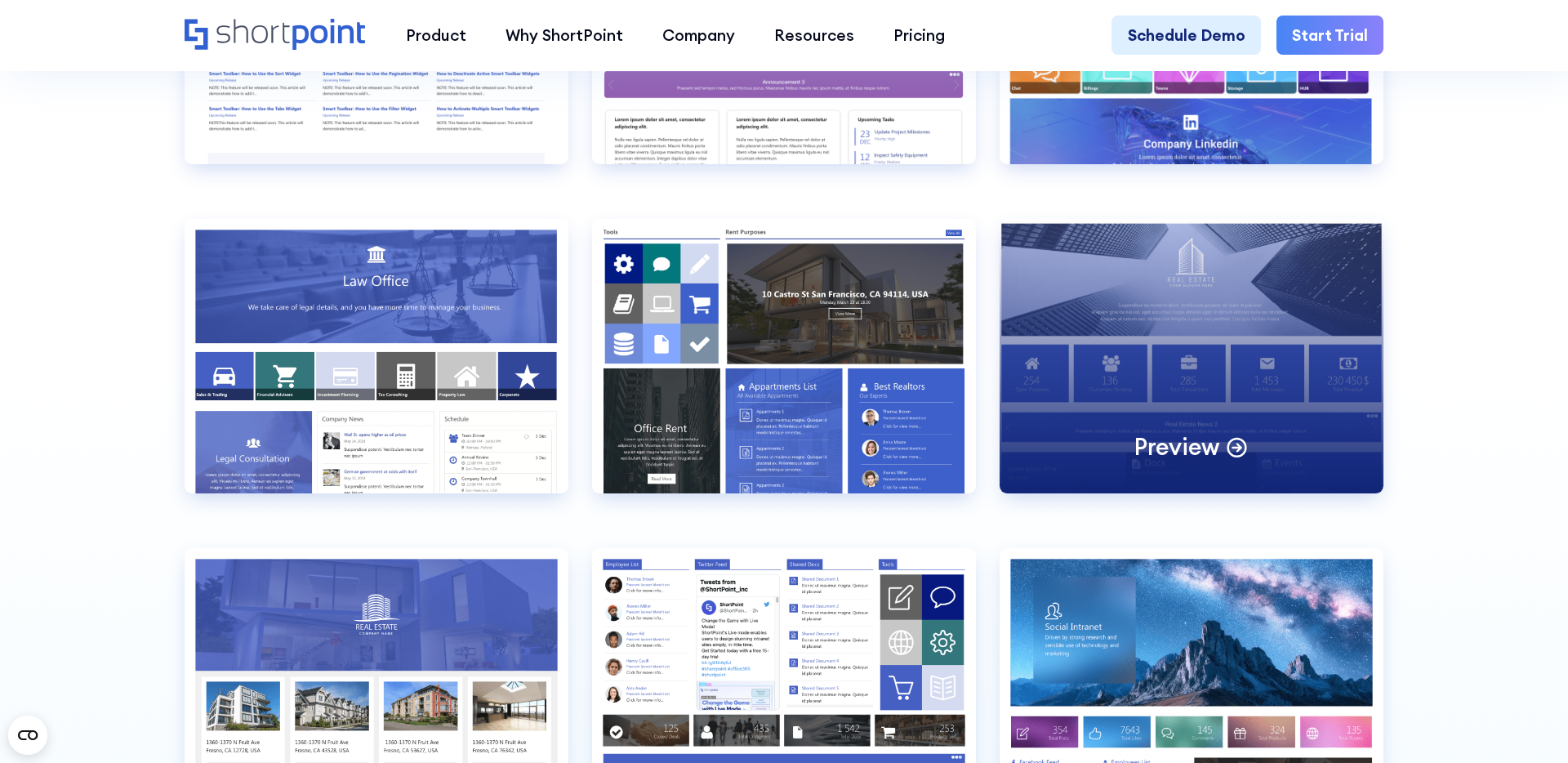
click at [1252, 373] on div "Preview" at bounding box center [1192, 356] width 383 height 274
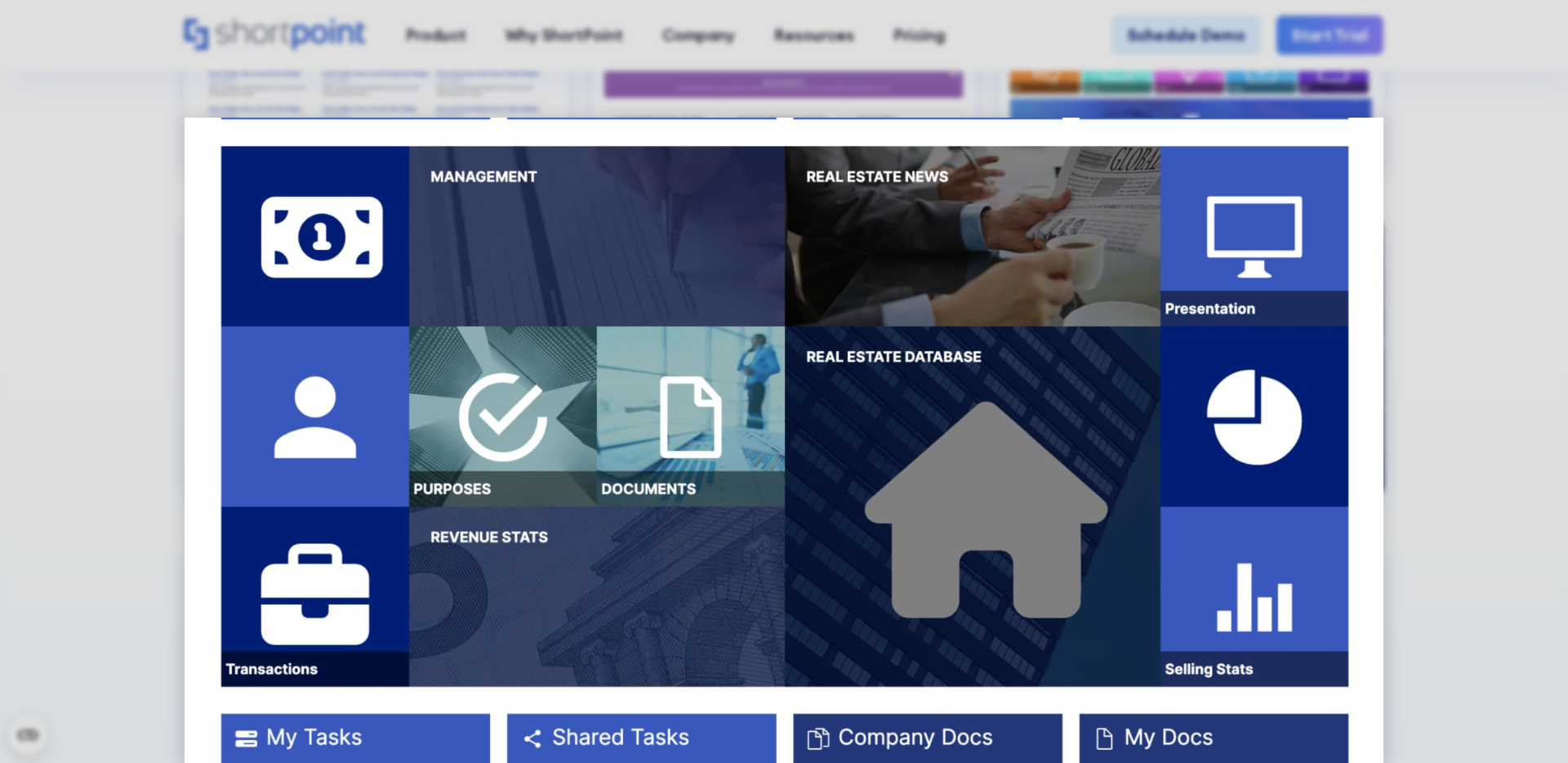
scroll to position [1845, 0]
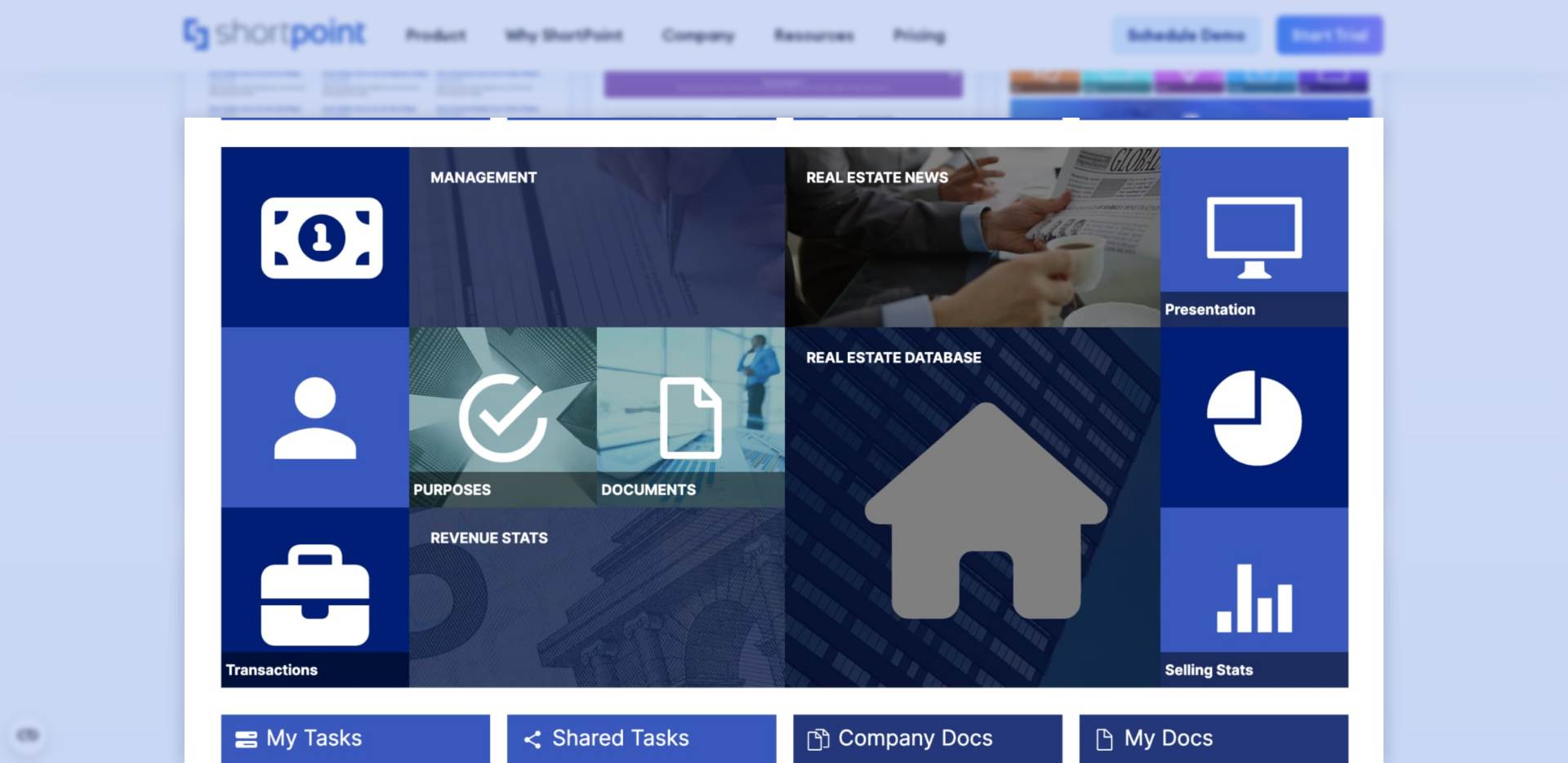
click at [151, 197] on div at bounding box center [784, 381] width 1568 height 763
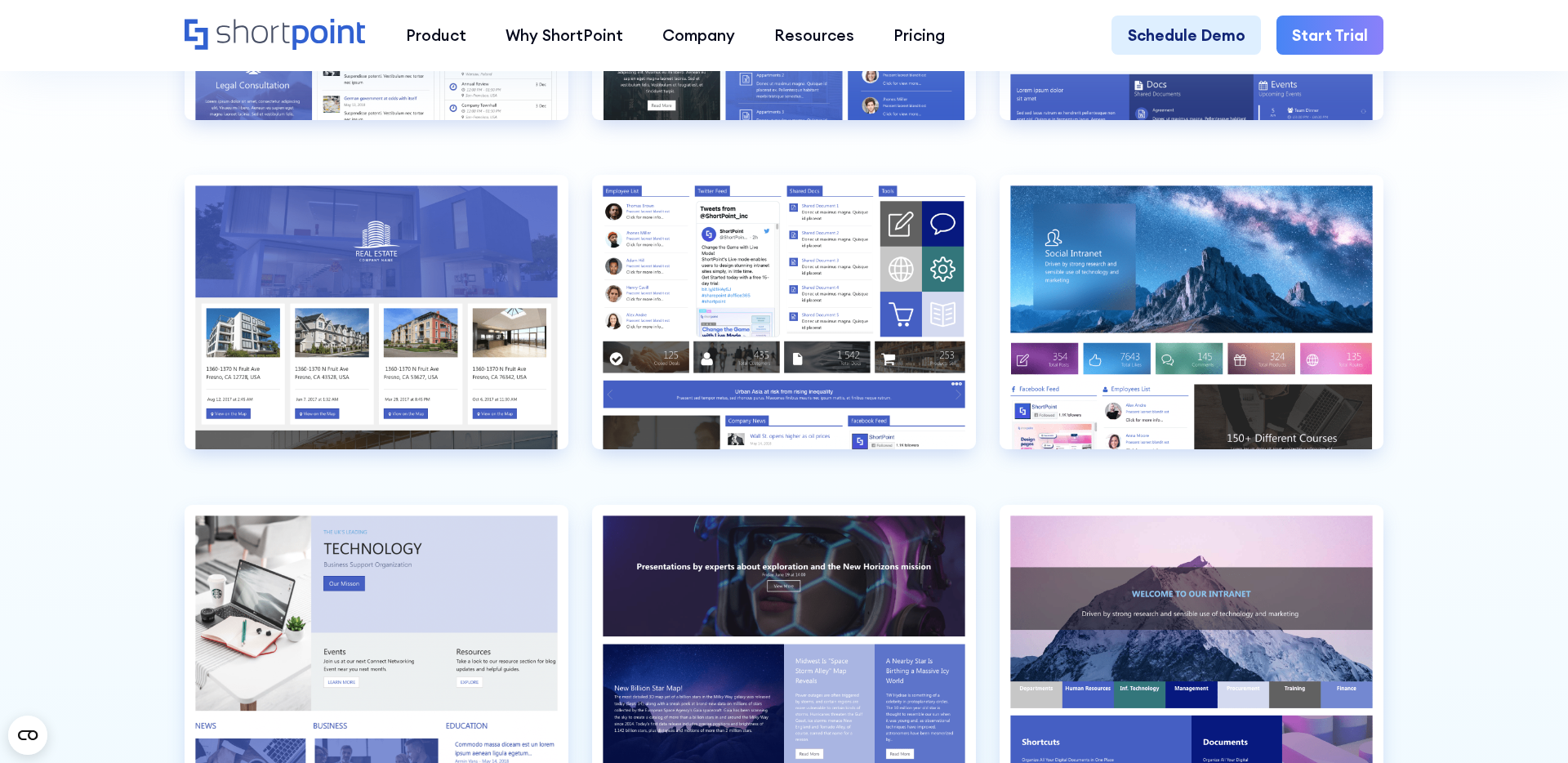
scroll to position [4667, 0]
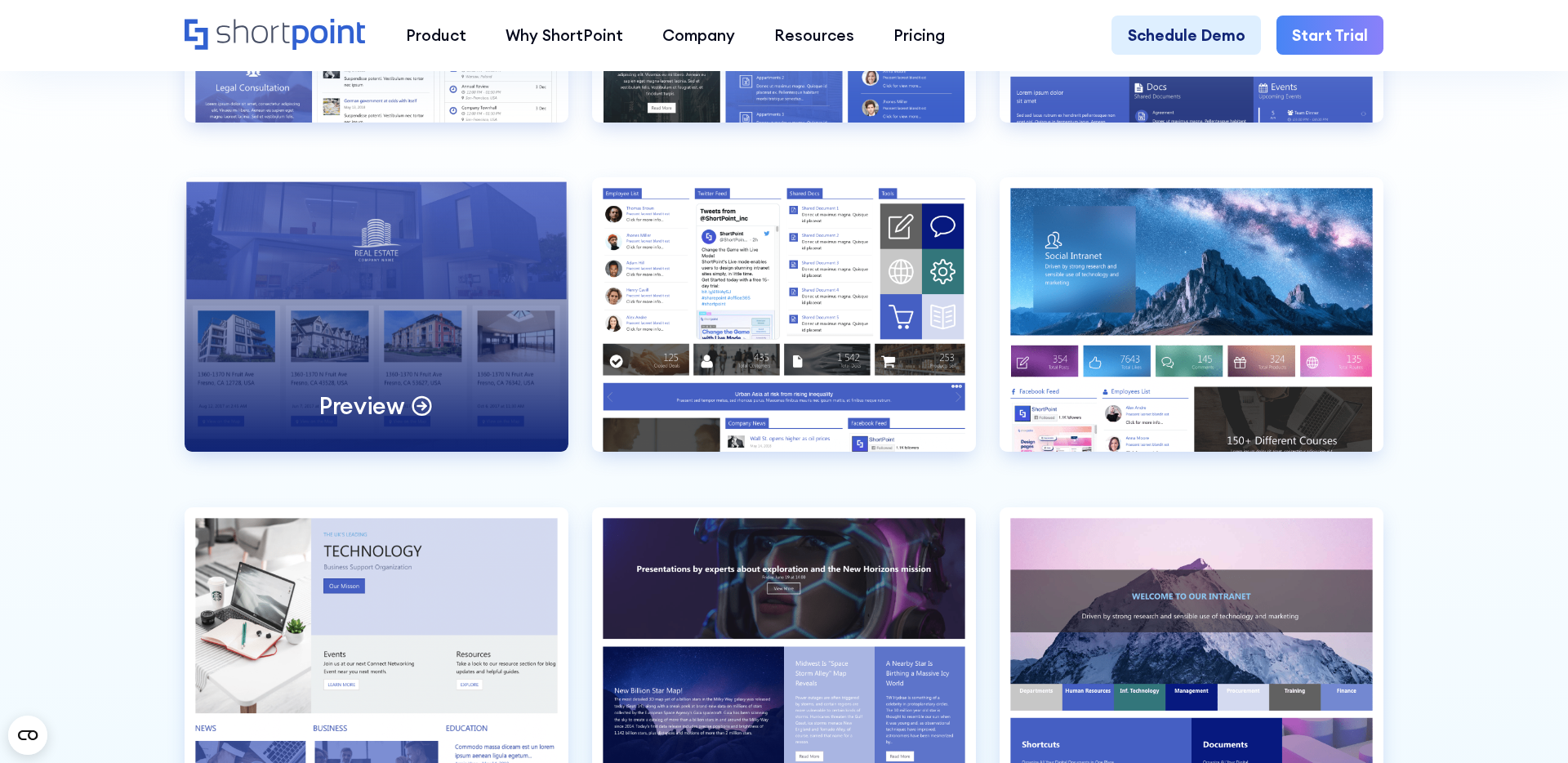
click at [322, 326] on div "Preview" at bounding box center [376, 314] width 383 height 274
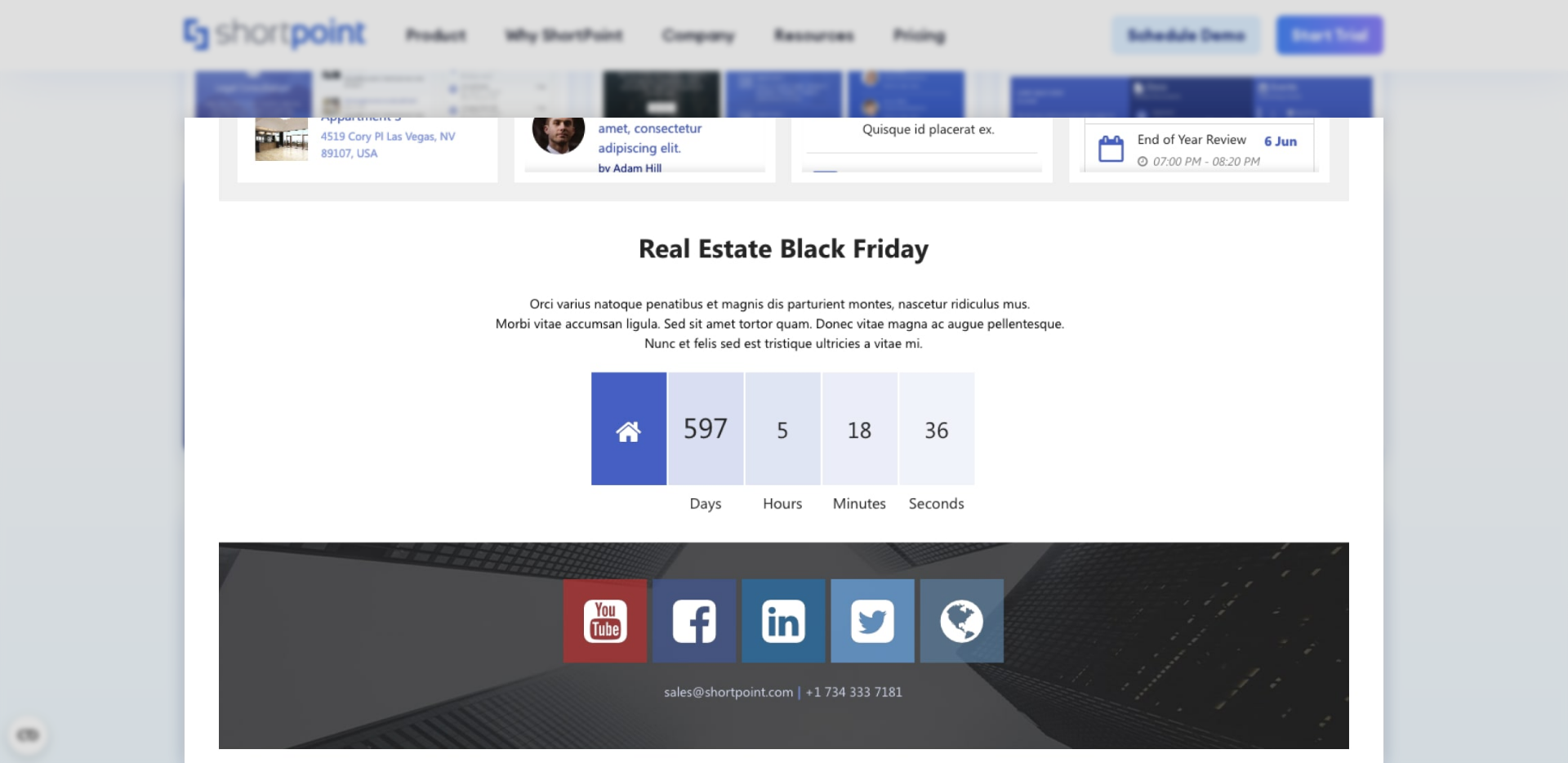
scroll to position [1466, 0]
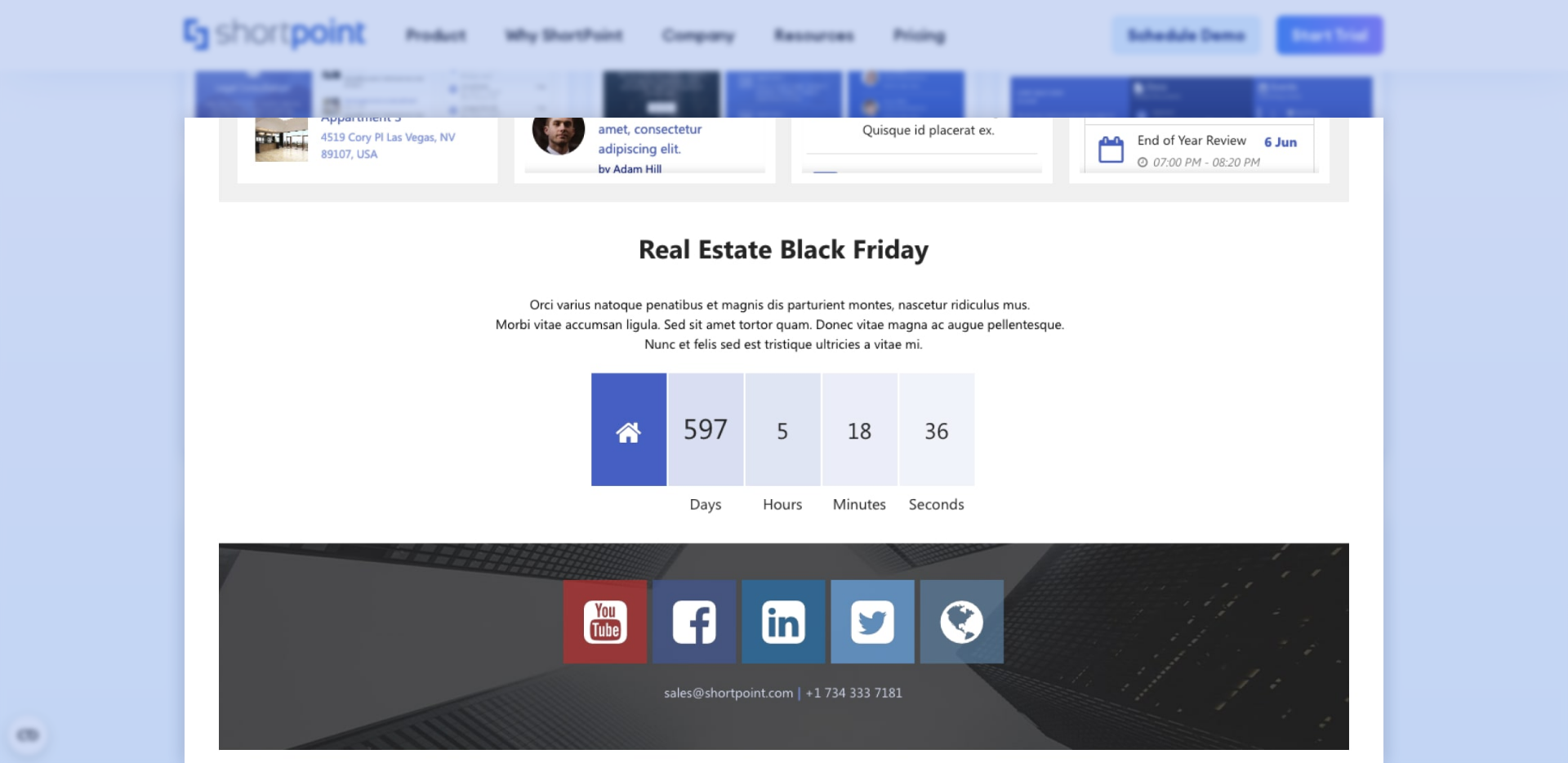
click at [137, 404] on div at bounding box center [784, 381] width 1568 height 763
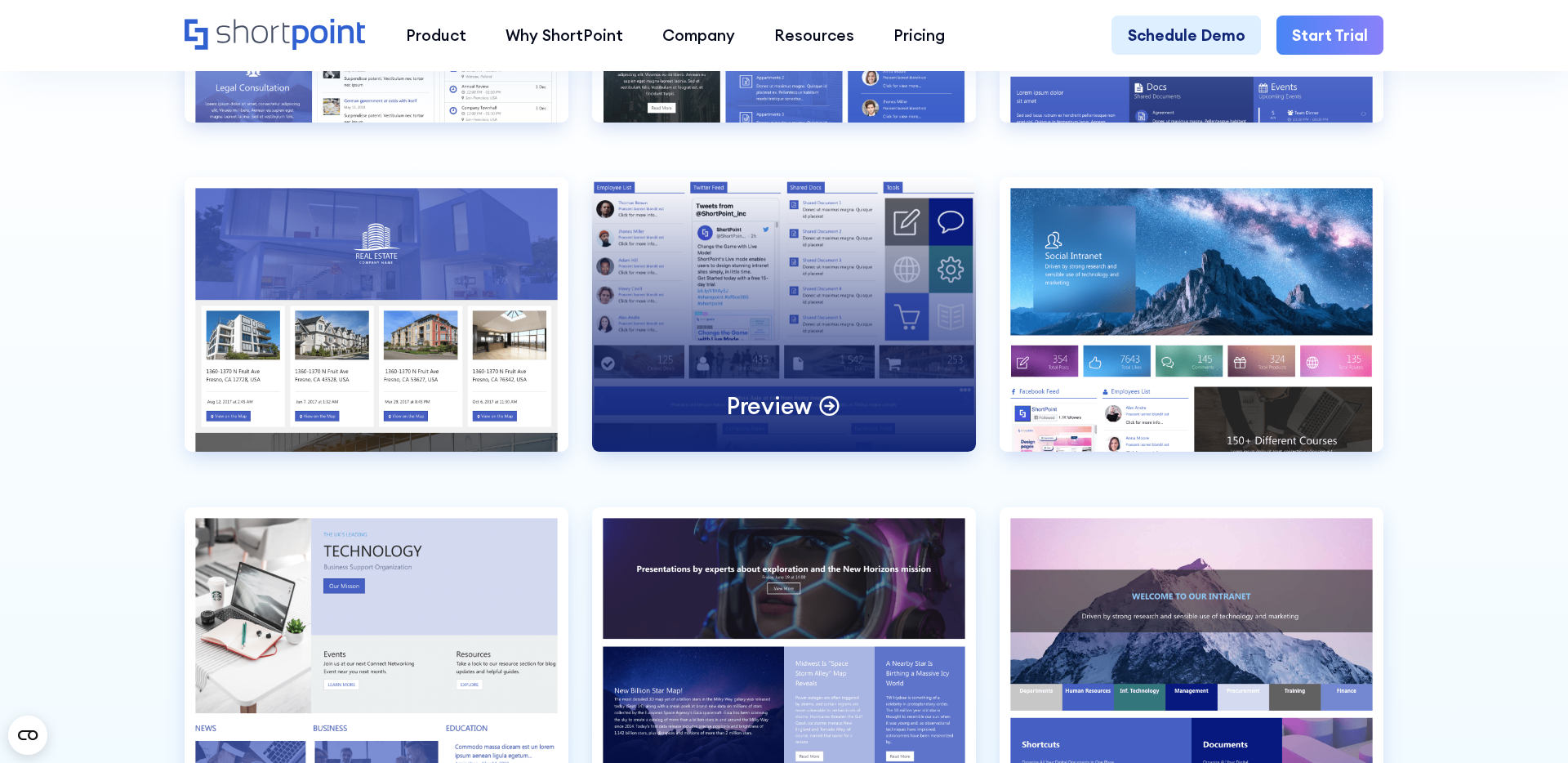
click at [734, 328] on div "Preview" at bounding box center [784, 314] width 383 height 274
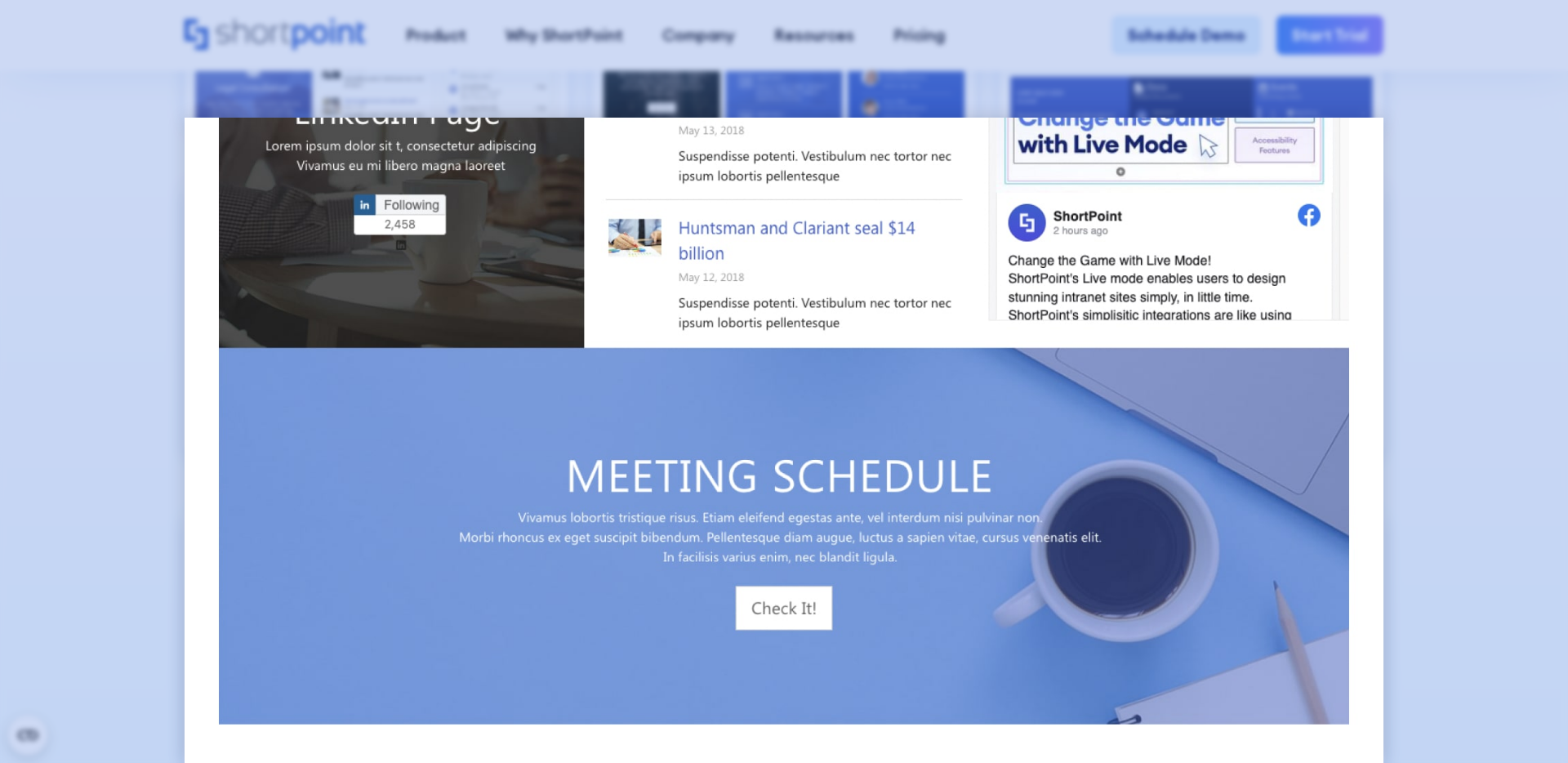
scroll to position [0, 0]
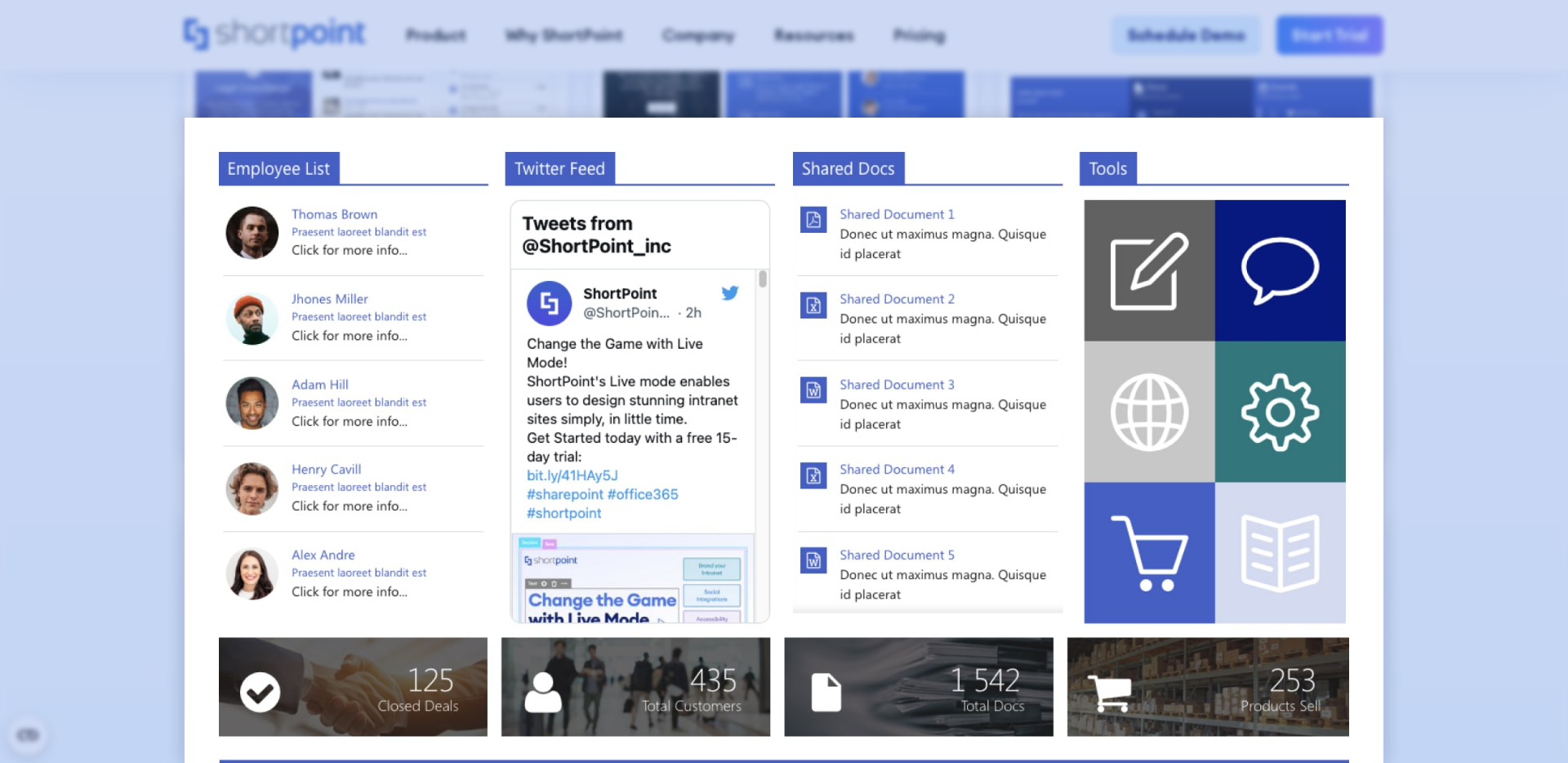
click at [125, 313] on div at bounding box center [784, 381] width 1568 height 763
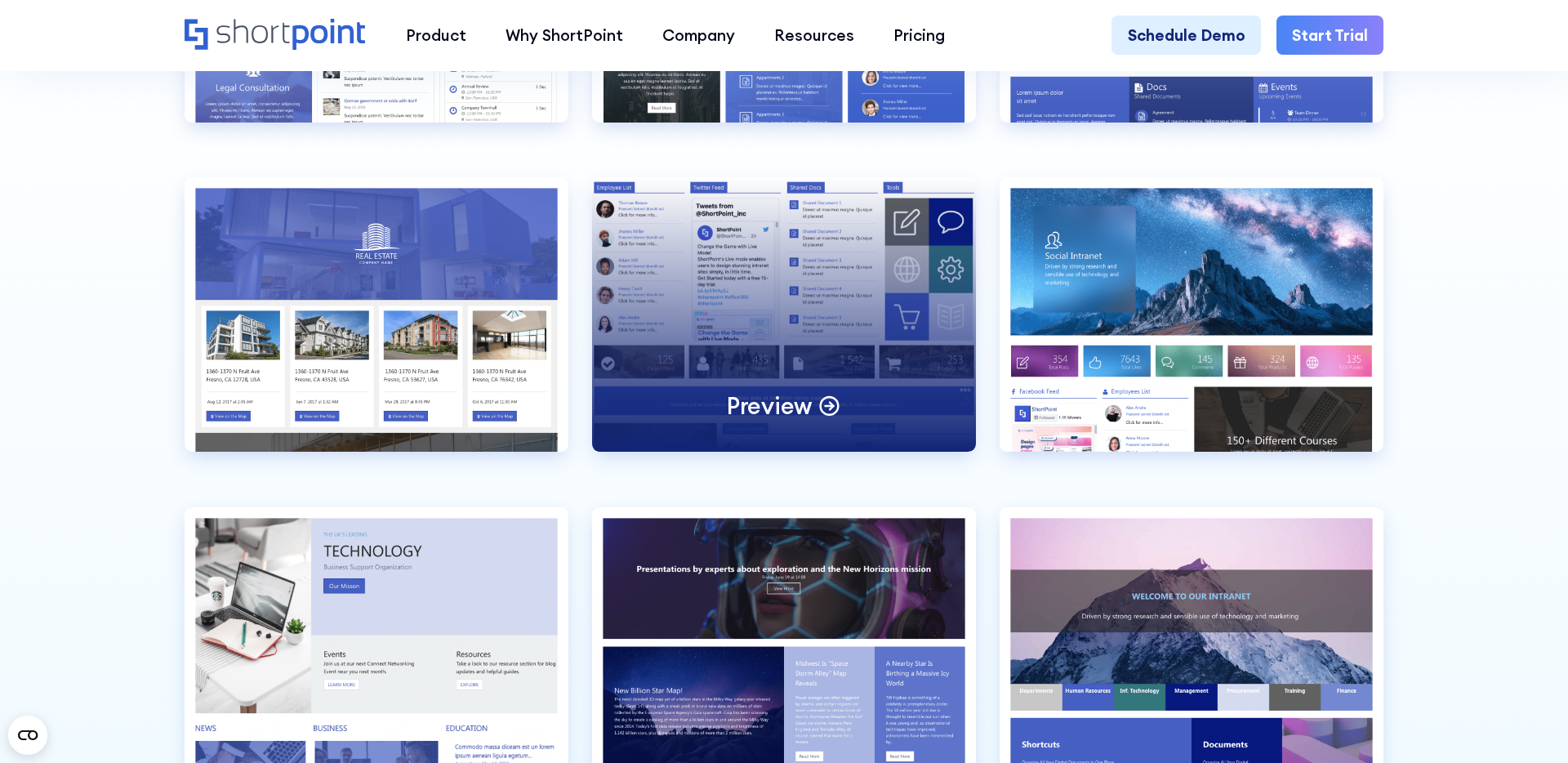
click at [760, 269] on div "Preview" at bounding box center [784, 314] width 383 height 274
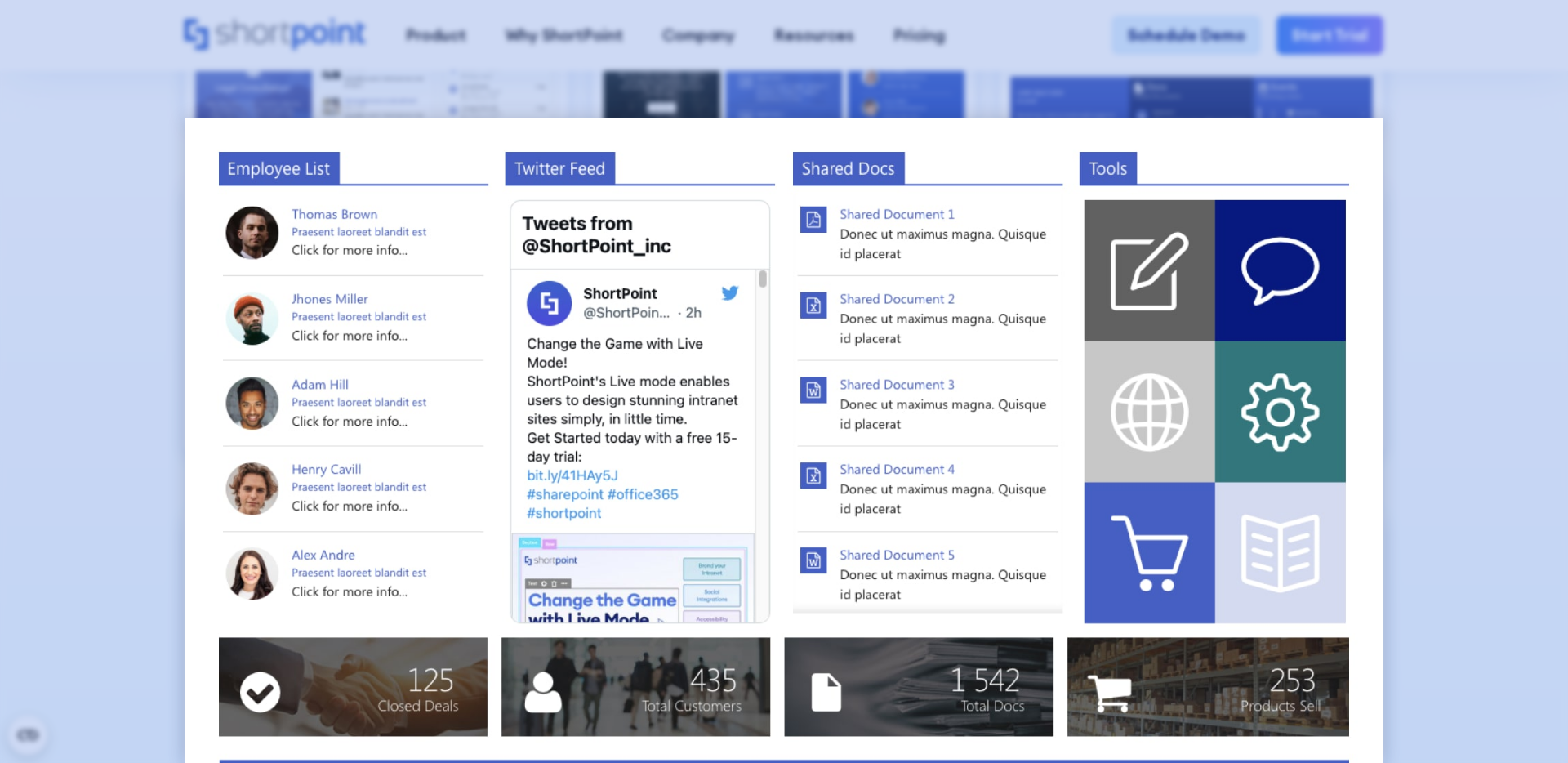
click at [180, 283] on div at bounding box center [784, 381] width 1568 height 763
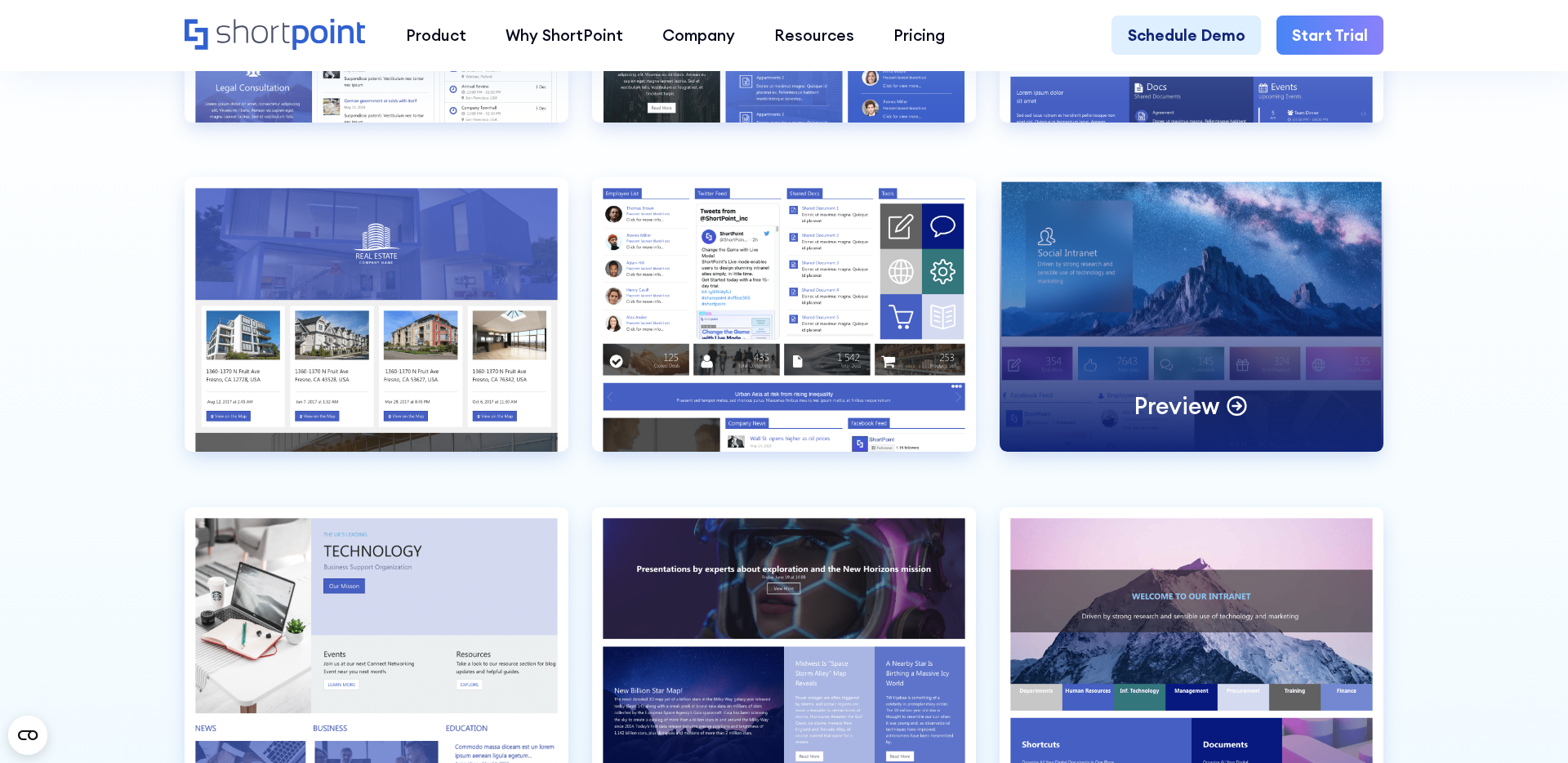
click at [1099, 312] on div "Preview" at bounding box center [1192, 314] width 383 height 274
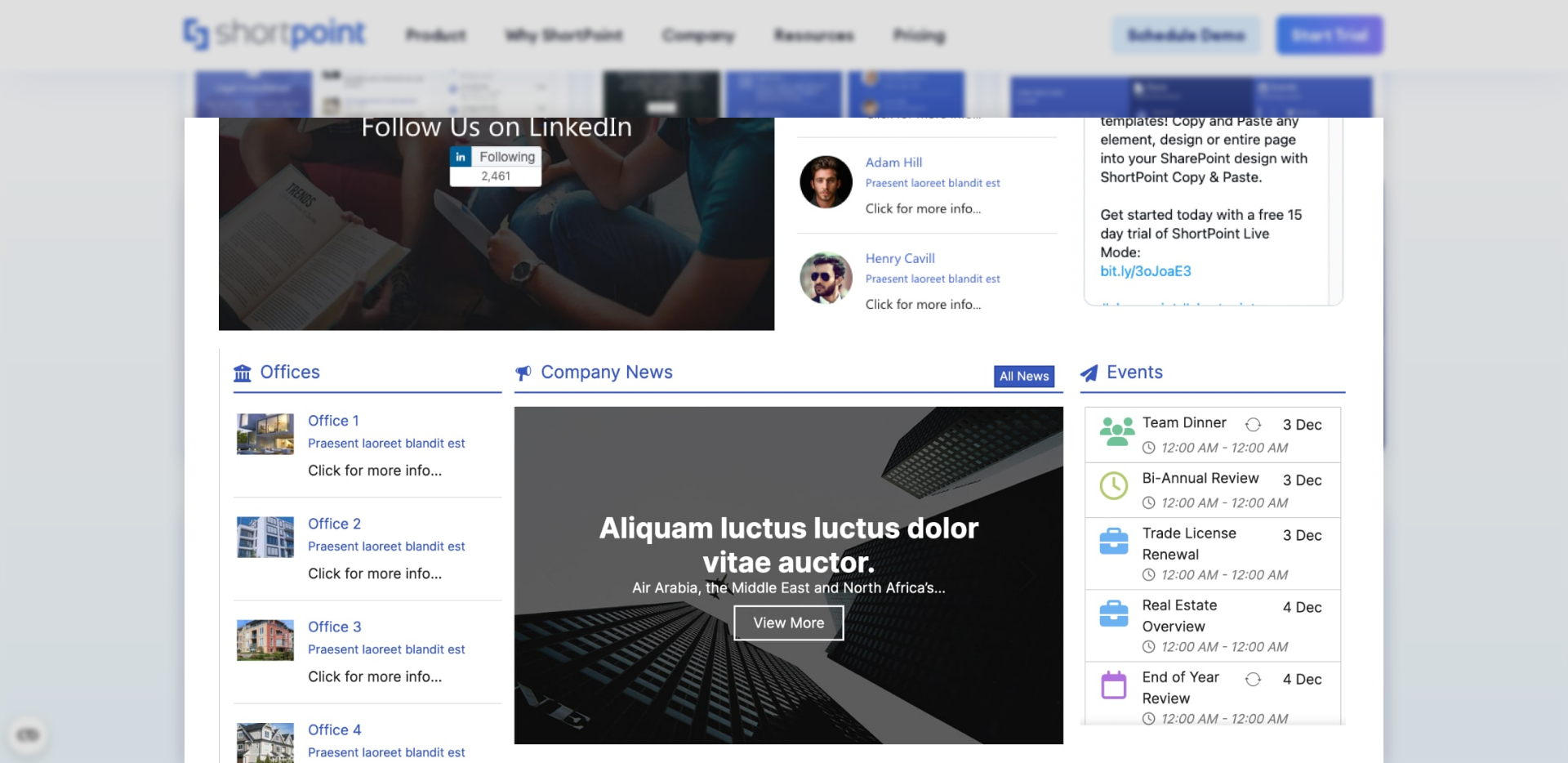
scroll to position [1656, 0]
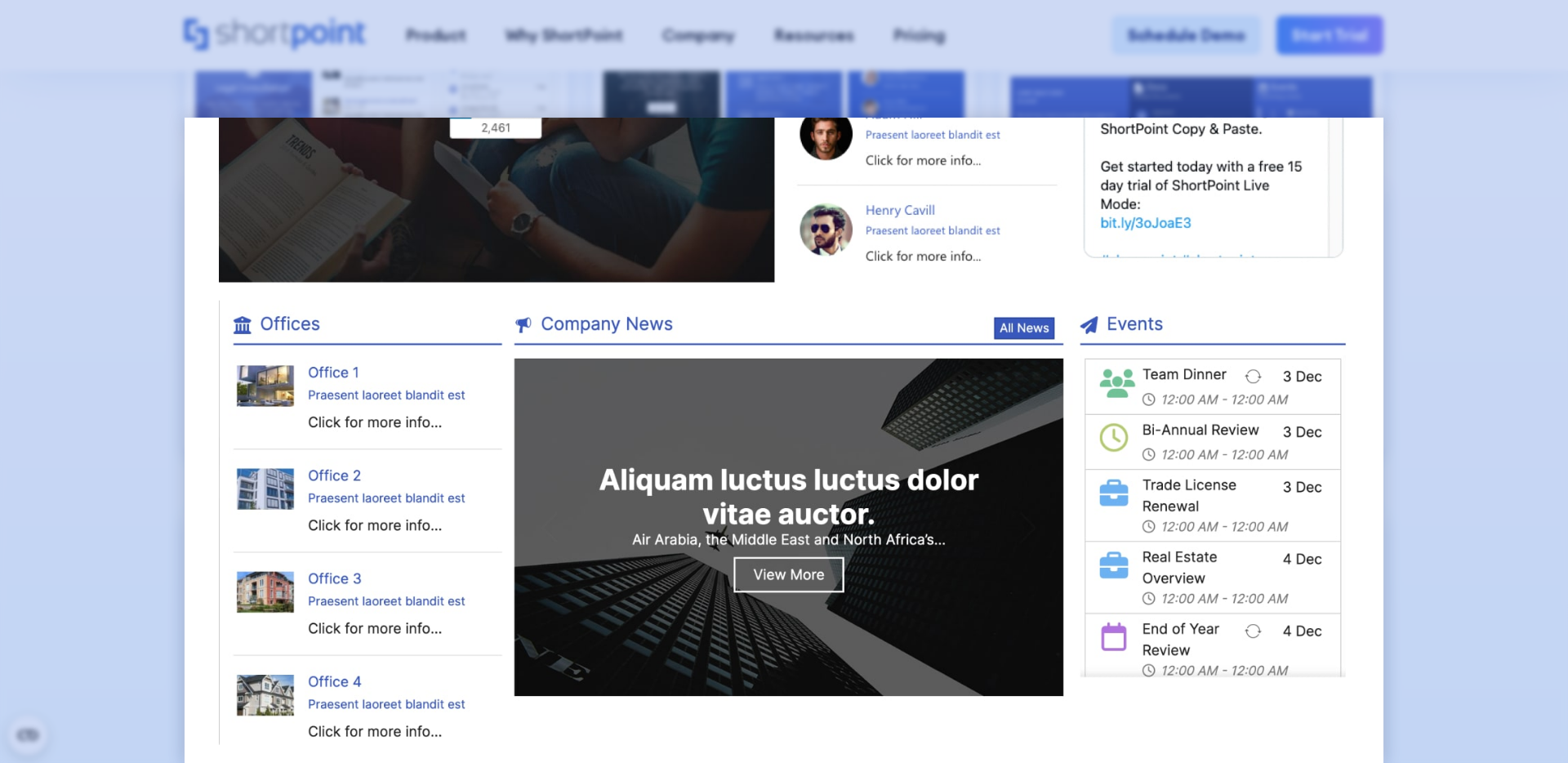
click at [74, 240] on div at bounding box center [784, 381] width 1568 height 763
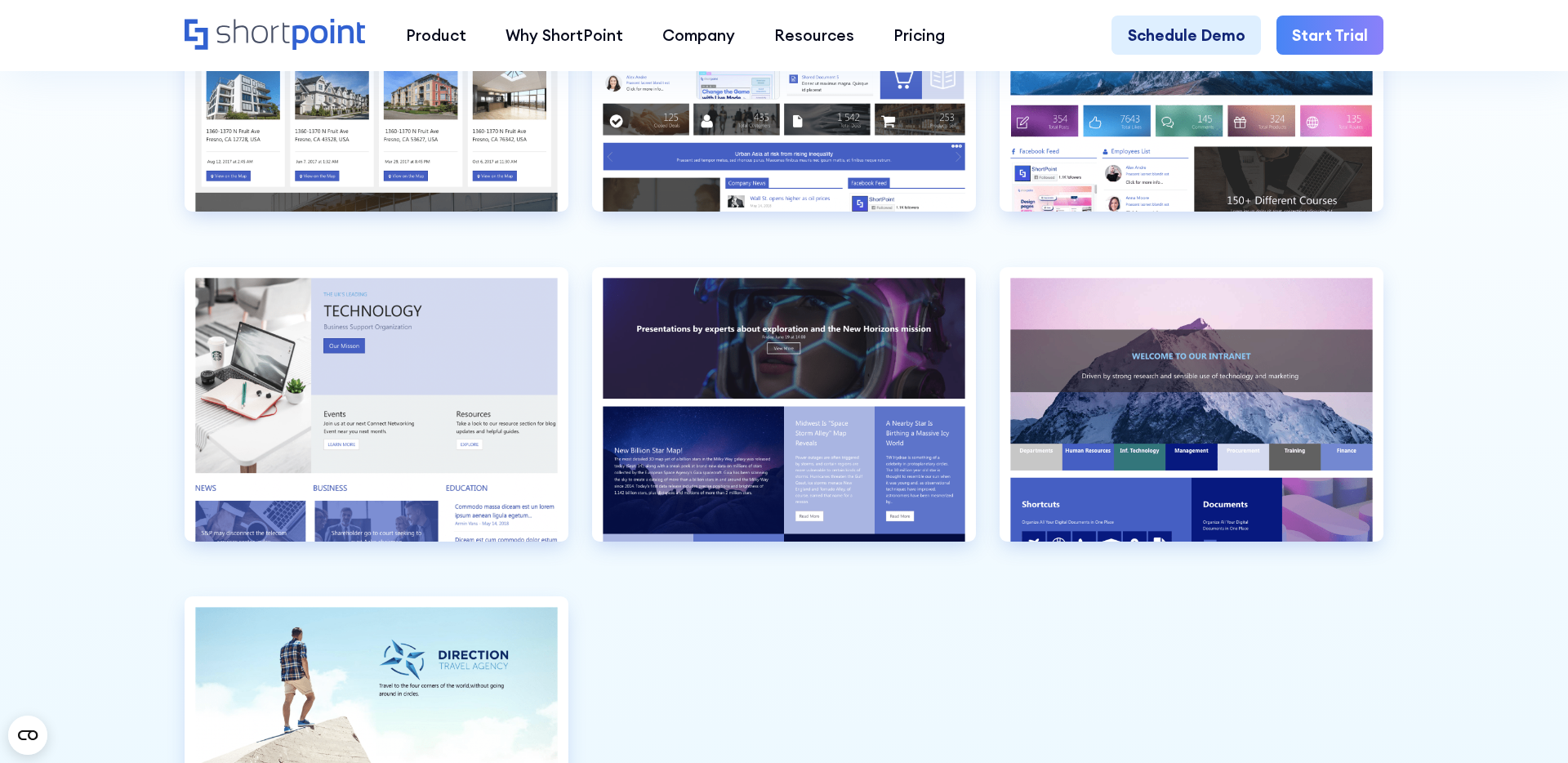
scroll to position [4911, 0]
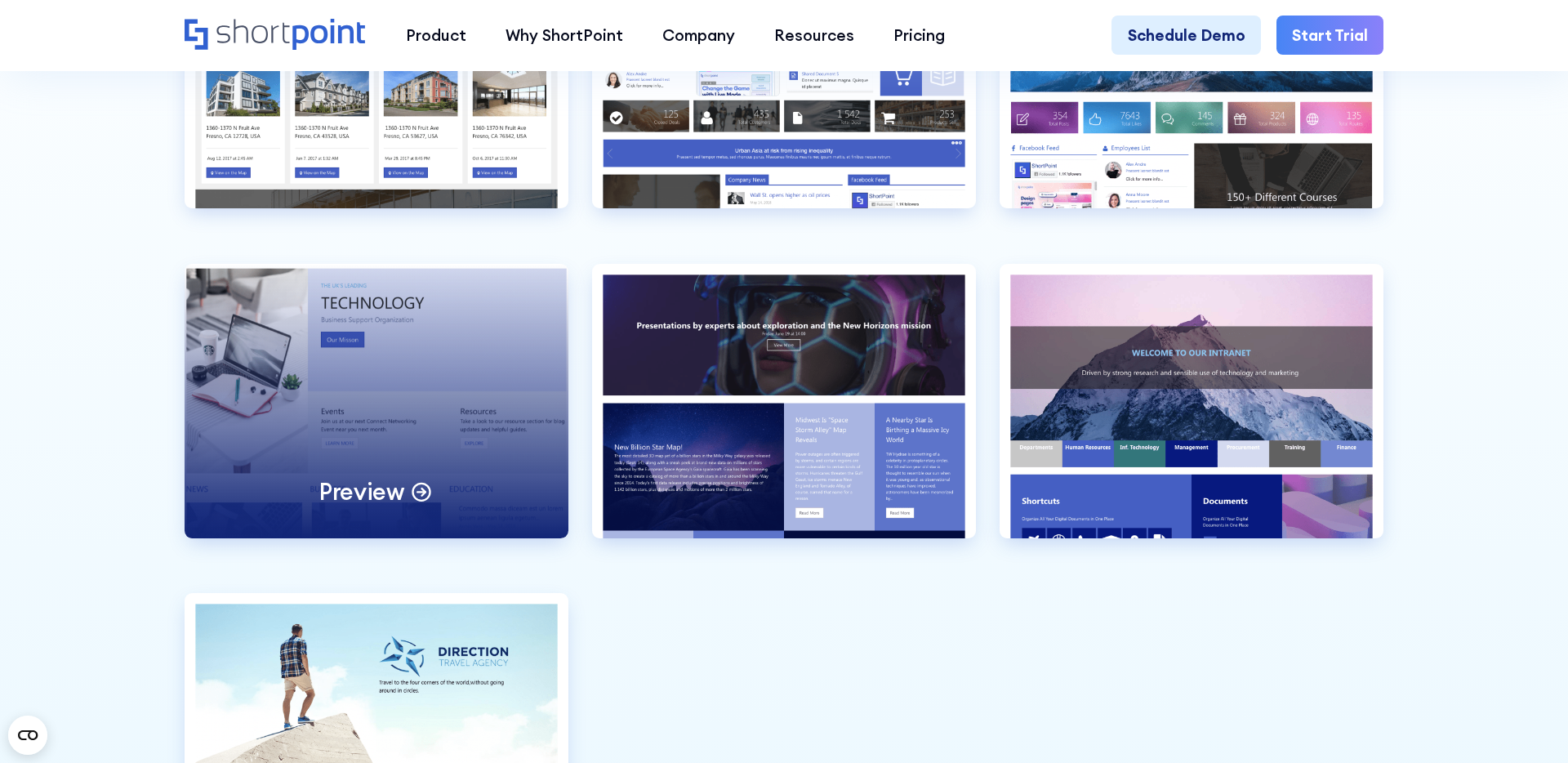
click at [334, 434] on div "Preview" at bounding box center [376, 400] width 383 height 274
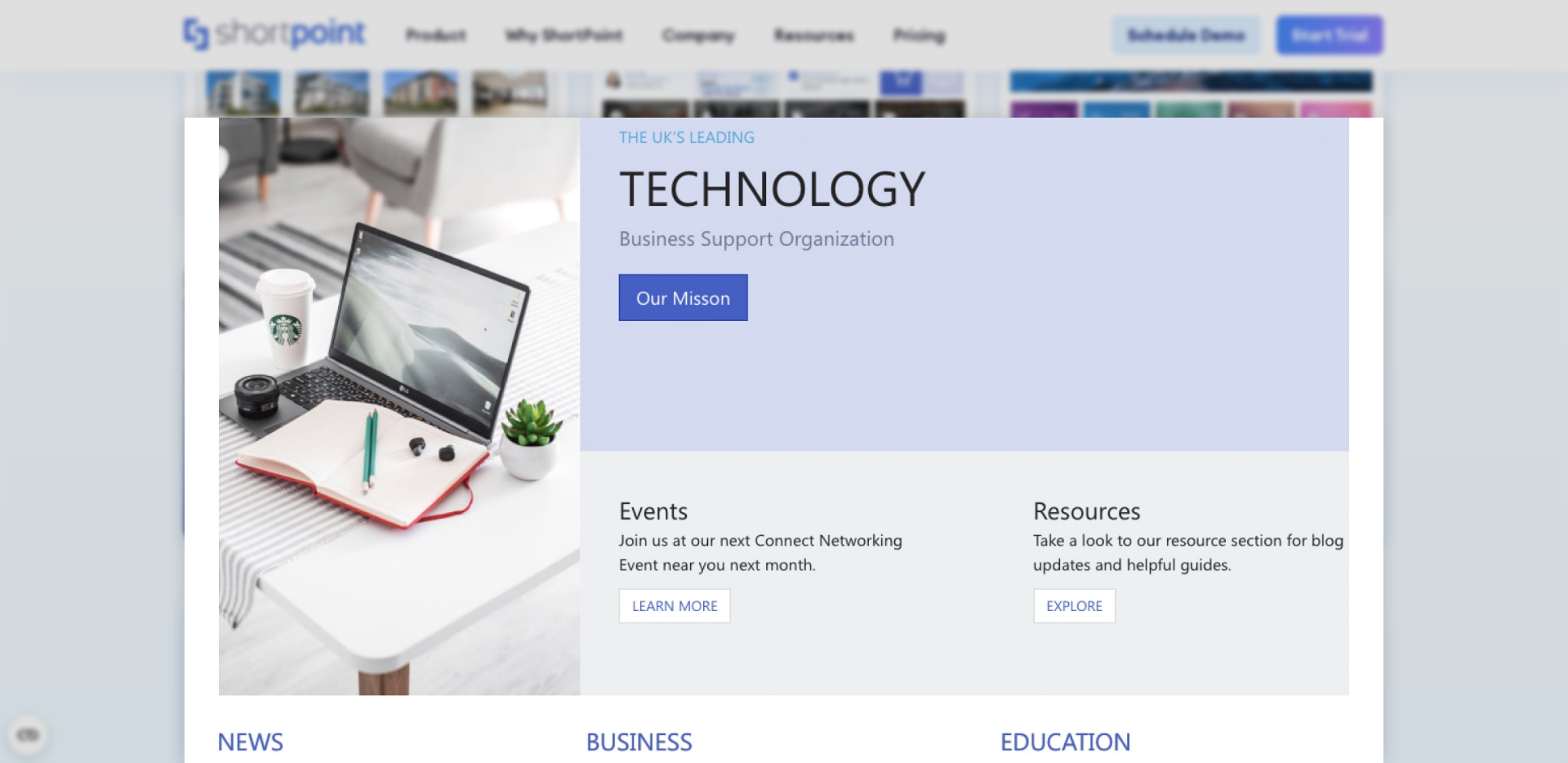
scroll to position [20, 0]
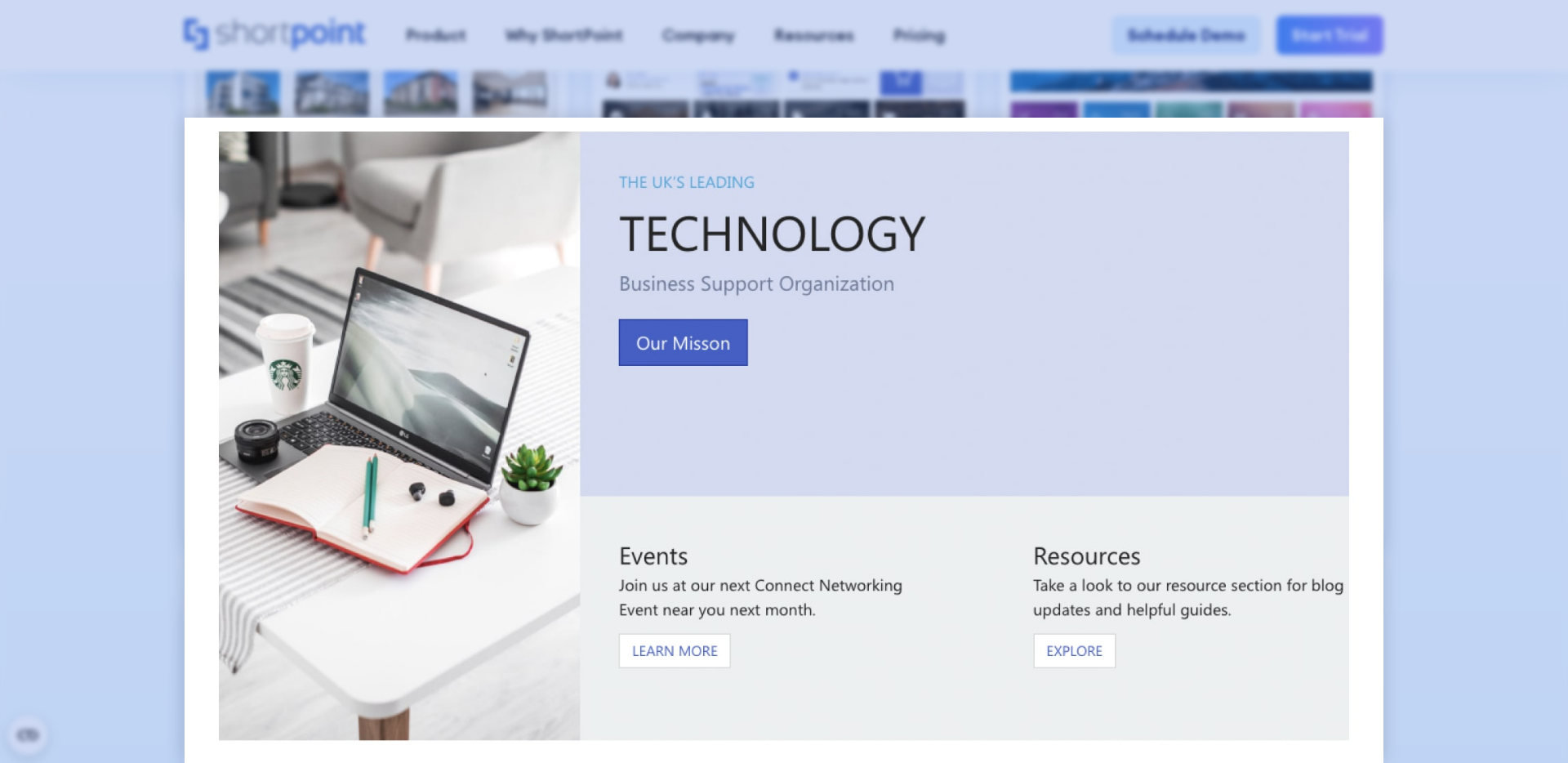
click at [606, 46] on div at bounding box center [784, 381] width 1568 height 763
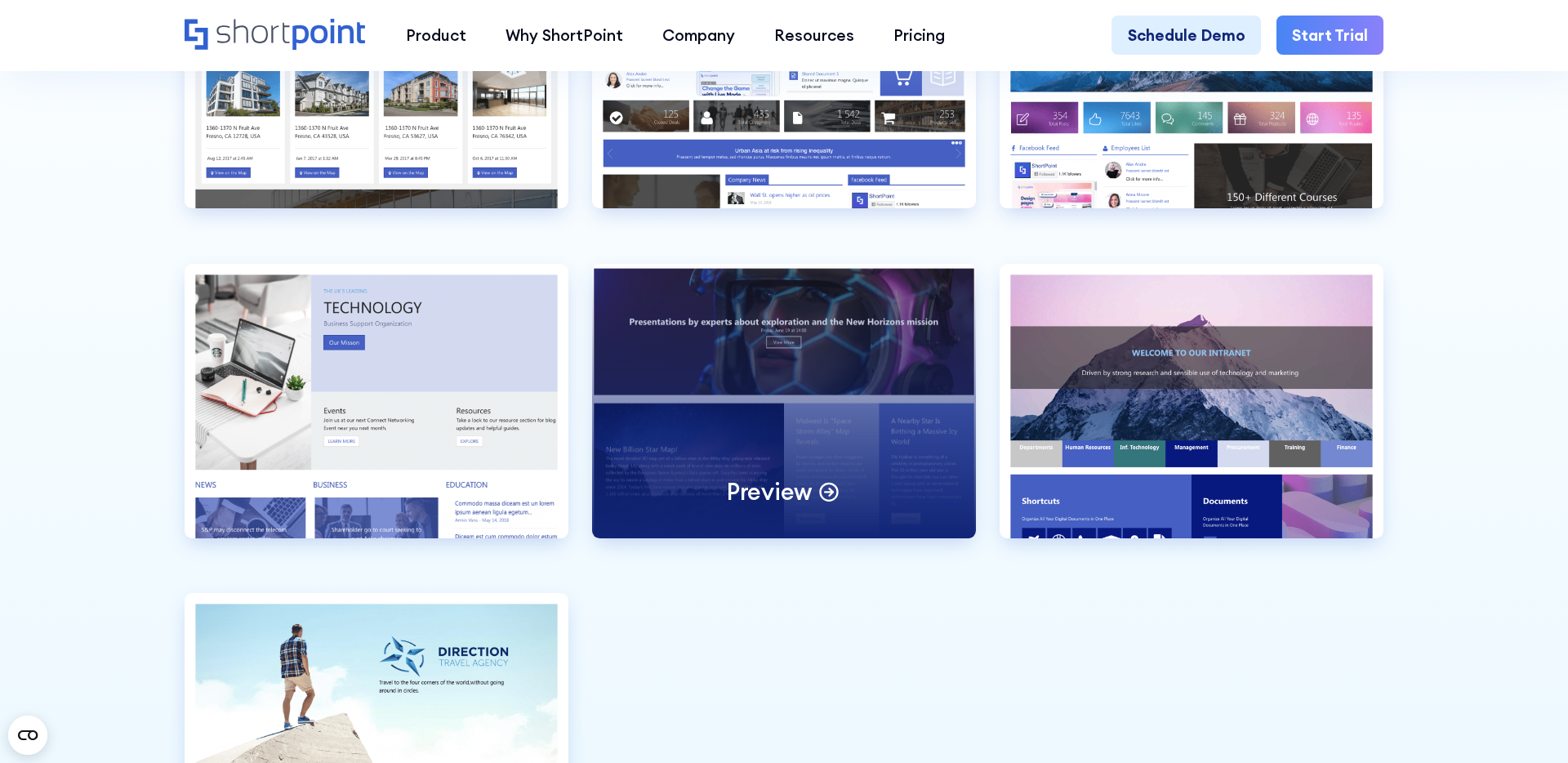
click at [852, 435] on div "Preview" at bounding box center [784, 400] width 383 height 274
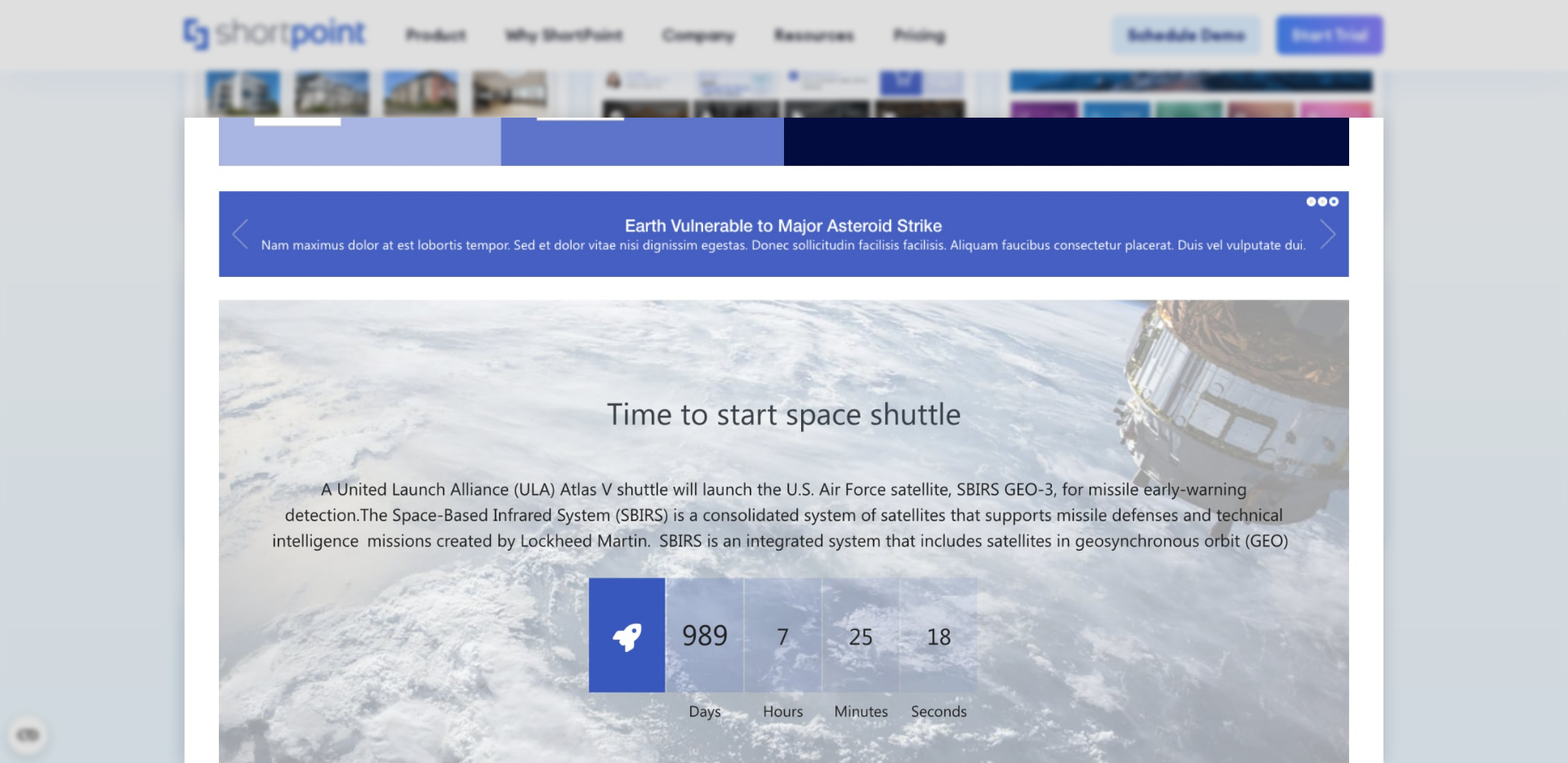
scroll to position [1028, 0]
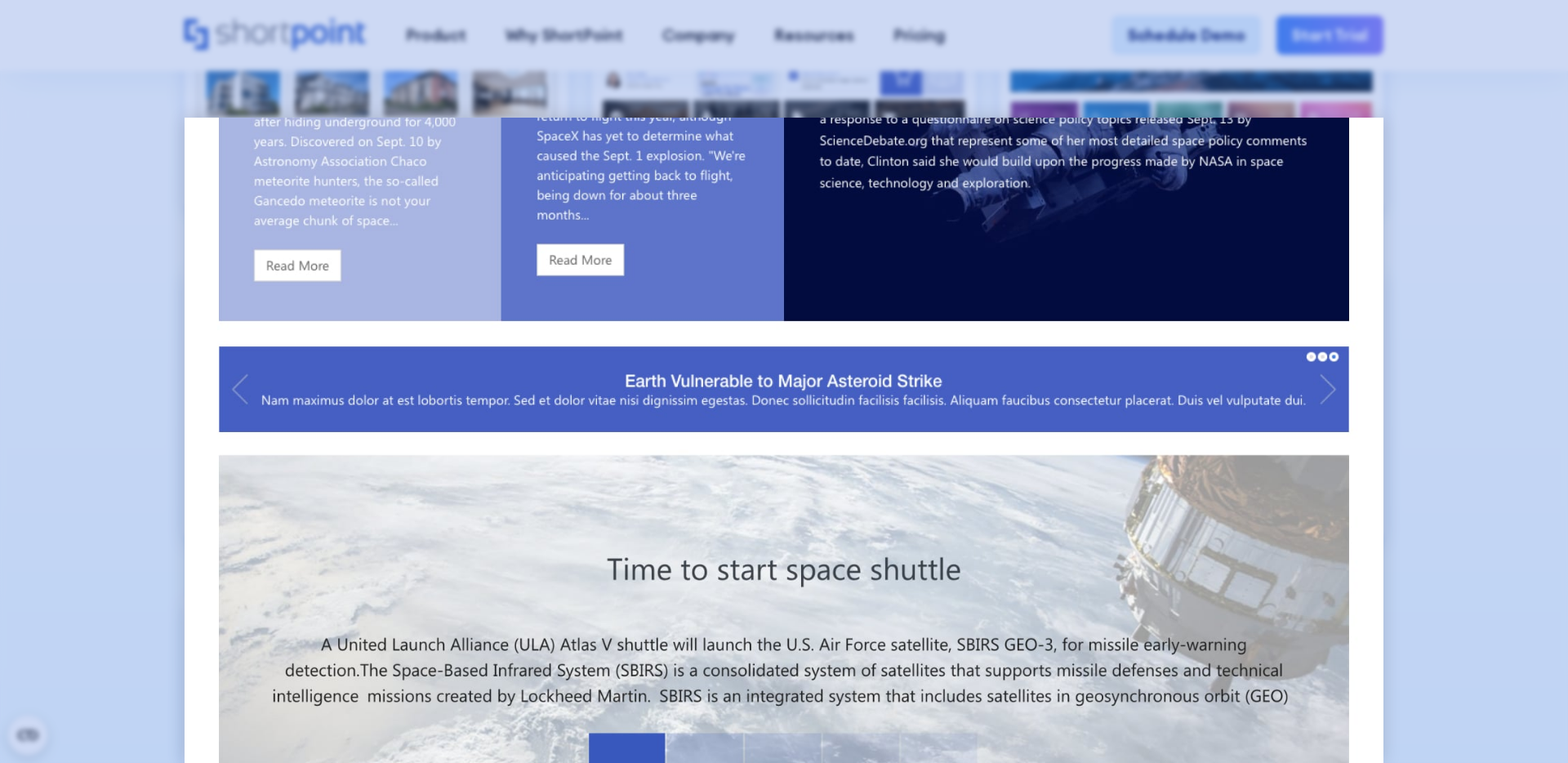
click at [126, 371] on div at bounding box center [784, 381] width 1568 height 763
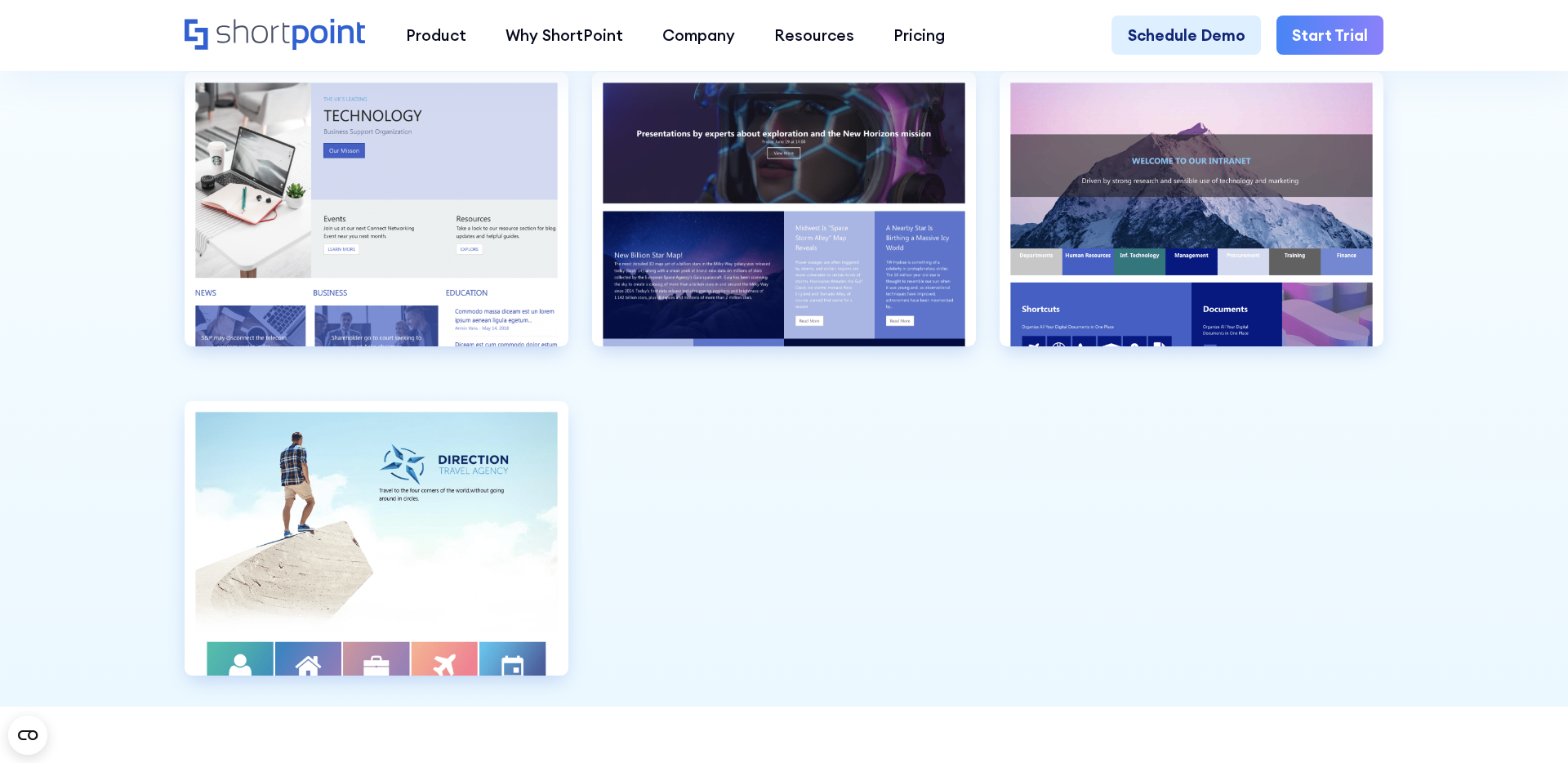
scroll to position [5104, 0]
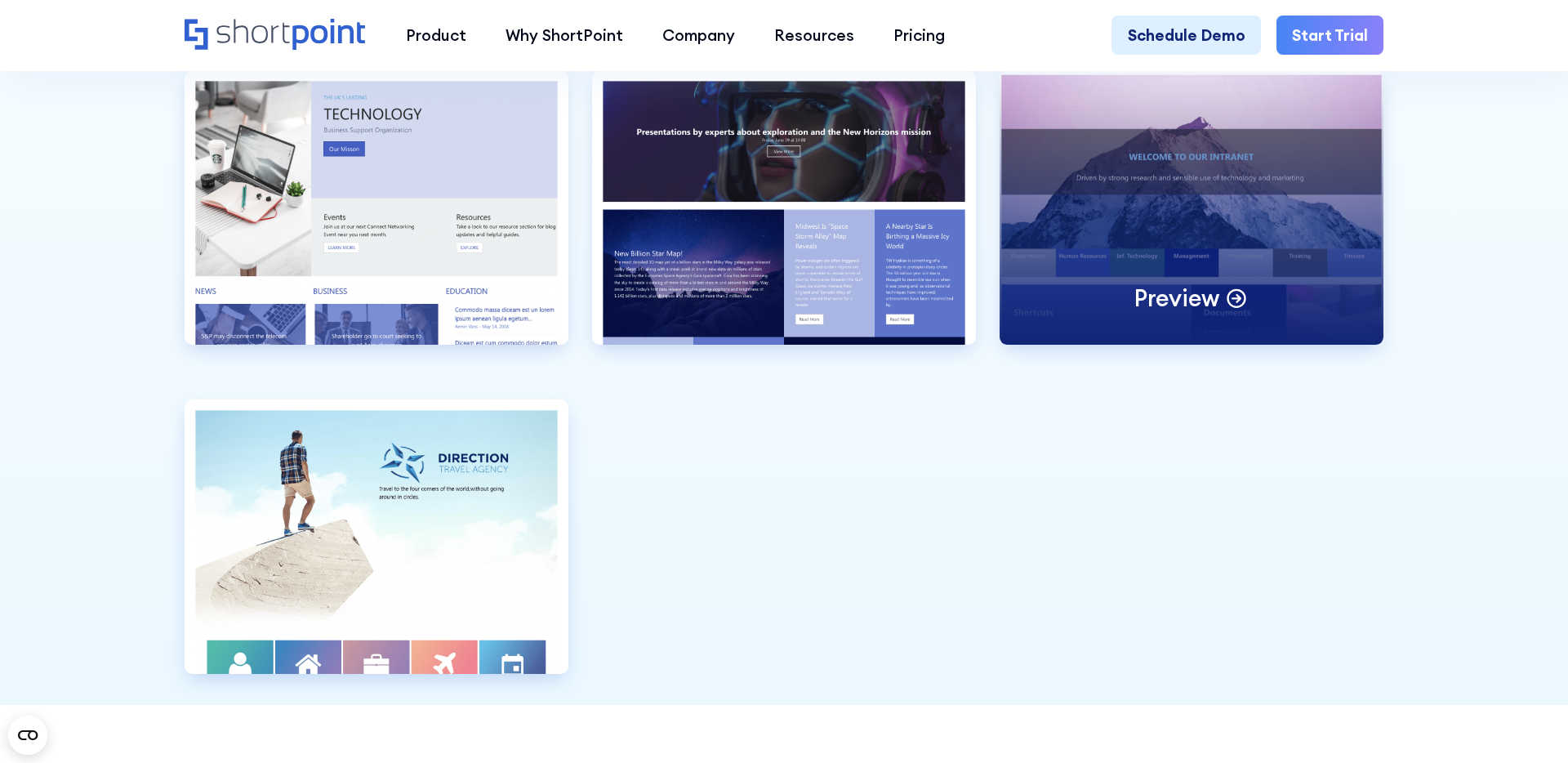
click at [1290, 211] on div "Preview" at bounding box center [1192, 207] width 383 height 274
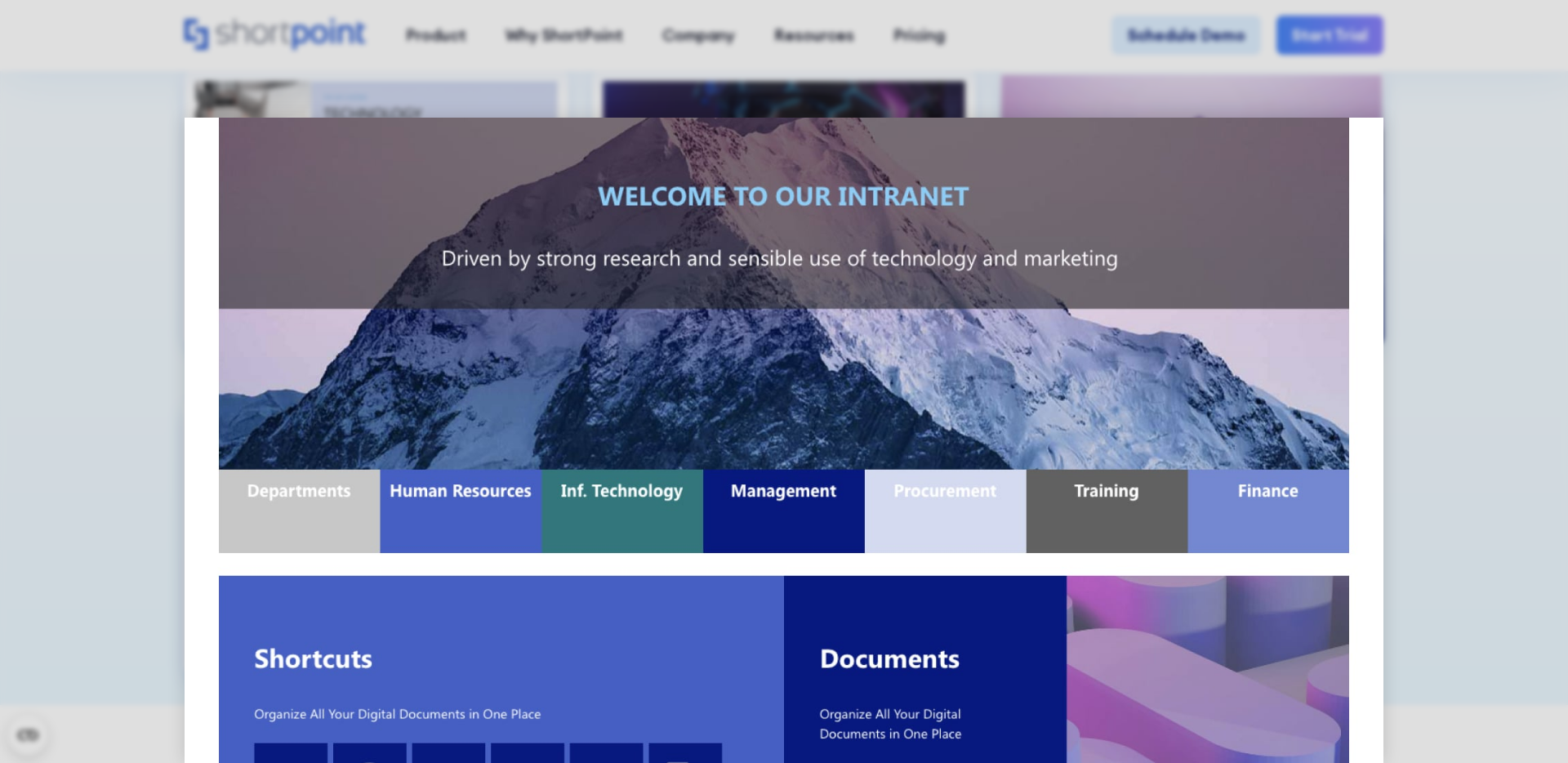
scroll to position [0, 0]
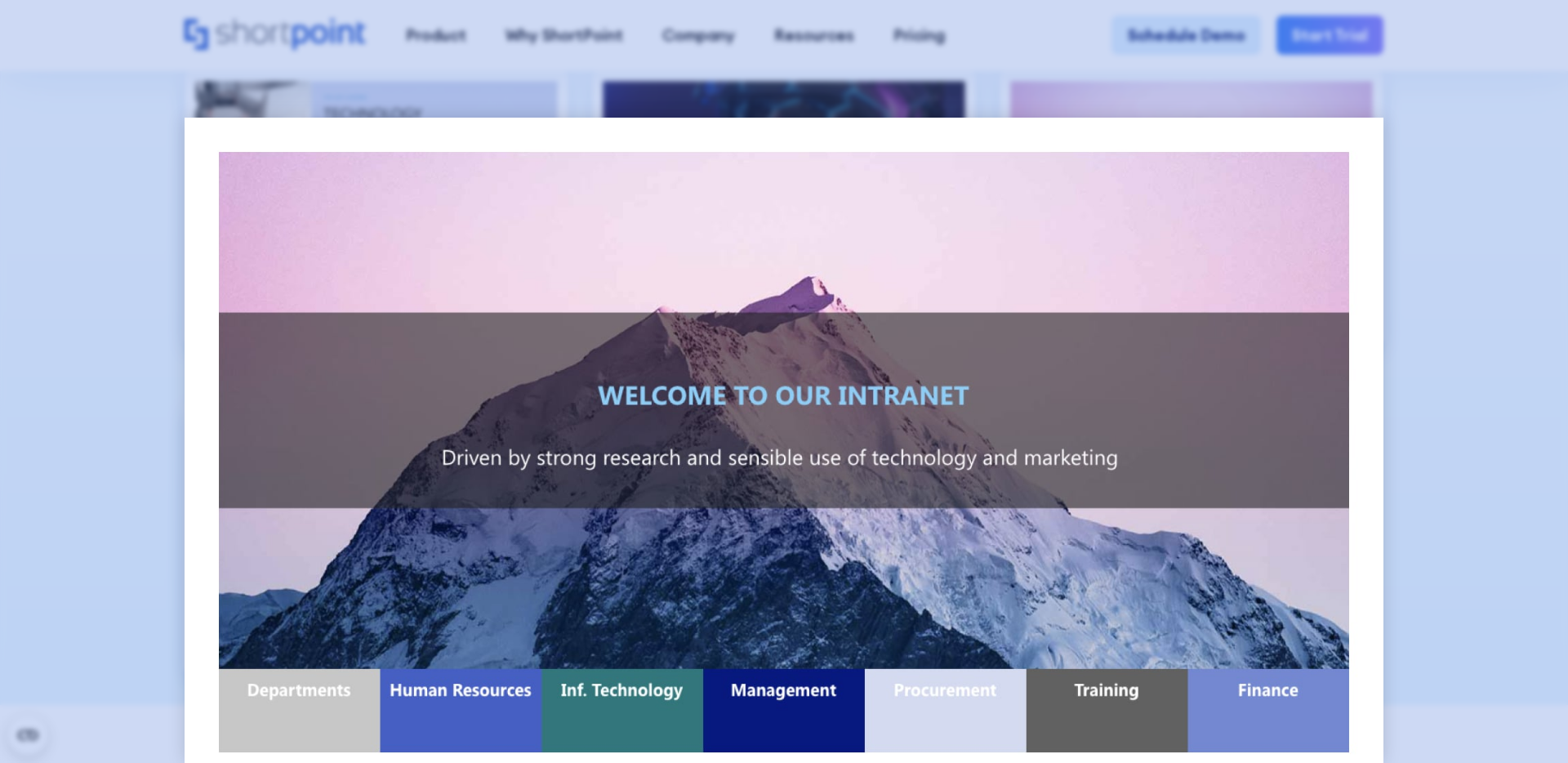
click at [147, 321] on div at bounding box center [784, 381] width 1568 height 763
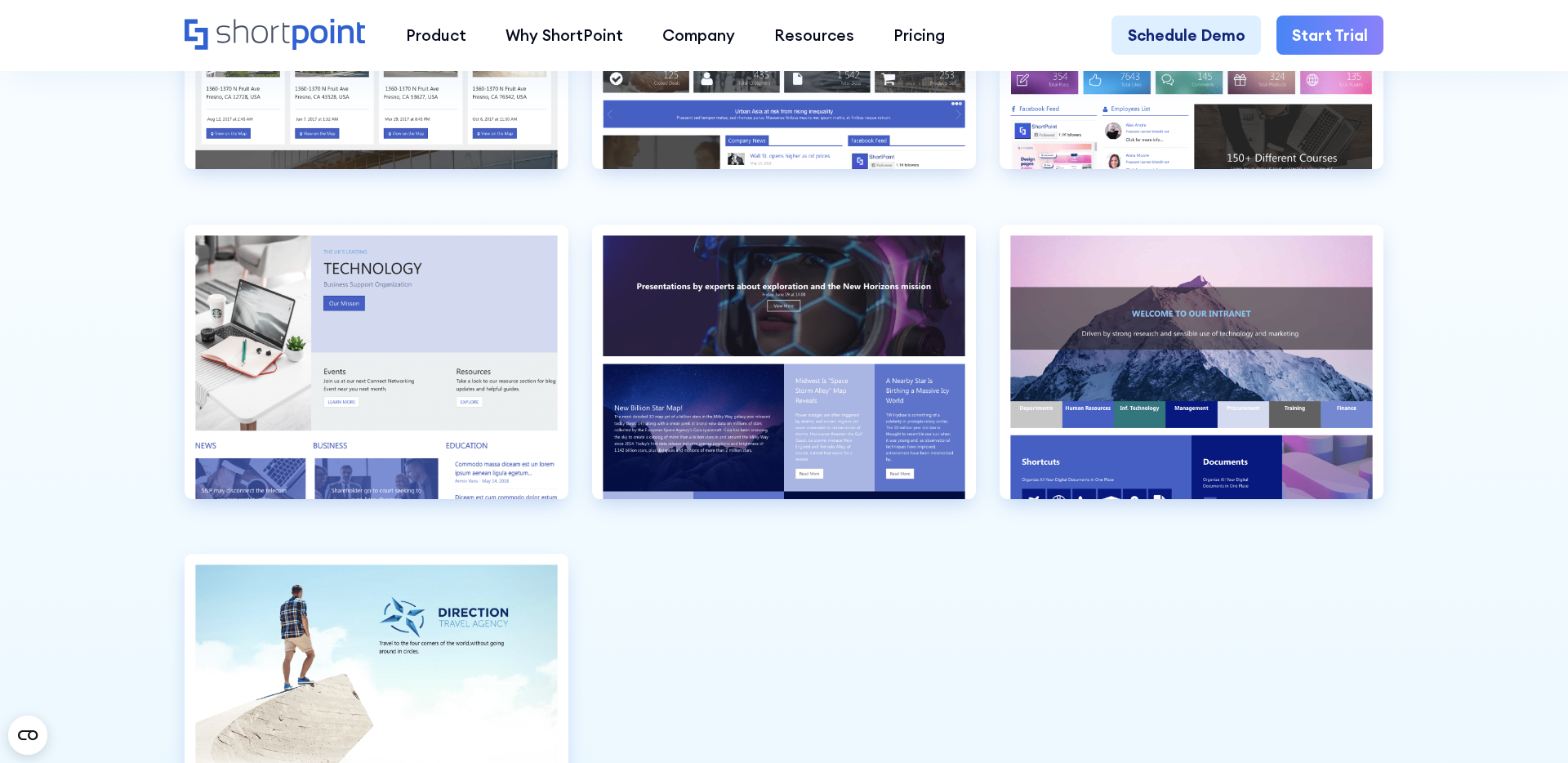
scroll to position [4938, 0]
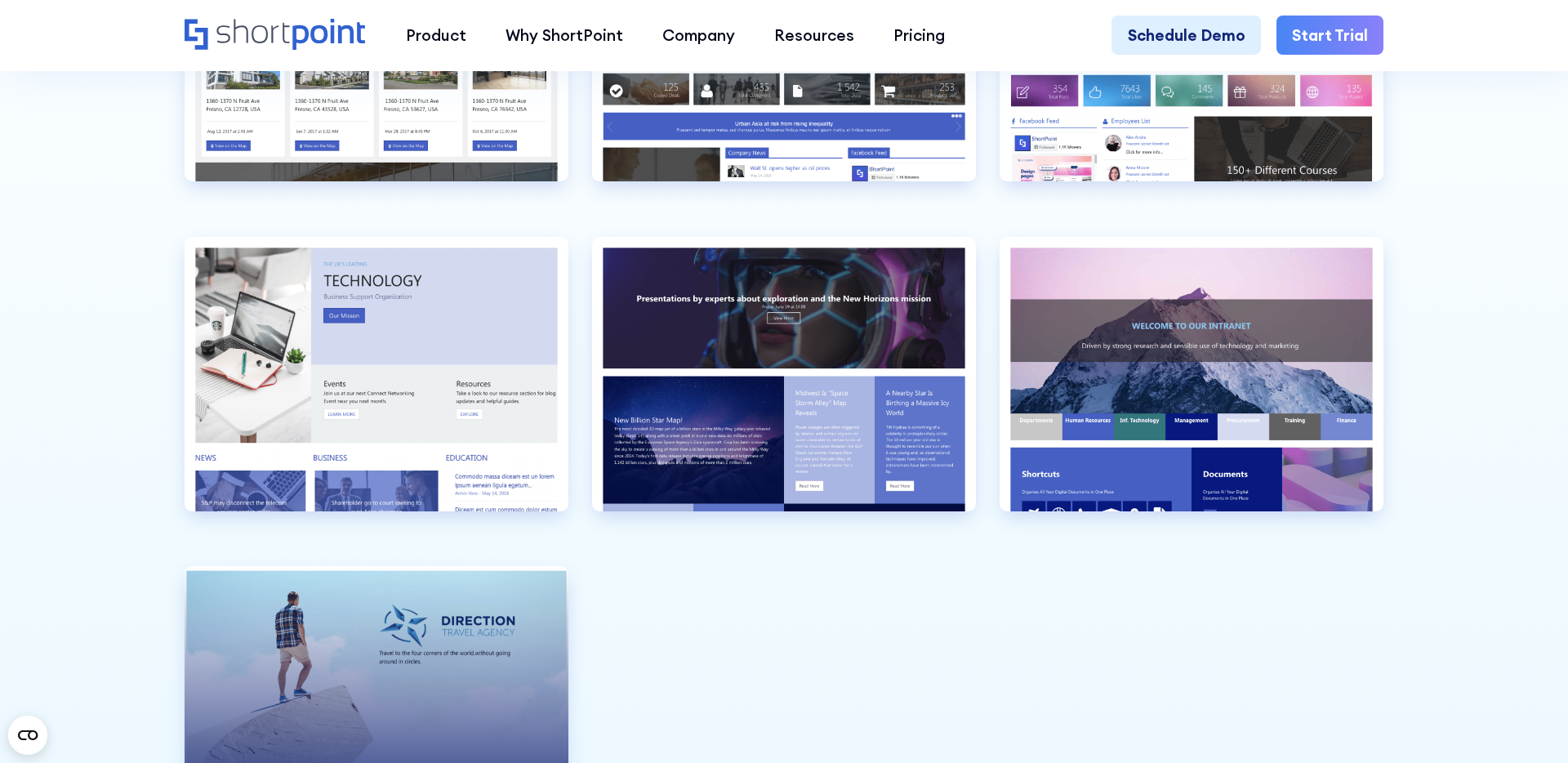
click at [346, 629] on div "Preview" at bounding box center [376, 703] width 383 height 274
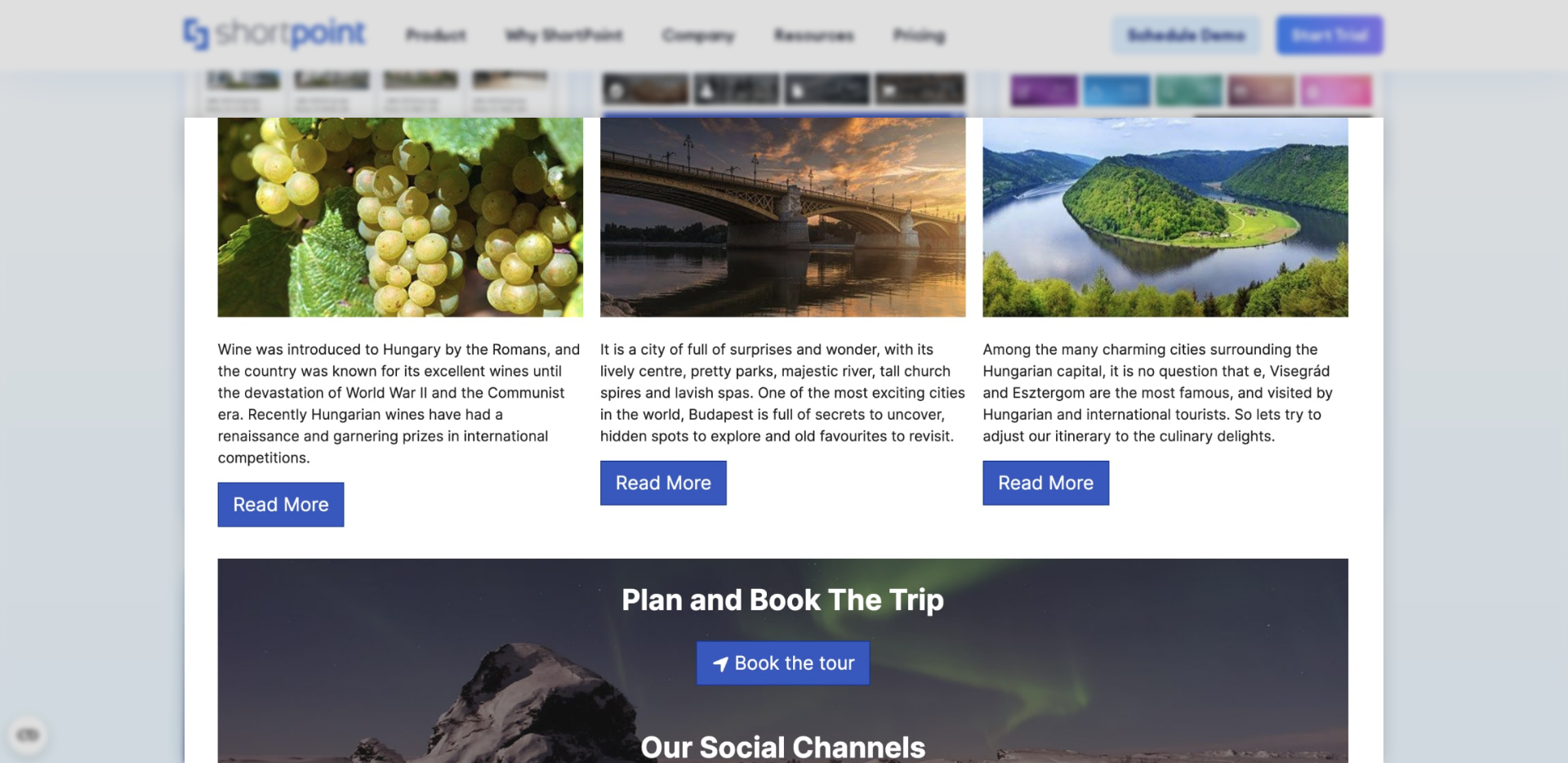
scroll to position [2258, 0]
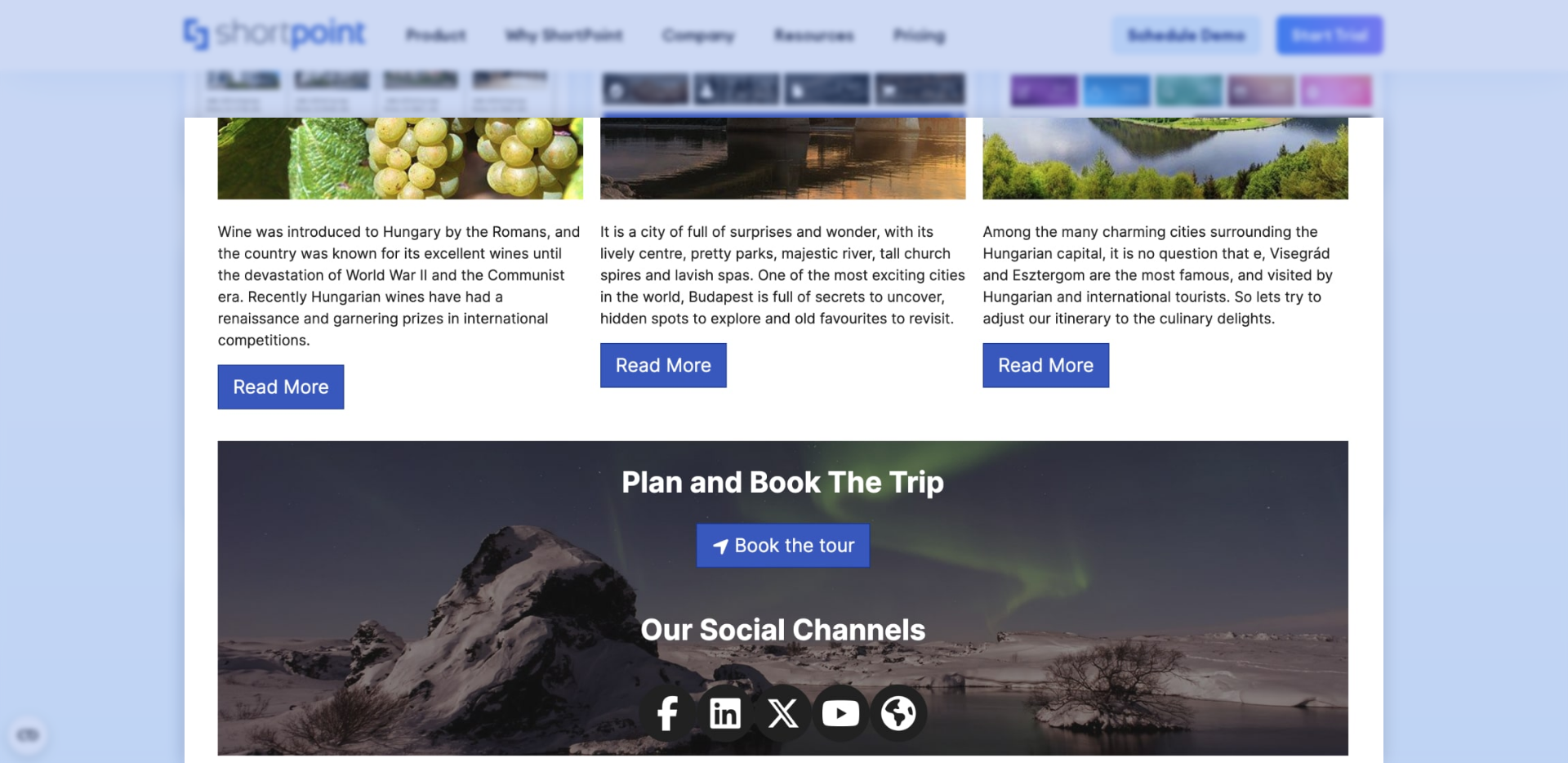
click at [124, 277] on div at bounding box center [784, 381] width 1568 height 763
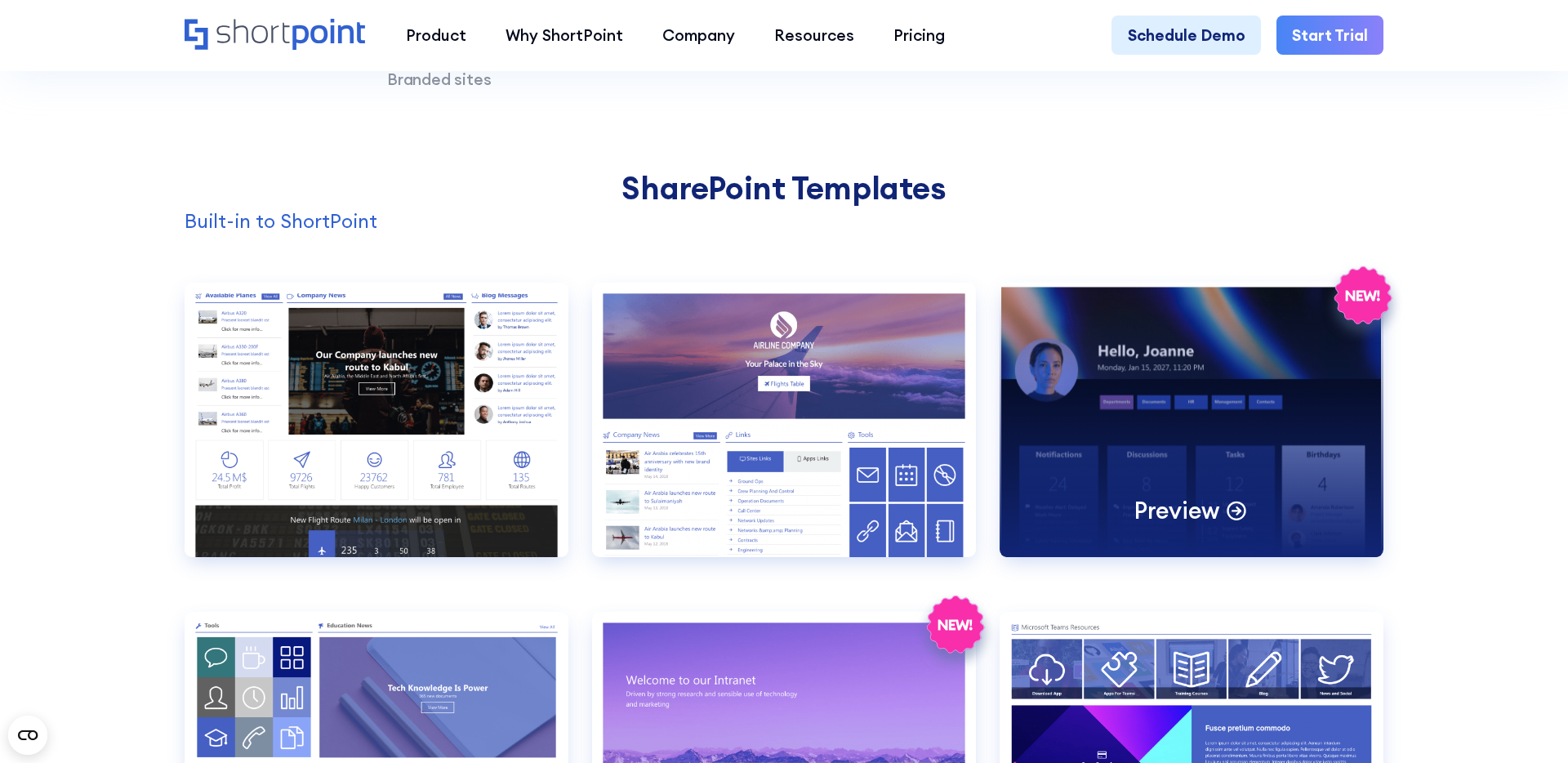
scroll to position [1595, 0]
